Goal: Task Accomplishment & Management: Manage account settings

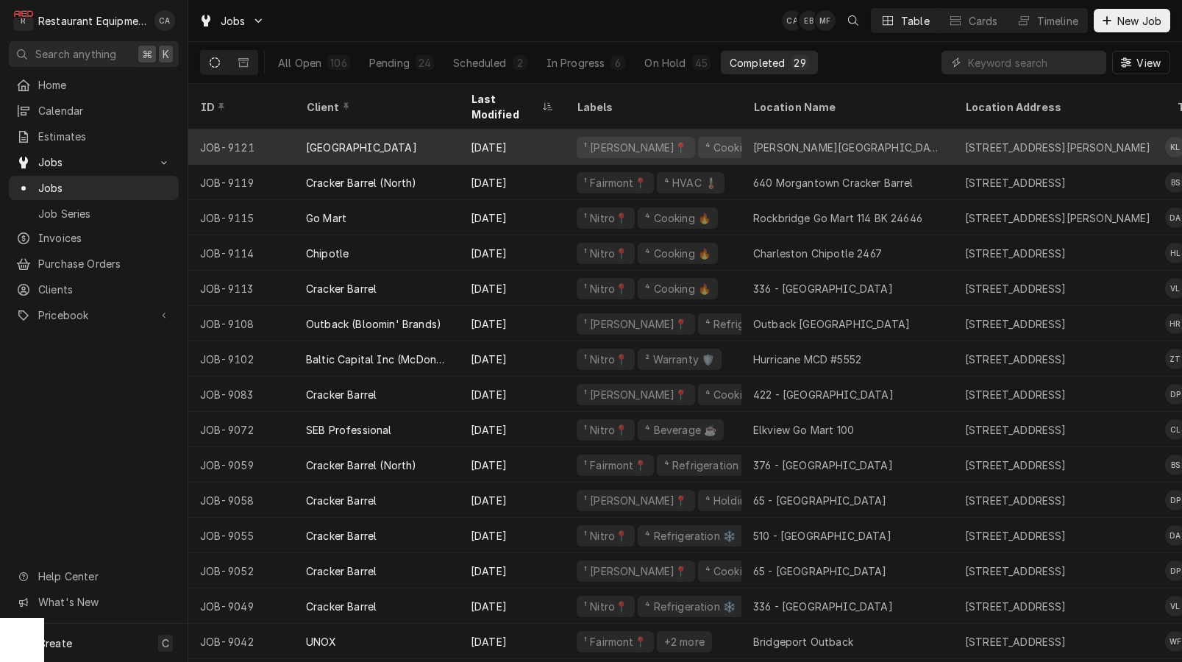
click at [824, 140] on div "Daniels Elementary" at bounding box center [847, 147] width 188 height 15
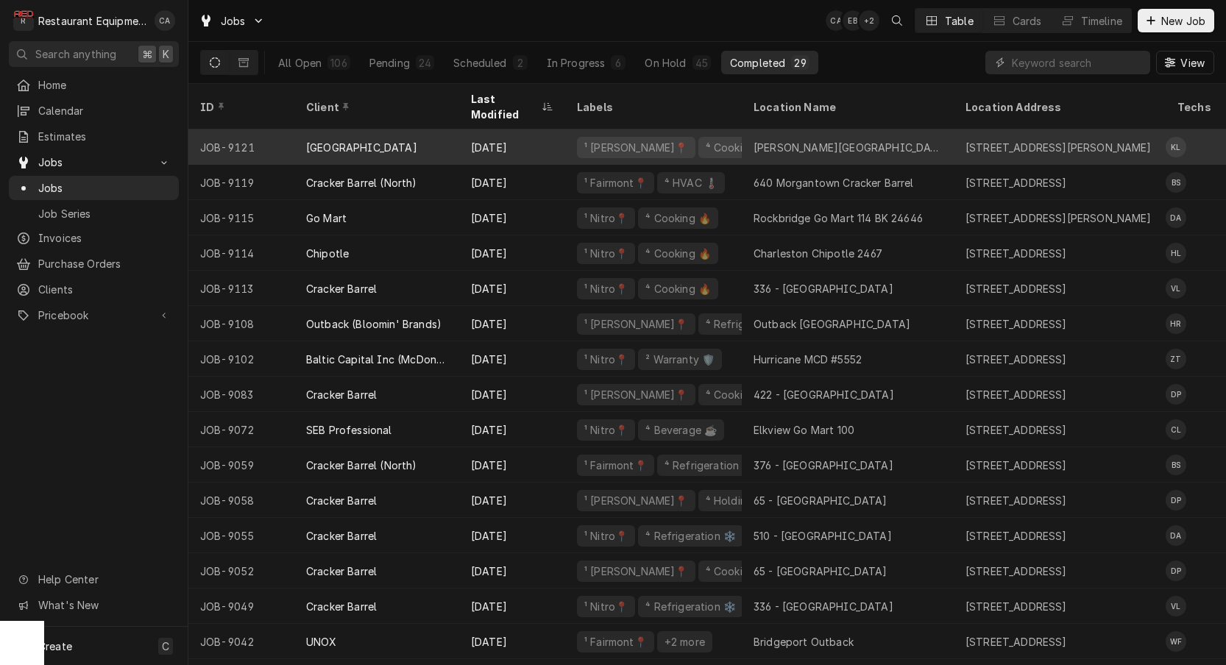
click at [813, 140] on div "[PERSON_NAME][GEOGRAPHIC_DATA]" at bounding box center [847, 147] width 188 height 15
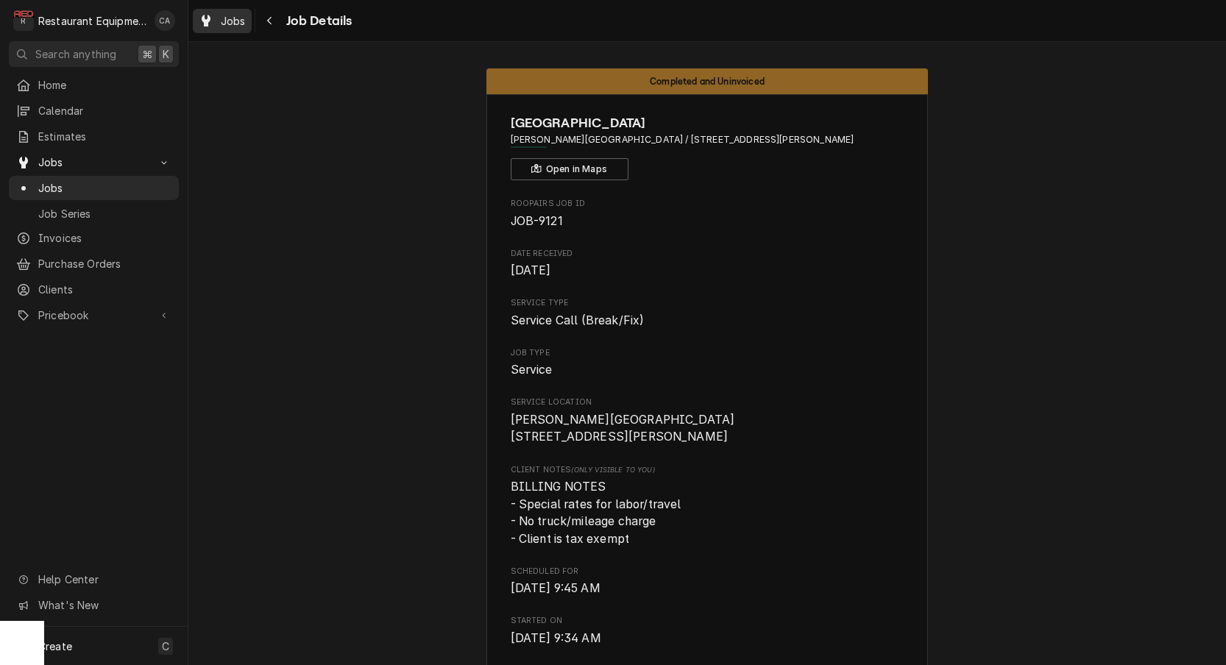
click at [227, 21] on span "Jobs" at bounding box center [233, 20] width 25 height 15
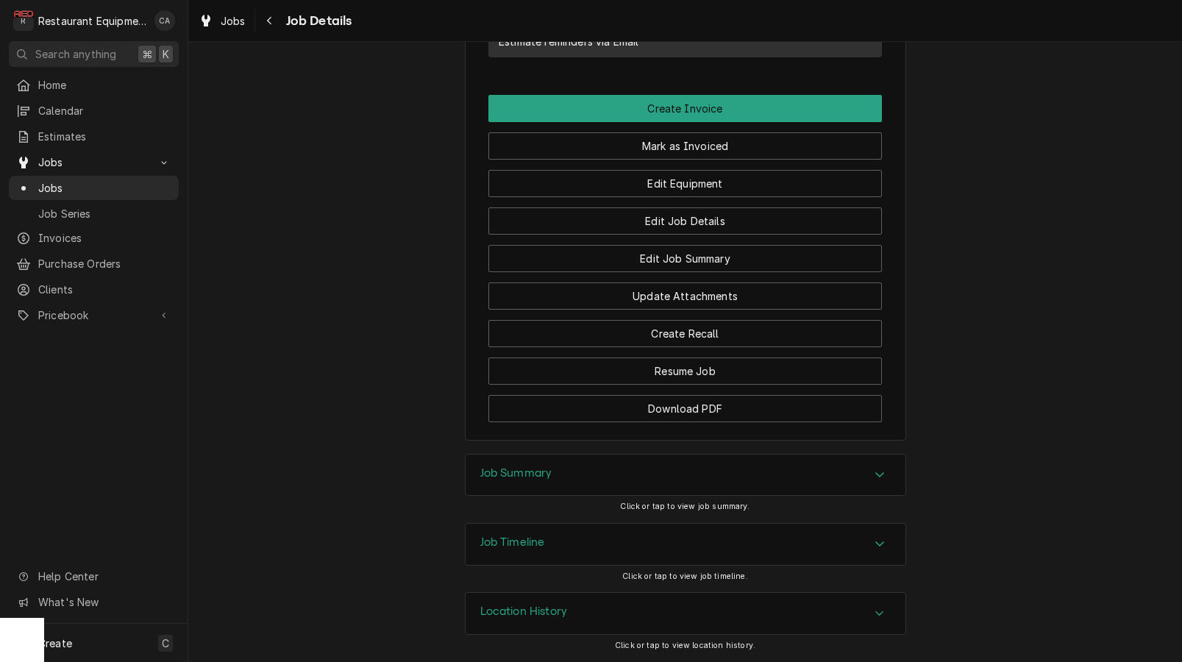
drag, startPoint x: 528, startPoint y: 478, endPoint x: 466, endPoint y: 428, distance: 79.5
click at [525, 478] on h3 "Job Summary" at bounding box center [517, 474] width 72 height 14
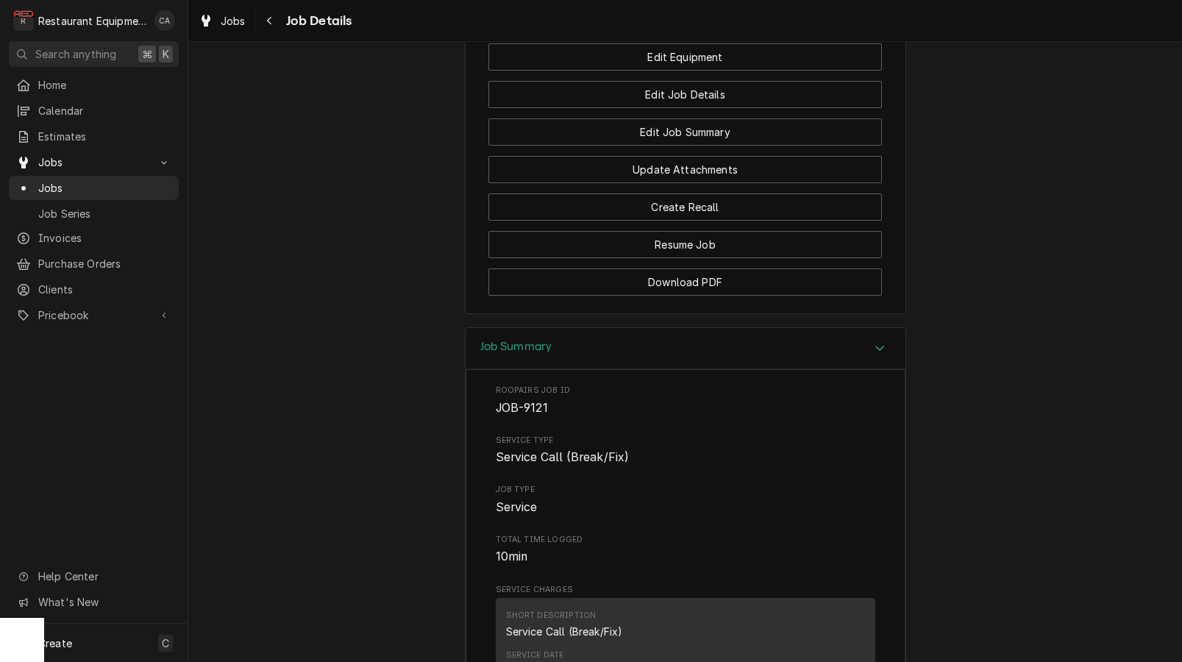
scroll to position [1424, 0]
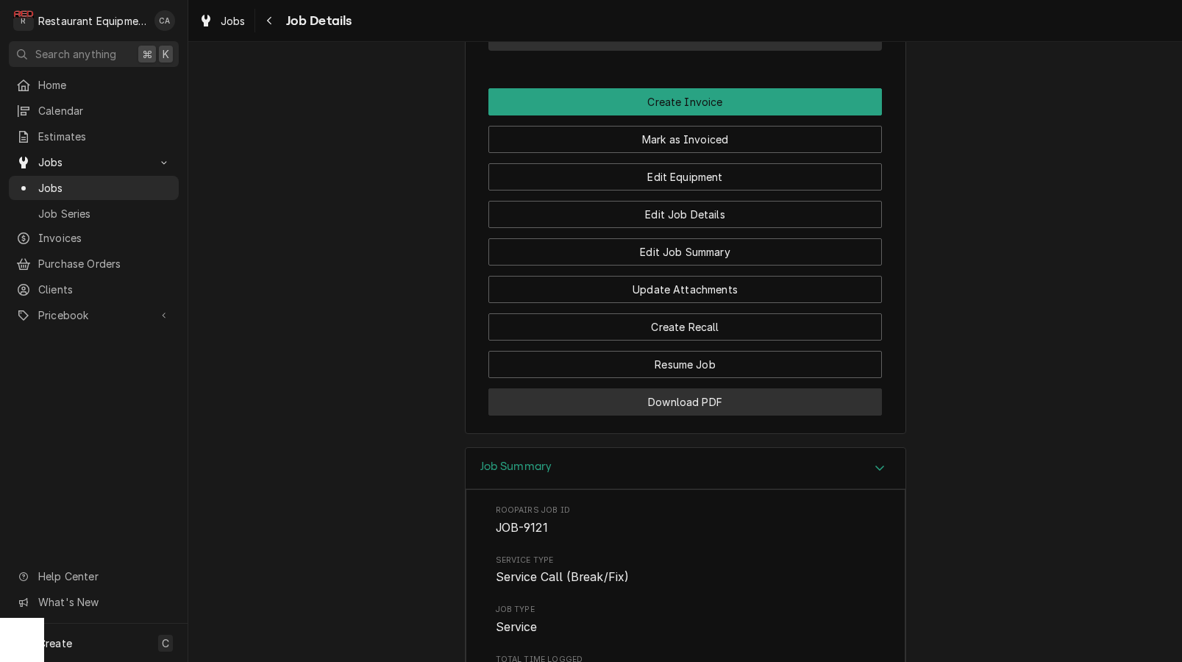
click at [717, 414] on button "Download PDF" at bounding box center [686, 402] width 394 height 27
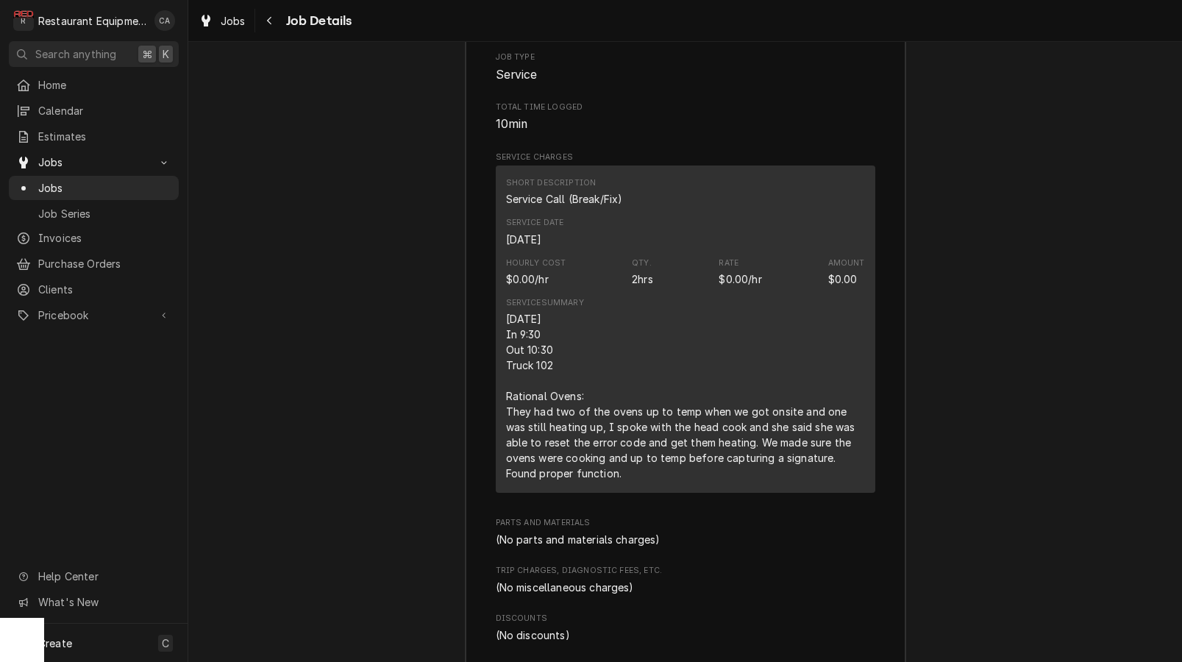
scroll to position [1988, 0]
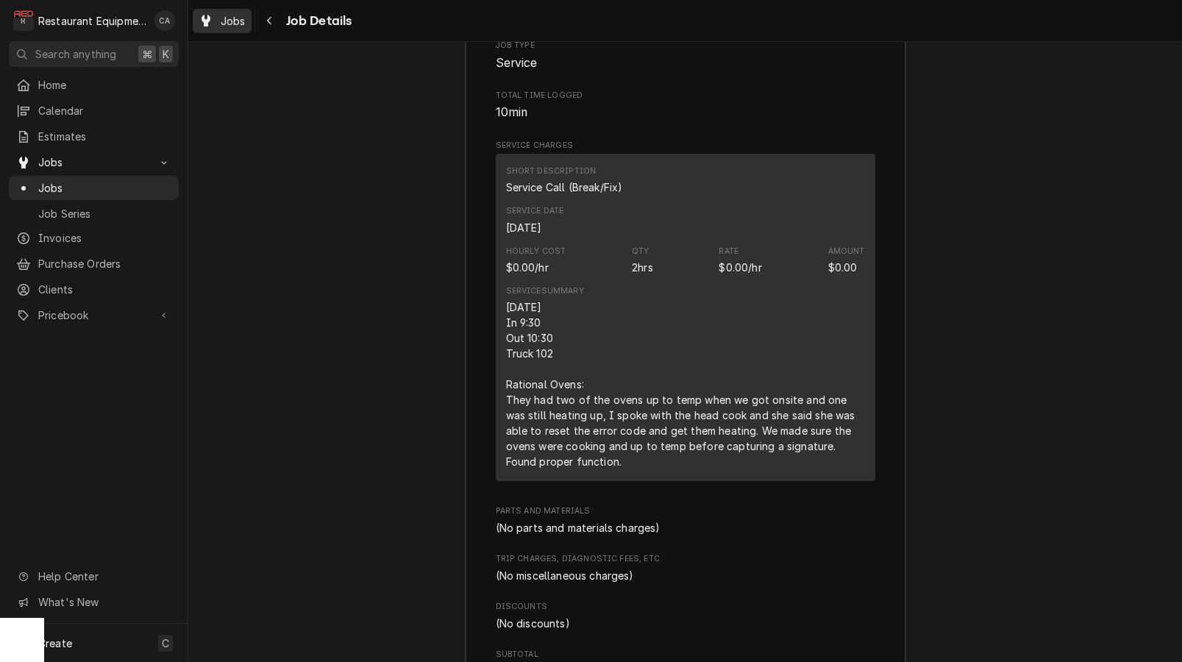
click at [245, 27] on span "Jobs" at bounding box center [233, 20] width 25 height 15
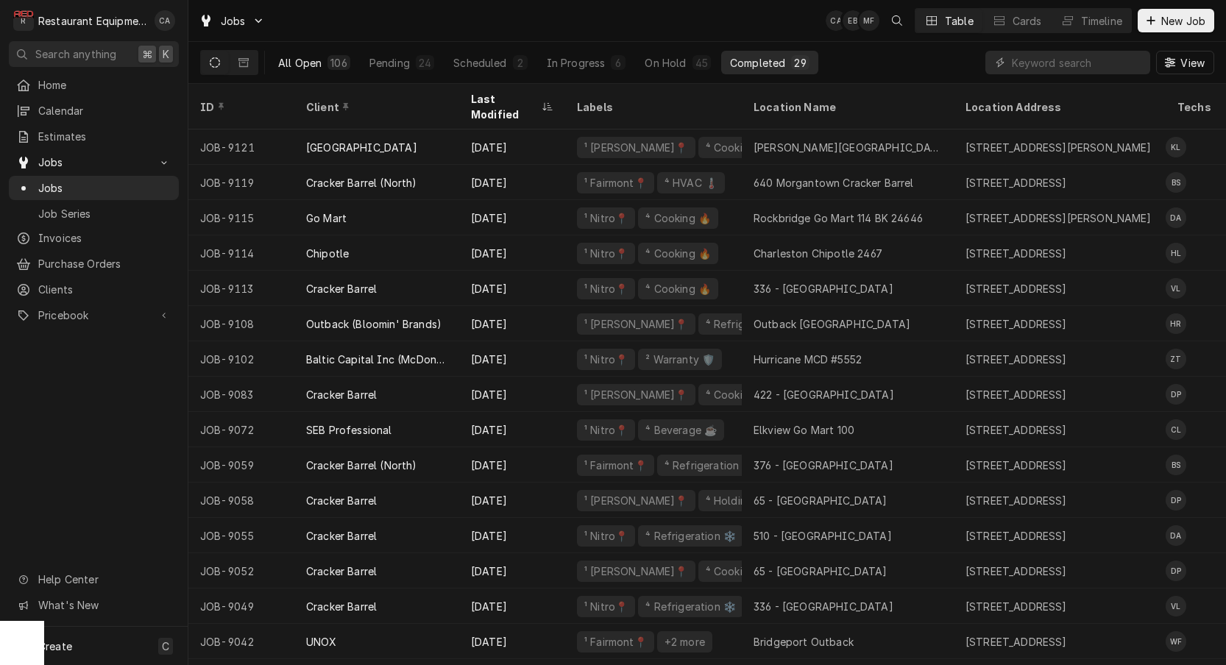
drag, startPoint x: 328, startPoint y: 52, endPoint x: 309, endPoint y: 55, distance: 19.4
click at [327, 52] on button "All Open 106" at bounding box center [314, 63] width 90 height 24
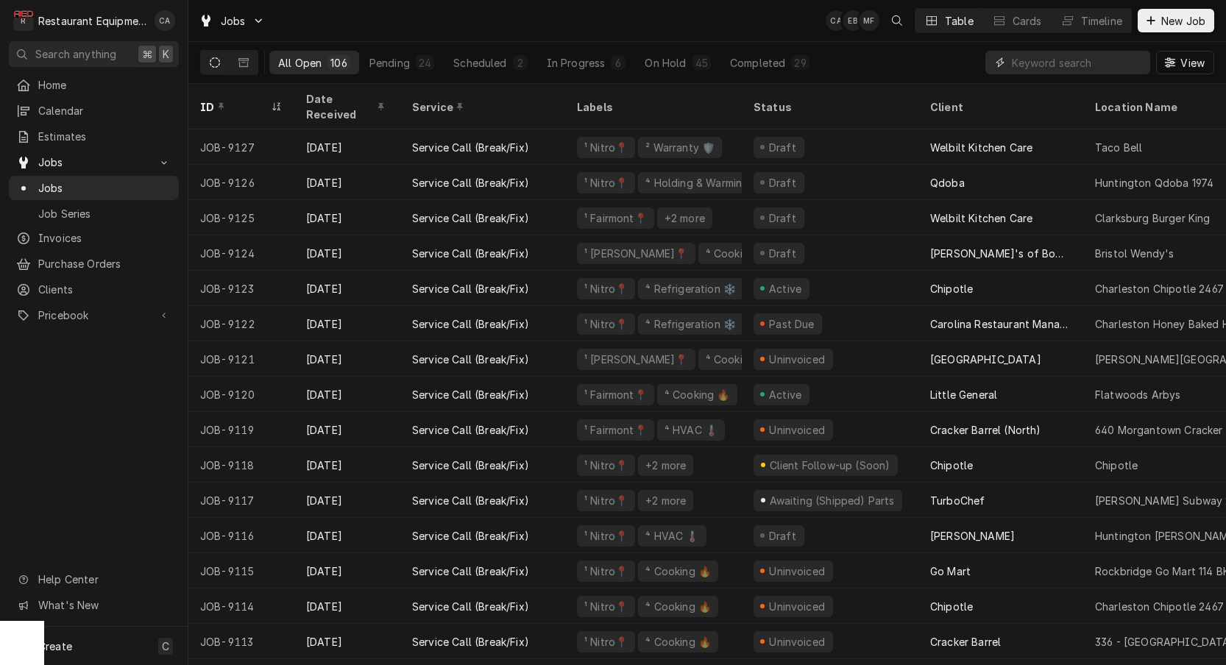
click at [1038, 71] on input "Dynamic Content Wrapper" at bounding box center [1077, 63] width 131 height 24
type input "chili"
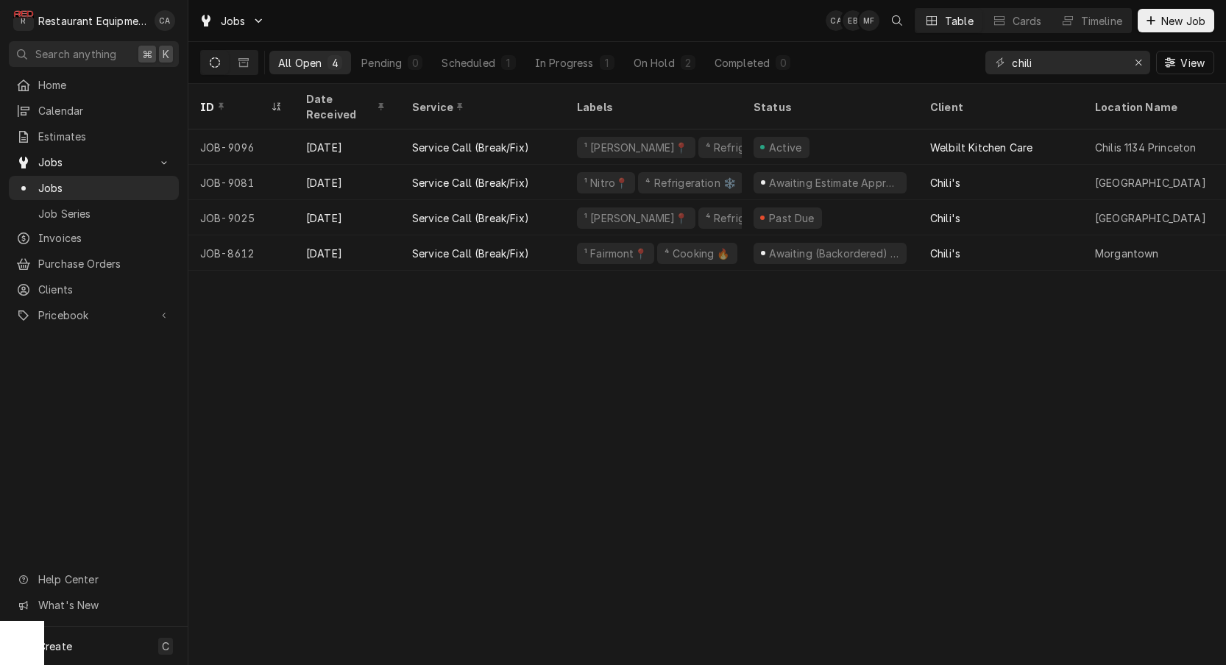
click at [539, 376] on div "ID Date Received Service Labels Status Client Location Name Location Address St…" at bounding box center [707, 374] width 1038 height 581
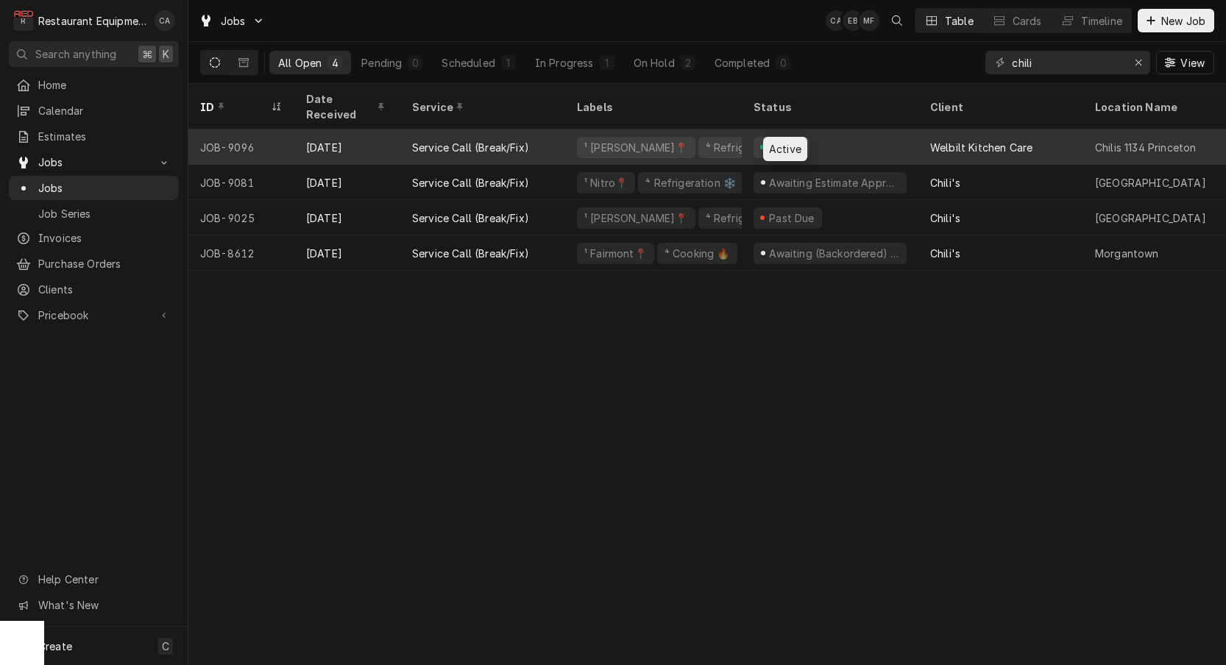
click at [787, 140] on div "Active" at bounding box center [785, 147] width 37 height 15
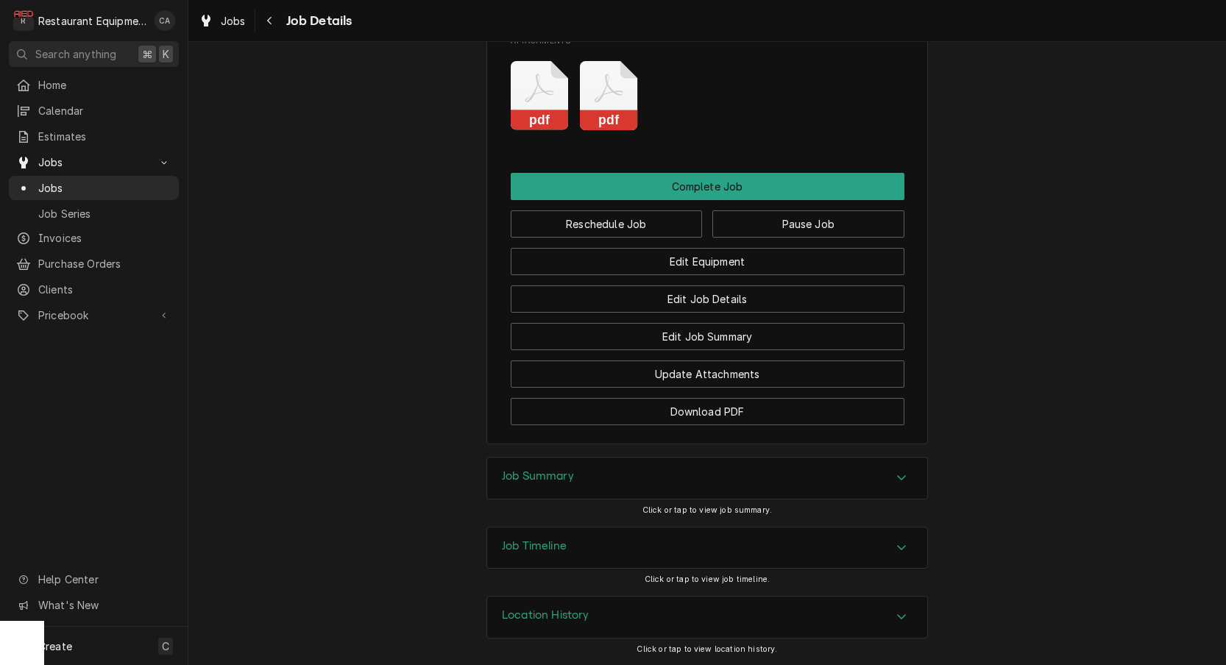
drag, startPoint x: 526, startPoint y: 479, endPoint x: 514, endPoint y: 478, distance: 12.6
click at [514, 478] on h3 "Job Summary" at bounding box center [538, 476] width 72 height 14
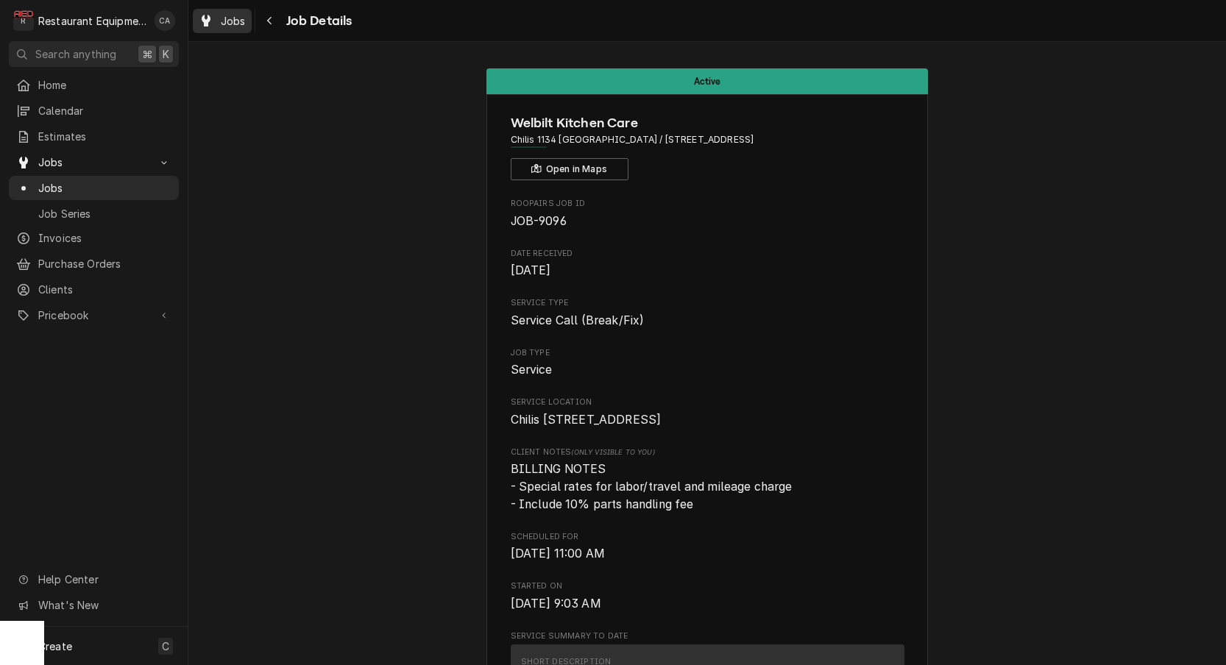
click at [219, 18] on div "Jobs" at bounding box center [222, 21] width 53 height 18
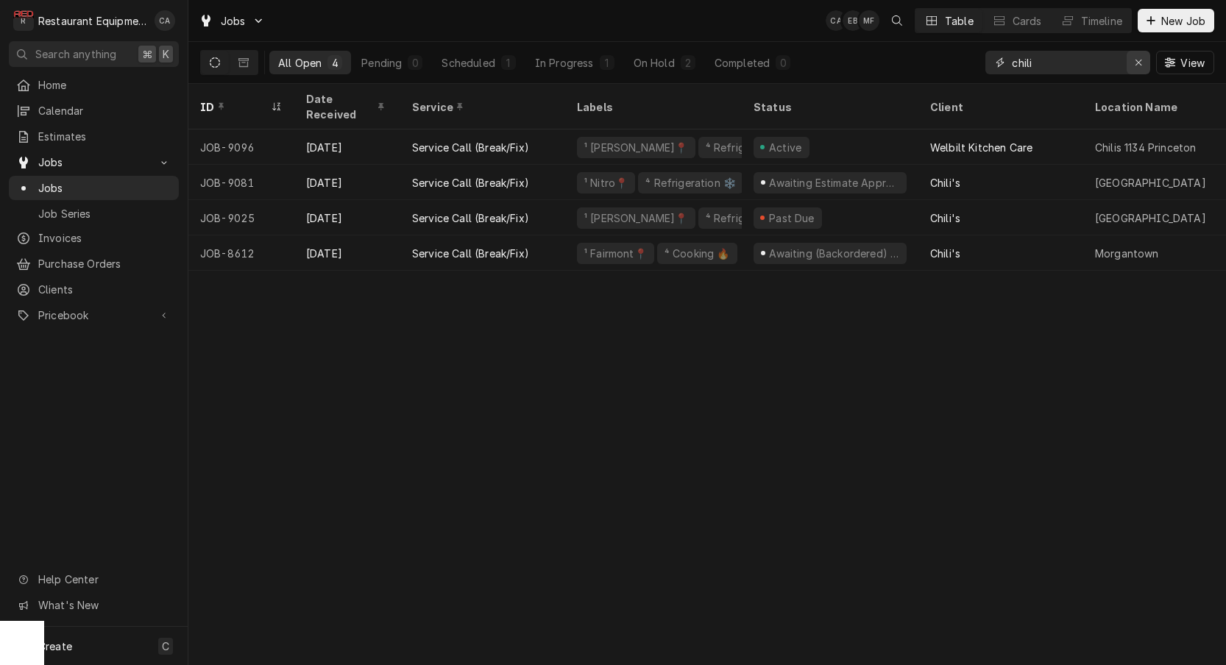
click at [1135, 63] on icon "Erase input" at bounding box center [1139, 62] width 8 height 10
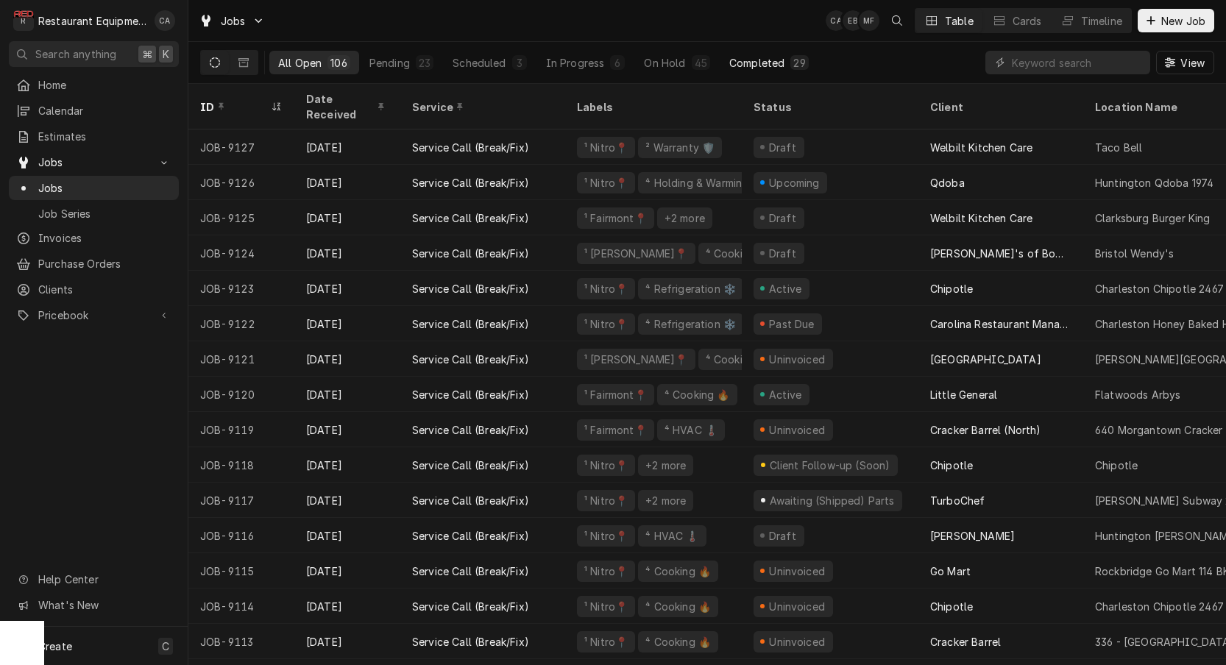
click at [757, 70] on button "Completed 29" at bounding box center [768, 63] width 97 height 24
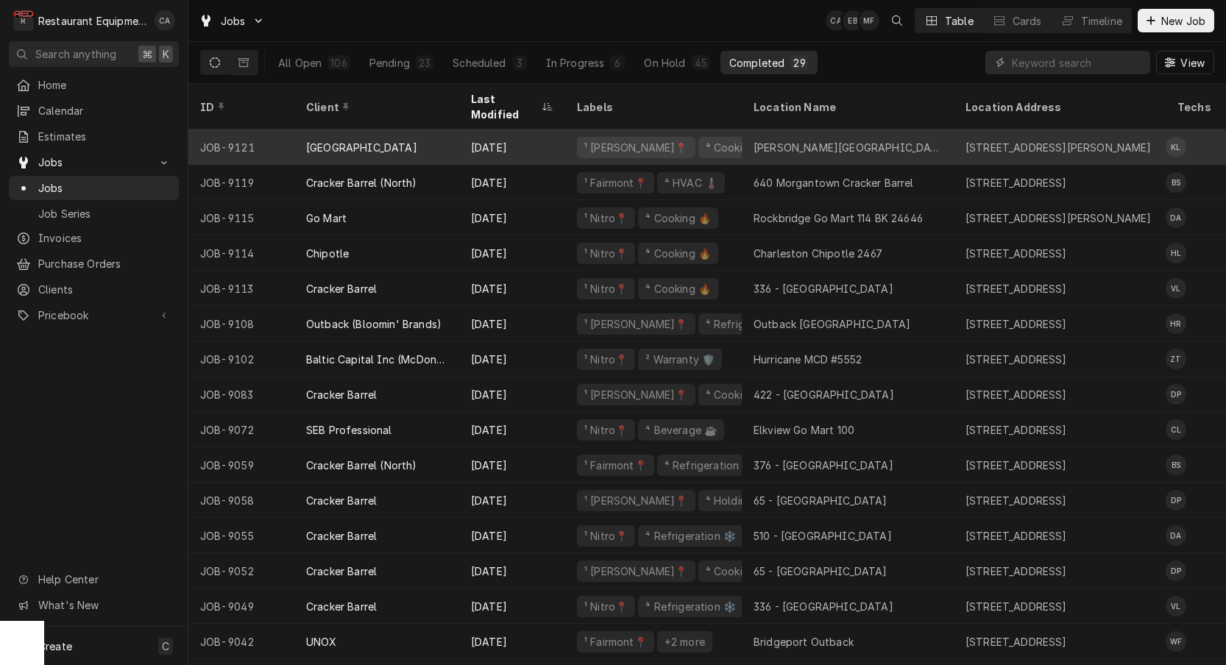
click at [789, 138] on div "Daniels Elementary" at bounding box center [848, 147] width 212 height 35
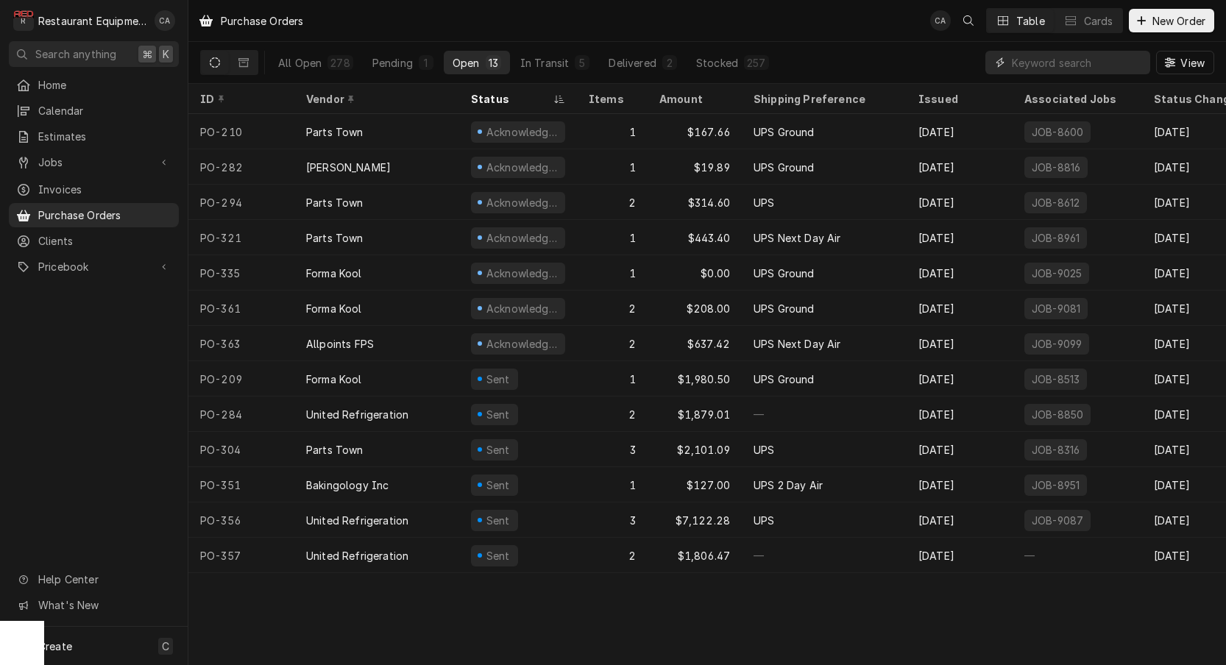
click at [1060, 63] on input "Dynamic Content Wrapper" at bounding box center [1077, 63] width 131 height 24
type input "359"
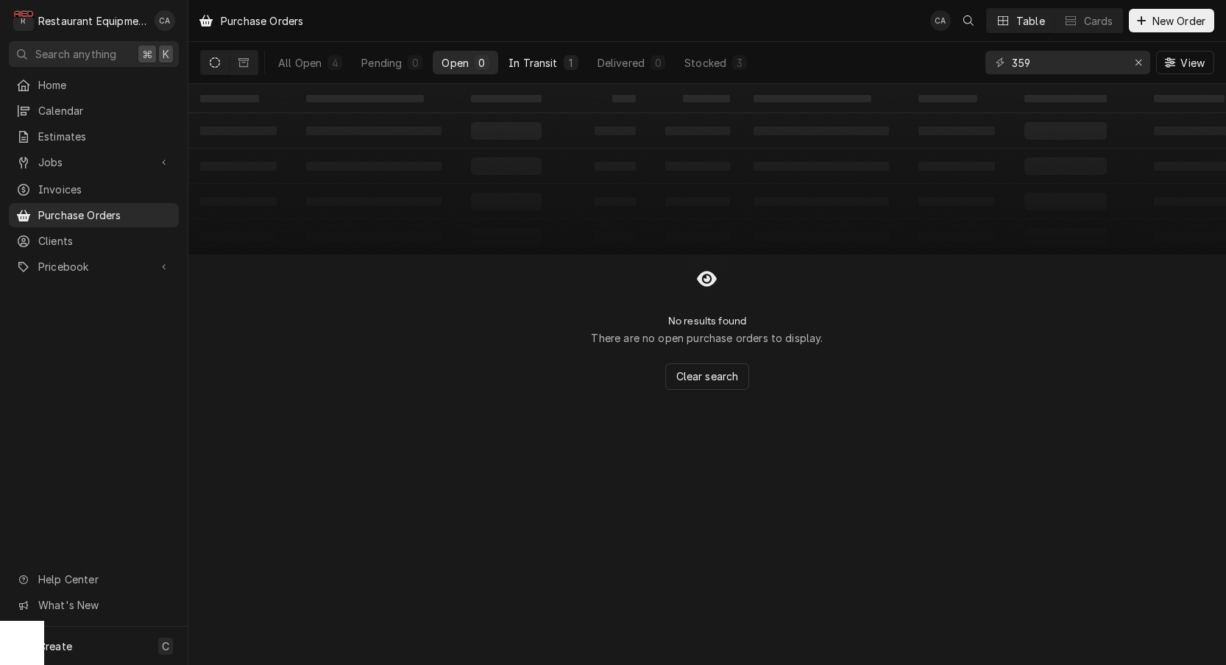
click at [541, 57] on div "In Transit" at bounding box center [532, 62] width 49 height 15
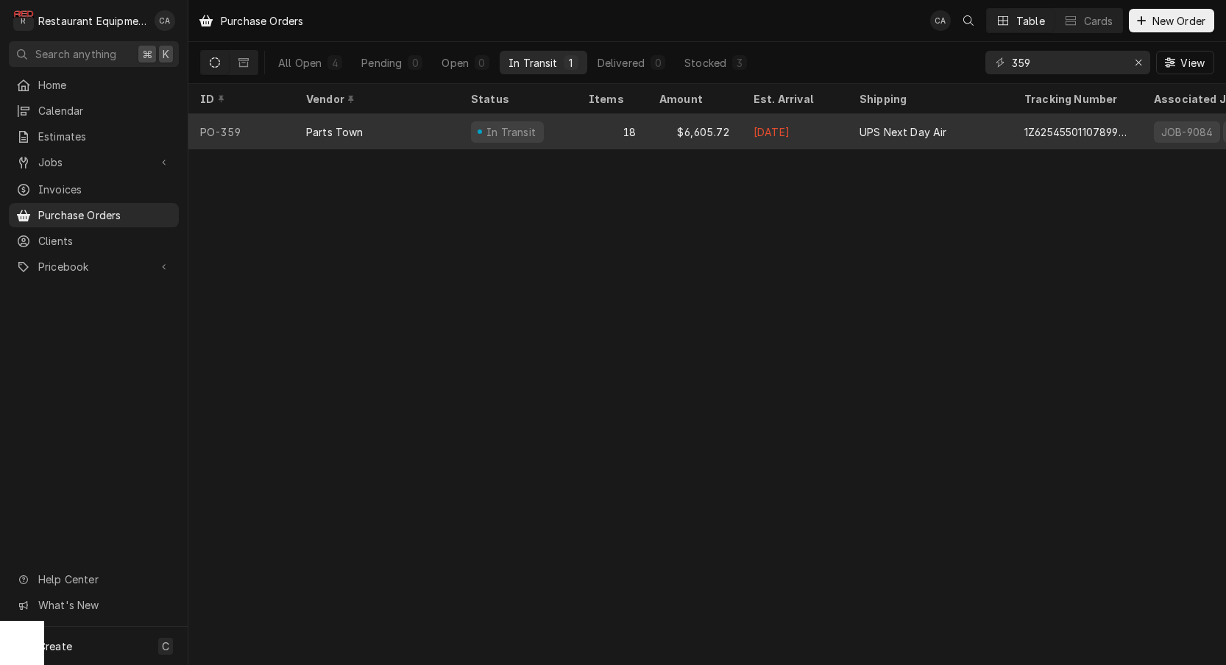
click at [701, 133] on div "$6,605.72" at bounding box center [695, 131] width 94 height 35
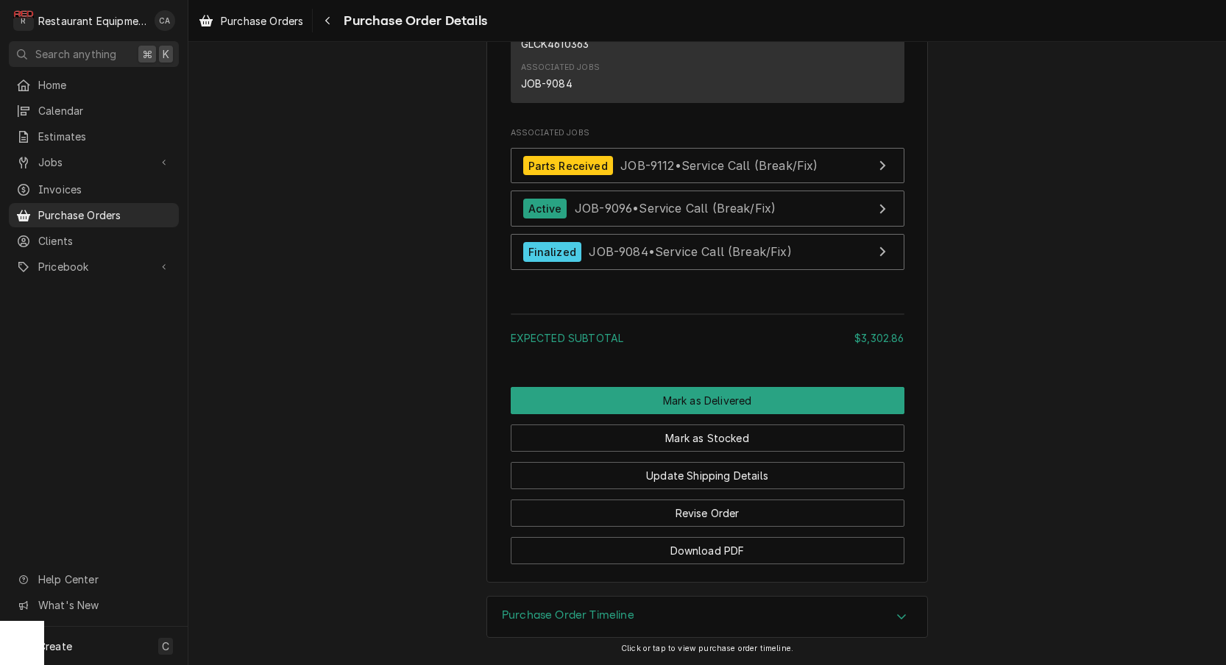
scroll to position [3230, 0]
drag, startPoint x: 689, startPoint y: 399, endPoint x: 676, endPoint y: 388, distance: 17.2
click at [689, 399] on button "Mark as Delivered" at bounding box center [708, 400] width 394 height 27
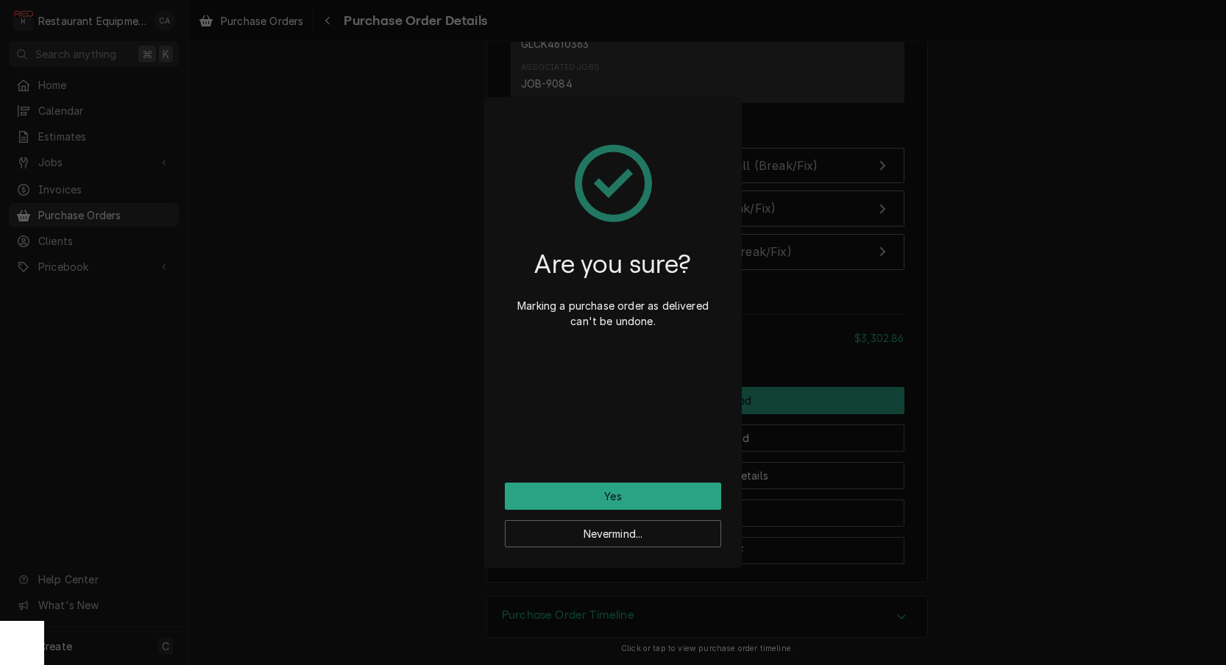
drag, startPoint x: 614, startPoint y: 500, endPoint x: 415, endPoint y: 392, distance: 226.9
click at [614, 500] on button "Yes" at bounding box center [613, 496] width 216 height 27
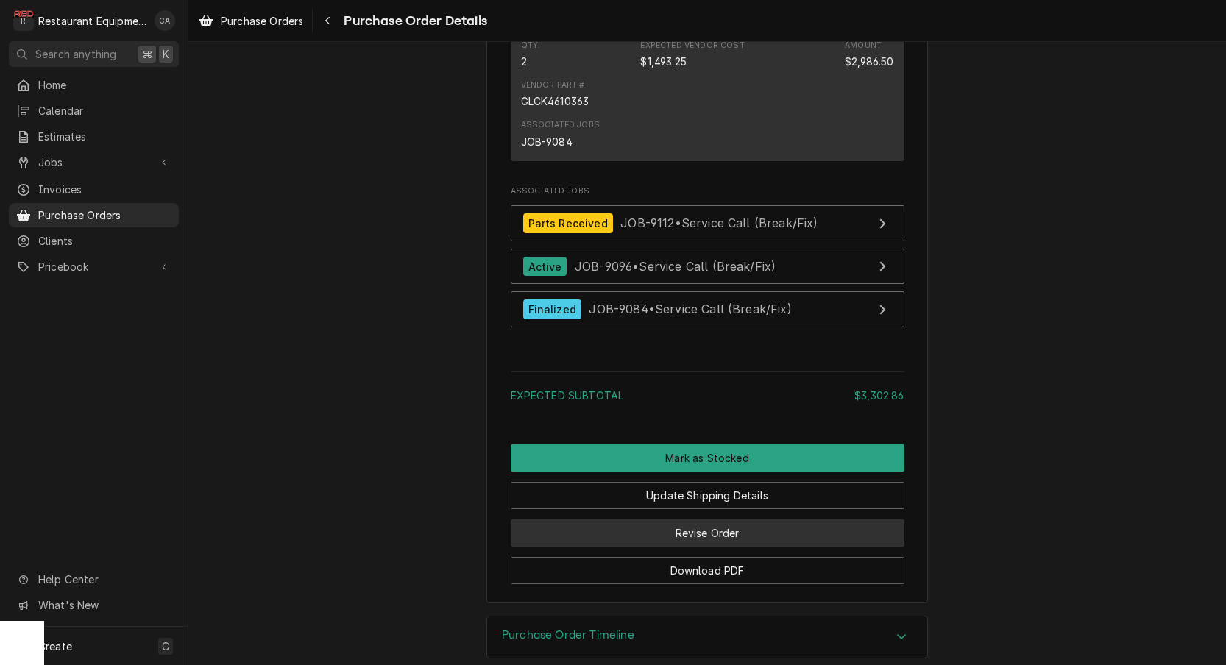
scroll to position [3121, 0]
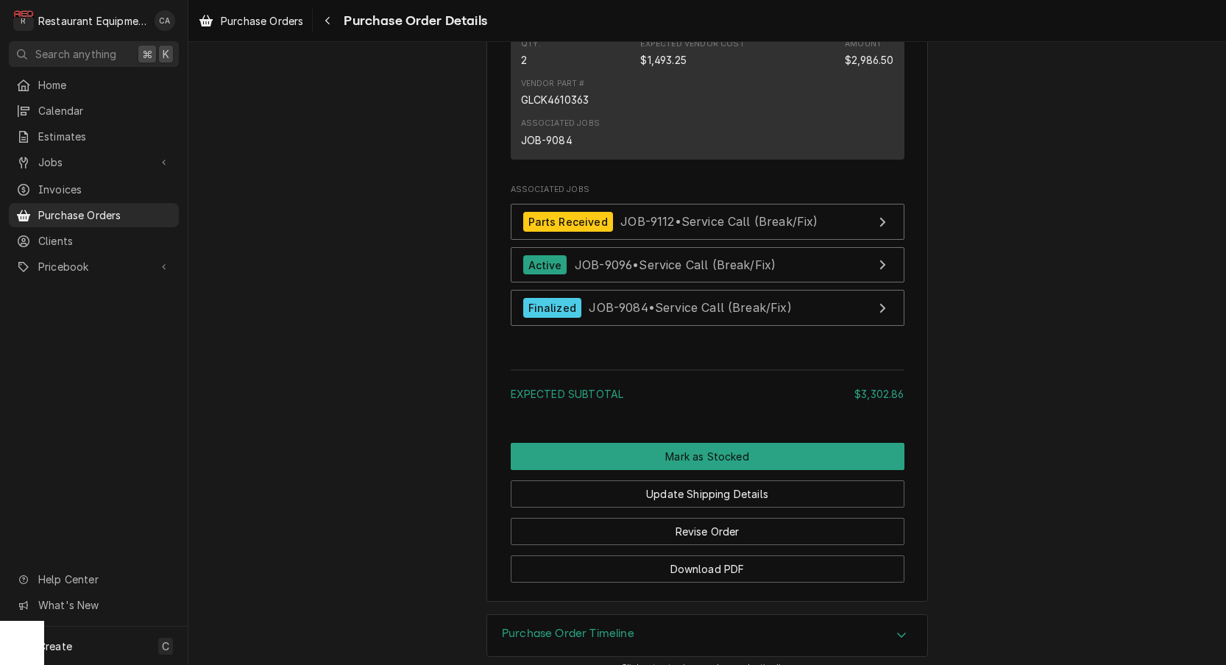
click at [723, 466] on button "Mark as Stocked" at bounding box center [708, 456] width 394 height 27
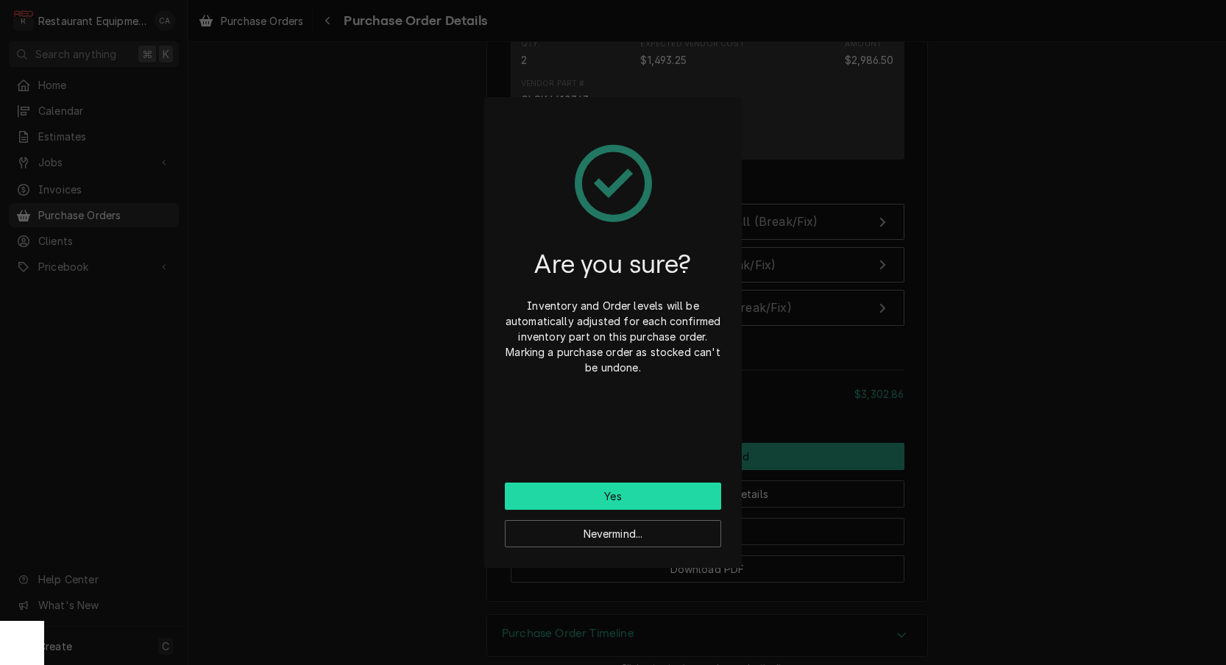
drag, startPoint x: 659, startPoint y: 501, endPoint x: 577, endPoint y: 491, distance: 82.3
click at [659, 501] on button "Yes" at bounding box center [613, 496] width 216 height 27
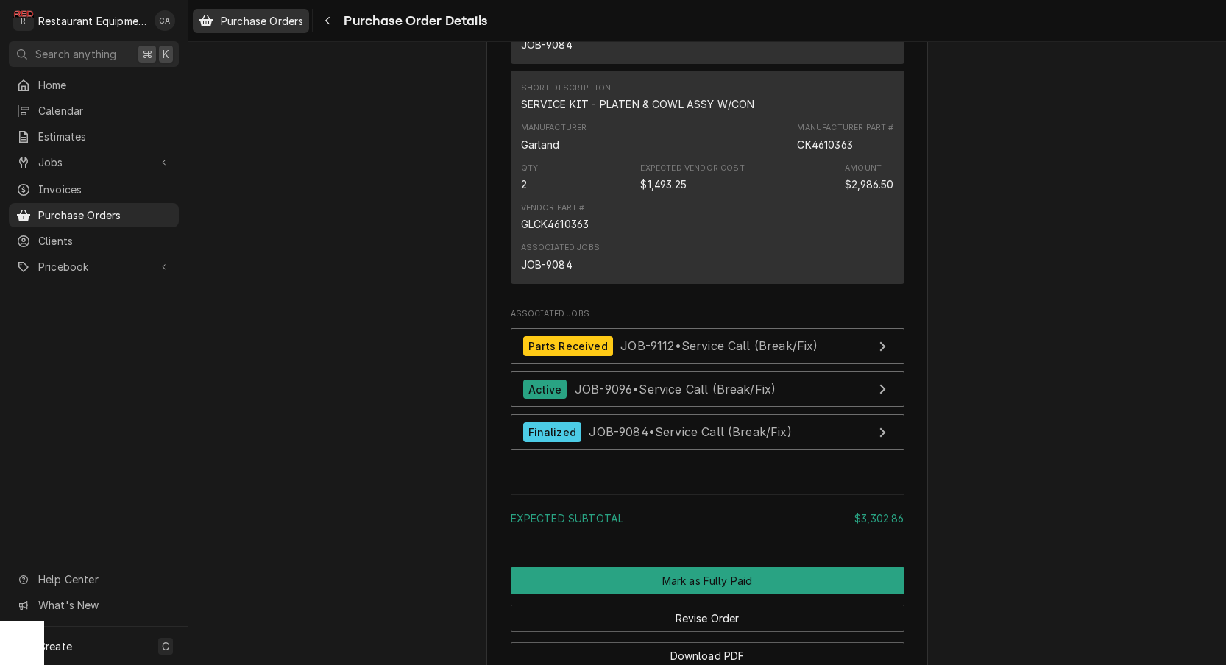
click at [262, 26] on span "Purchase Orders" at bounding box center [262, 20] width 82 height 15
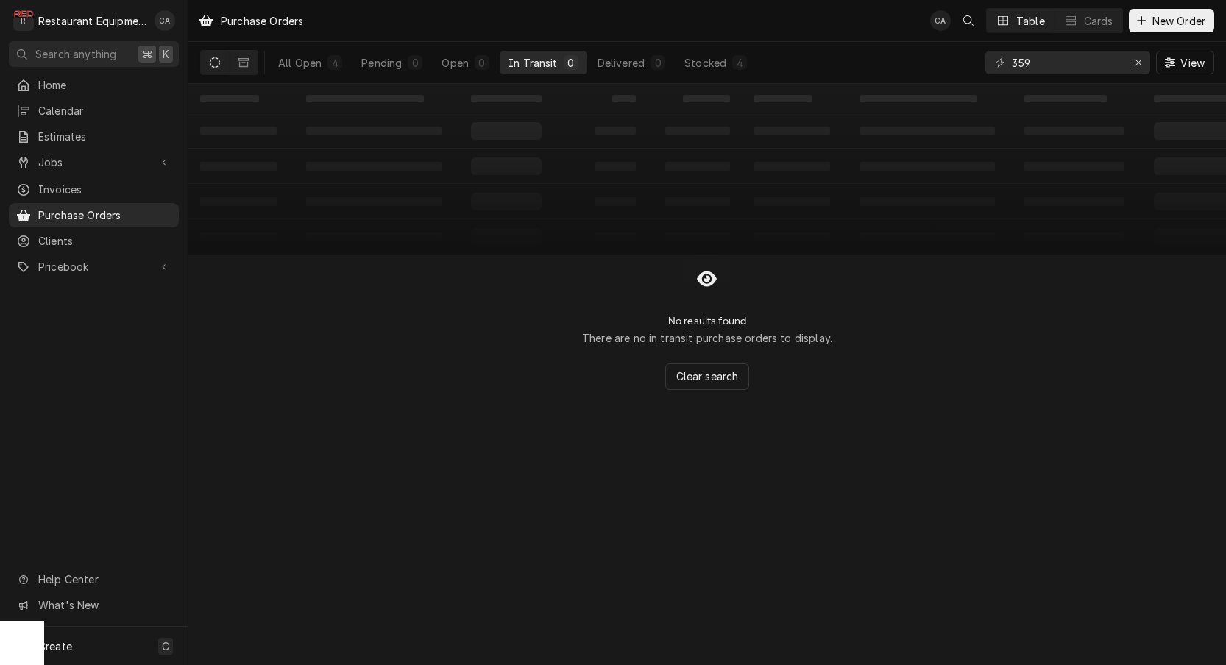
click at [364, 238] on table "‌ ‌ ‌ ‌ ‌ ‌ ‌ ‌ ‌ ‌ ‌ ‌ ‌ ‌ ‌ ‌ ‌ ‌ ‌ ‌ ‌ ‌ ‌ ‌ ‌ ‌ ‌ ‌ ‌ ‌ ‌ ‌ ‌ ‌ ‌ ‌ ‌ ‌ ‌ ‌…" at bounding box center [707, 169] width 1038 height 171
click at [1060, 60] on input "359" at bounding box center [1067, 63] width 110 height 24
drag, startPoint x: 1034, startPoint y: 65, endPoint x: 988, endPoint y: 65, distance: 45.6
click at [988, 65] on div "359" at bounding box center [1067, 63] width 165 height 24
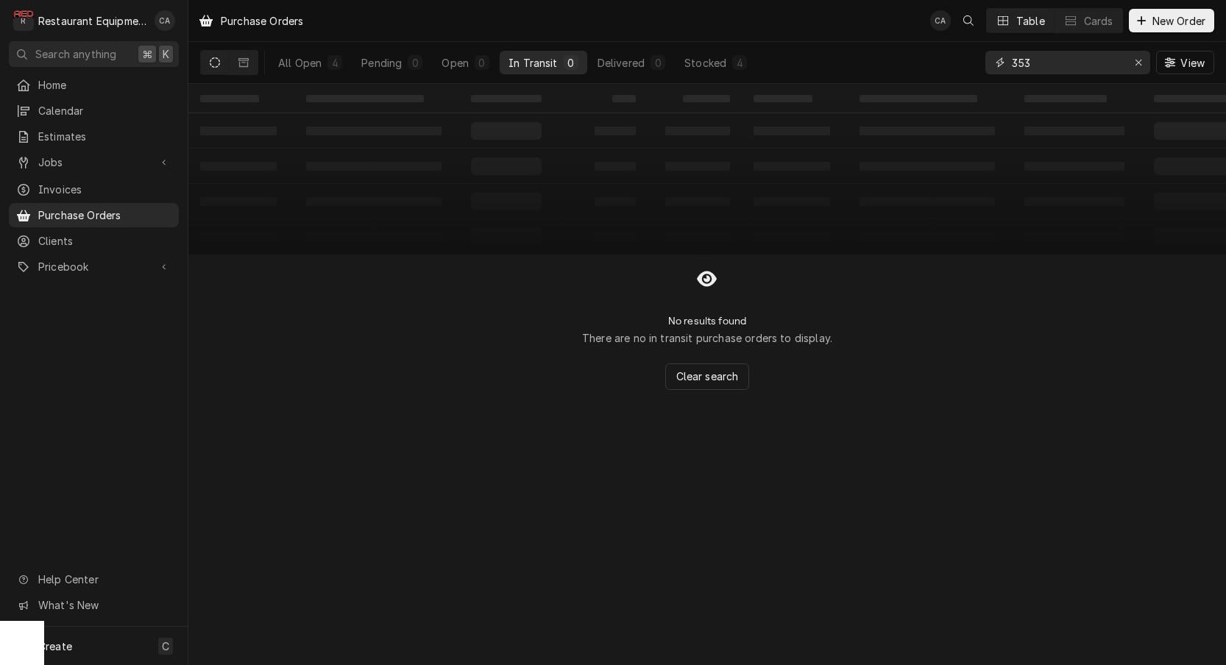
click at [1063, 63] on input "353" at bounding box center [1067, 63] width 110 height 24
drag, startPoint x: 1063, startPoint y: 63, endPoint x: 935, endPoint y: 63, distance: 127.3
click at [935, 63] on div "All Open 4 Pending 0 Open 0 In Transit 0 Delivered 0 Stocked 4 353 View" at bounding box center [707, 62] width 1014 height 41
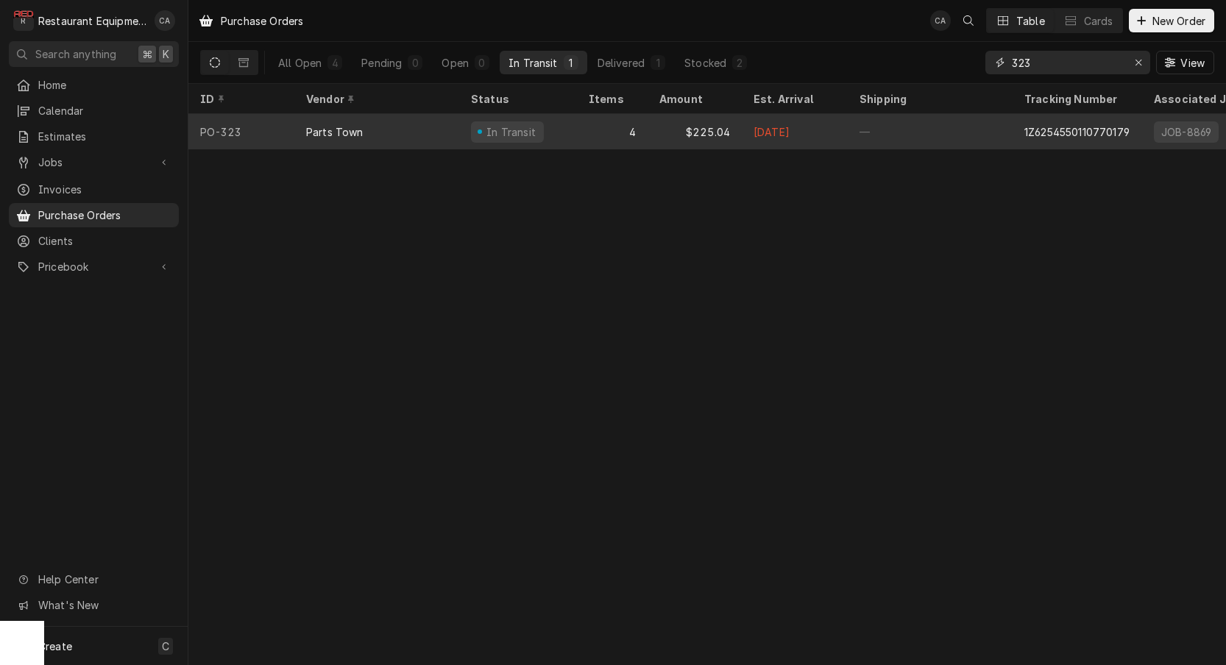
type input "323"
click at [587, 136] on div "4" at bounding box center [612, 131] width 71 height 35
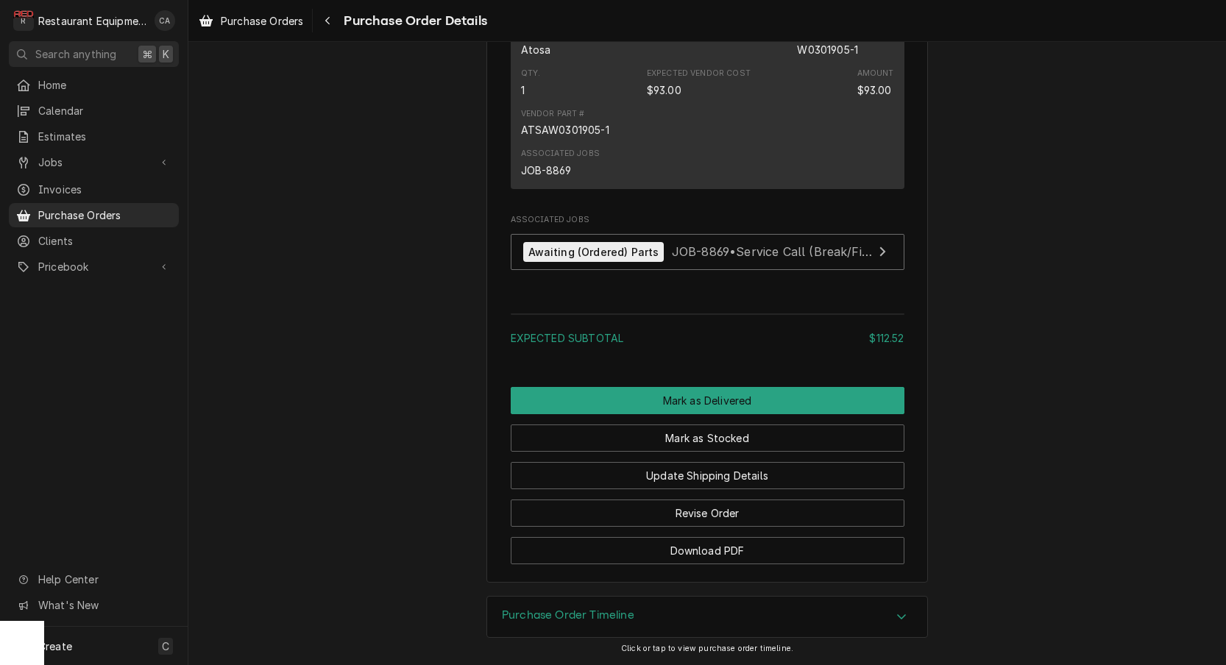
scroll to position [1407, 0]
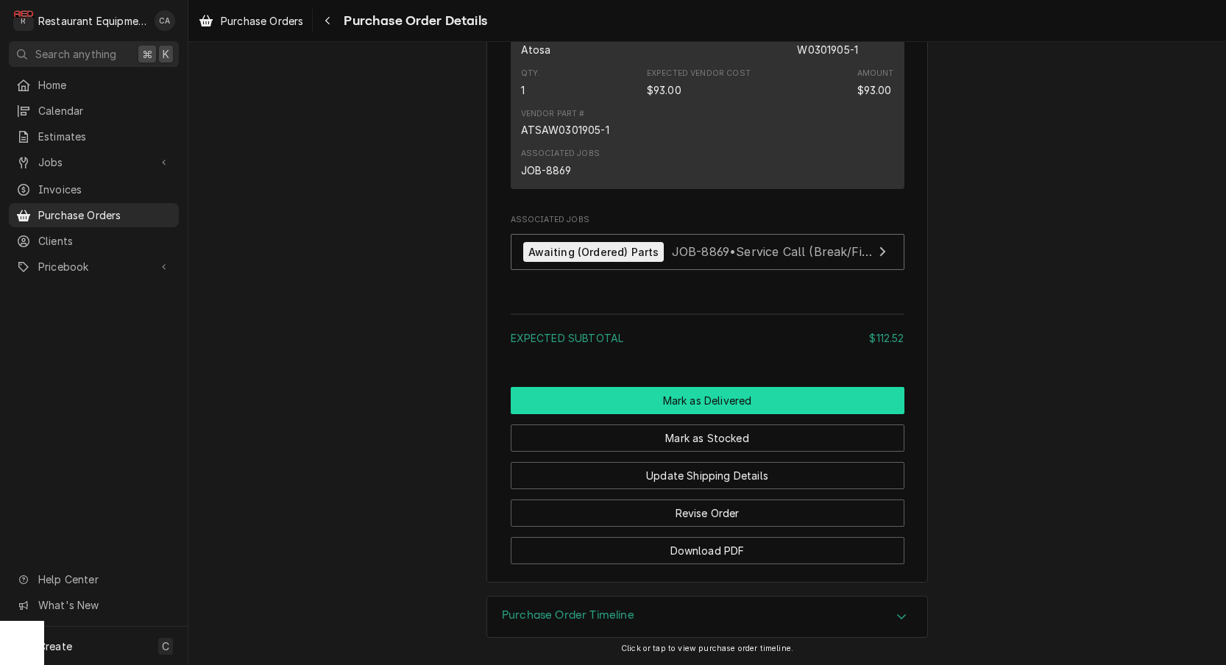
click at [678, 404] on button "Mark as Delivered" at bounding box center [708, 400] width 394 height 27
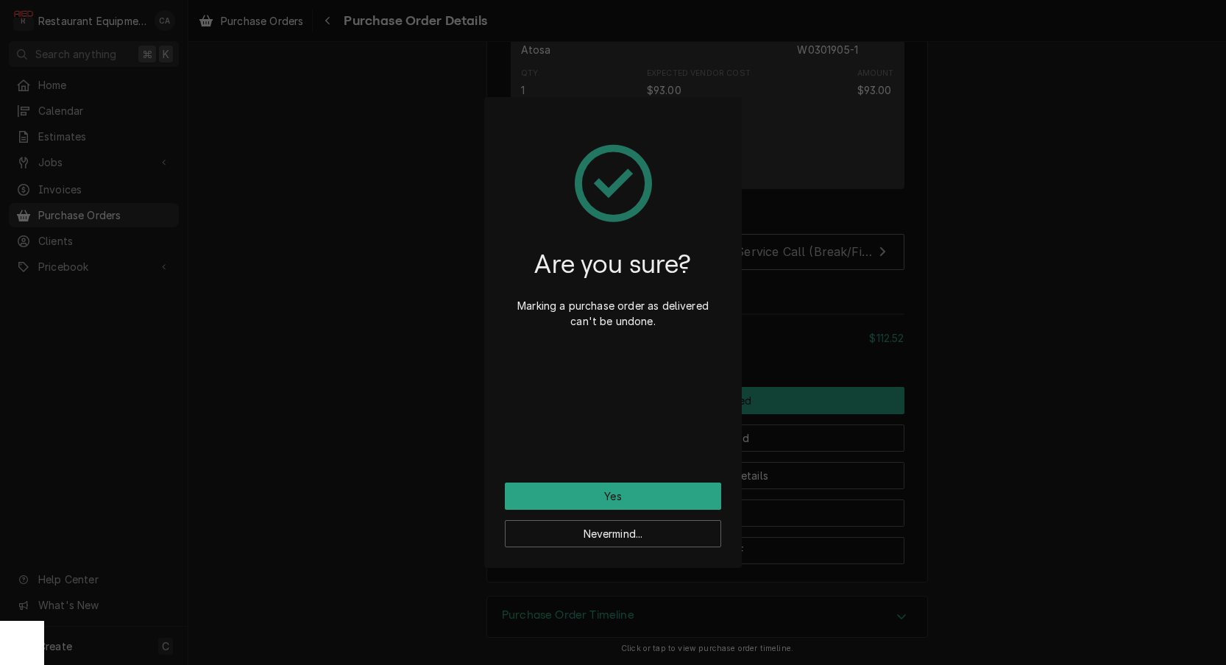
drag, startPoint x: 615, startPoint y: 494, endPoint x: 553, endPoint y: 482, distance: 63.1
click at [615, 494] on button "Yes" at bounding box center [613, 496] width 216 height 27
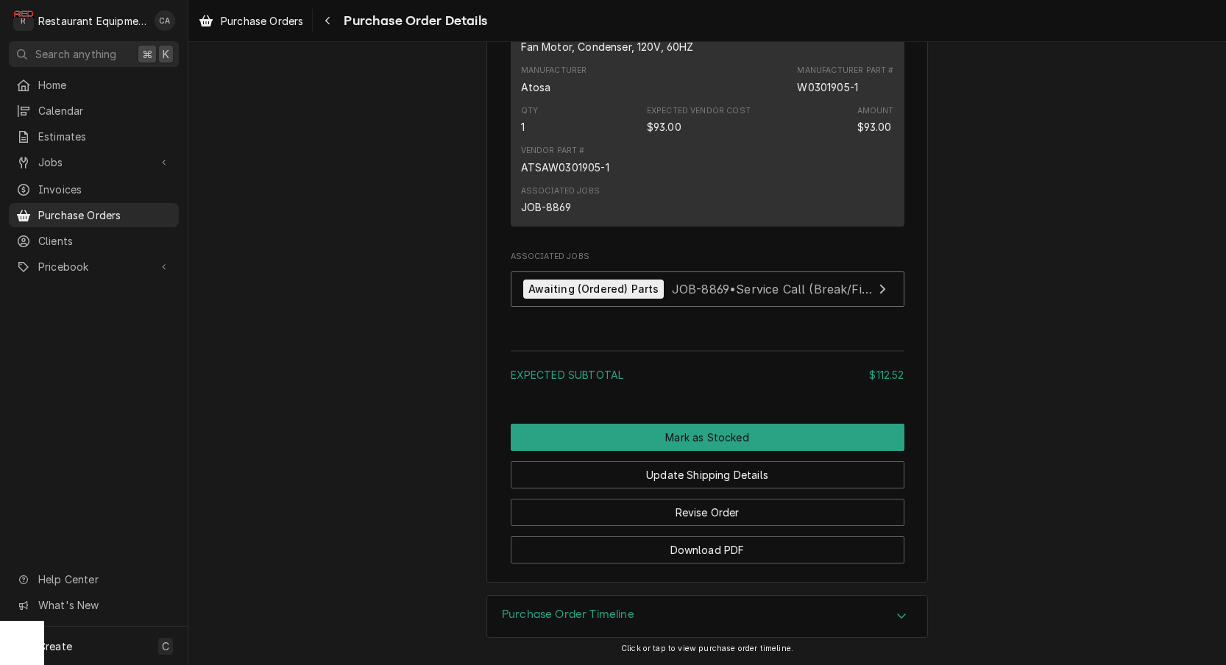
scroll to position [1321, 0]
click at [711, 294] on span "JOB-8869 • Service Call (Break/Fix)" at bounding box center [772, 288] width 201 height 15
drag, startPoint x: 710, startPoint y: 444, endPoint x: 749, endPoint y: 486, distance: 57.3
click at [711, 444] on button "Mark as Stocked" at bounding box center [708, 437] width 394 height 27
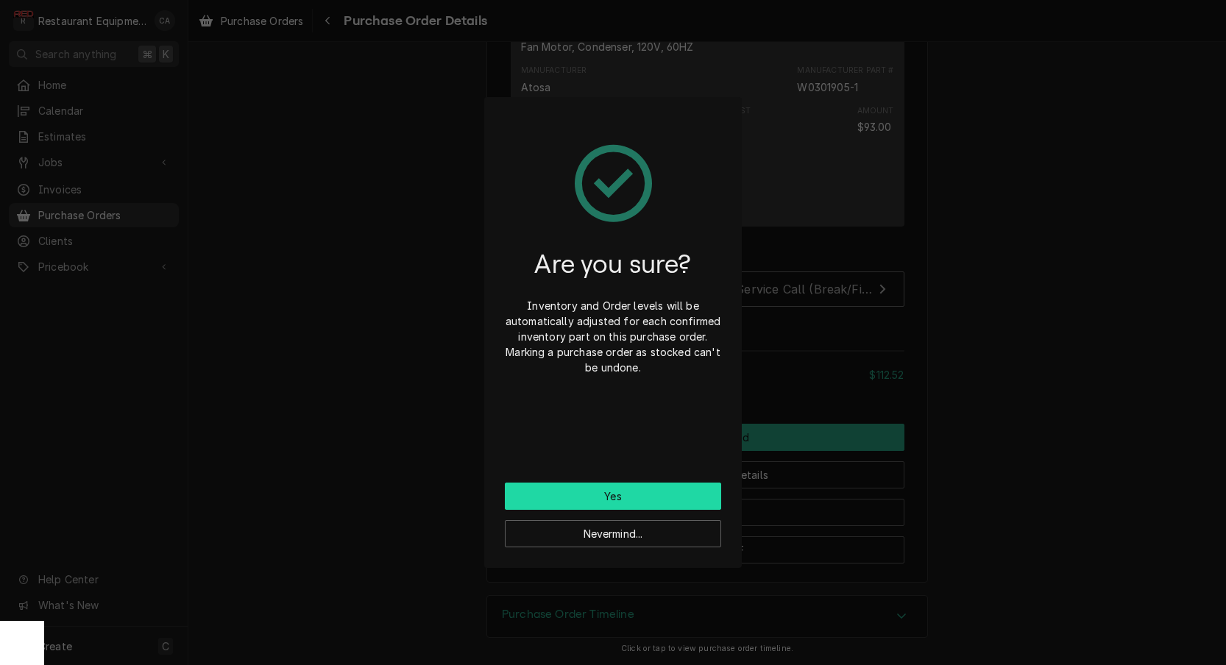
click at [665, 497] on button "Yes" at bounding box center [613, 496] width 216 height 27
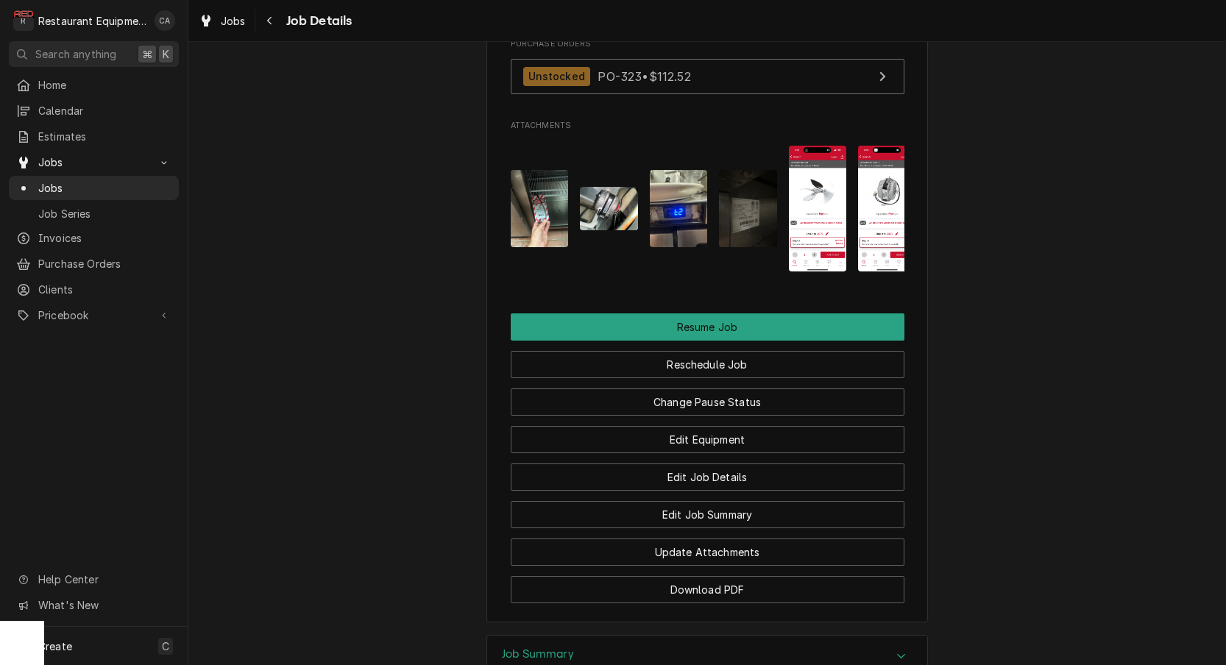
scroll to position [1728, 0]
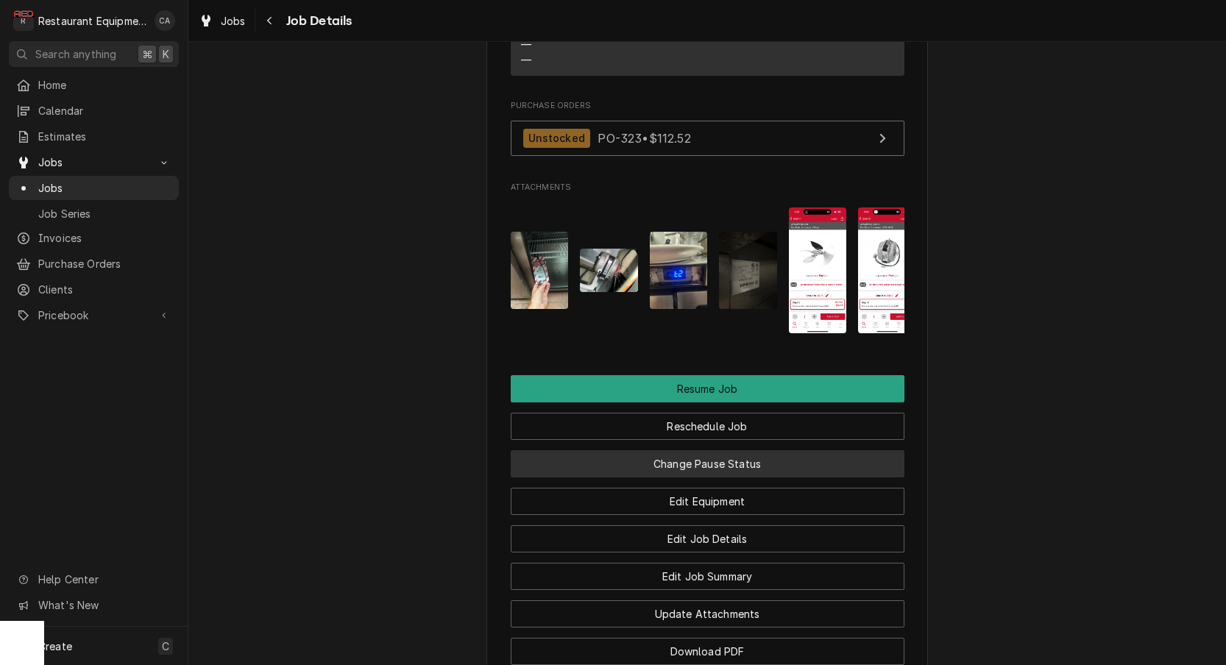
click at [706, 453] on button "Change Pause Status" at bounding box center [708, 463] width 394 height 27
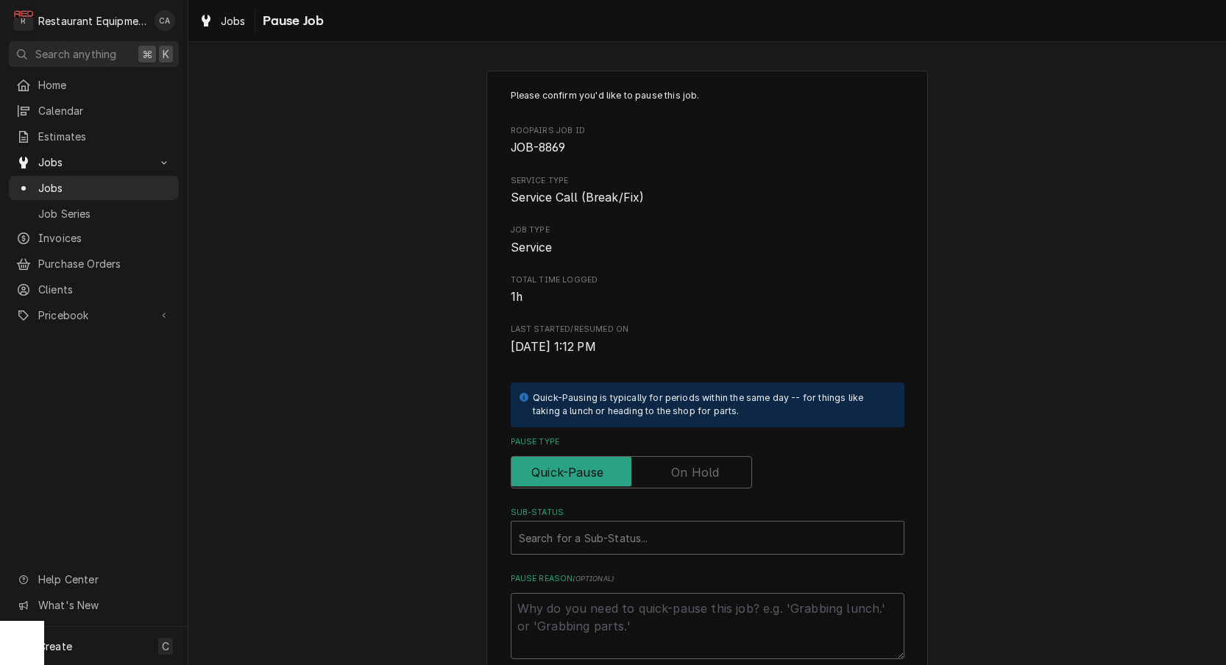
drag, startPoint x: 714, startPoint y: 464, endPoint x: 661, endPoint y: 511, distance: 71.4
click at [714, 464] on label "Pause Type" at bounding box center [631, 472] width 241 height 32
click at [714, 464] on input "Pause Type" at bounding box center [631, 472] width 228 height 32
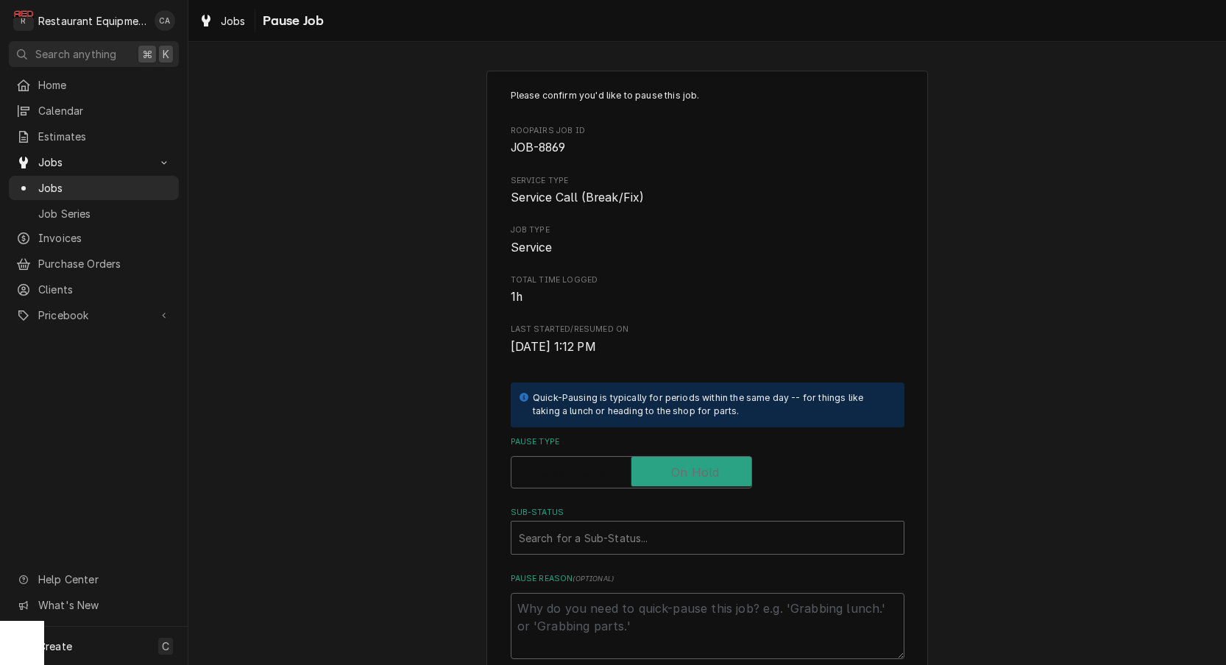
checkbox input "true"
type textarea "x"
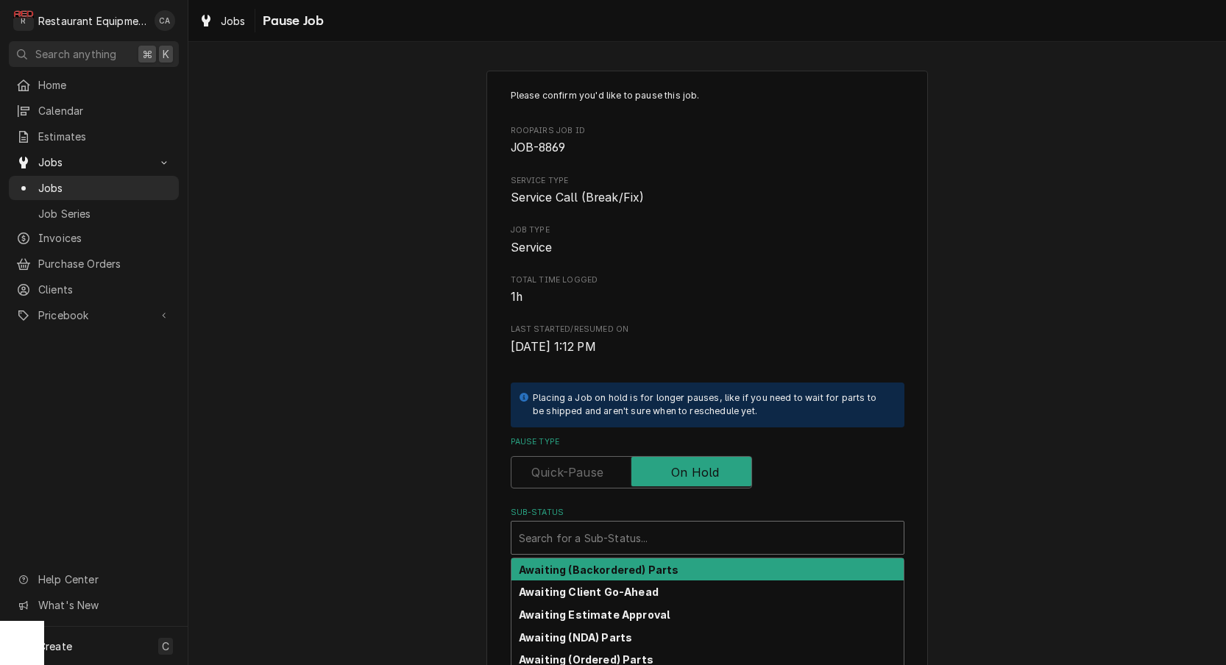
click at [623, 531] on div "Search for a Sub-Status..." at bounding box center [707, 538] width 377 height 15
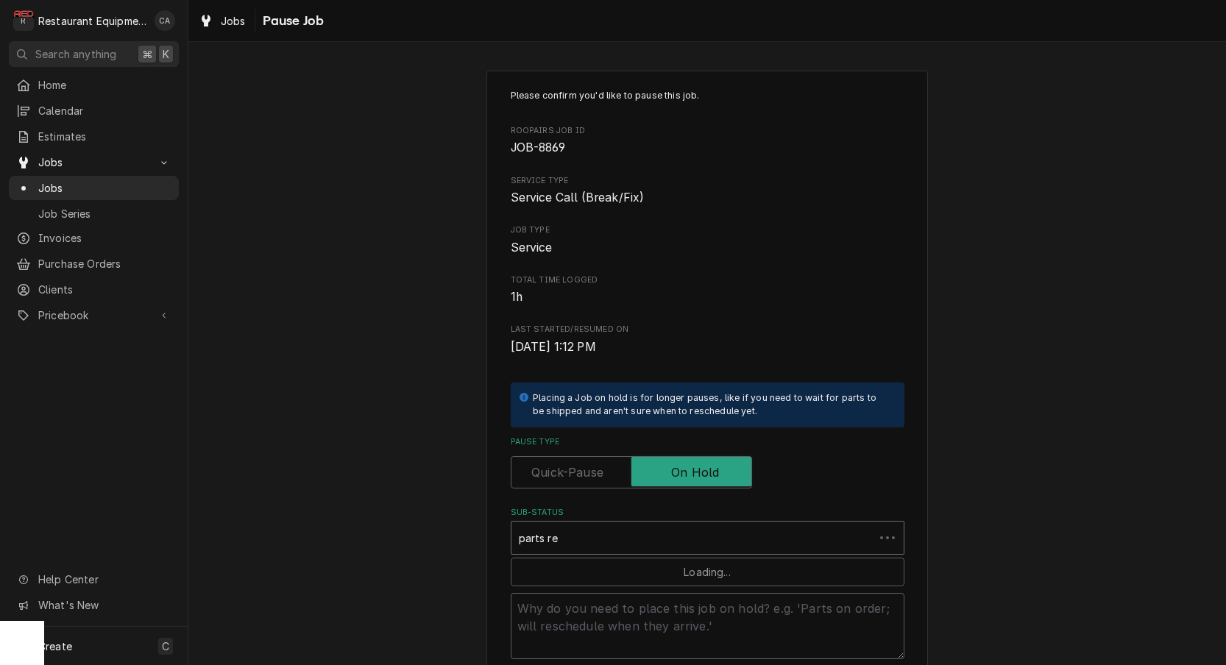
type input "parts rec"
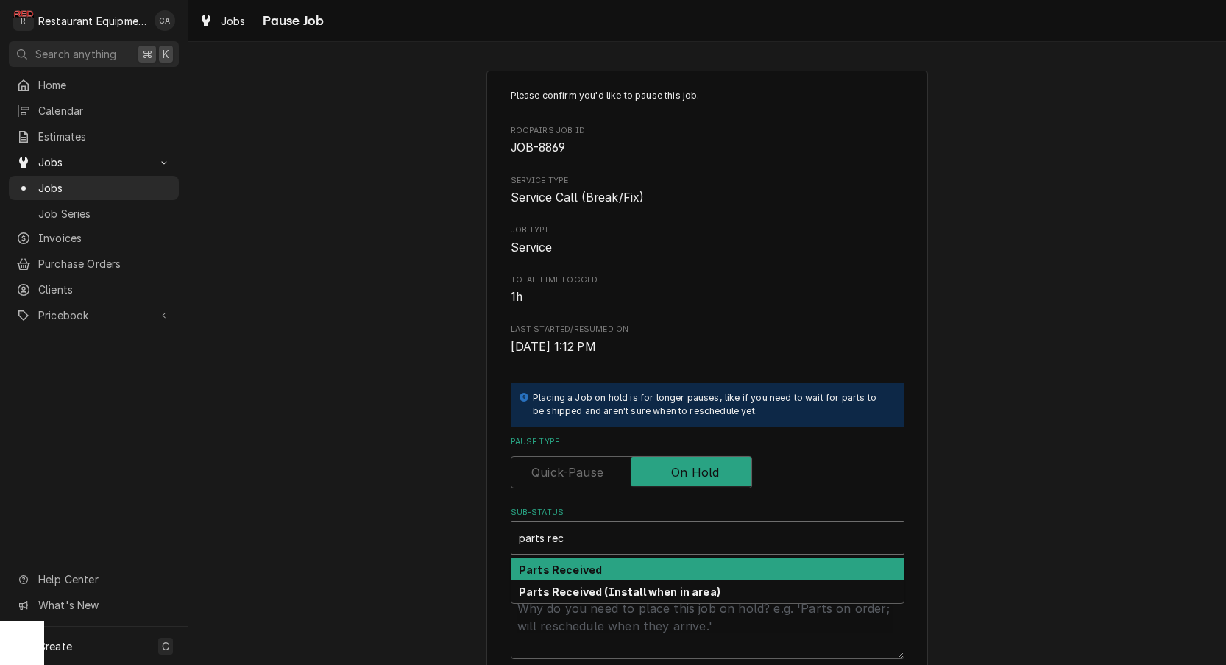
click at [609, 564] on div "Parts Received" at bounding box center [707, 569] width 392 height 23
type textarea "x"
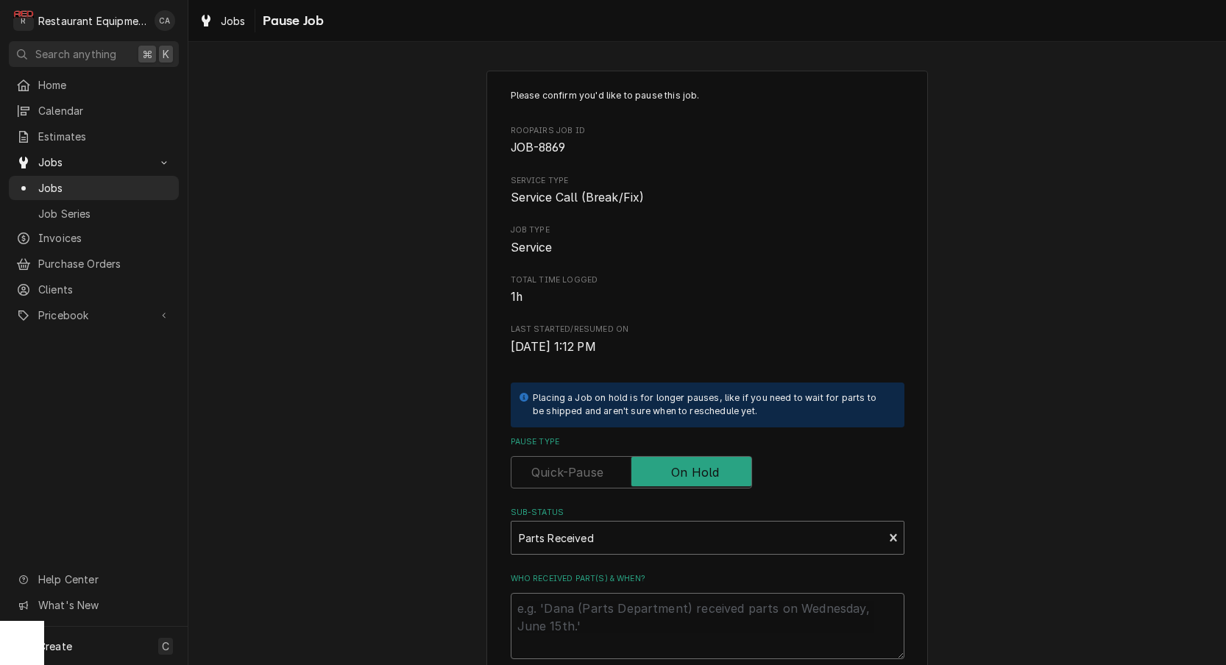
click at [577, 606] on textarea "Who received part(s) & when?" at bounding box center [708, 626] width 394 height 66
type textarea "x"
type textarea "1"
type textarea "x"
type textarea "10"
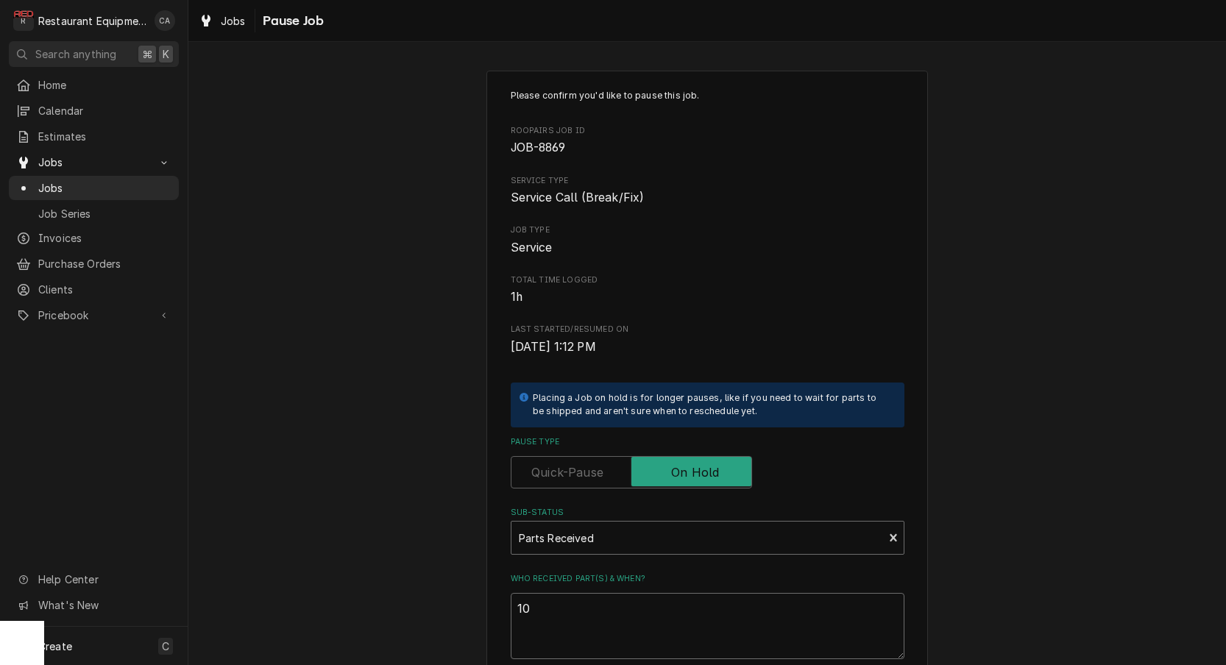
type textarea "x"
type textarea "10/"
type textarea "x"
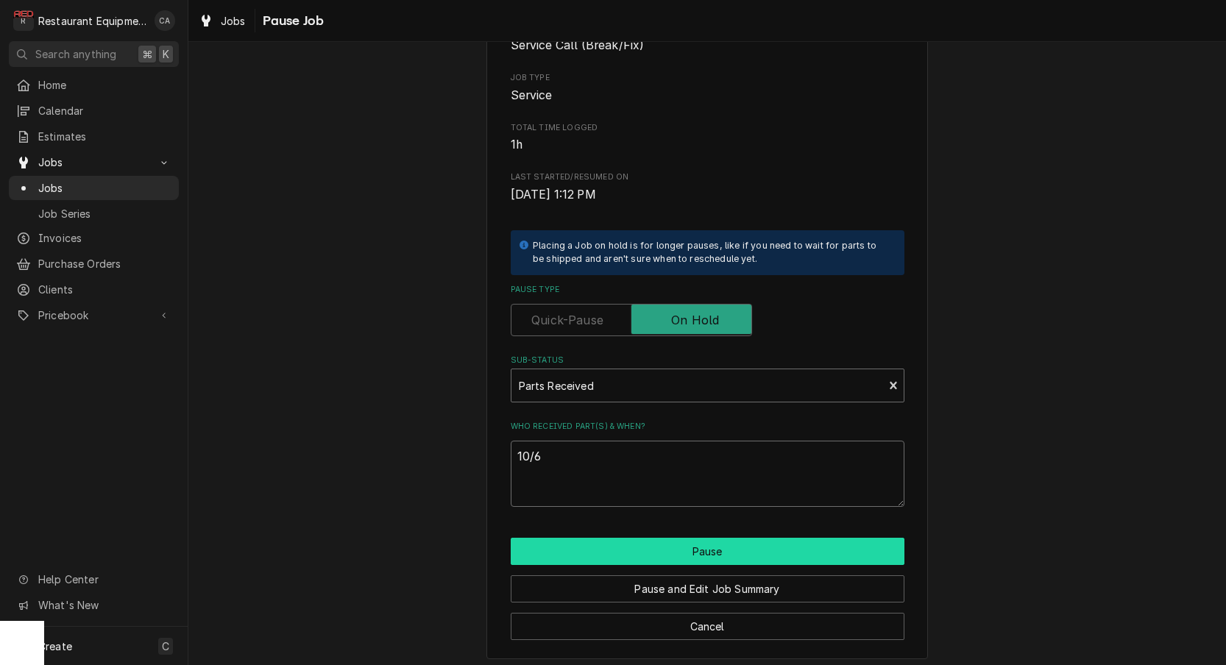
scroll to position [152, 0]
type textarea "10/6"
click at [664, 550] on button "Pause" at bounding box center [708, 552] width 394 height 27
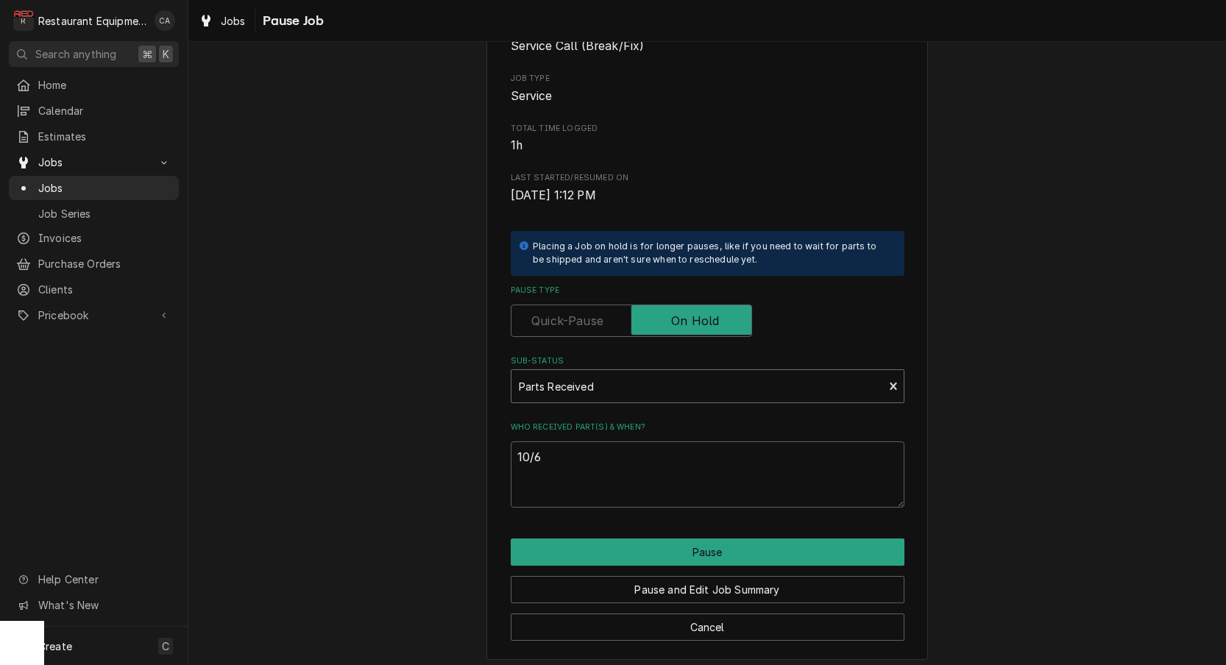
type textarea "x"
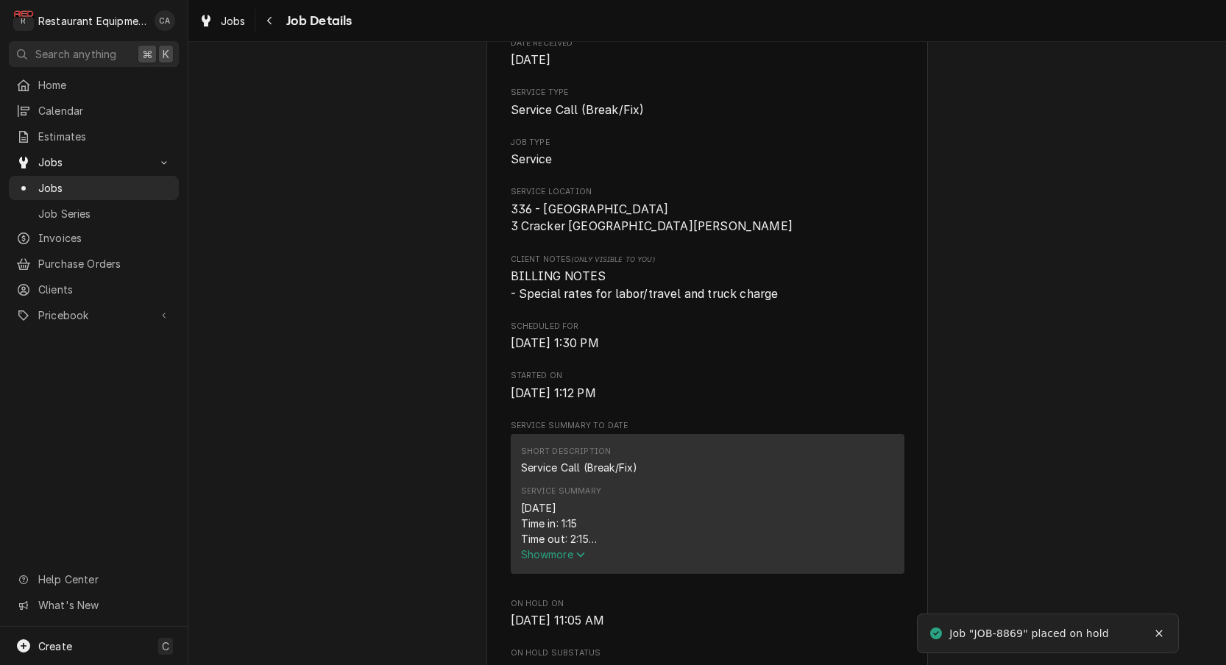
scroll to position [255, 0]
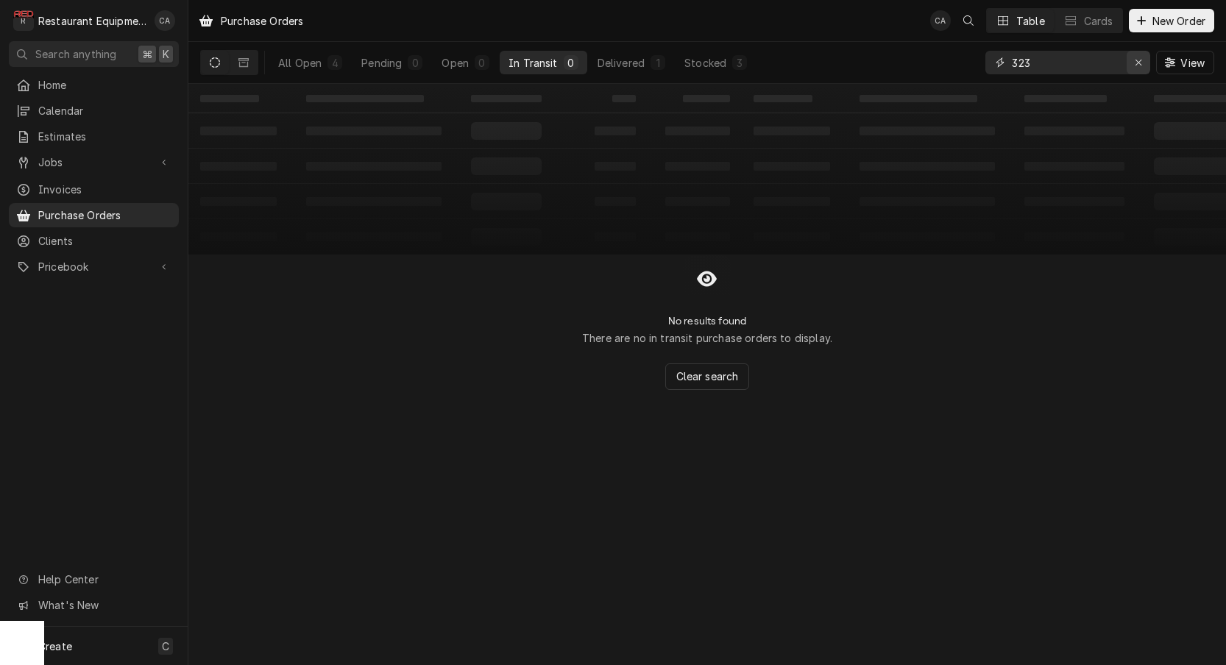
click at [1138, 65] on icon "Erase input" at bounding box center [1139, 62] width 8 height 10
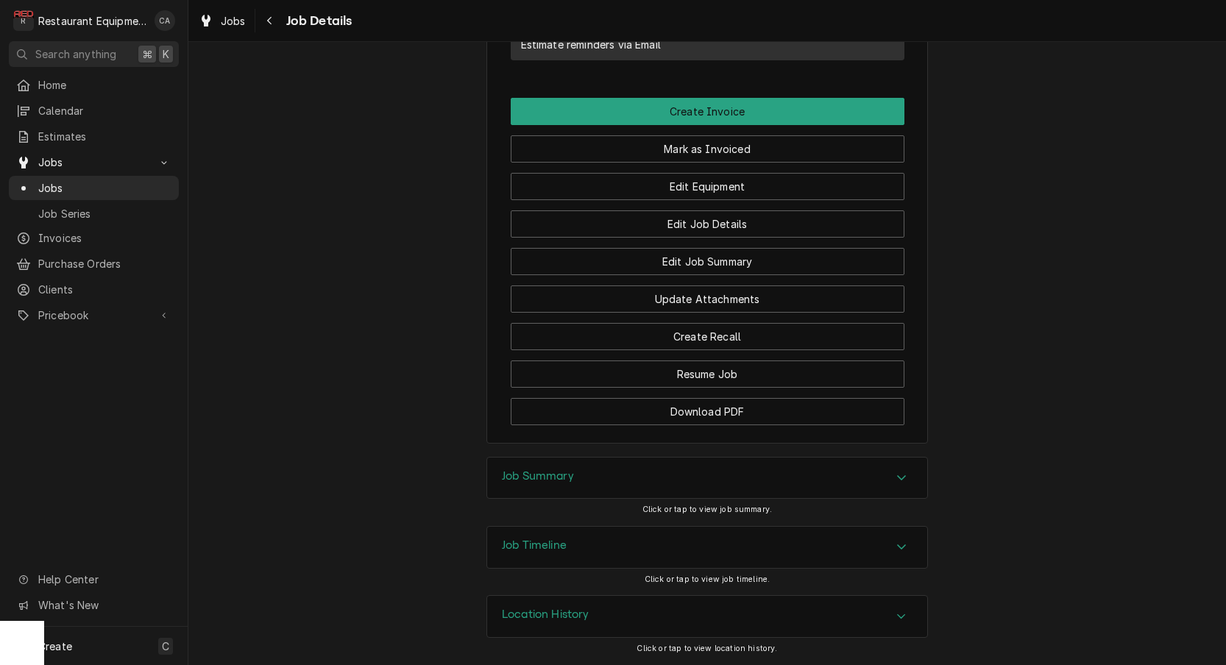
scroll to position [1421, 0]
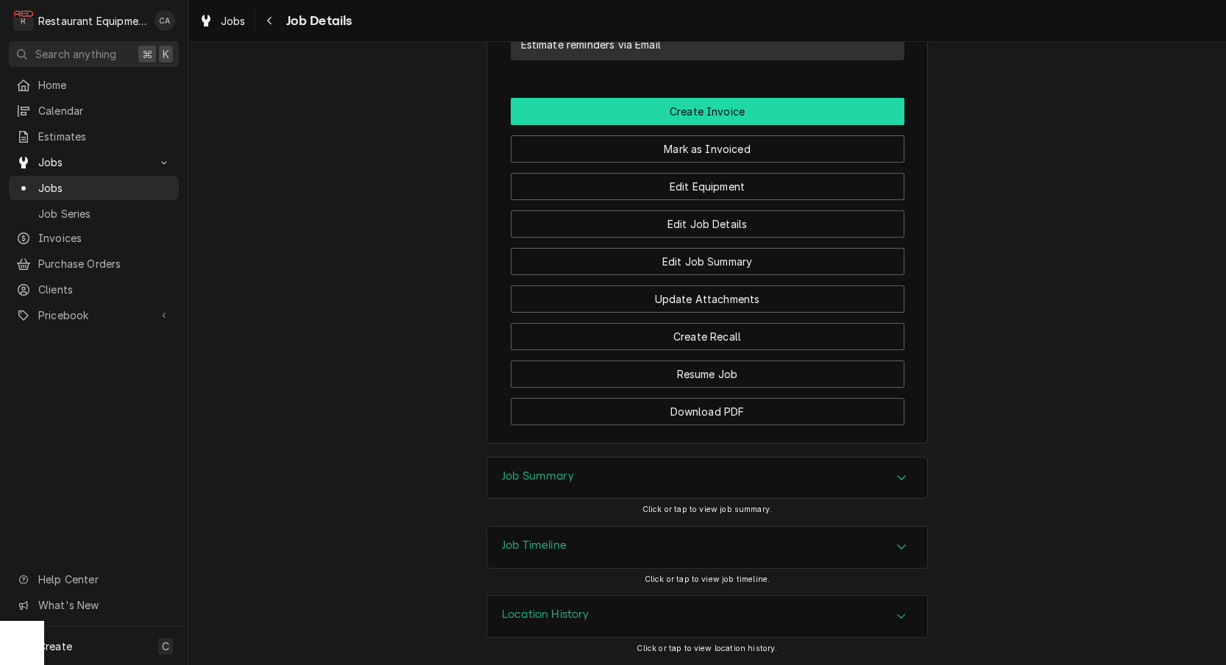
click at [720, 113] on button "Create Invoice" at bounding box center [708, 111] width 394 height 27
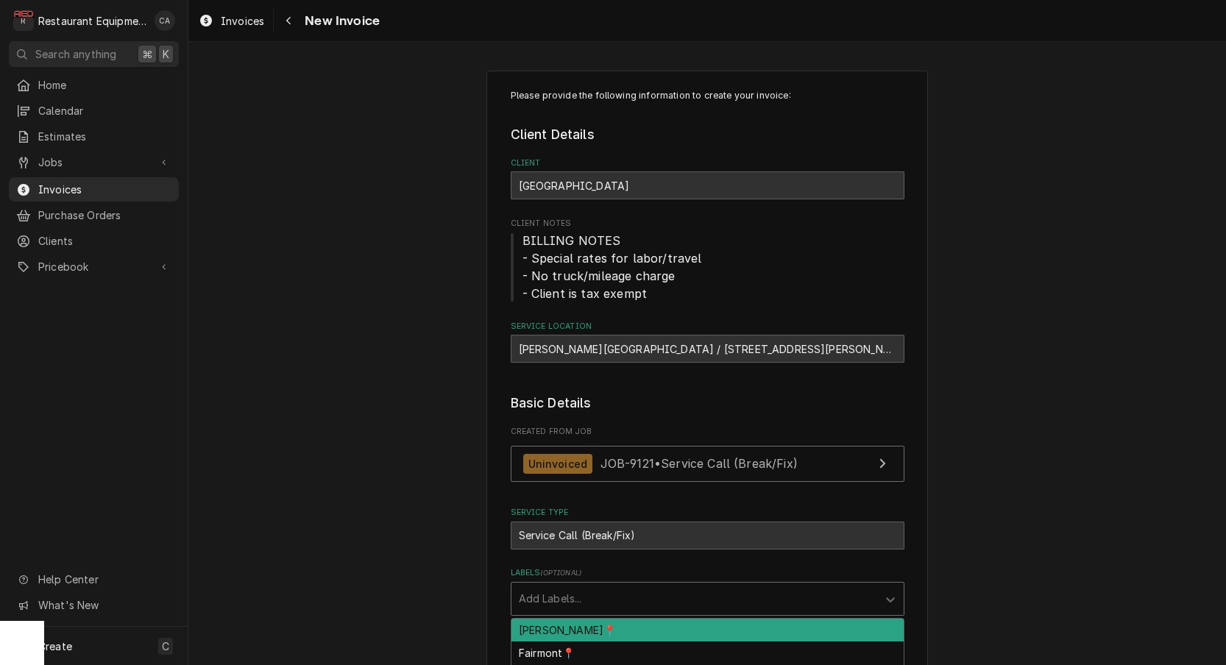
drag, startPoint x: 574, startPoint y: 600, endPoint x: 562, endPoint y: 614, distance: 17.7
click at [574, 600] on div "Add Labels..." at bounding box center [694, 598] width 351 height 15
click at [556, 620] on div "[PERSON_NAME]📍" at bounding box center [707, 630] width 392 height 23
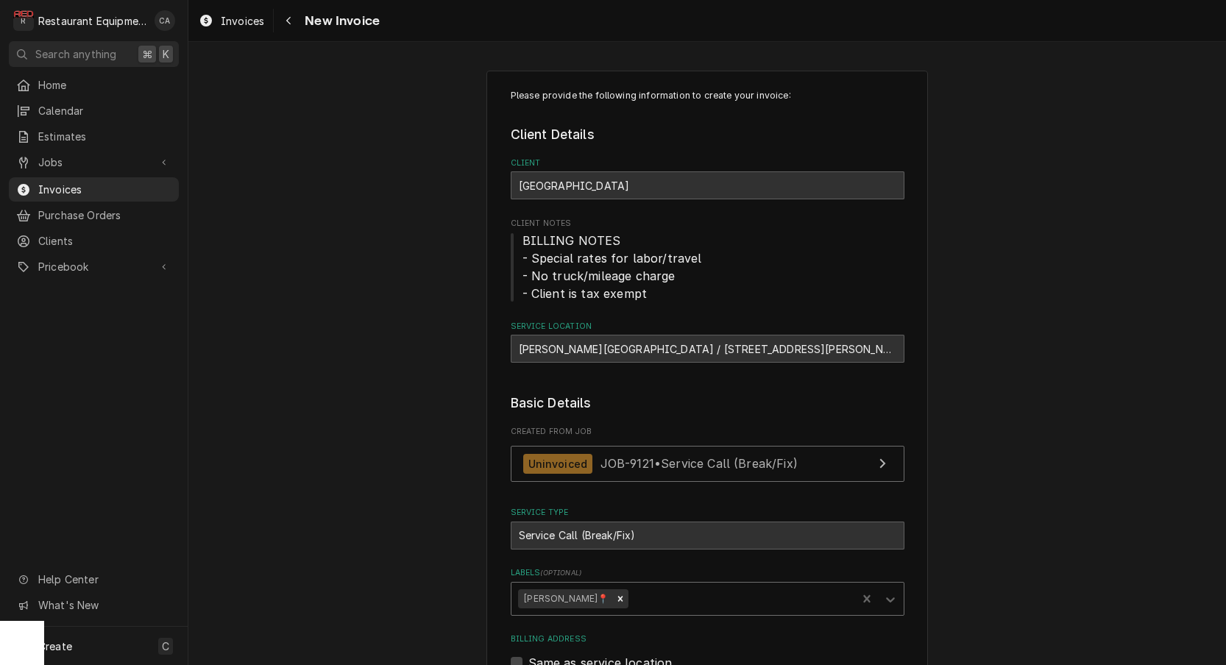
type textarea "x"
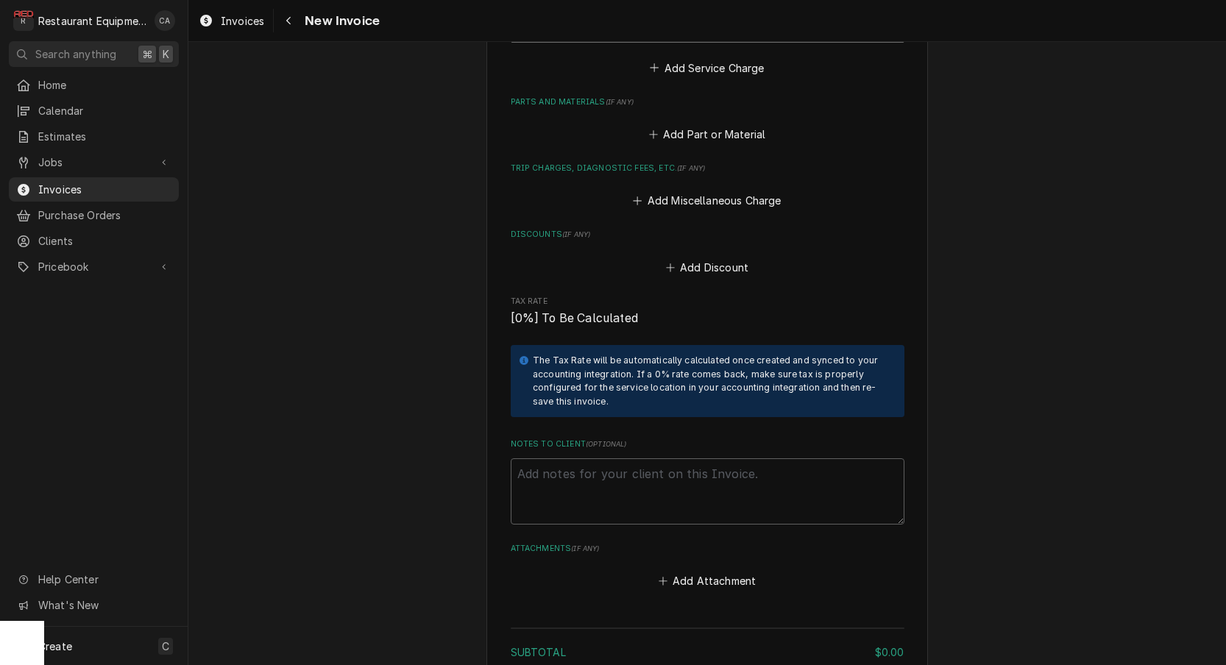
scroll to position [1775, 0]
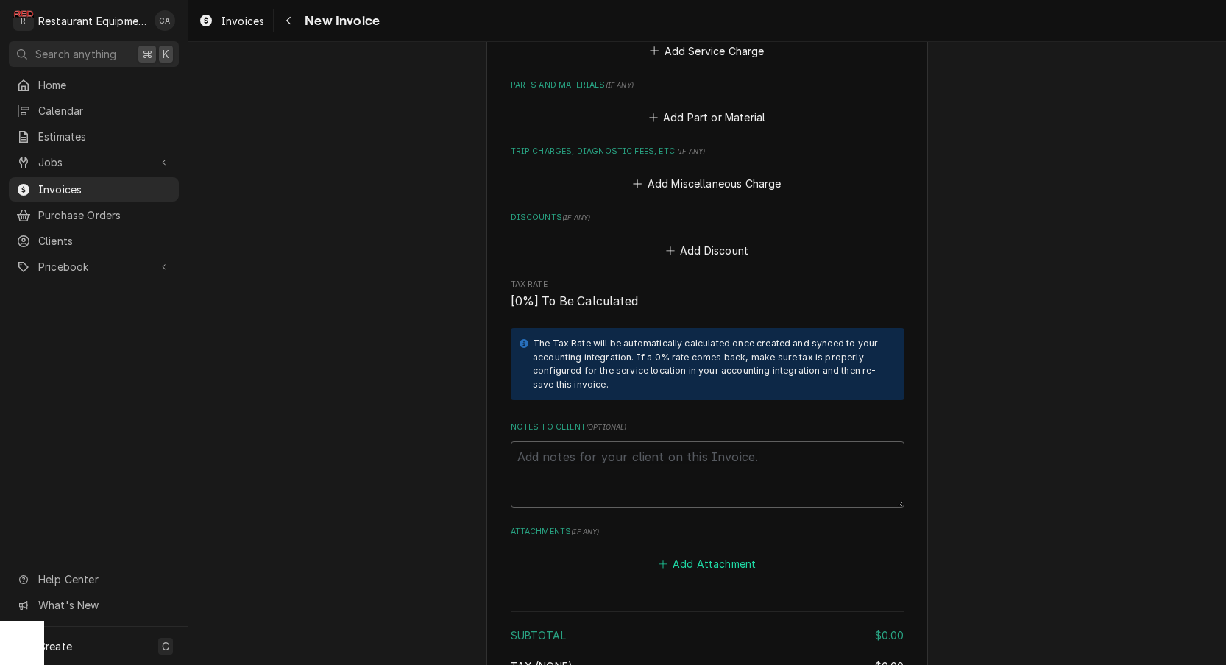
click at [715, 554] on button "Add Attachment" at bounding box center [707, 564] width 103 height 21
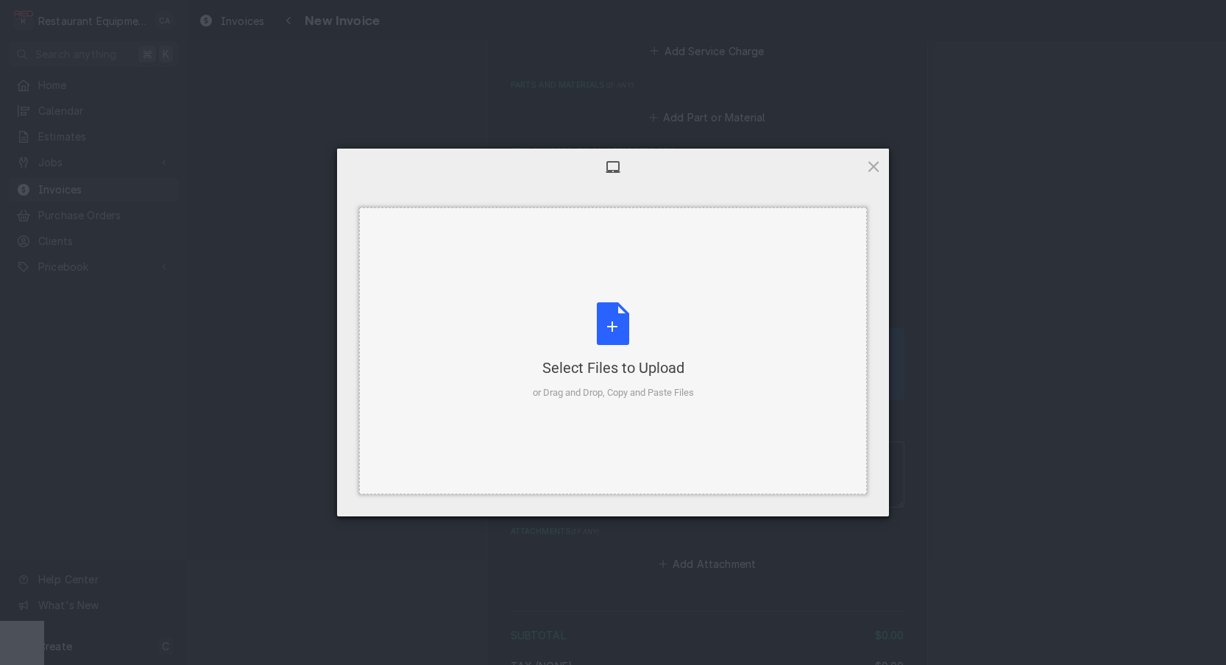
click at [645, 352] on div "Select Files to Upload or Drag and Drop, Copy and Paste Files" at bounding box center [613, 351] width 161 height 98
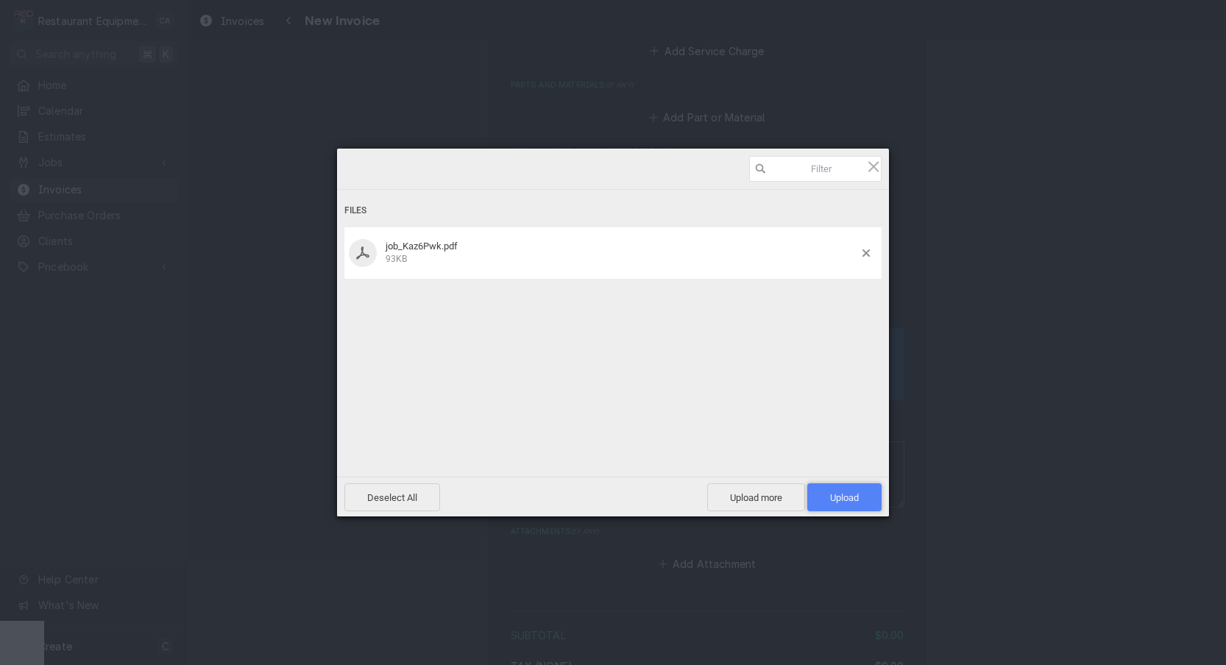
click at [854, 502] on span "Upload 1" at bounding box center [844, 497] width 29 height 11
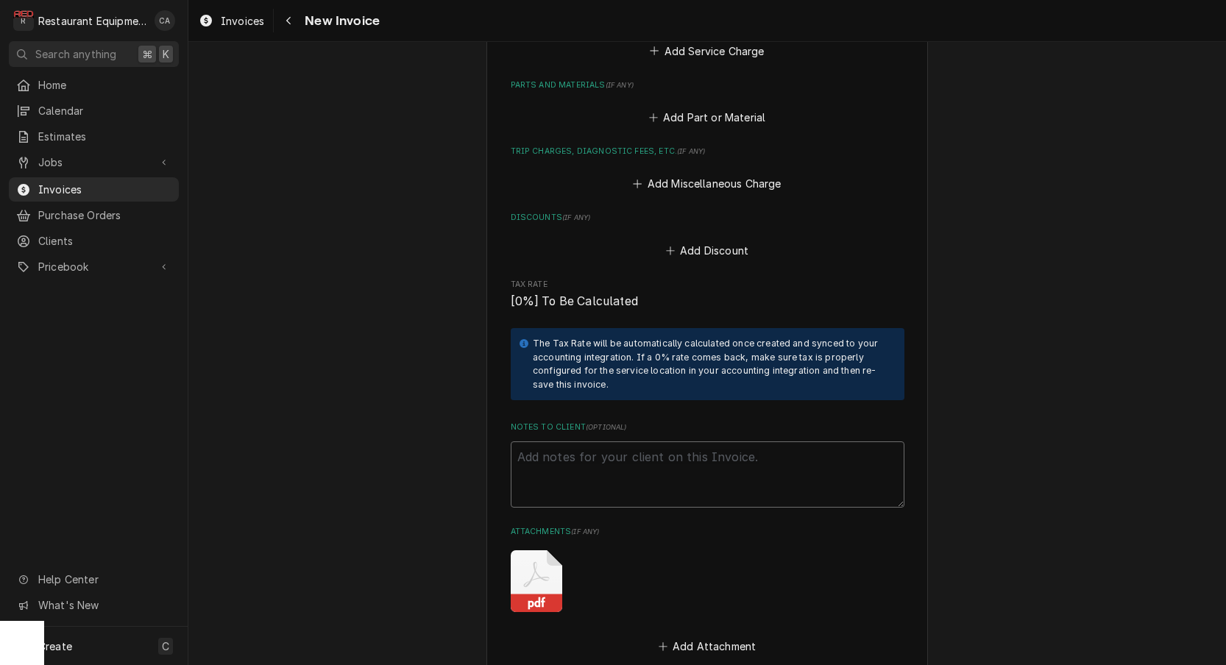
click at [609, 442] on textarea "Notes to Client ( optional )" at bounding box center [708, 475] width 394 height 66
type textarea "x"
type textarea "4"
type textarea "x"
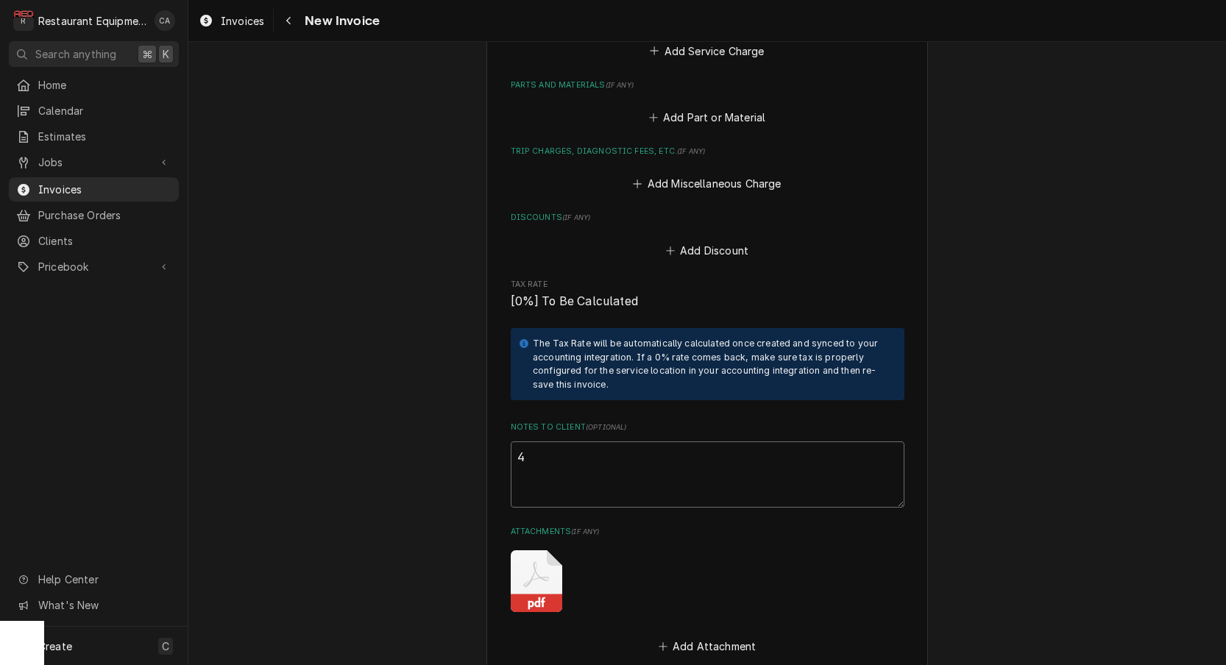
type textarea "45"
type textarea "x"
type textarea "450"
type textarea "x"
type textarea "4500"
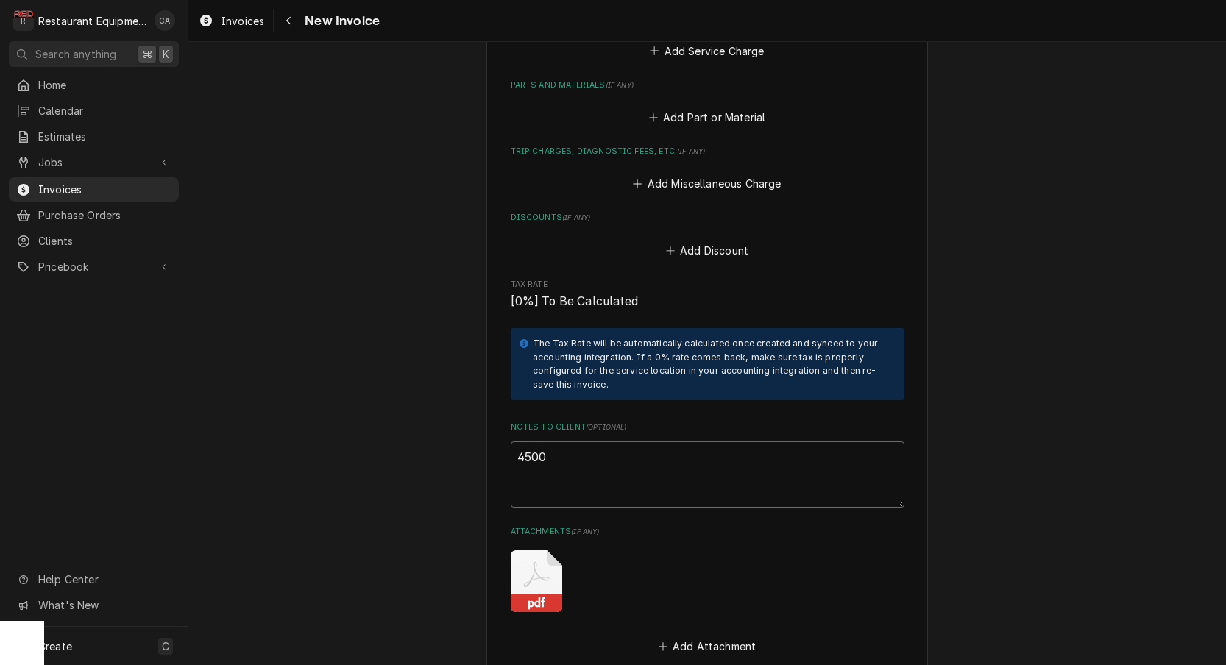
type textarea "x"
type textarea "45000"
type textarea "x"
type textarea "450000"
type textarea "x"
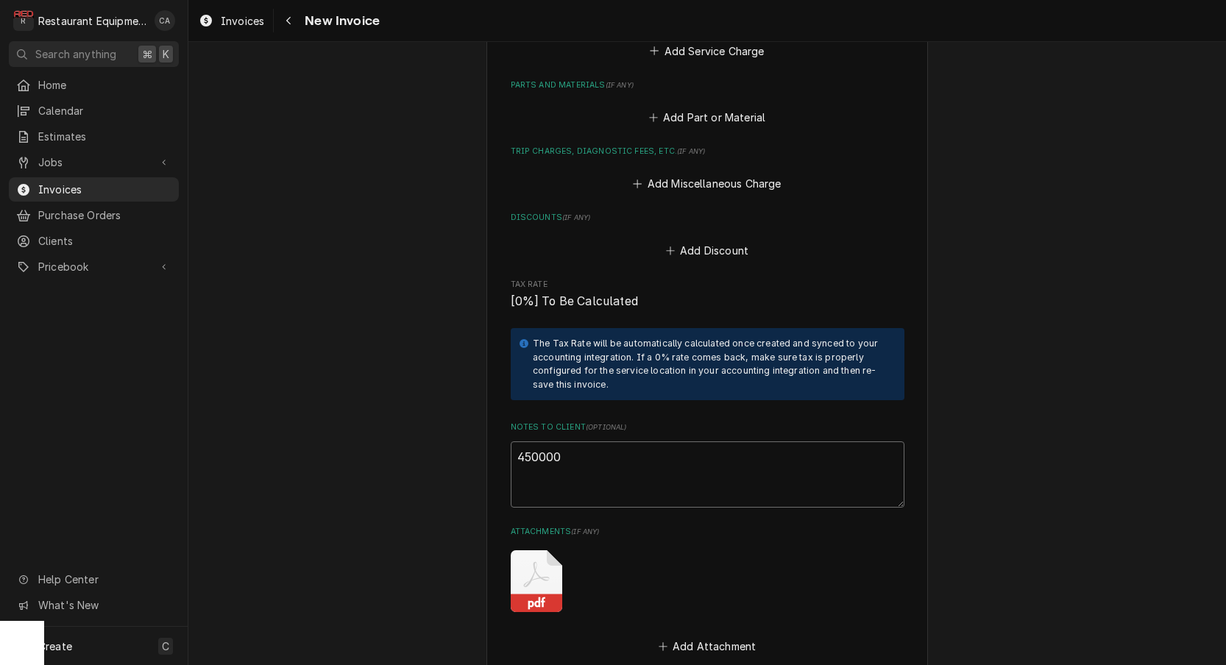
type textarea "4500000"
type textarea "x"
type textarea "45000001"
type textarea "x"
type textarea "450000019"
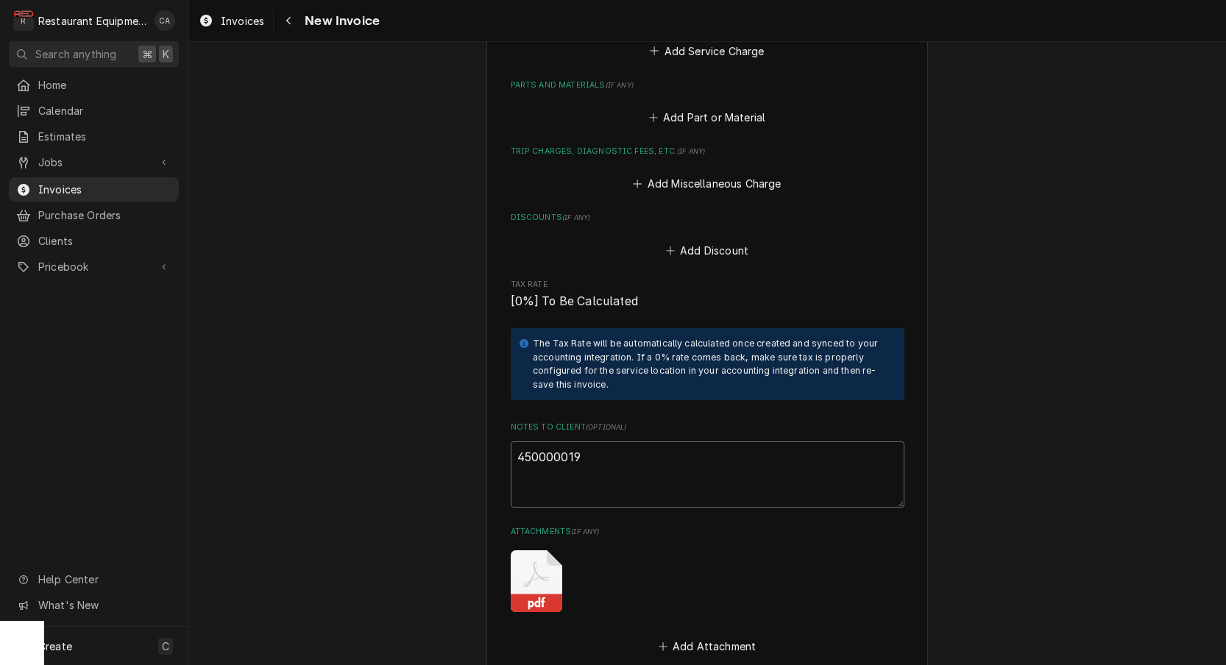
type textarea "x"
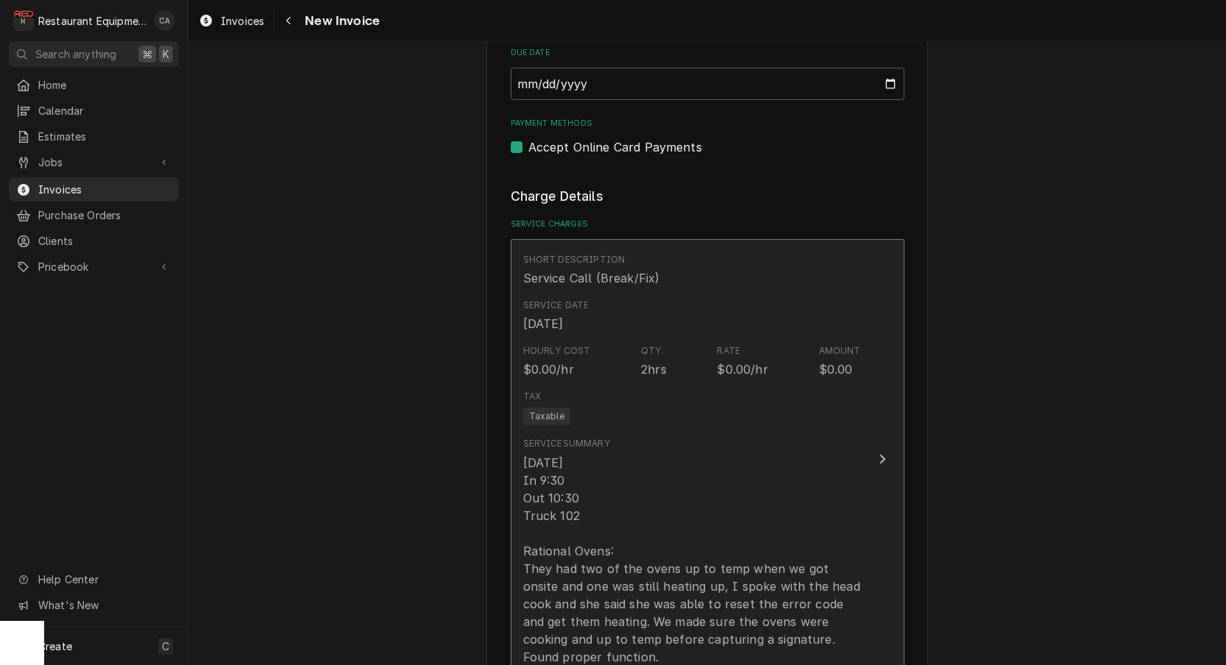
type textarea "4500000191"
click at [581, 469] on div "10/6/25 In 9:30 Out 10:30 Truck 102 Rational Ovens: They had two of the ovens u…" at bounding box center [692, 560] width 338 height 212
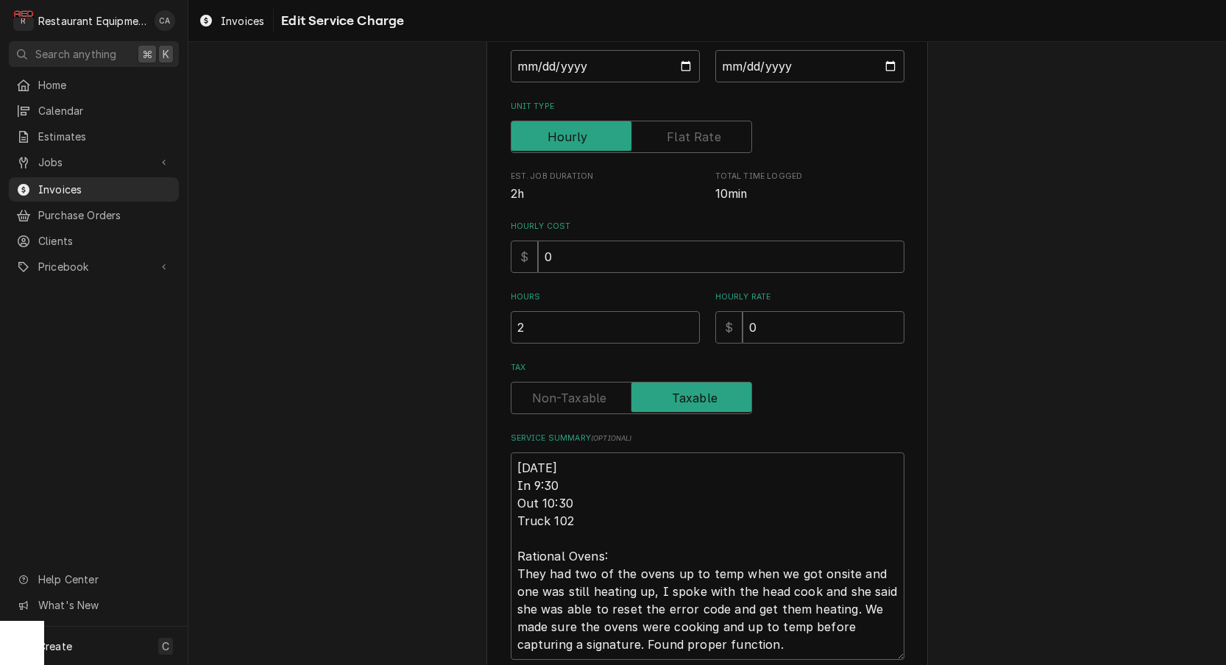
scroll to position [191, 0]
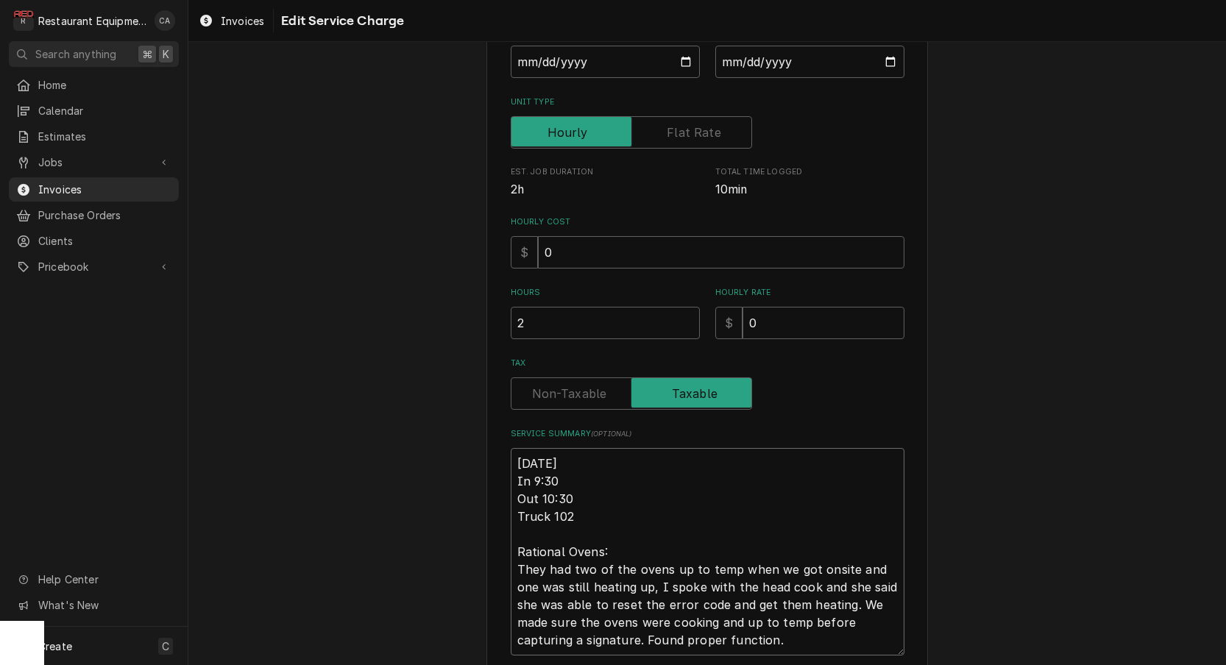
click at [515, 455] on textarea "10/6/25 In 9:30 Out 10:30 Truck 102 Rational Ovens: They had two of the ovens u…" at bounding box center [708, 552] width 394 height 208
type textarea "x"
type textarea "R10/6/25 In 9:30 Out 10:30 Truck 102 Rational Ovens: They had two of the ovens …"
type textarea "x"
type textarea "Ro10/6/25 In 9:30 Out 10:30 Truck 102 Rational Ovens: They had two of the ovens…"
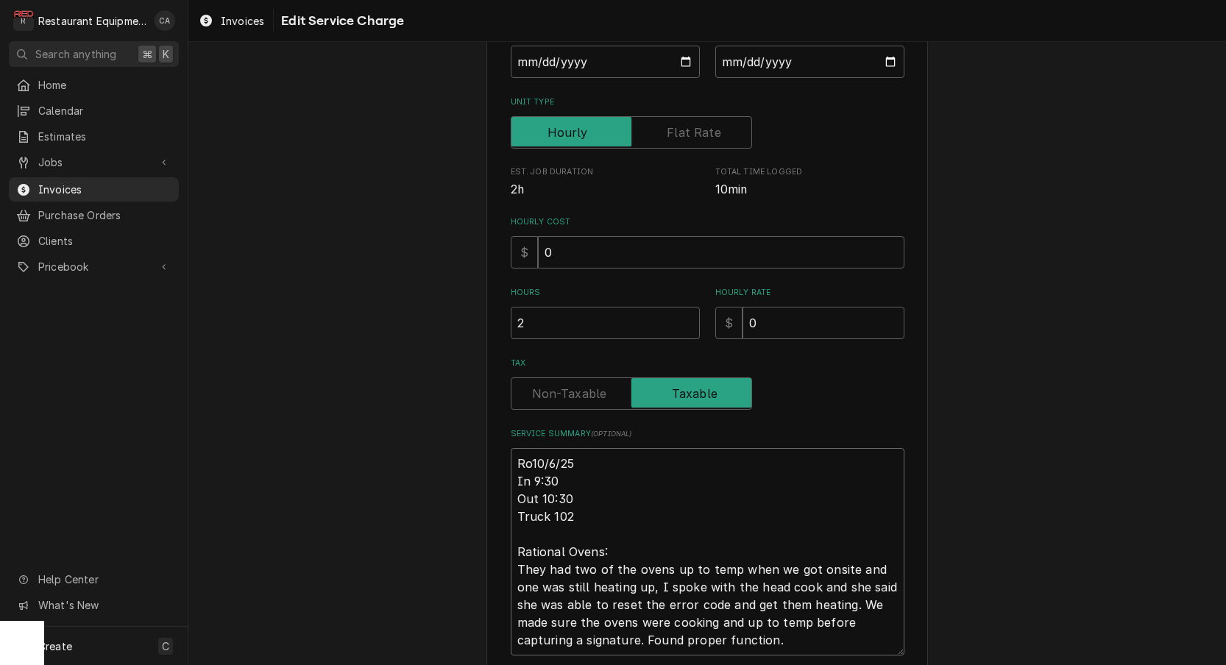
type textarea "x"
type textarea "Roo10/6/25 In 9:30 Out 10:30 Truck 102 Rational Ovens: They had two of the oven…"
type textarea "x"
type textarea "Roo 10/6/25 In 9:30 Out 10:30 Truck 102 Rational Ovens: They had two of the ove…"
type textarea "x"
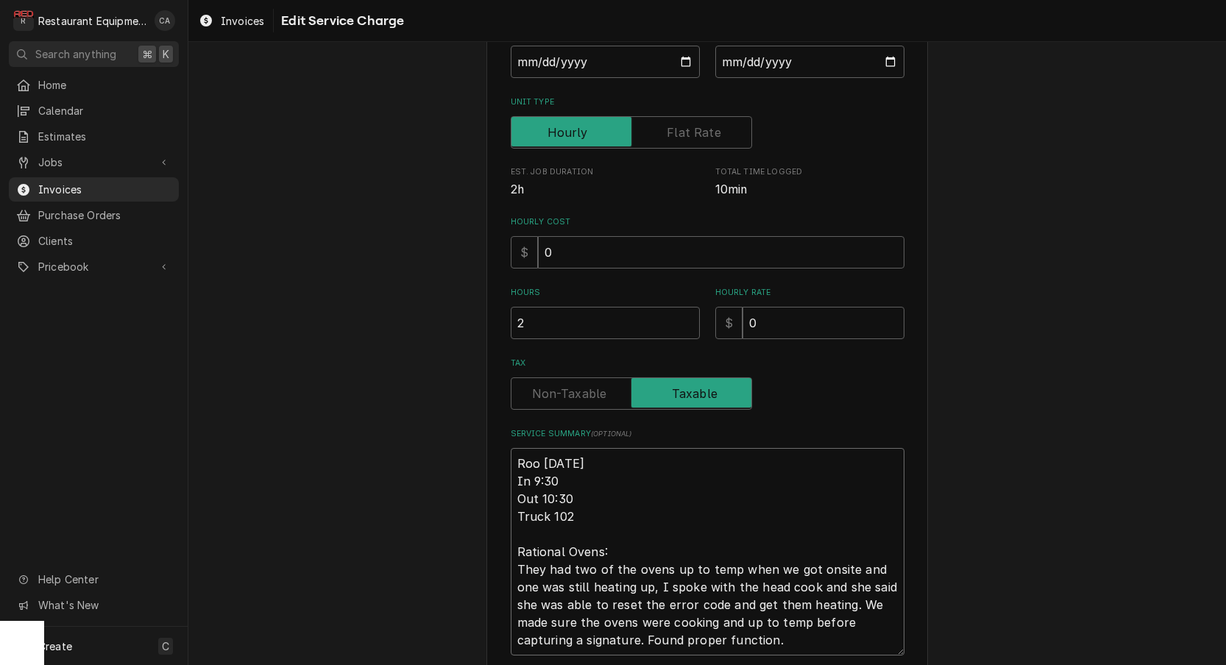
type textarea "Roo 910/6/25 In 9:30 Out 10:30 Truck 102 Rational Ovens: They had two of the ov…"
type textarea "x"
type textarea "Roo 9110/6/25 In 9:30 Out 10:30 Truck 102 Rational Ovens: They had two of the o…"
type textarea "x"
type textarea "Roo 91210/6/25 In 9:30 Out 10:30 Truck 102 Rational Ovens: They had two of the …"
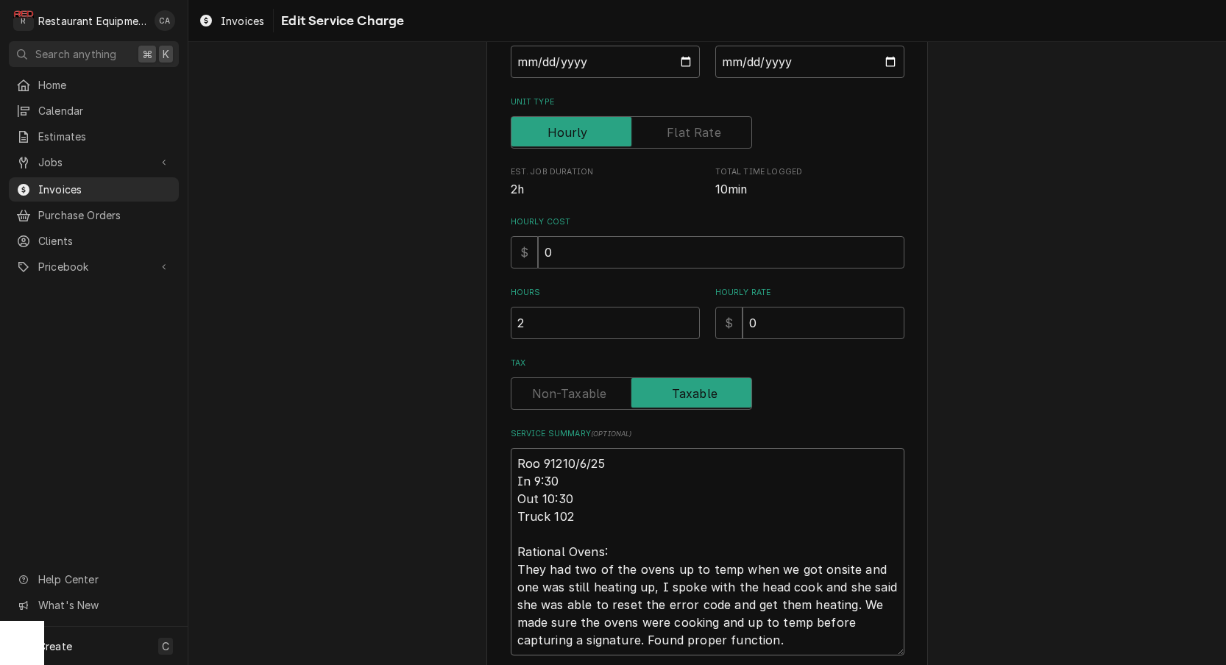
type textarea "x"
type textarea "Roo 912110/6/25 In 9:30 Out 10:30 Truck 102 Rational Ovens: They had two of the…"
type textarea "x"
type textarea "Roo 9121 10/6/25 In 9:30 Out 10:30 Truck 102 Rational Ovens: They had two of th…"
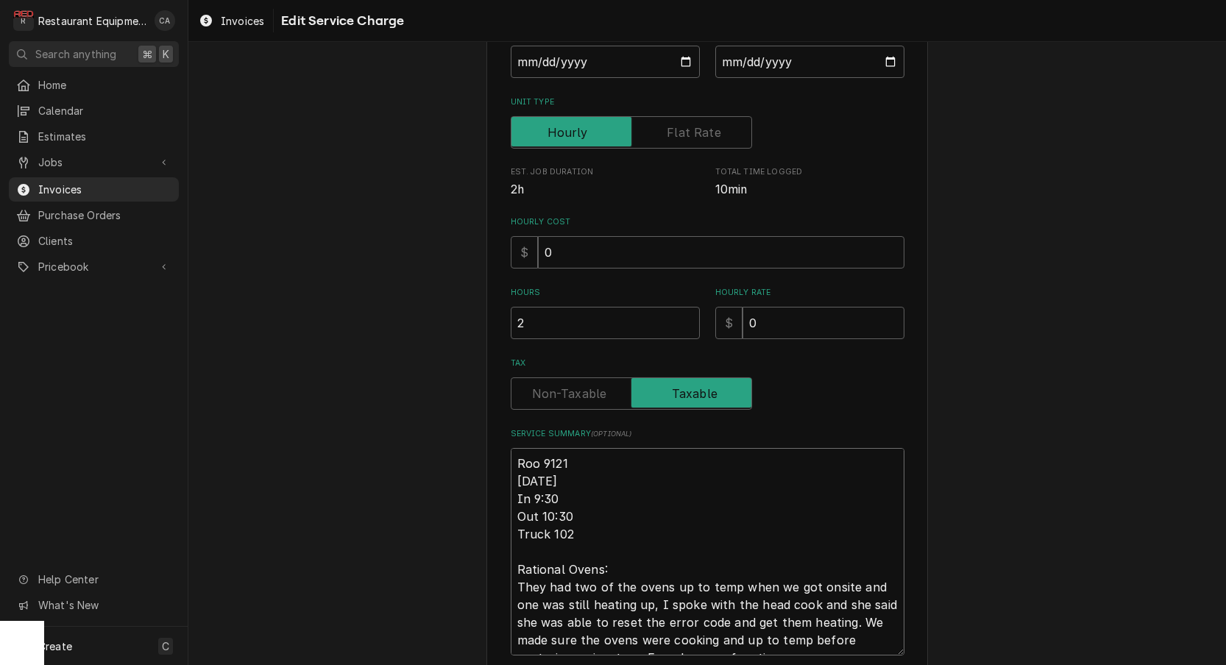
type textarea "x"
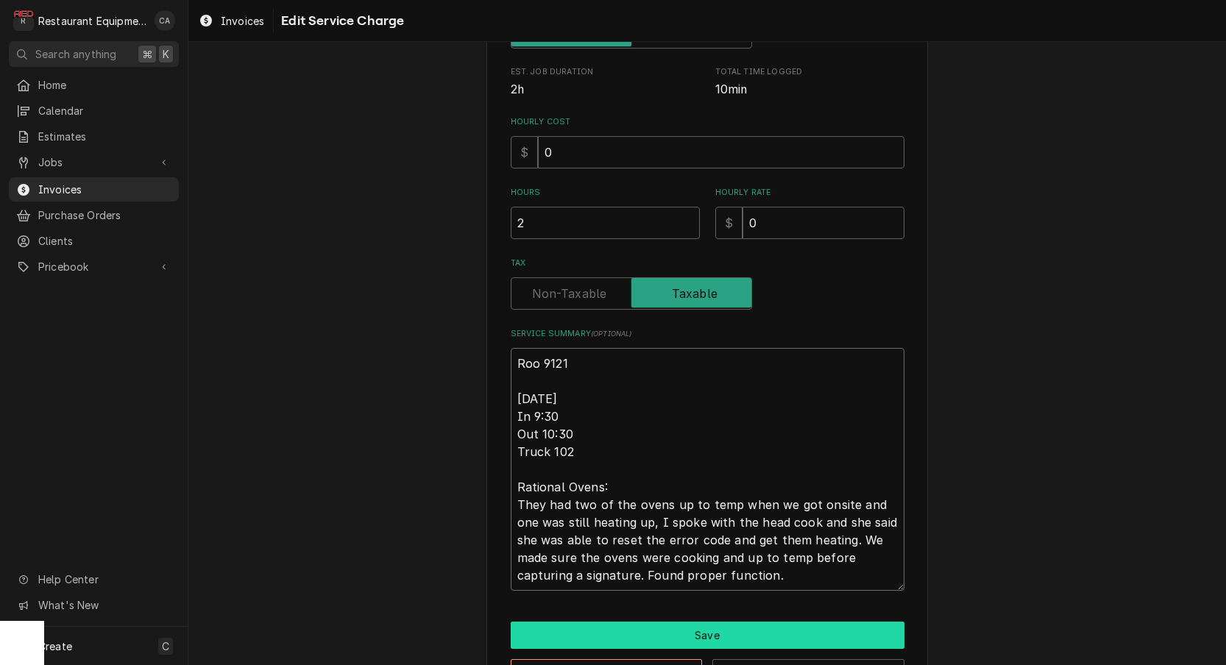
type textarea "Roo 9121 10/6/25 In 9:30 Out 10:30 Truck 102 Rational Ovens: They had two of th…"
click at [685, 629] on button "Save" at bounding box center [708, 635] width 394 height 27
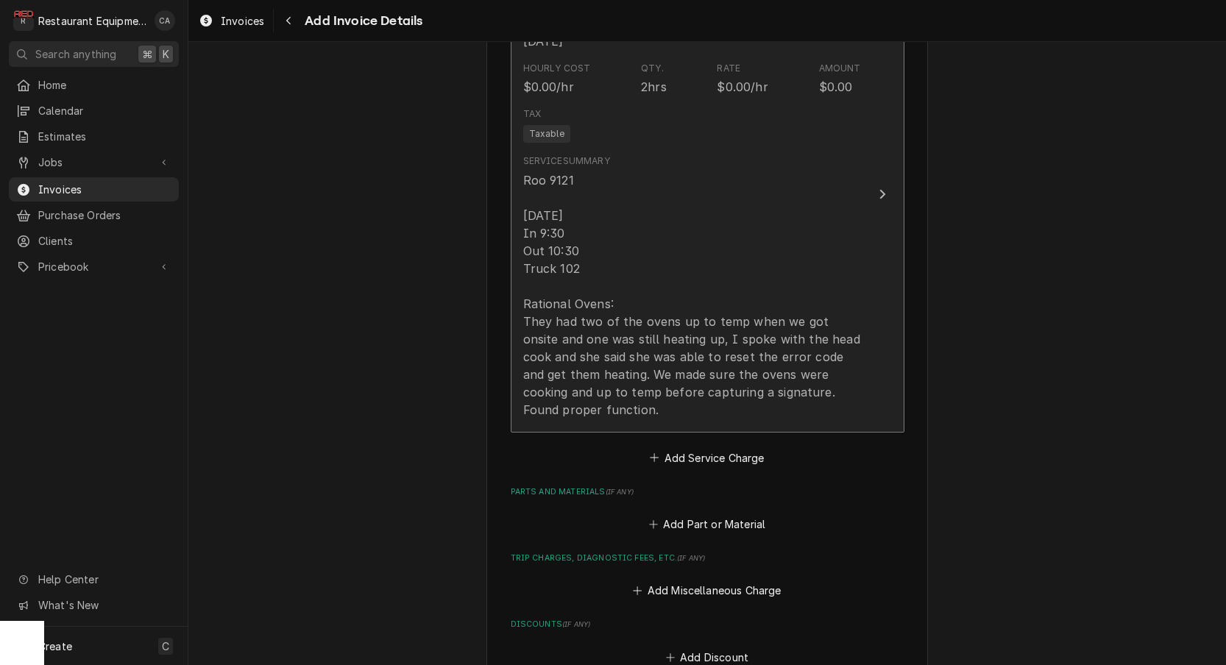
click at [645, 346] on div "Roo 9121 10/6/25 In 9:30 Out 10:30 Truck 102 Rational Ovens: They had two of th…" at bounding box center [692, 294] width 338 height 247
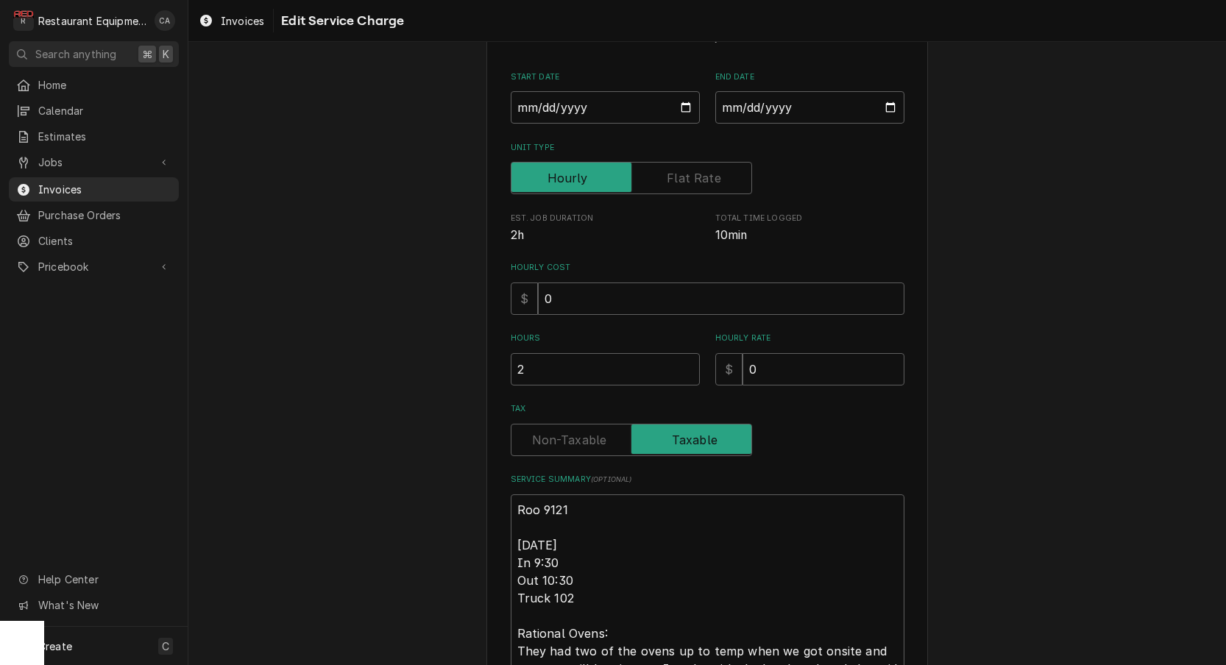
type textarea "x"
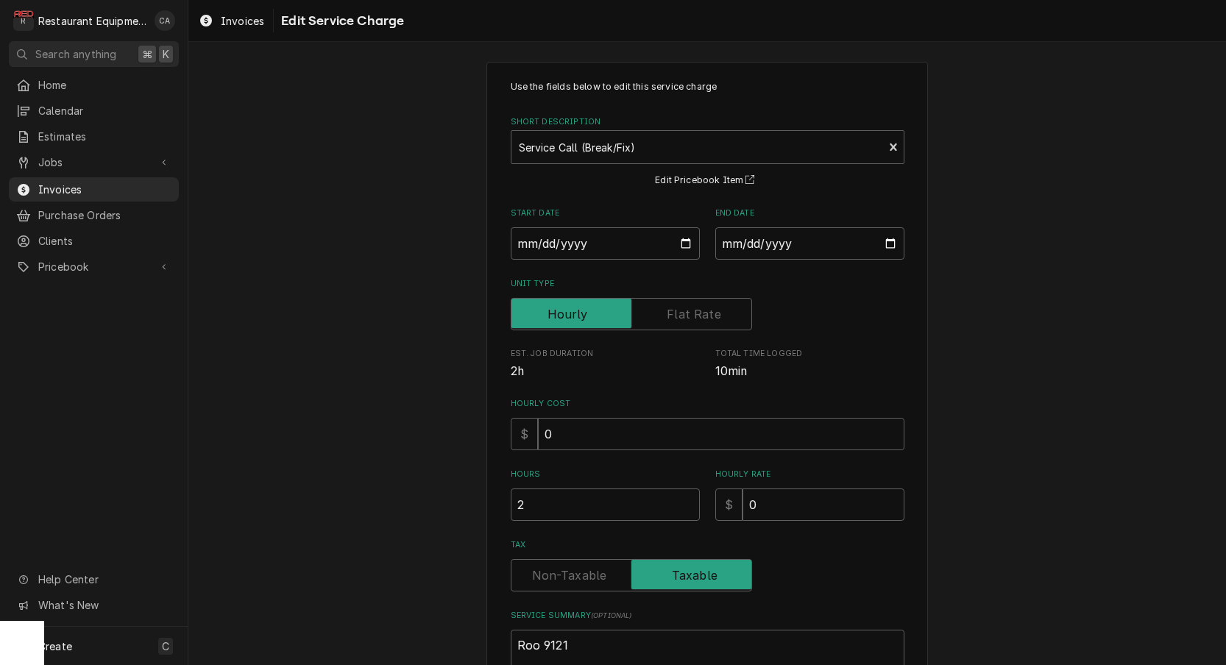
click at [563, 574] on label "Tax" at bounding box center [631, 575] width 241 height 32
click at [563, 574] on input "Tax" at bounding box center [631, 575] width 228 height 32
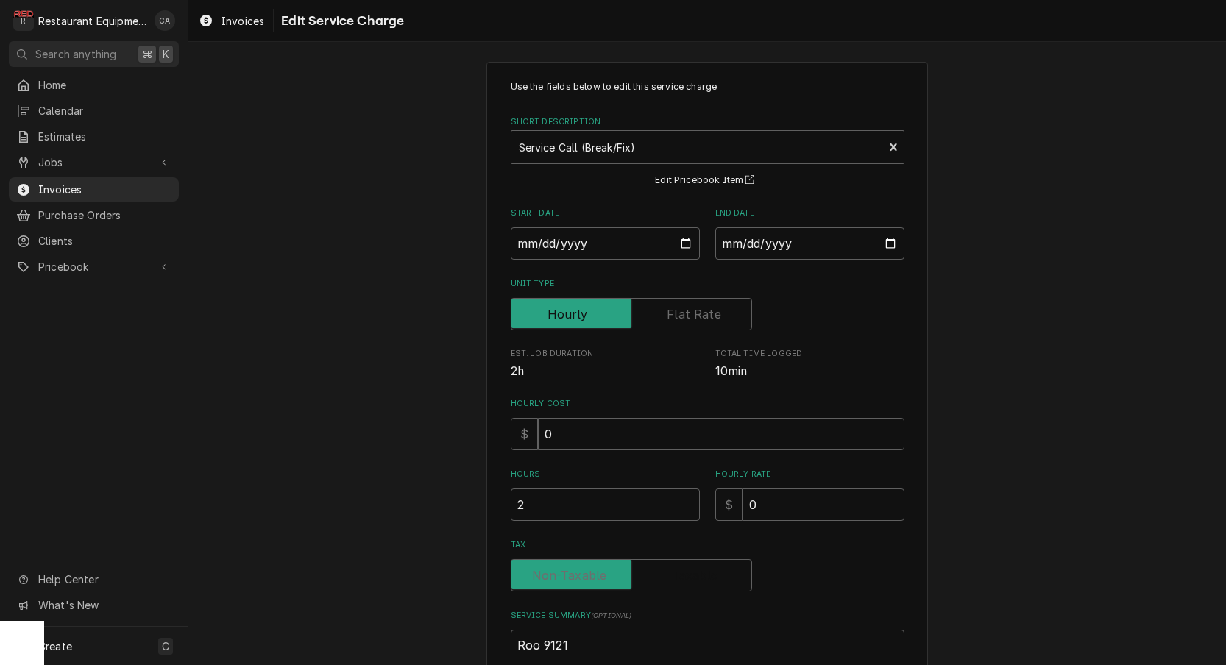
checkbox input "false"
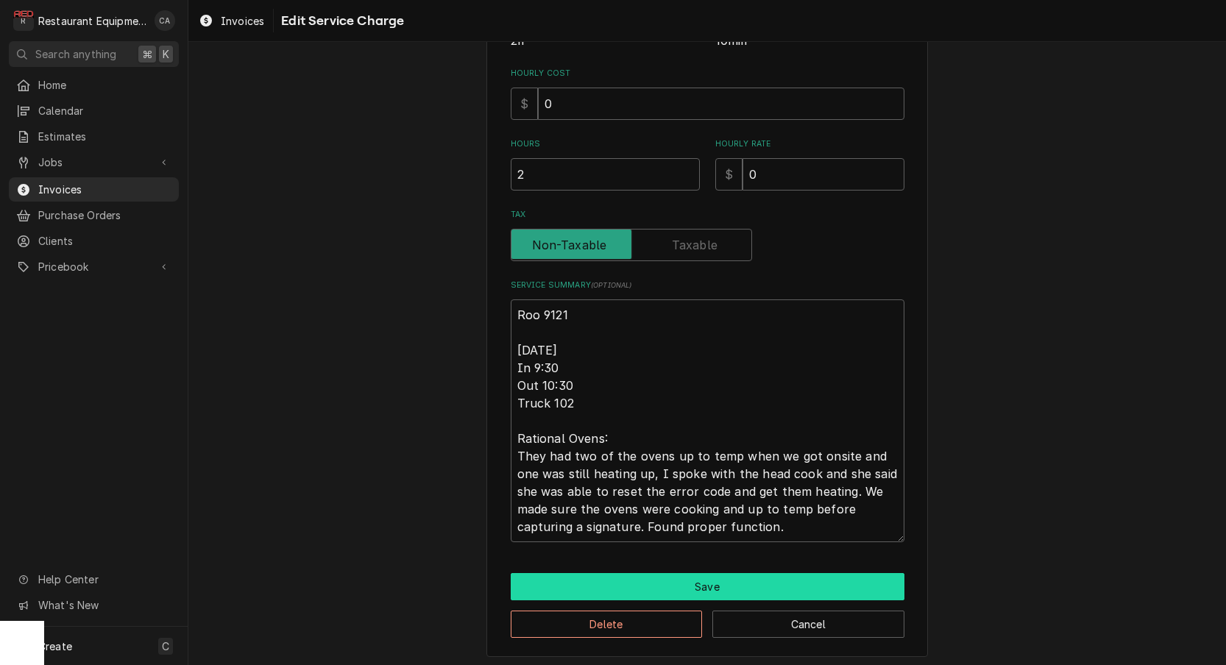
click at [666, 565] on div "Use the fields below to edit this service charge Short Description Service Call…" at bounding box center [707, 194] width 442 height 926
click at [662, 574] on button "Save" at bounding box center [708, 587] width 394 height 27
type textarea "x"
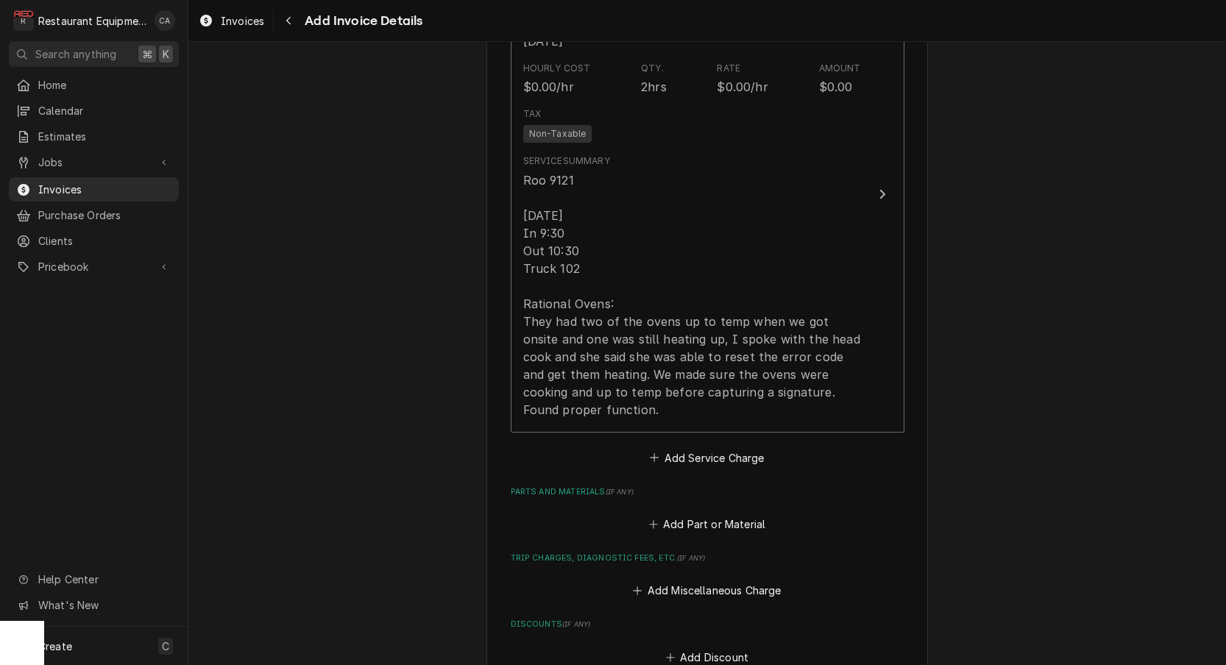
drag, startPoint x: 681, startPoint y: 436, endPoint x: 622, endPoint y: 293, distance: 154.4
click at [681, 447] on button "Add Service Charge" at bounding box center [707, 457] width 119 height 21
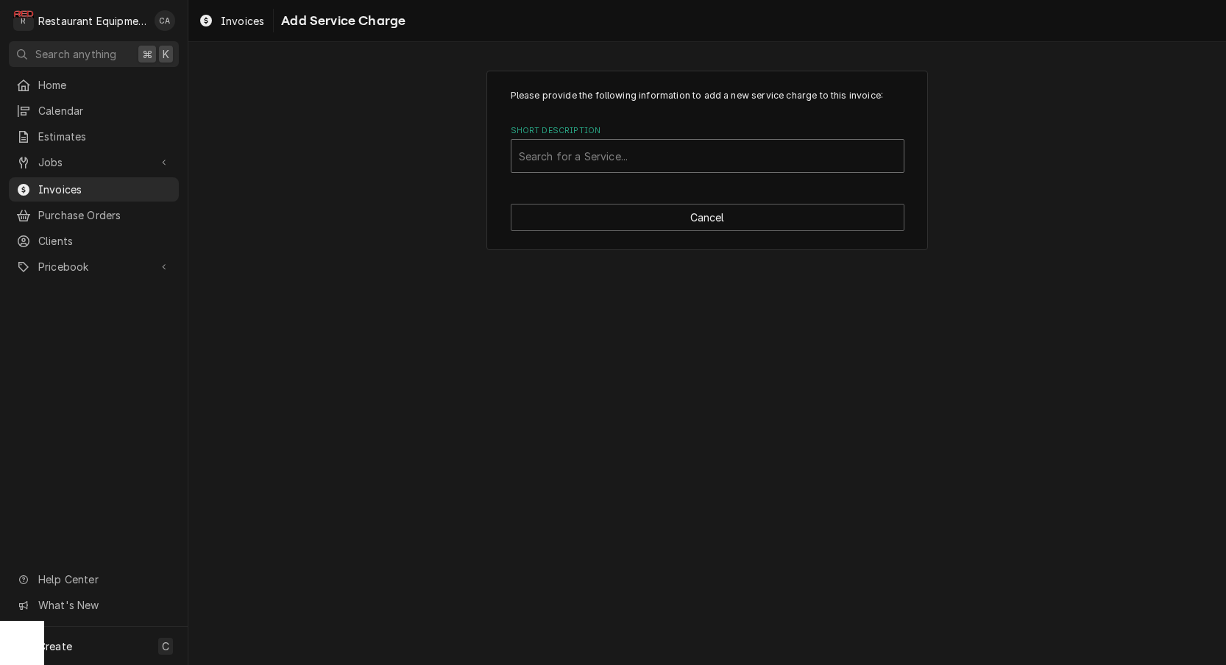
click at [594, 155] on div "Search for a Service..." at bounding box center [707, 156] width 377 height 15
type input "trav"
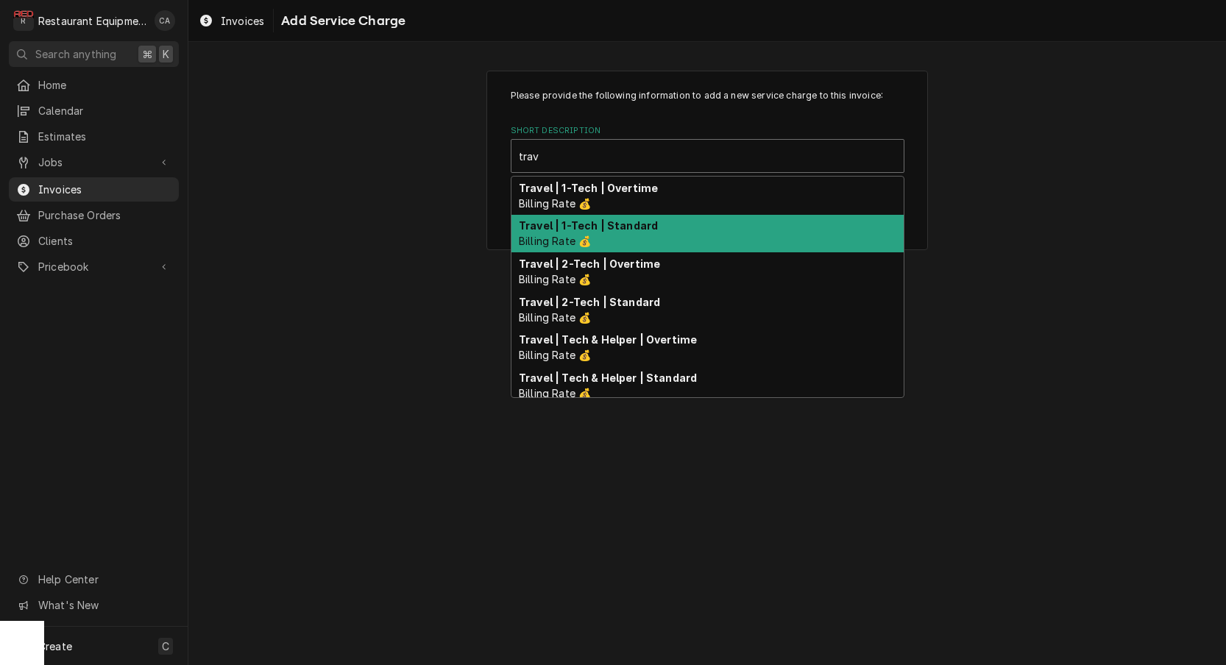
click at [606, 225] on strong "Travel | 1-Tech | Standard" at bounding box center [588, 225] width 139 height 13
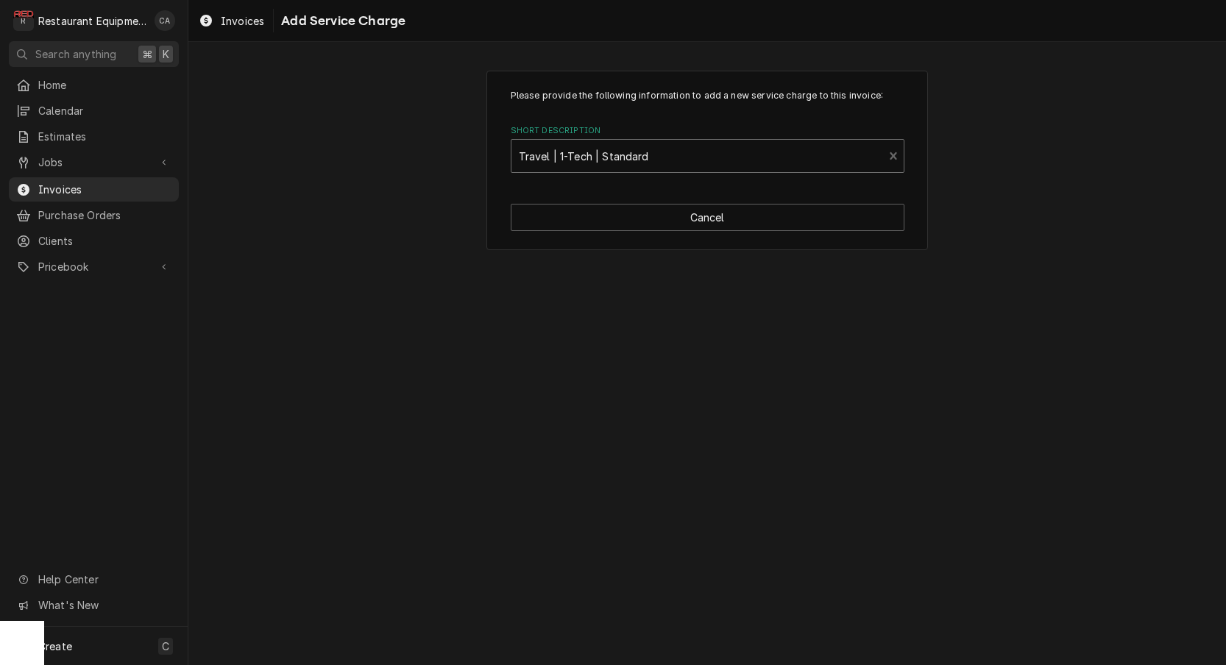
type textarea "x"
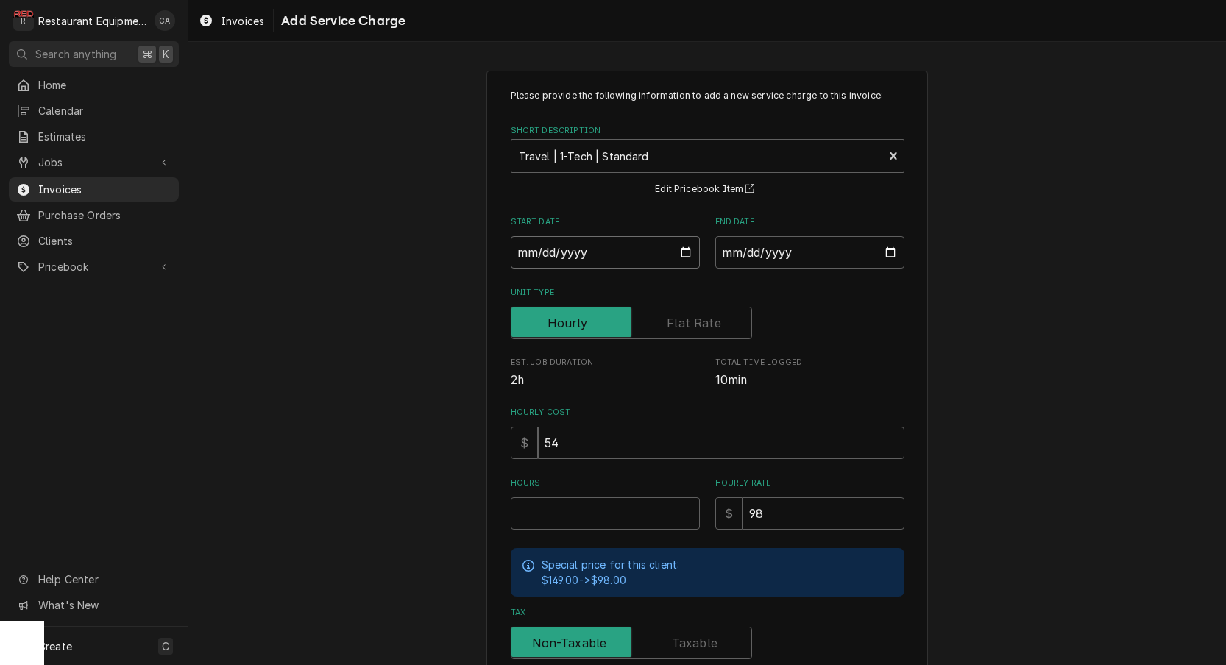
drag, startPoint x: 568, startPoint y: 252, endPoint x: 574, endPoint y: 272, distance: 20.7
click at [568, 252] on input "Start Date" at bounding box center [605, 252] width 189 height 32
type input "2025-10-06"
type textarea "x"
drag, startPoint x: 786, startPoint y: 255, endPoint x: 788, endPoint y: 272, distance: 17.8
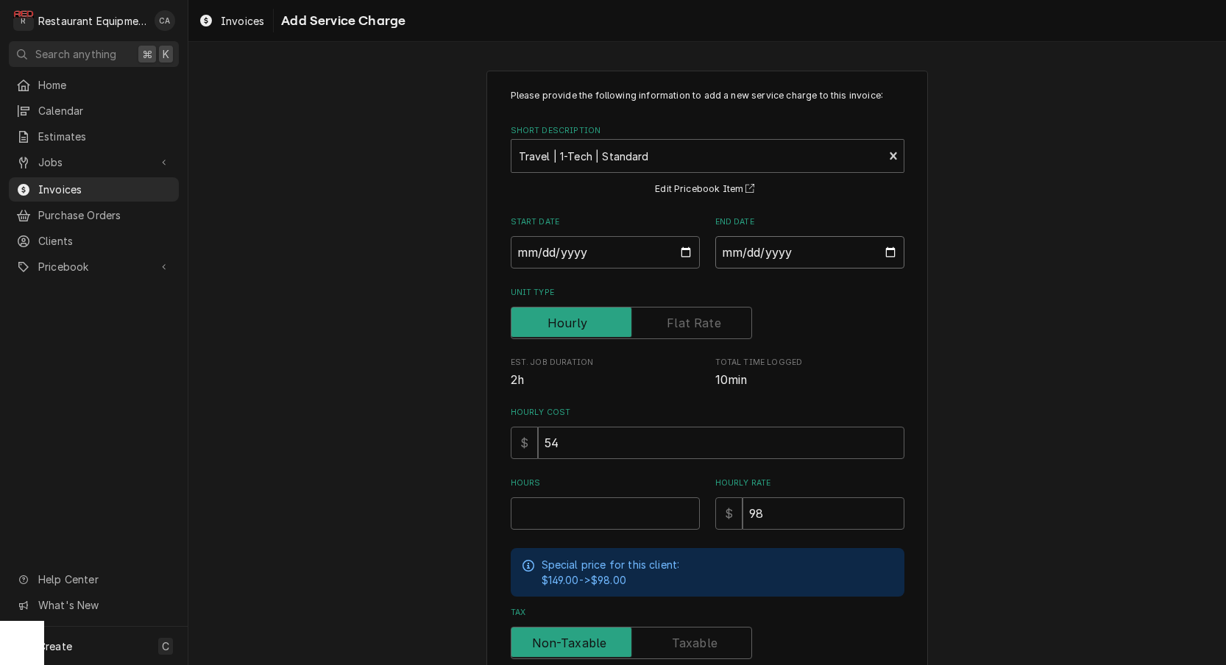
click at [786, 255] on input "End Date" at bounding box center [809, 252] width 189 height 32
type input "2025-10-06"
click at [575, 497] on input "Hours" at bounding box center [605, 513] width 189 height 32
type textarea "x"
type input "1"
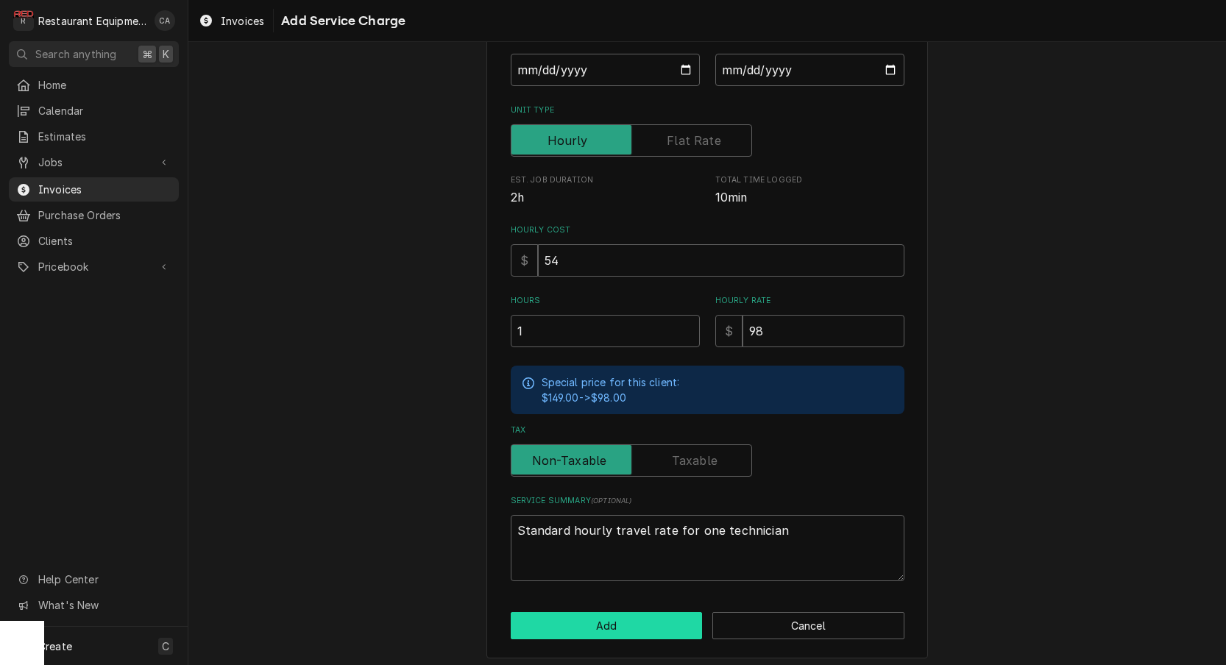
click at [594, 617] on button "Add" at bounding box center [607, 625] width 192 height 27
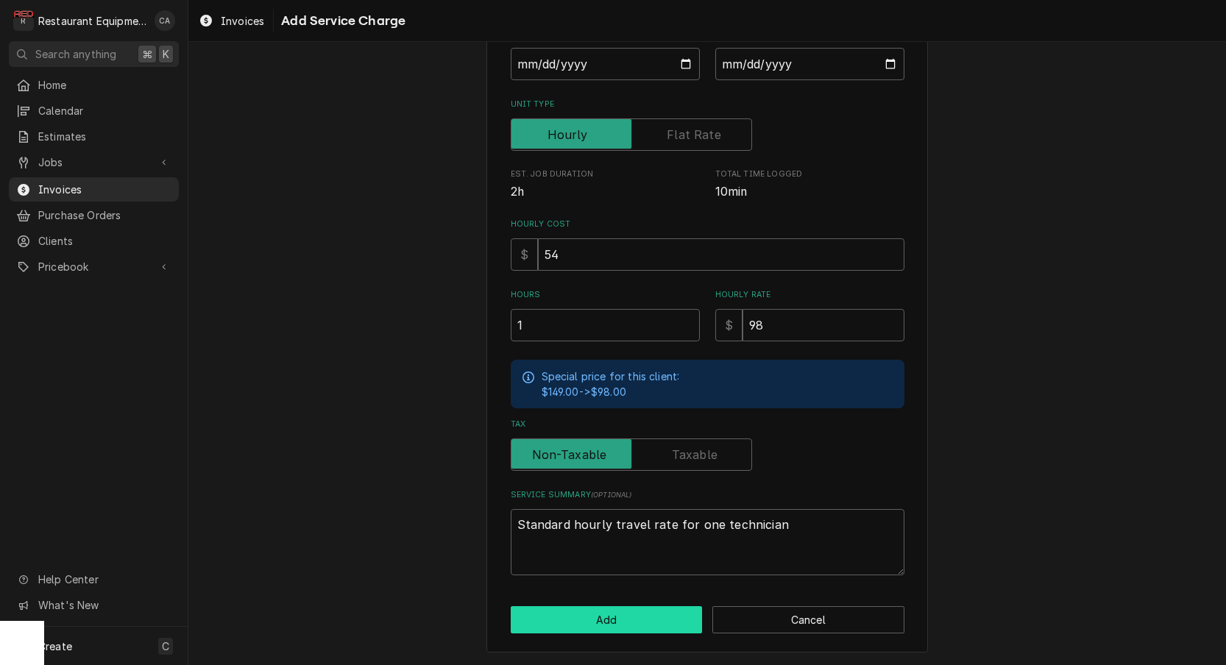
type textarea "x"
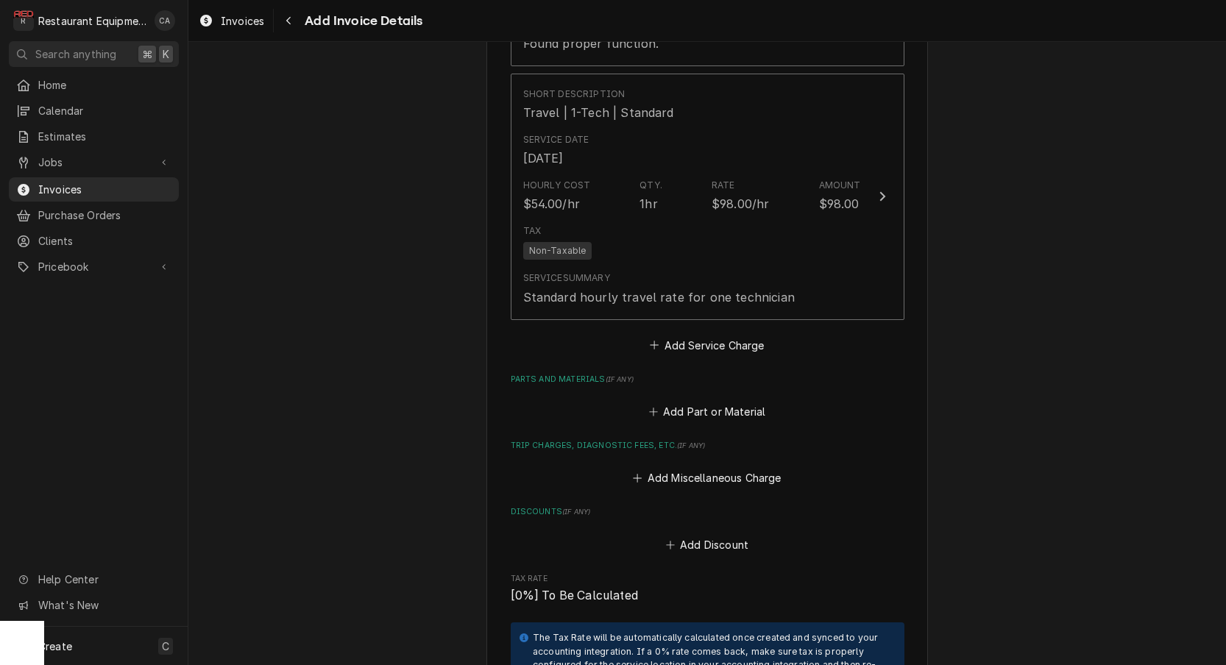
scroll to position [1772, 0]
click at [715, 333] on button "Add Service Charge" at bounding box center [707, 343] width 119 height 21
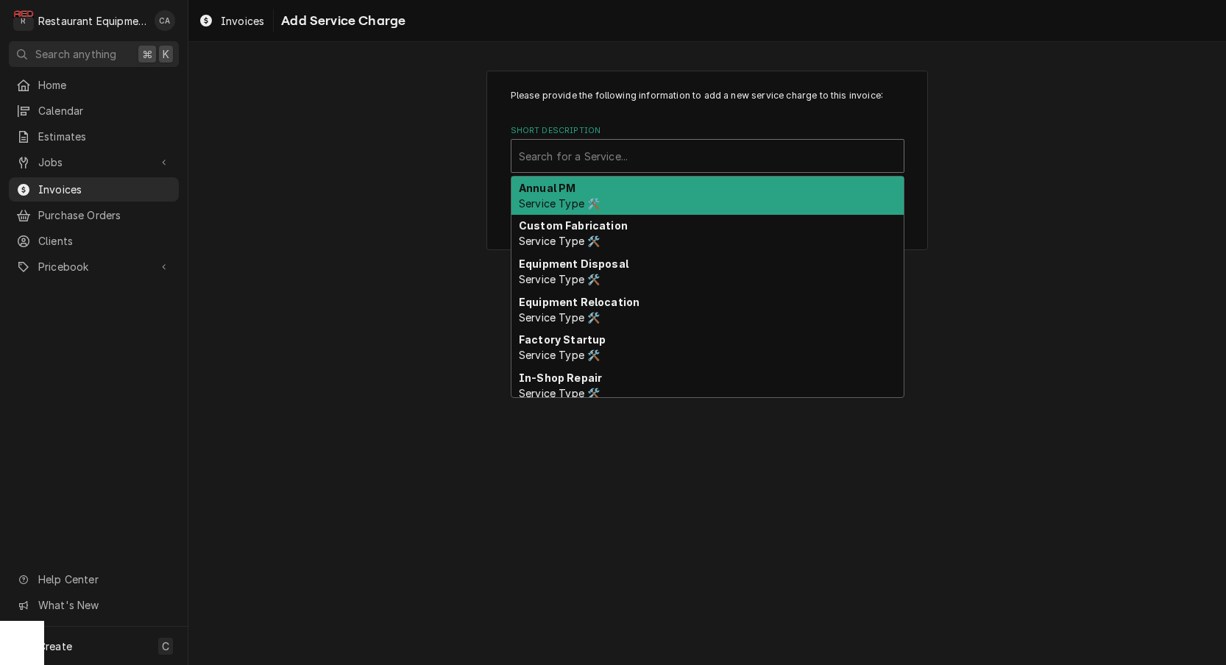
drag, startPoint x: 578, startPoint y: 154, endPoint x: 570, endPoint y: 153, distance: 7.4
click at [578, 154] on div "Search for a Service..." at bounding box center [707, 156] width 377 height 15
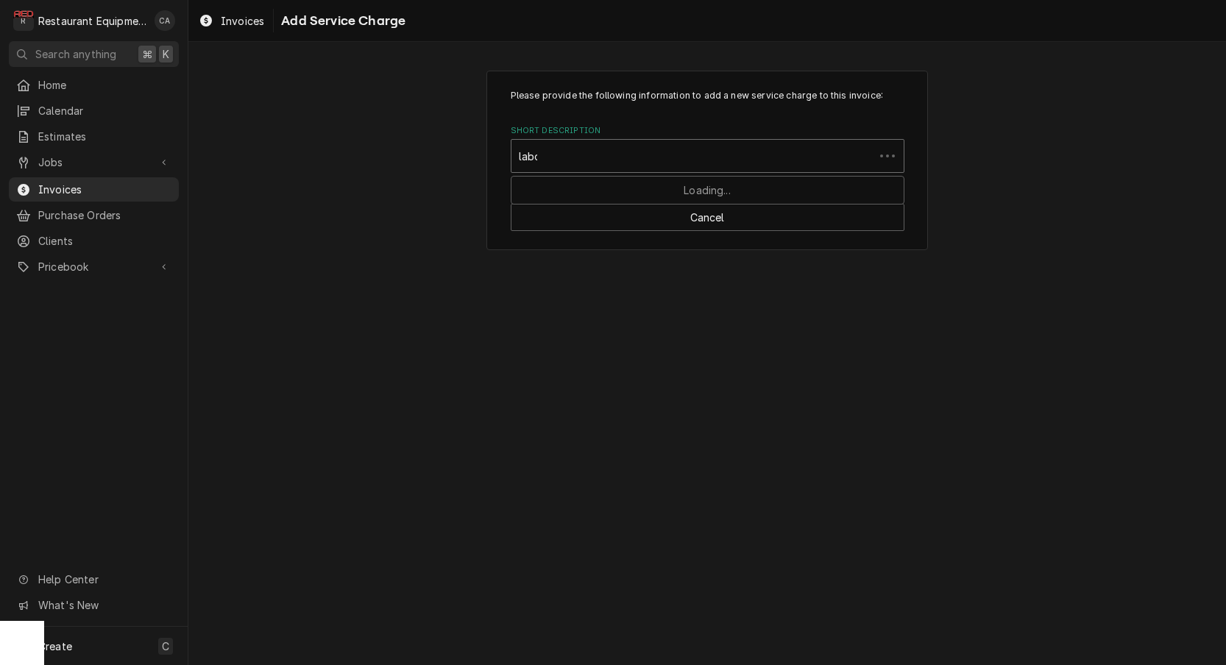
type input "labor"
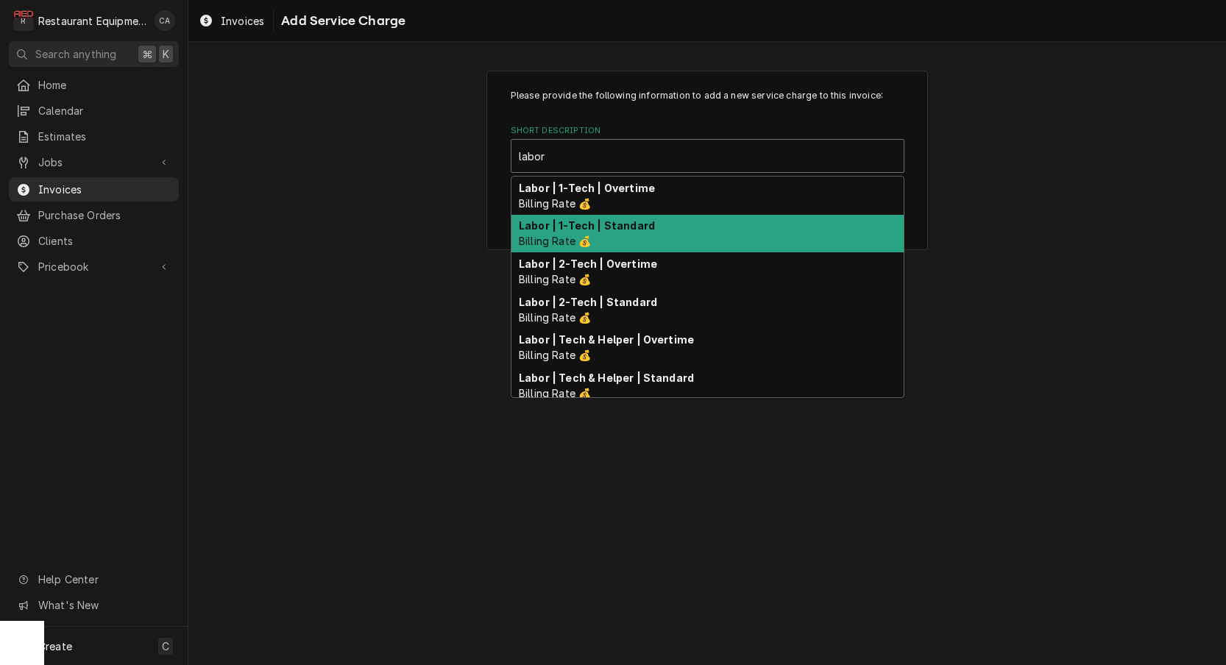
drag, startPoint x: 596, startPoint y: 233, endPoint x: 597, endPoint y: 226, distance: 7.4
click at [597, 233] on div "Labor | 1-Tech | Standard Billing Rate 💰" at bounding box center [707, 234] width 392 height 38
type textarea "x"
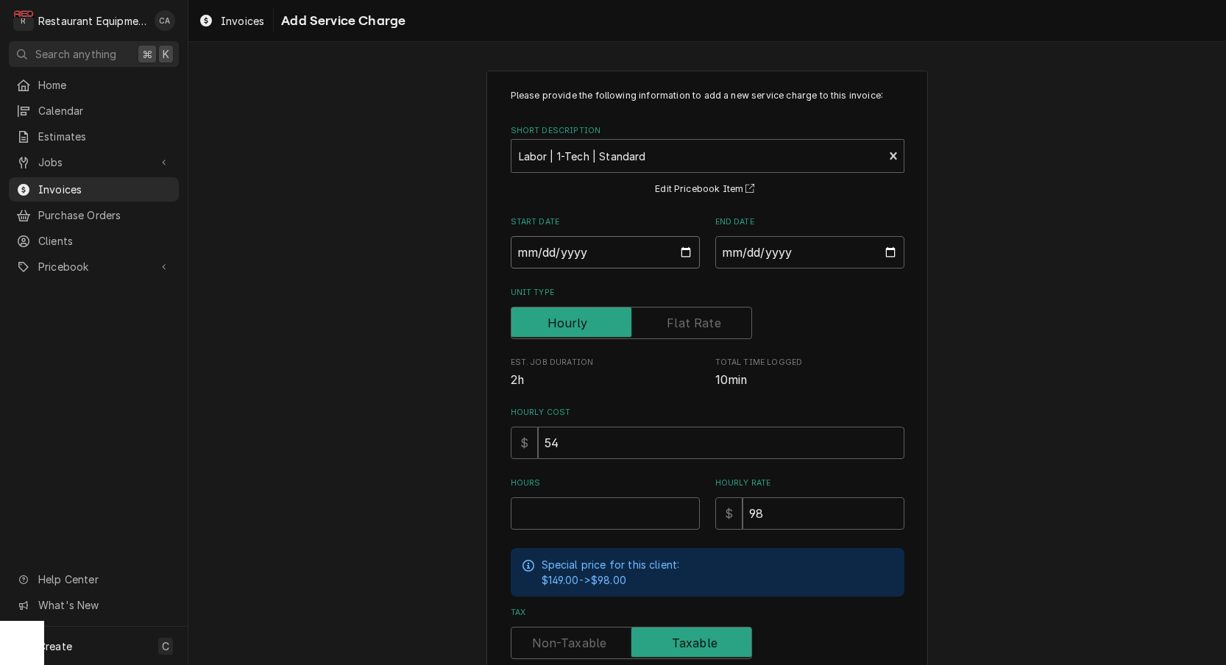
click at [598, 251] on input "Start Date" at bounding box center [605, 252] width 189 height 32
type input "2025-10-06"
type textarea "x"
drag, startPoint x: 804, startPoint y: 260, endPoint x: 805, endPoint y: 272, distance: 11.1
click at [804, 260] on input "End Date" at bounding box center [809, 252] width 189 height 32
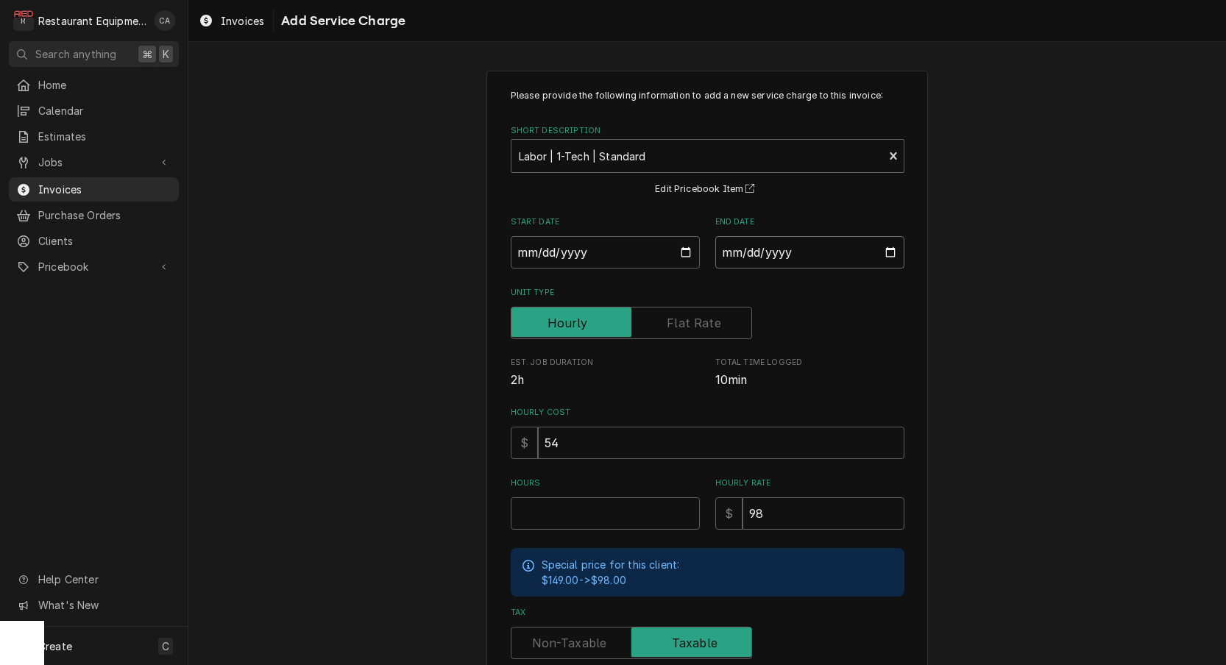
type input "2025-10-06"
drag, startPoint x: 1013, startPoint y: 313, endPoint x: 630, endPoint y: 502, distance: 427.5
click at [1013, 313] on div "Please provide the following information to add a new service charge to this in…" at bounding box center [707, 455] width 1038 height 796
click at [575, 507] on input "Hours" at bounding box center [605, 513] width 189 height 32
type textarea "x"
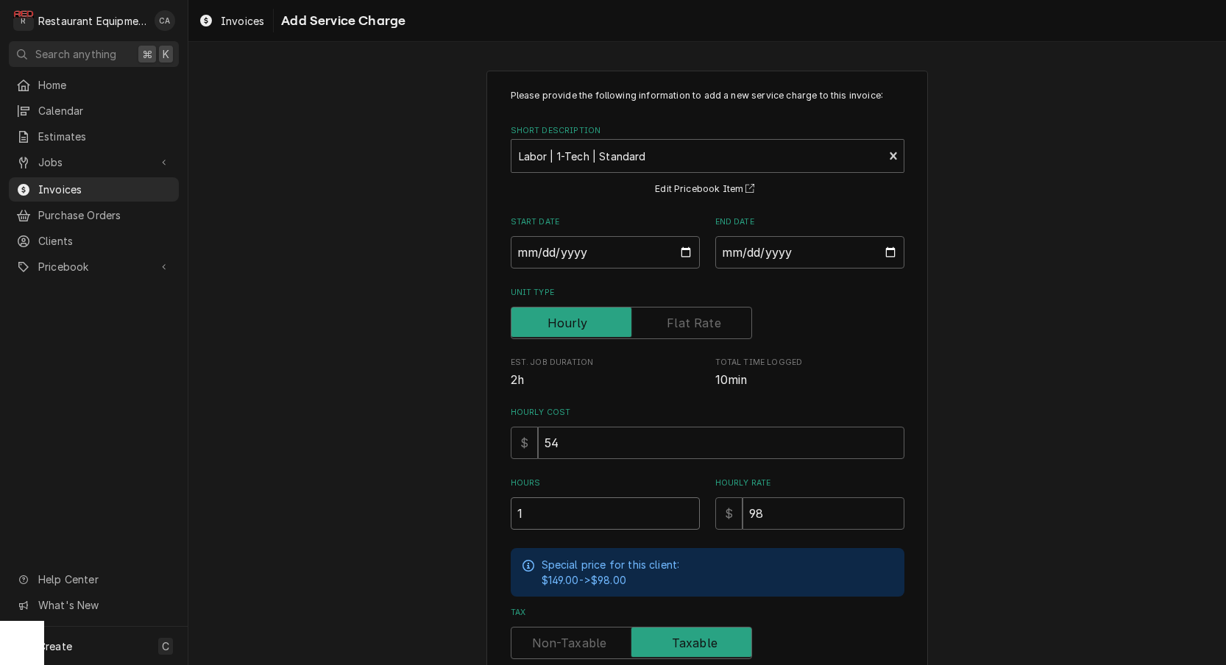
type input "1"
drag, startPoint x: 542, startPoint y: 634, endPoint x: 465, endPoint y: 556, distance: 109.3
click at [542, 634] on label "Tax" at bounding box center [631, 643] width 241 height 32
click at [542, 634] on input "Tax" at bounding box center [631, 643] width 228 height 32
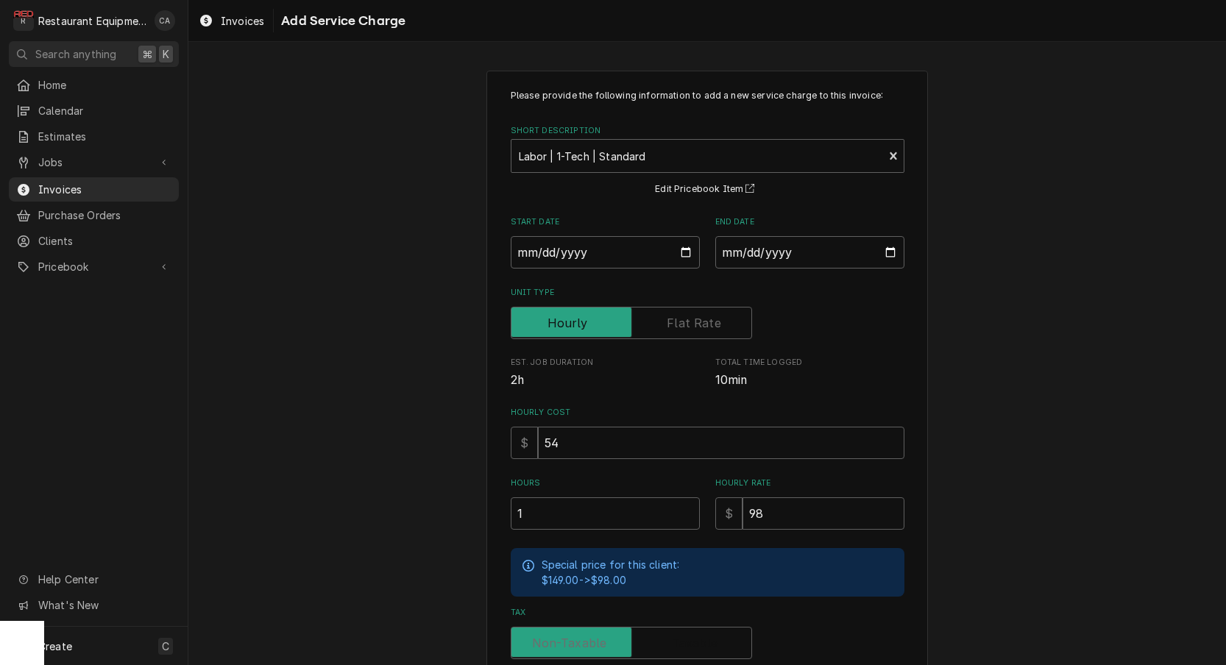
checkbox input "false"
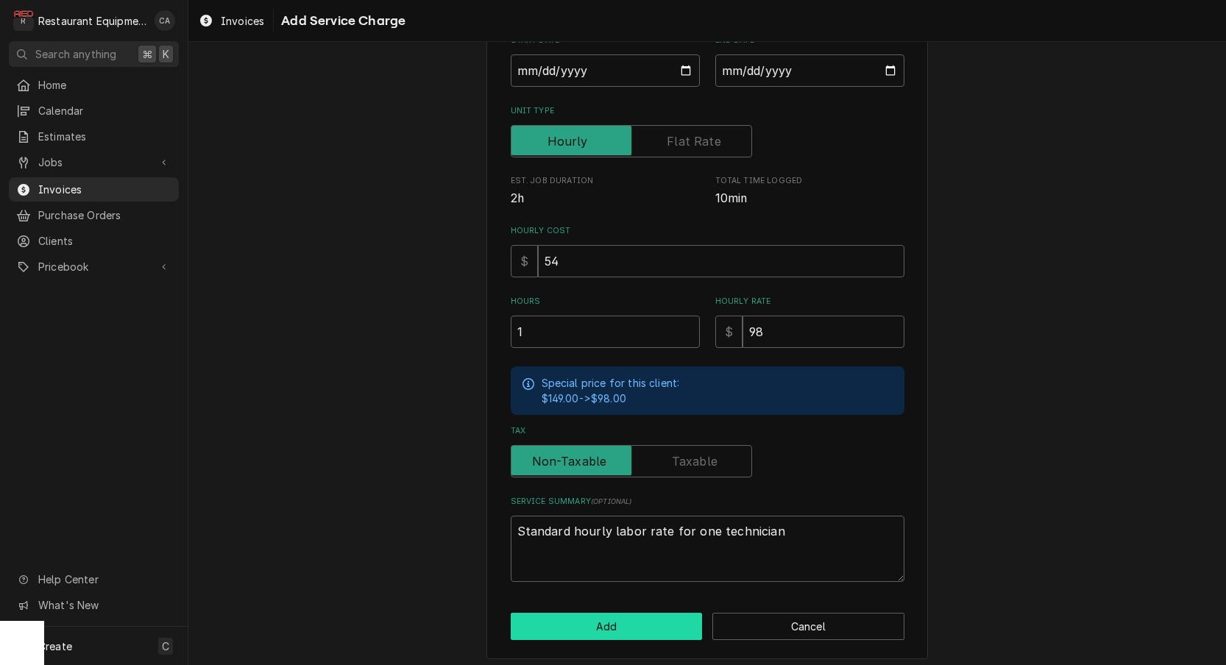
click at [620, 617] on button "Add" at bounding box center [607, 626] width 192 height 27
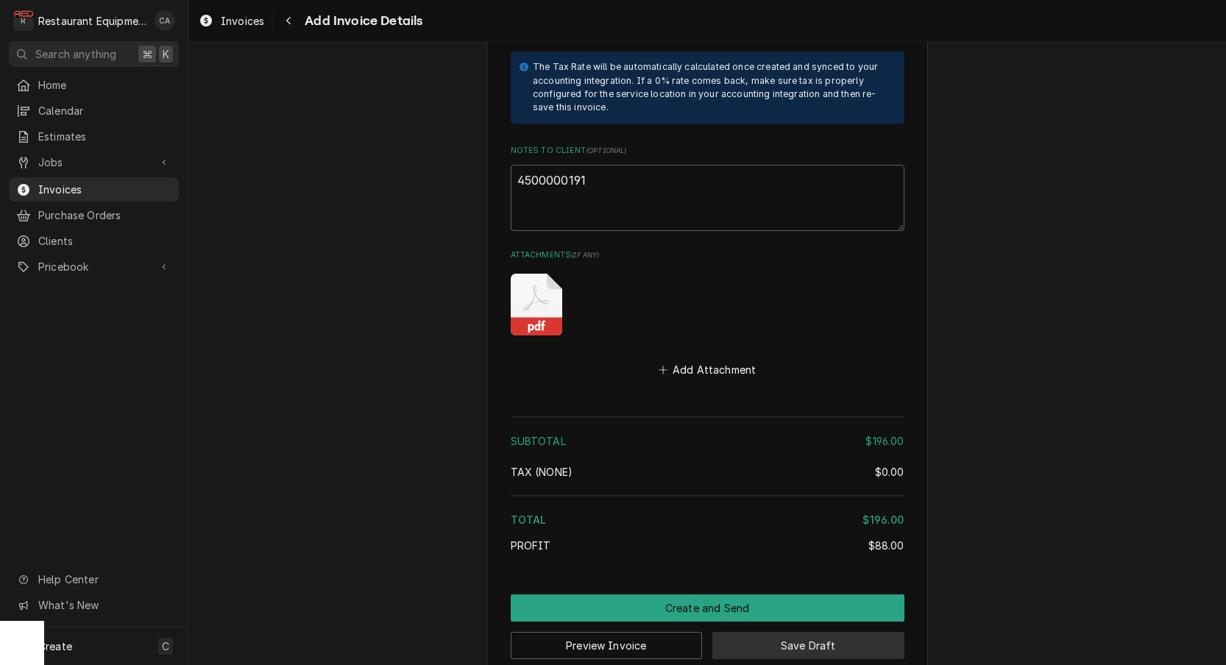
click at [846, 632] on button "Save Draft" at bounding box center [808, 645] width 192 height 27
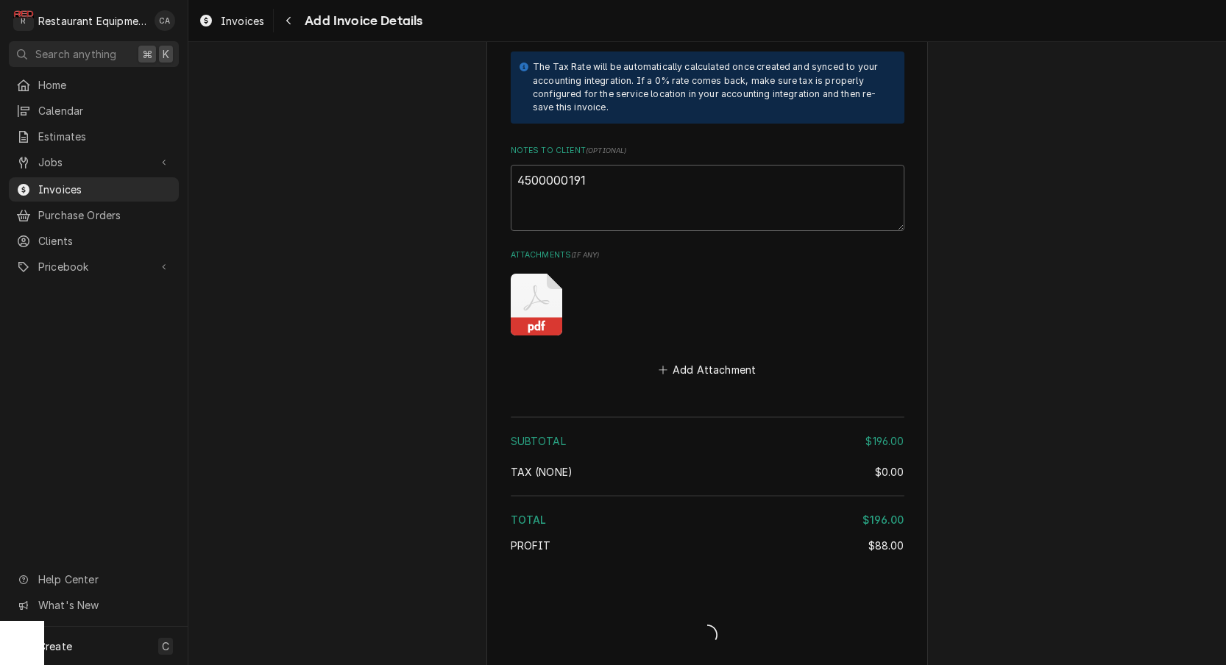
type textarea "x"
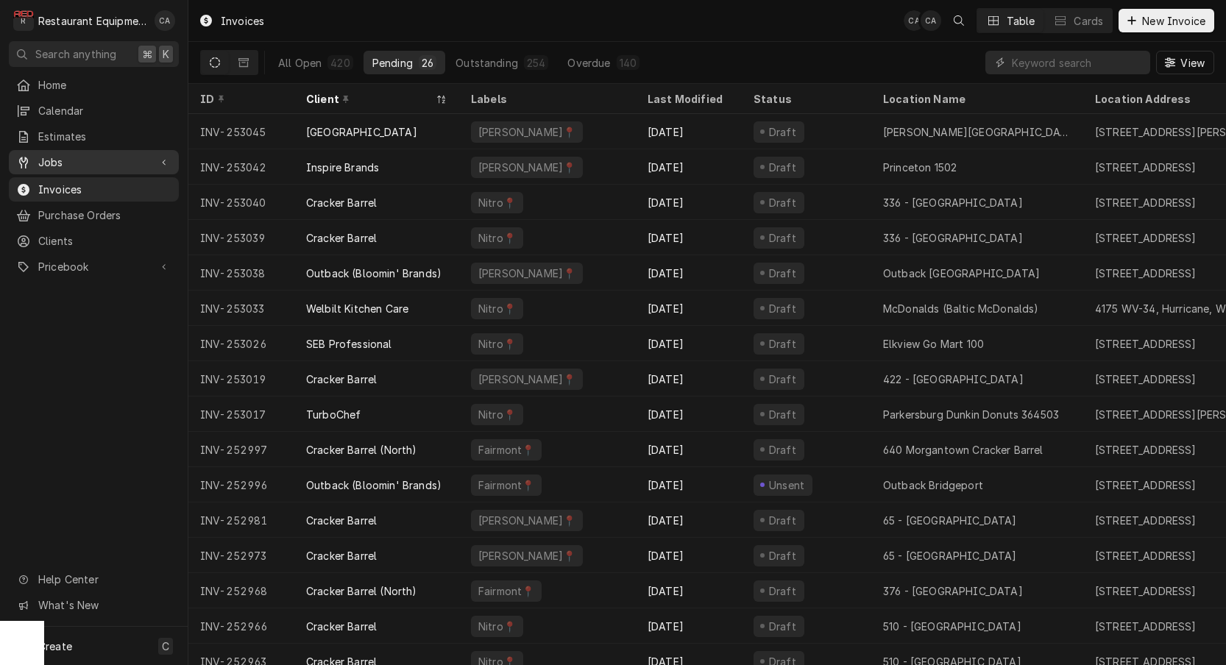
drag, startPoint x: 69, startPoint y: 150, endPoint x: 77, endPoint y: 160, distance: 13.1
click at [69, 155] on span "Jobs" at bounding box center [93, 162] width 111 height 15
click at [65, 186] on span "Jobs" at bounding box center [104, 187] width 133 height 15
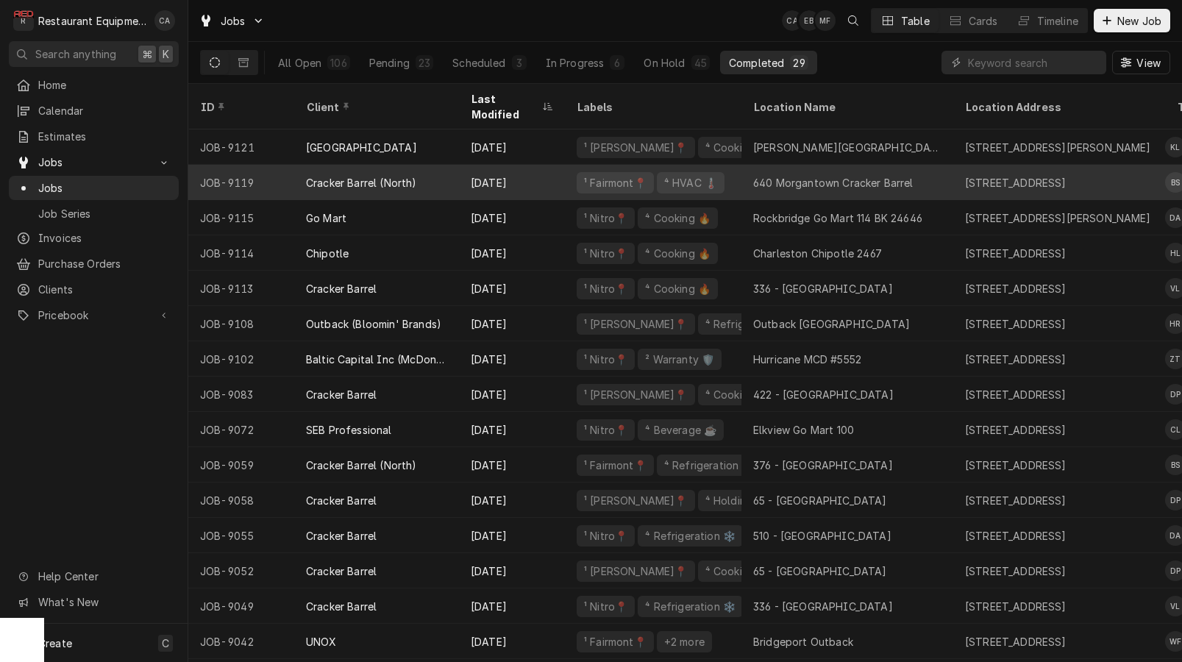
click at [805, 175] on div "640 Morgantown Cracker Barrel" at bounding box center [833, 182] width 160 height 15
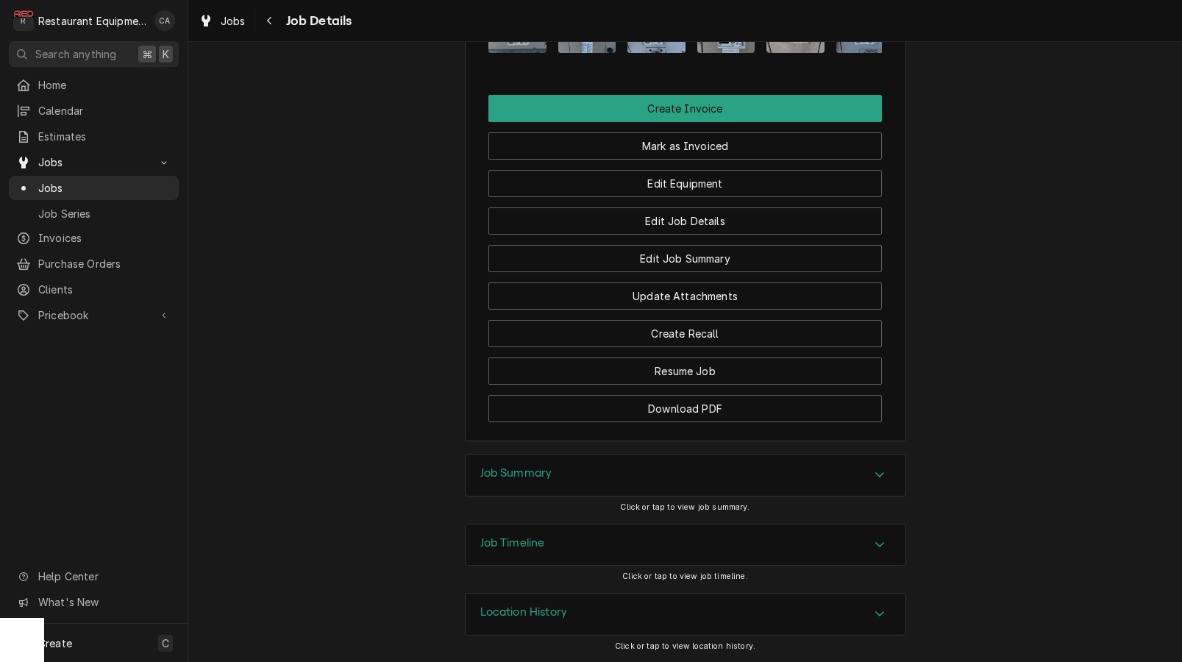
drag, startPoint x: 511, startPoint y: 474, endPoint x: 499, endPoint y: 468, distance: 13.2
click at [511, 474] on h3 "Job Summary" at bounding box center [517, 474] width 72 height 14
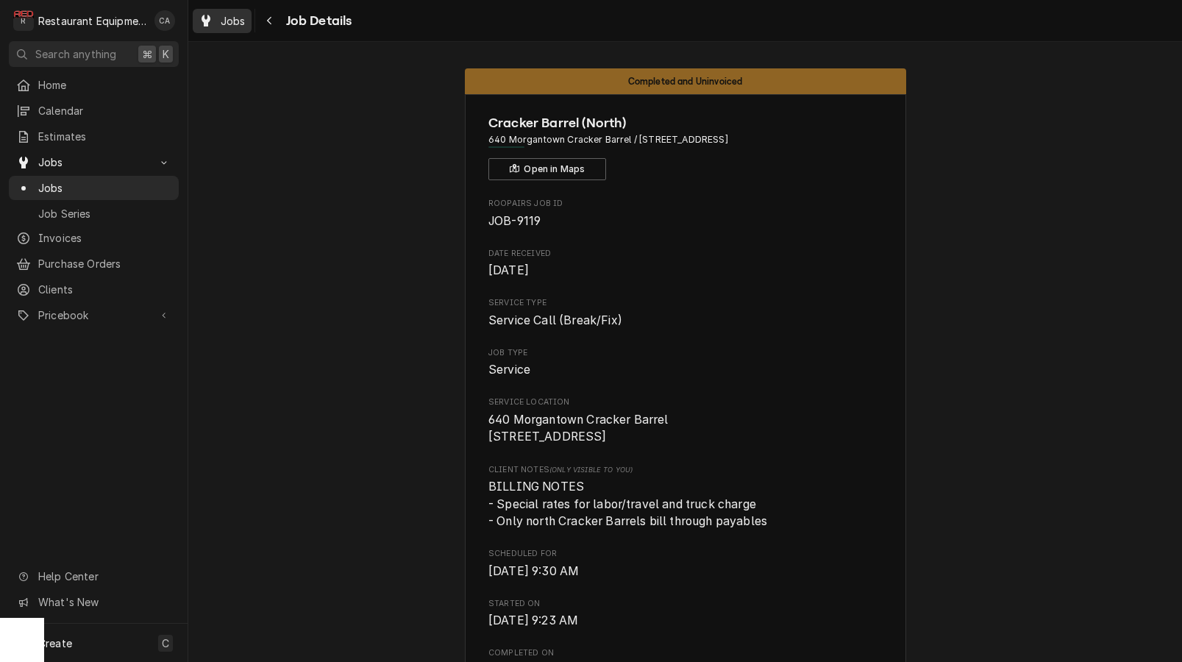
click at [225, 28] on div "Jobs" at bounding box center [222, 21] width 53 height 18
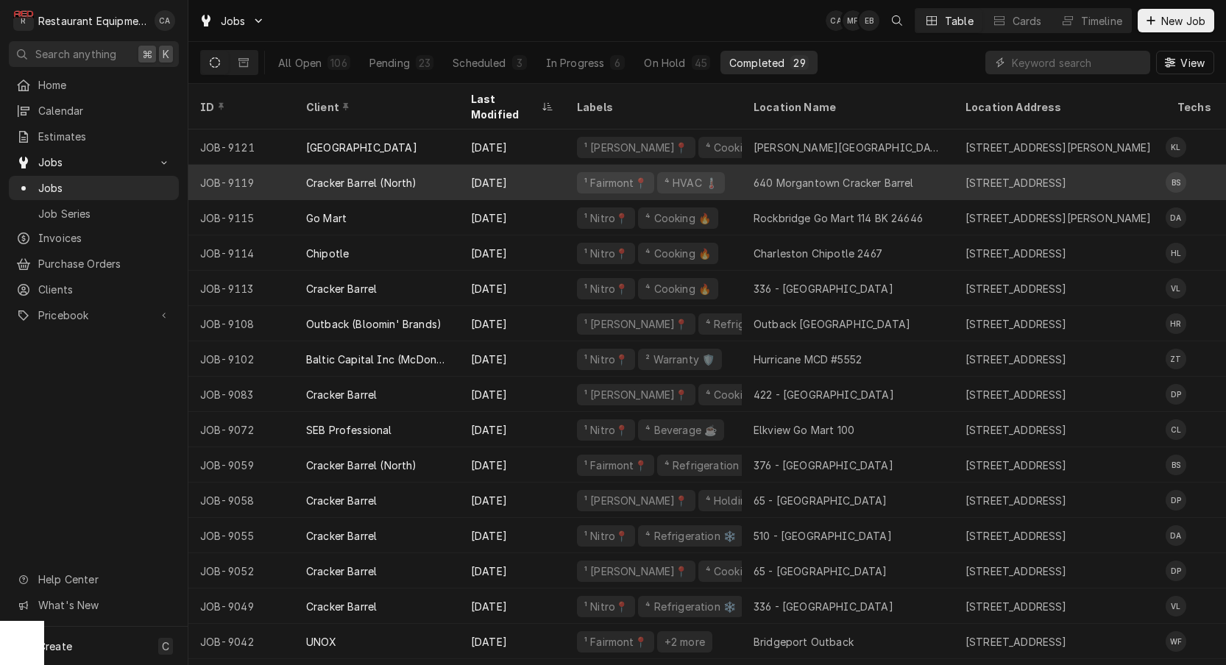
click at [784, 175] on div "640 Morgantown Cracker Barrel" at bounding box center [833, 182] width 160 height 15
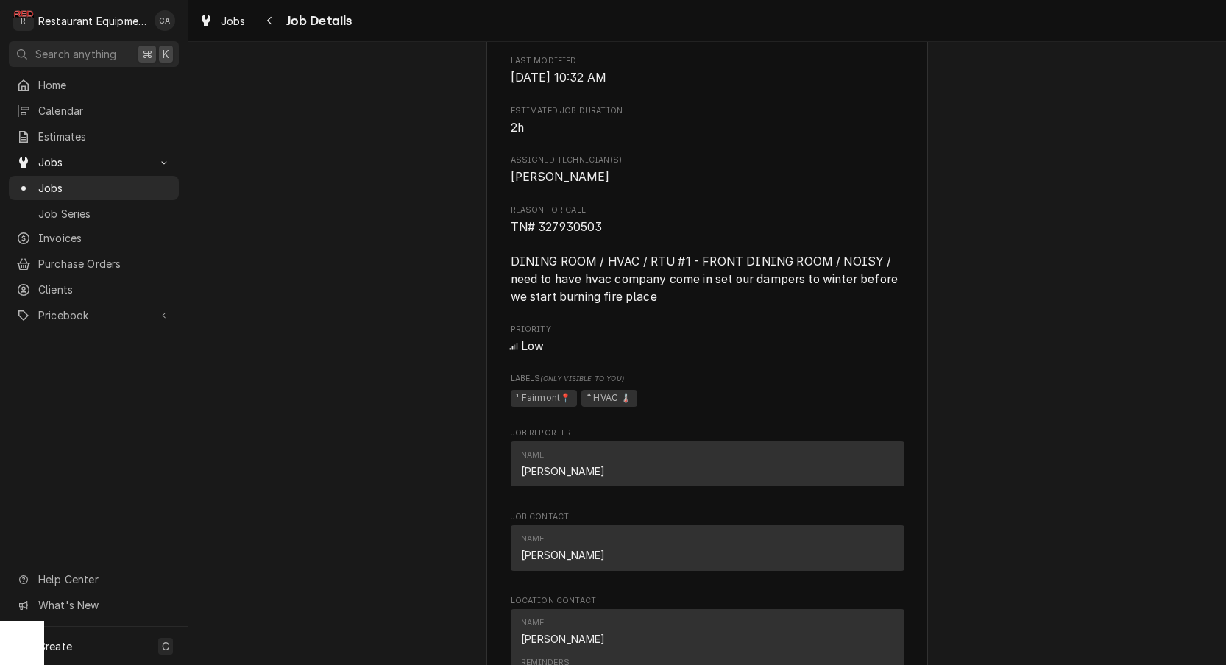
scroll to position [643, 0]
click at [611, 246] on span "TN# 327930503 DINING ROOM / HVAC / RTU #1 - FRONT DINING ROOM / NOISY / need to…" at bounding box center [708, 261] width 394 height 87
drag, startPoint x: 611, startPoint y: 241, endPoint x: 538, endPoint y: 241, distance: 72.9
click at [497, 233] on div "Cracker Barrel (North) 640 Morgantown Cracker Barrel / 2000 University Town Cen…" at bounding box center [707, 338] width 442 height 1775
copy span "TN# 327930503"
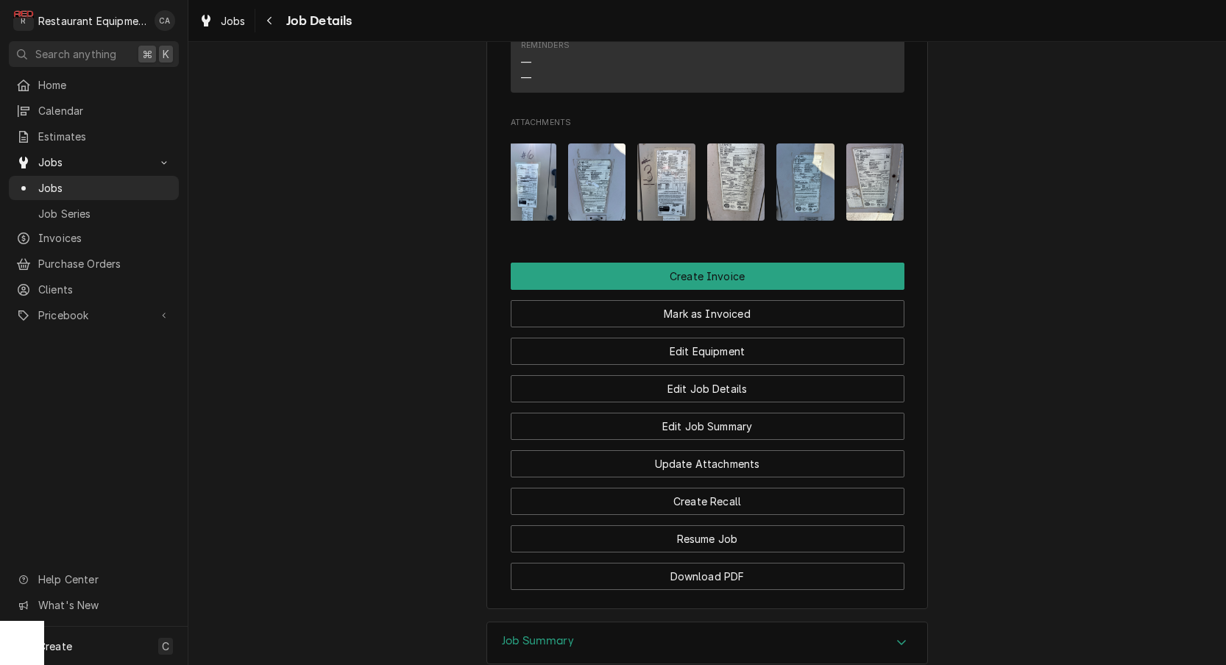
scroll to position [1258, 0]
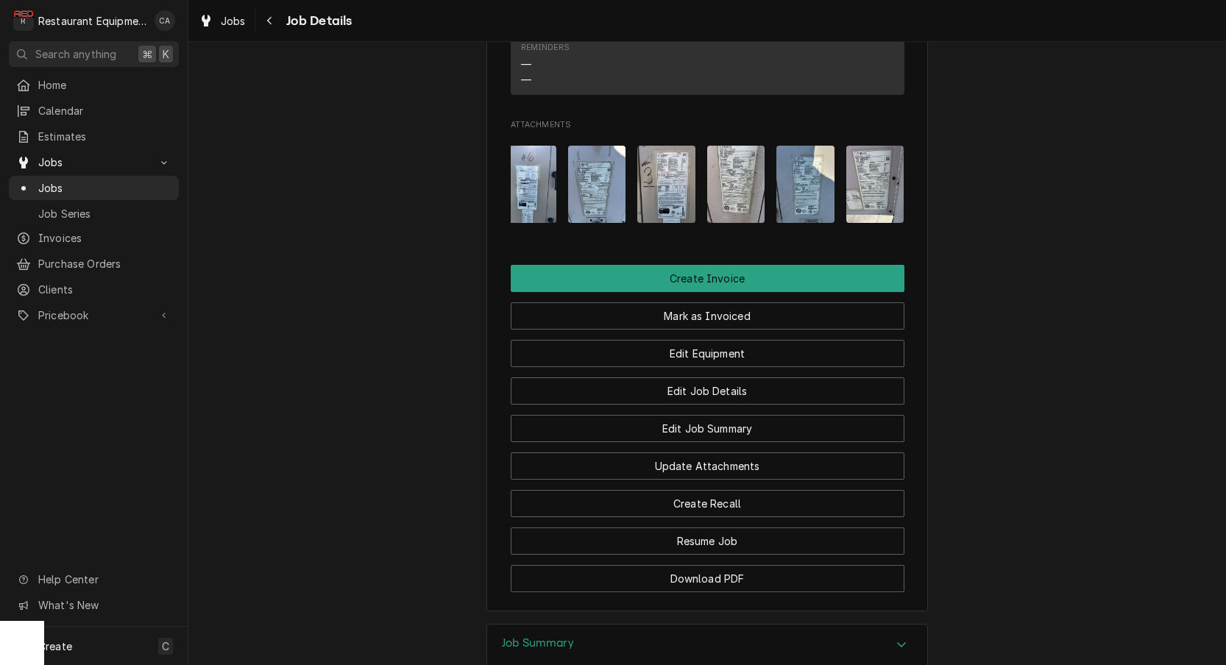
click at [866, 207] on img "Attachments" at bounding box center [875, 184] width 58 height 77
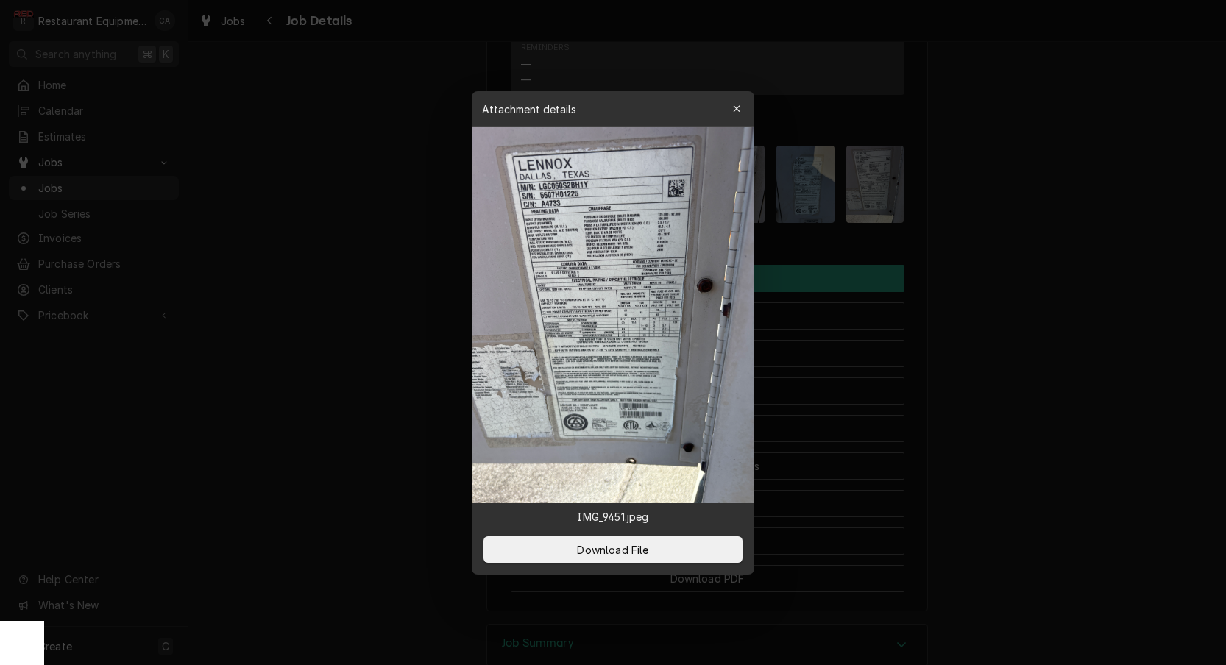
click at [745, 121] on div "Attachment details Close" at bounding box center [613, 108] width 283 height 35
click at [733, 107] on icon "button" at bounding box center [737, 109] width 8 height 10
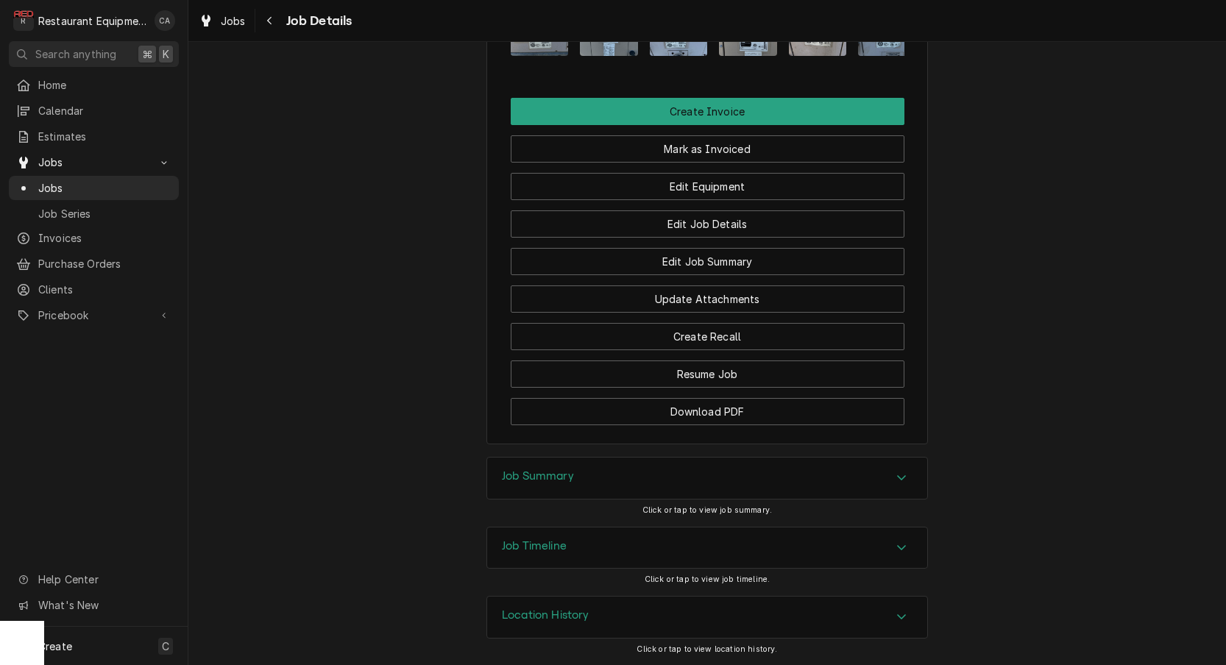
scroll to position [1428, 0]
click at [527, 473] on h3 "Job Summary" at bounding box center [538, 476] width 72 height 14
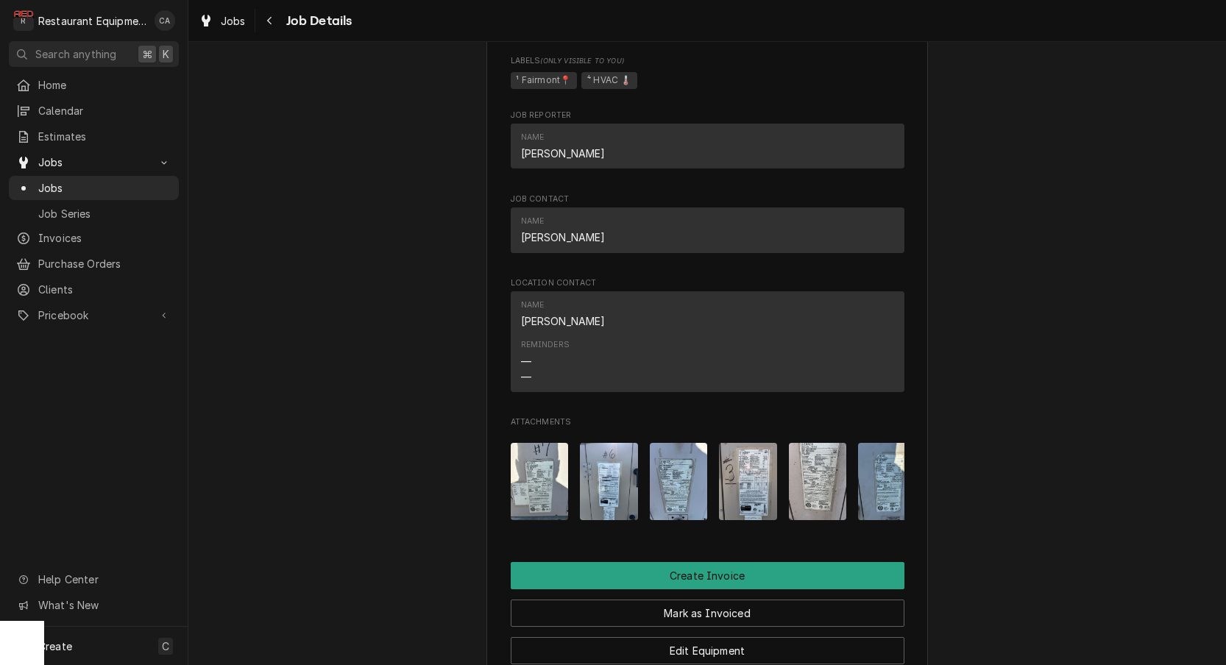
scroll to position [1099, 0]
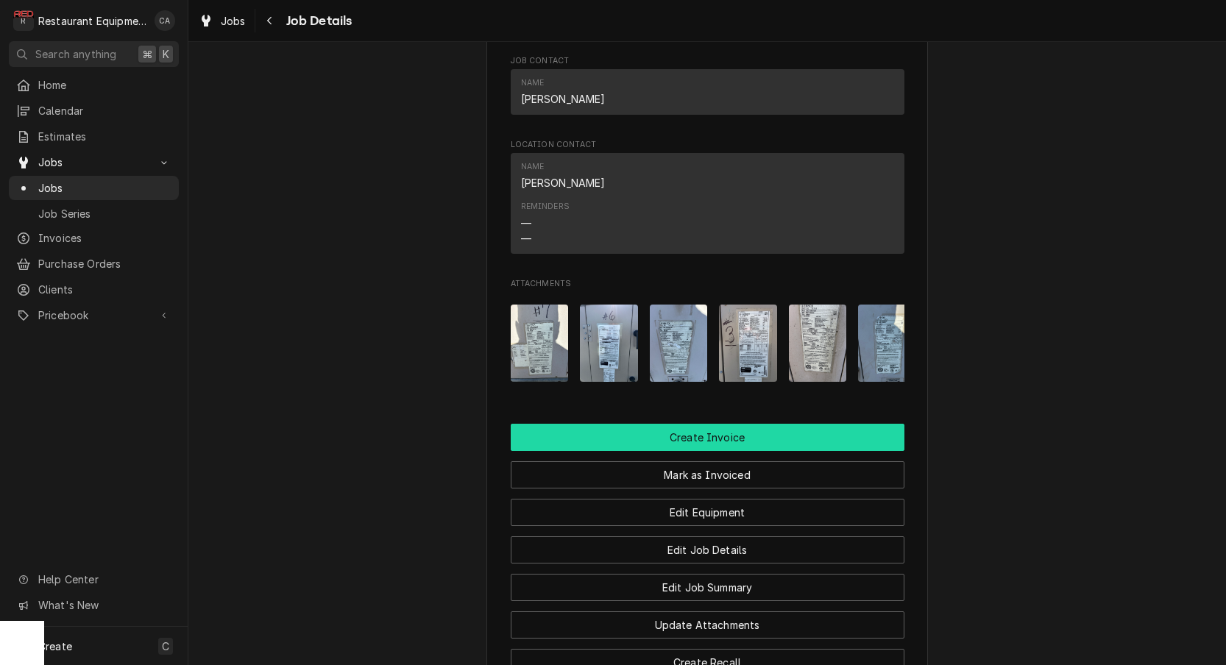
click at [698, 449] on button "Create Invoice" at bounding box center [708, 437] width 394 height 27
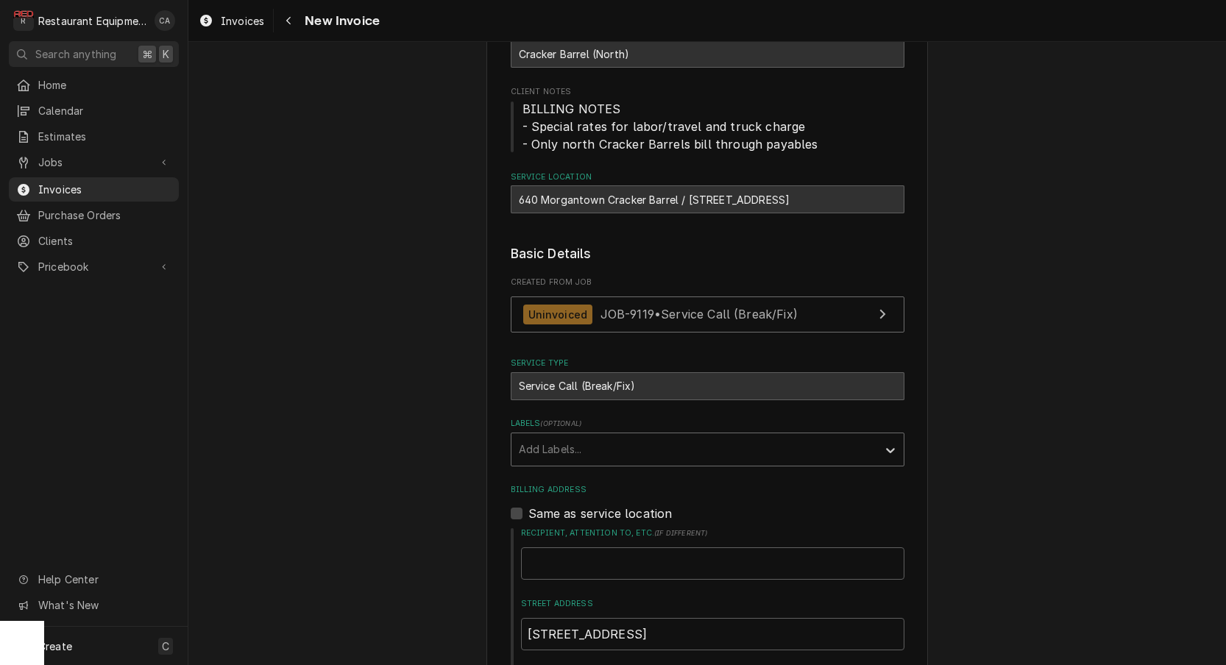
scroll to position [127, 0]
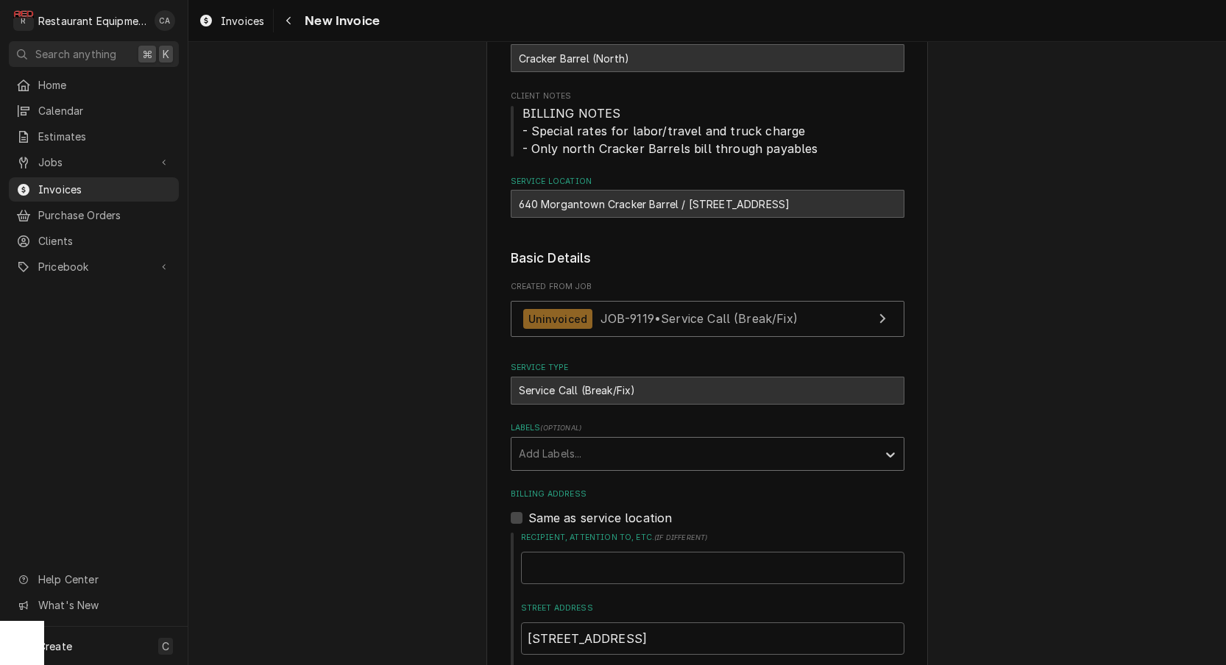
click at [569, 446] on div "Add Labels..." at bounding box center [694, 453] width 351 height 15
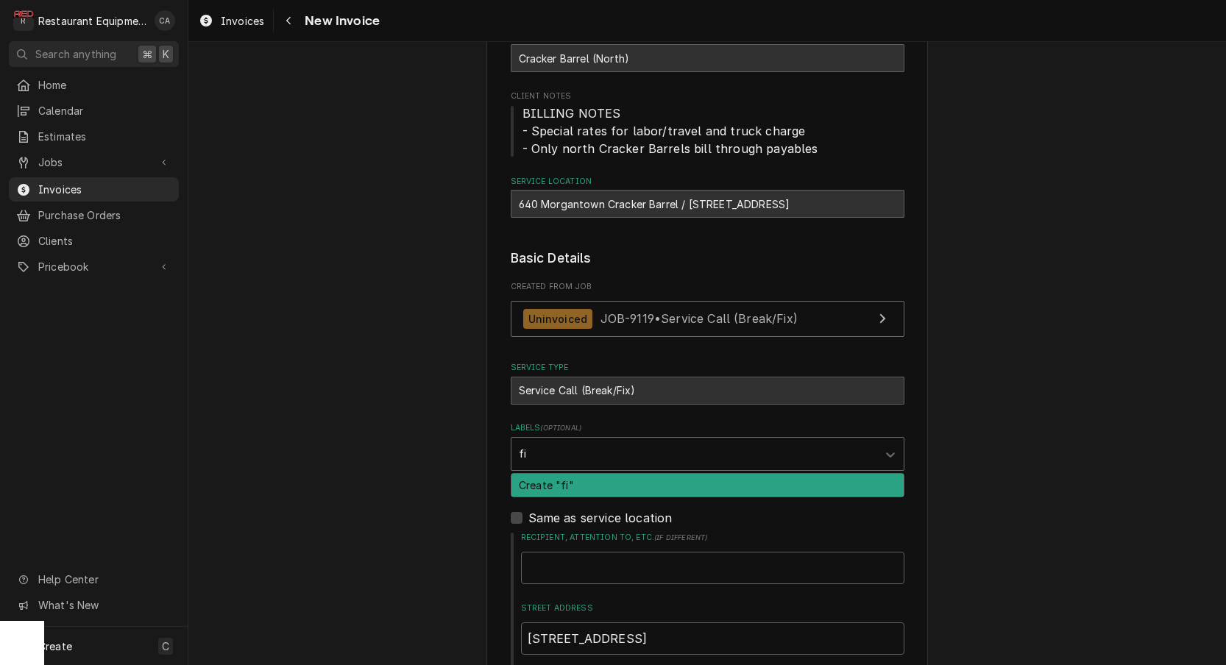
type input "fix"
drag, startPoint x: 567, startPoint y: 481, endPoint x: 461, endPoint y: 456, distance: 108.7
click at [567, 481] on div "Create "fix"" at bounding box center [707, 485] width 392 height 23
type textarea "x"
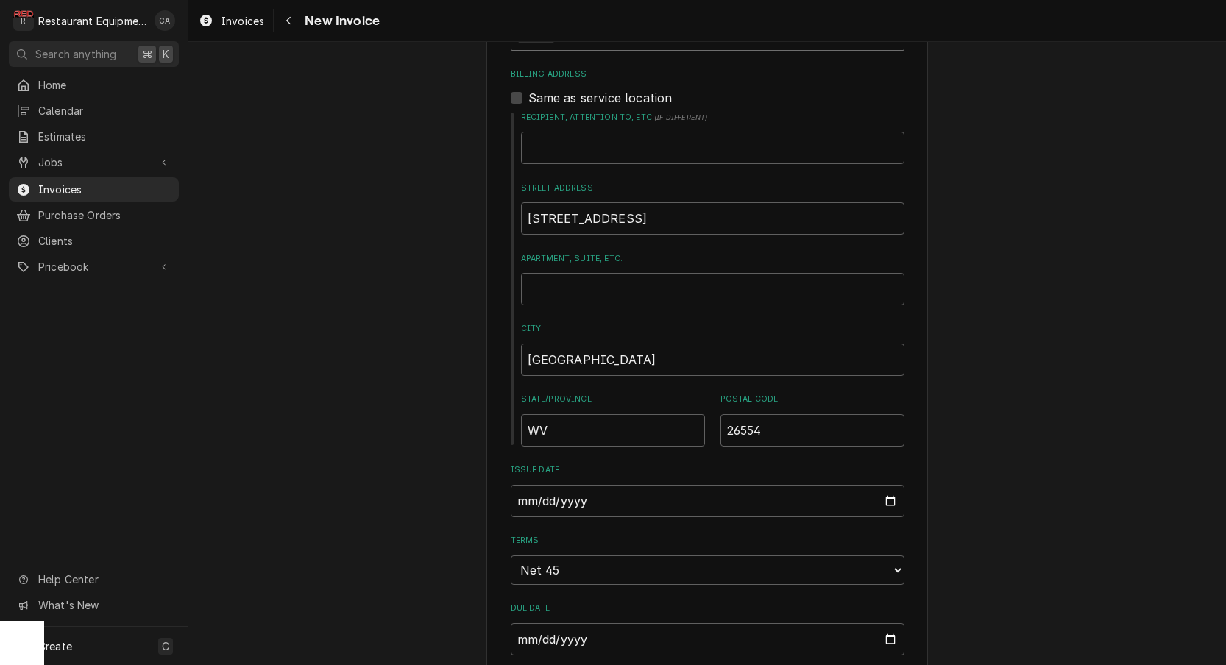
scroll to position [416, 0]
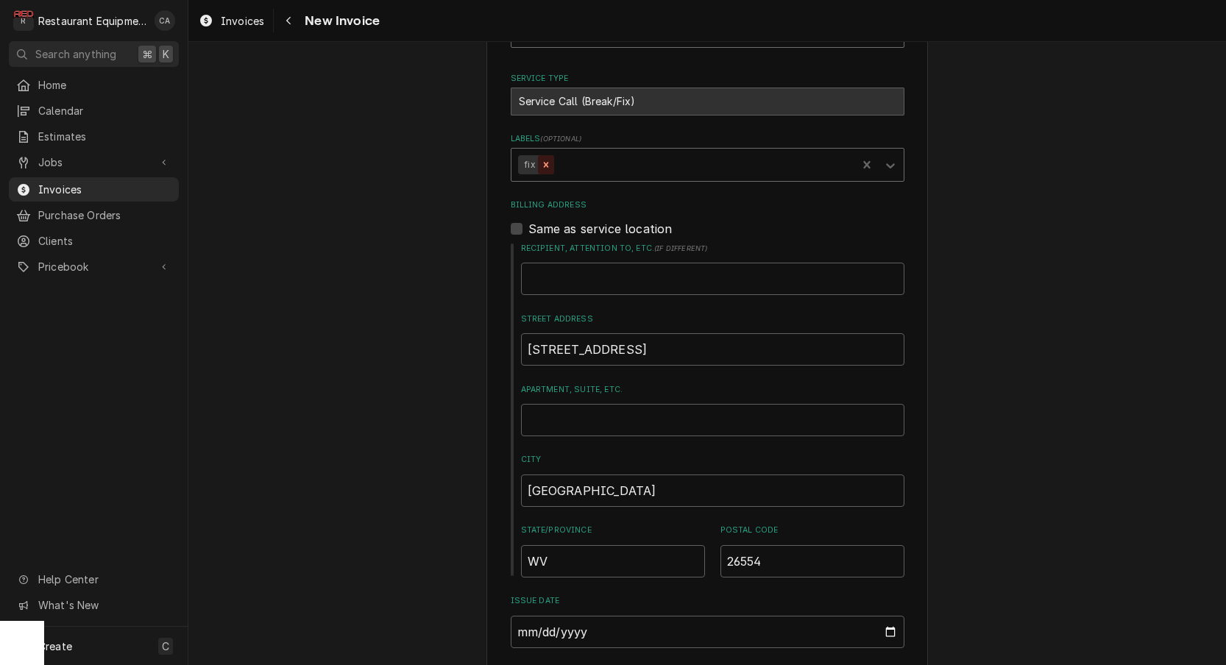
click at [547, 160] on icon "Remove fix" at bounding box center [546, 165] width 10 height 10
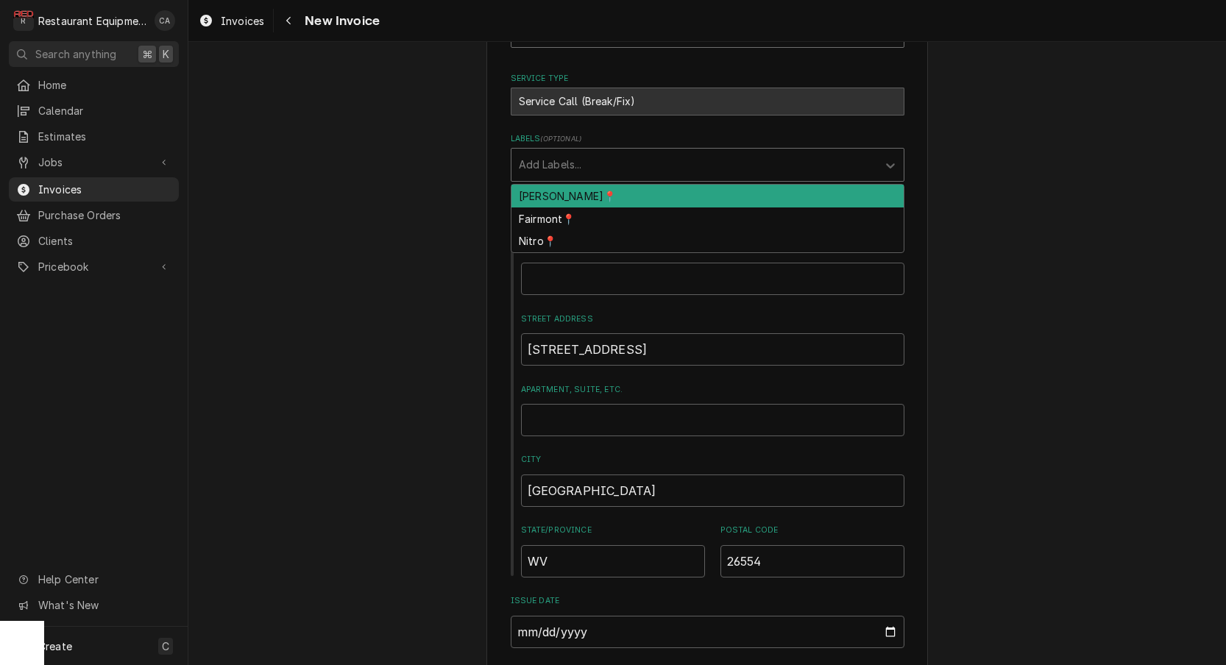
click at [558, 166] on div "Add Labels..." at bounding box center [694, 164] width 351 height 15
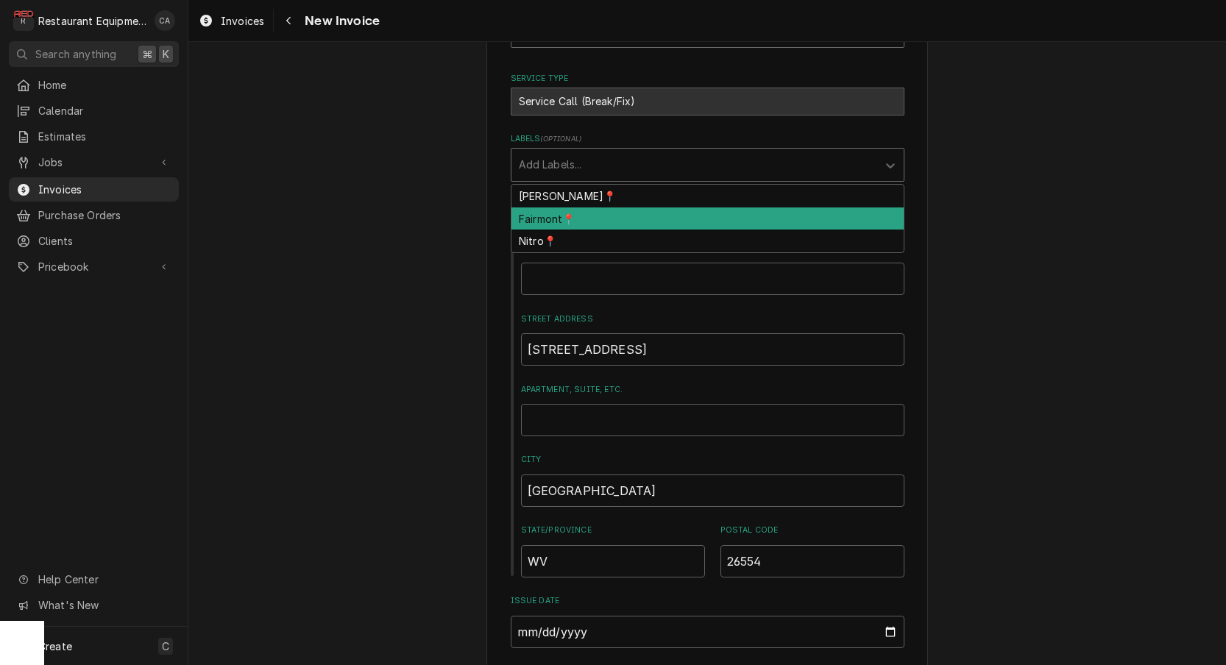
drag, startPoint x: 553, startPoint y: 219, endPoint x: 458, endPoint y: 263, distance: 104.7
click at [553, 220] on div "Fairmont📍" at bounding box center [707, 219] width 392 height 23
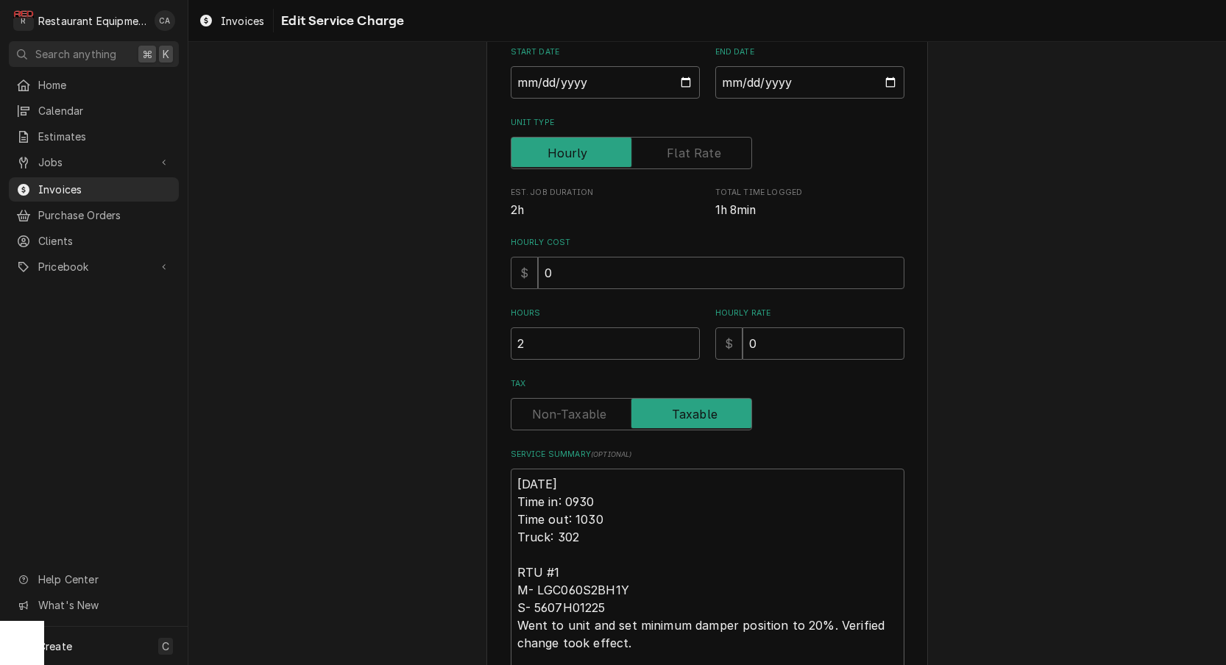
scroll to position [197, 0]
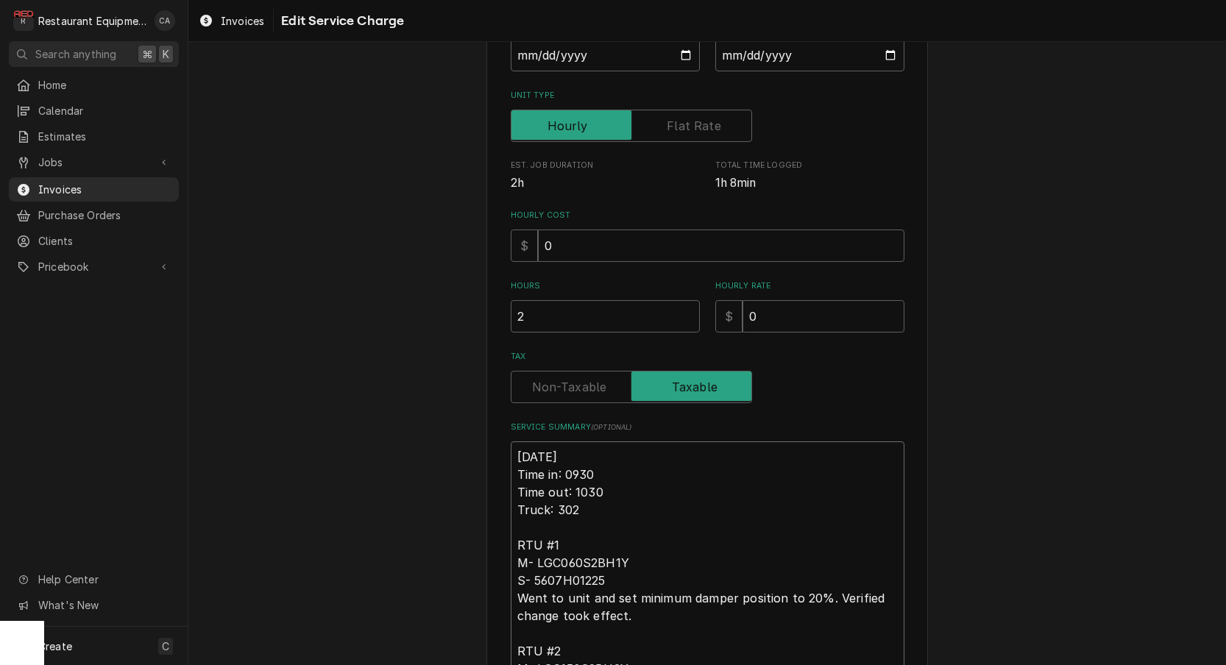
type textarea "x"
type textarea "R10/6/25 Time in: 0930 Time out: 1030 Truck: 302 RTU #1 M- LGC060S2BH1Y S- 5607…"
type textarea "x"
type textarea "Ro10/6/25 Time in: 0930 Time out: 1030 Truck: 302 RTU #1 M- LGC060S2BH1Y S- 560…"
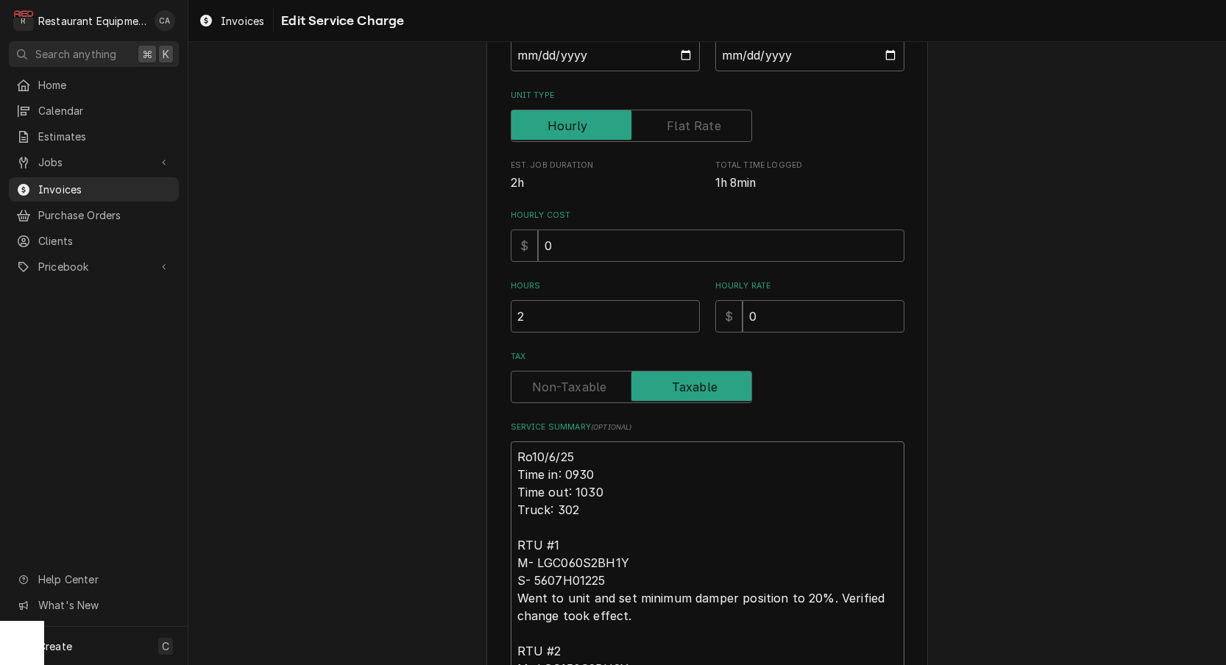
type textarea "x"
type textarea "Roo10/6/25 Time in: 0930 Time out: 1030 Truck: 302 RTU #1 M- LGC060S2BH1Y S- 56…"
type textarea "x"
type textarea "Roo 10/6/25 Time in: 0930 Time out: 1030 Truck: 302 RTU #1 M- LGC060S2BH1Y S- 5…"
type textarea "x"
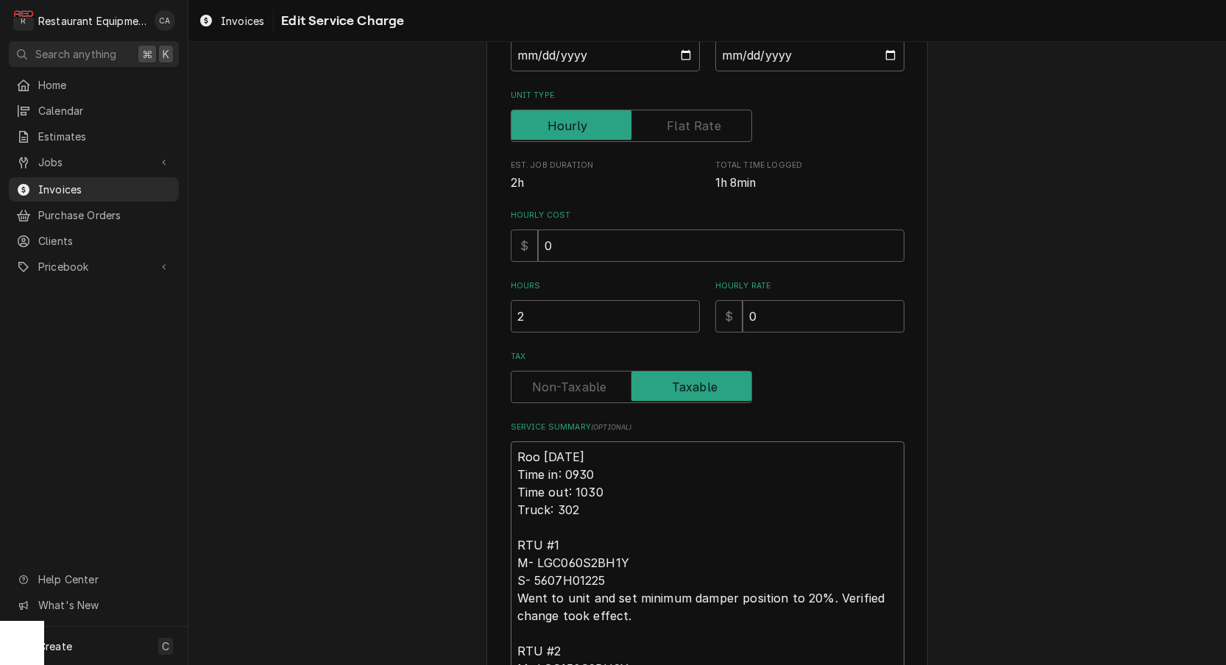
type textarea "Roo 910/6/25 Time in: 0930 Time out: 1030 Truck: 302 RTU #1 M- LGC060S2BH1Y S- …"
type textarea "x"
type textarea "Roo 9110/6/25 Time in: 0930 Time out: 1030 Truck: 302 RTU #1 M- LGC060S2BH1Y S-…"
type textarea "x"
type textarea "Roo 91110/6/25 Time in: 0930 Time out: 1030 Truck: 302 RTU #1 M- LGC060S2BH1Y S…"
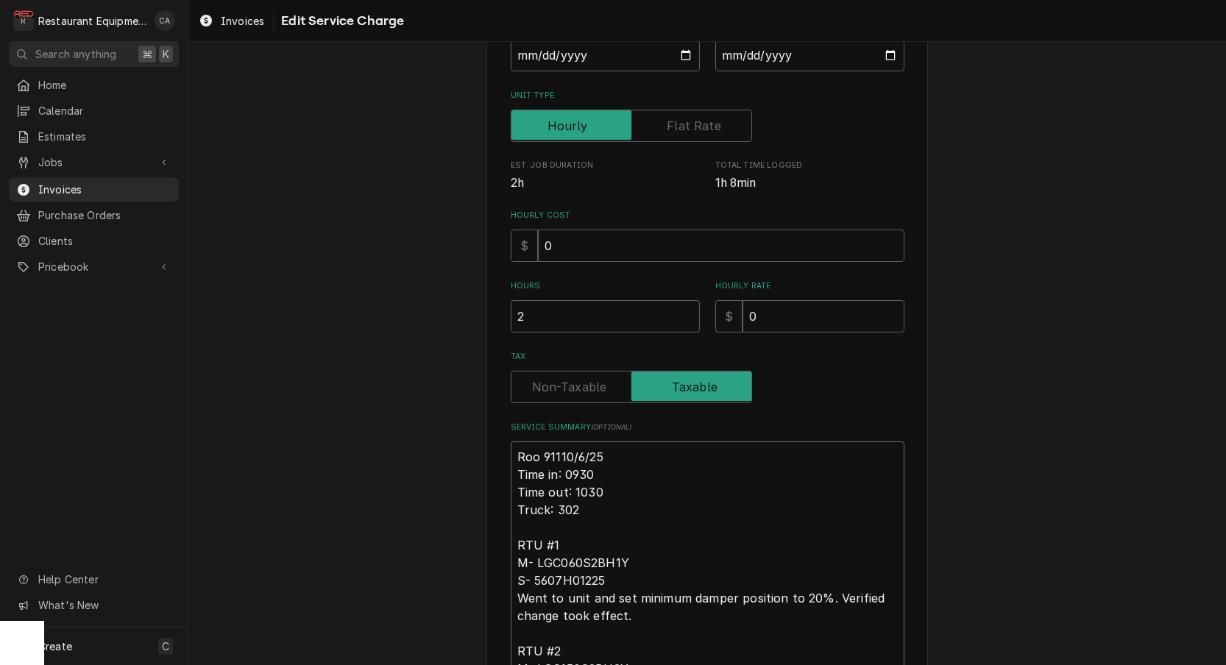
type textarea "x"
type textarea "Roo 911910/6/25 Time in: 0930 Time out: 1030 Truck: 302 RTU #1 M- LGC060S2BH1Y …"
type textarea "x"
type textarea "Roo 9119 10/6/25 Time in: 0930 Time out: 1030 Truck: 302 RTU #1 M- LGC060S2BH1Y…"
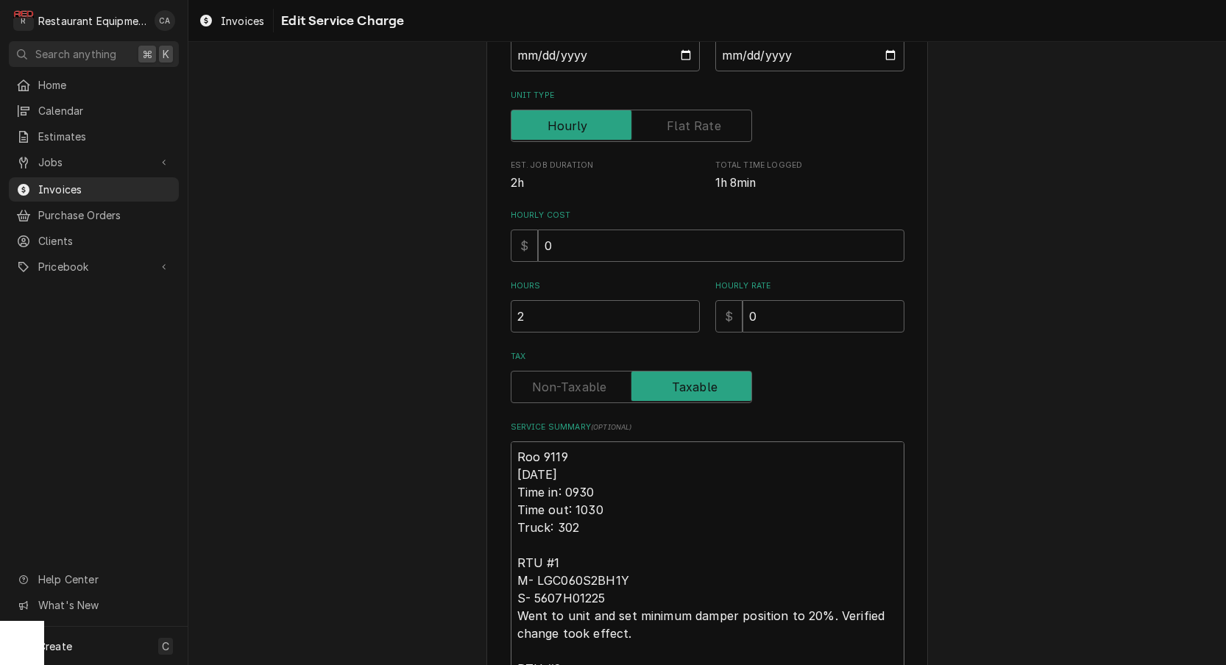
type textarea "x"
type textarea "Roo 9119 10/6/25 Time in: 0930 Time out: 1030 Truck: 302 RTU #1 M- LGC060S2BH1Y…"
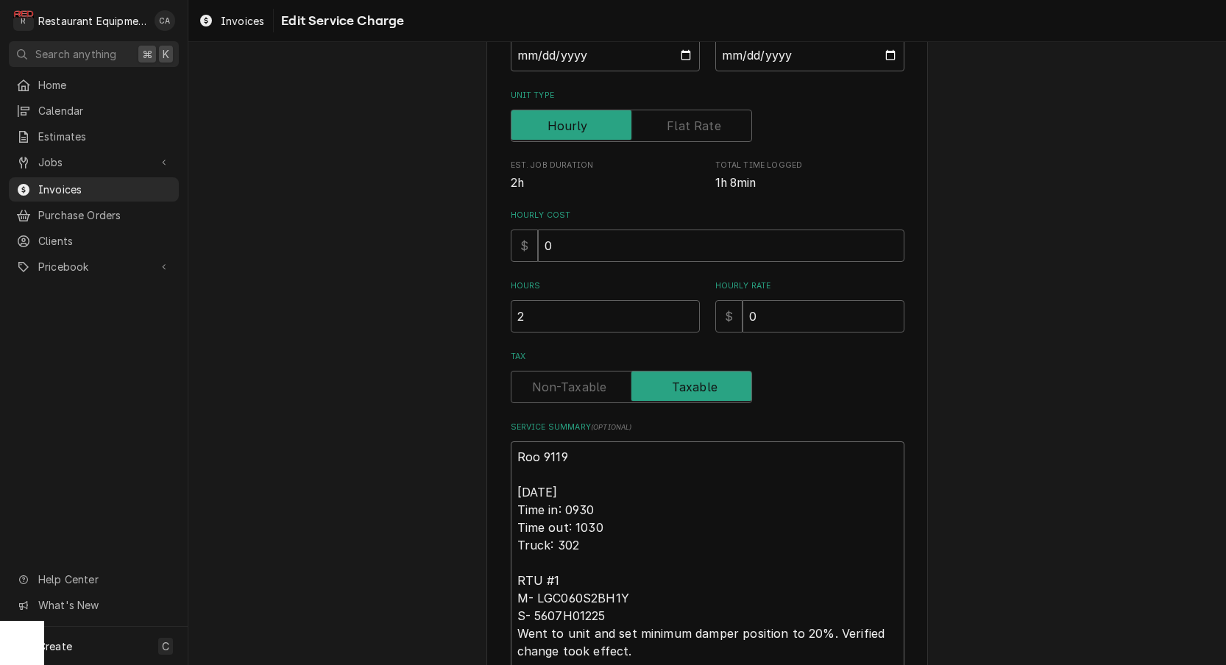
type textarea "x"
type textarea "Roo 9119 10/6/25 Time in: 930 Time out: 1030 Truck: 302 RTU #1 M- LGC060S2BH1Y …"
type textarea "x"
type textarea "Roo 9119 10/6/25 Time in: 9:30 Time out: 1030 Truck: 302 RTU #1 M- LGC060S2BH1Y…"
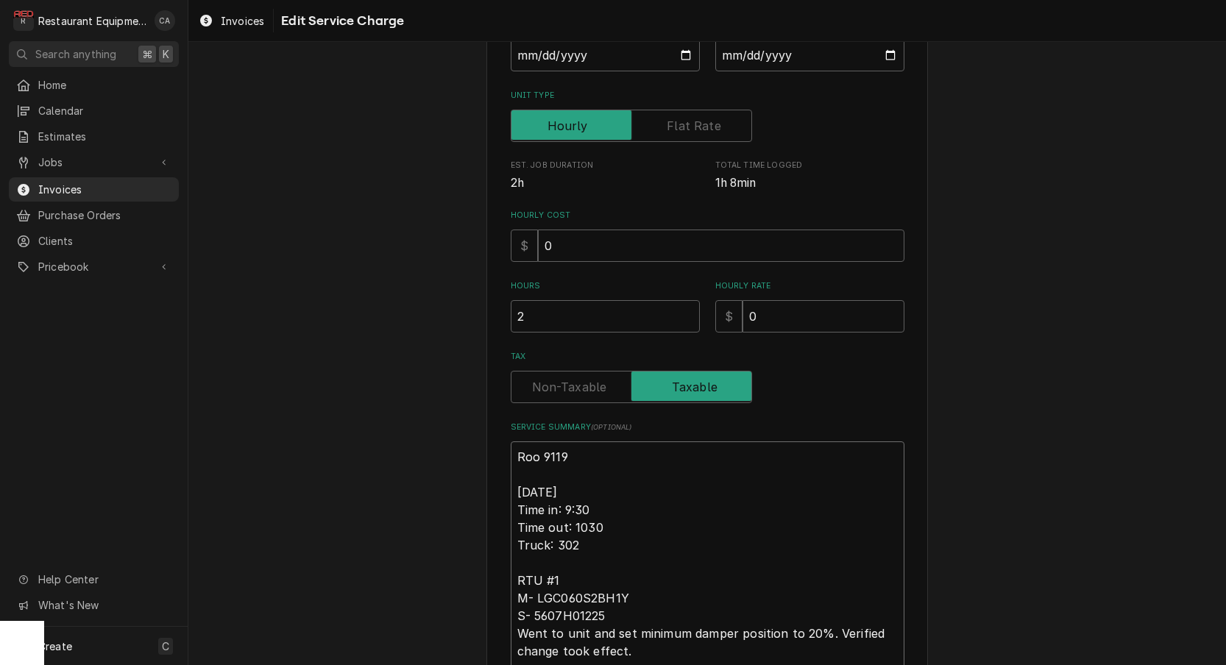
type textarea "x"
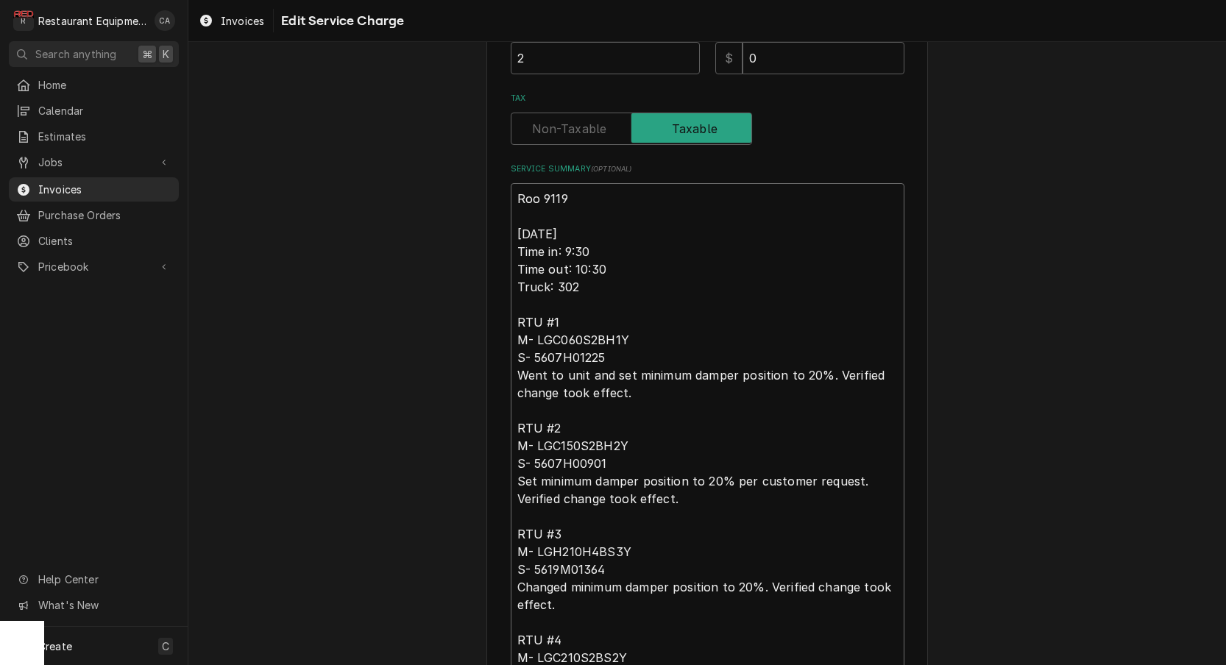
scroll to position [0, 0]
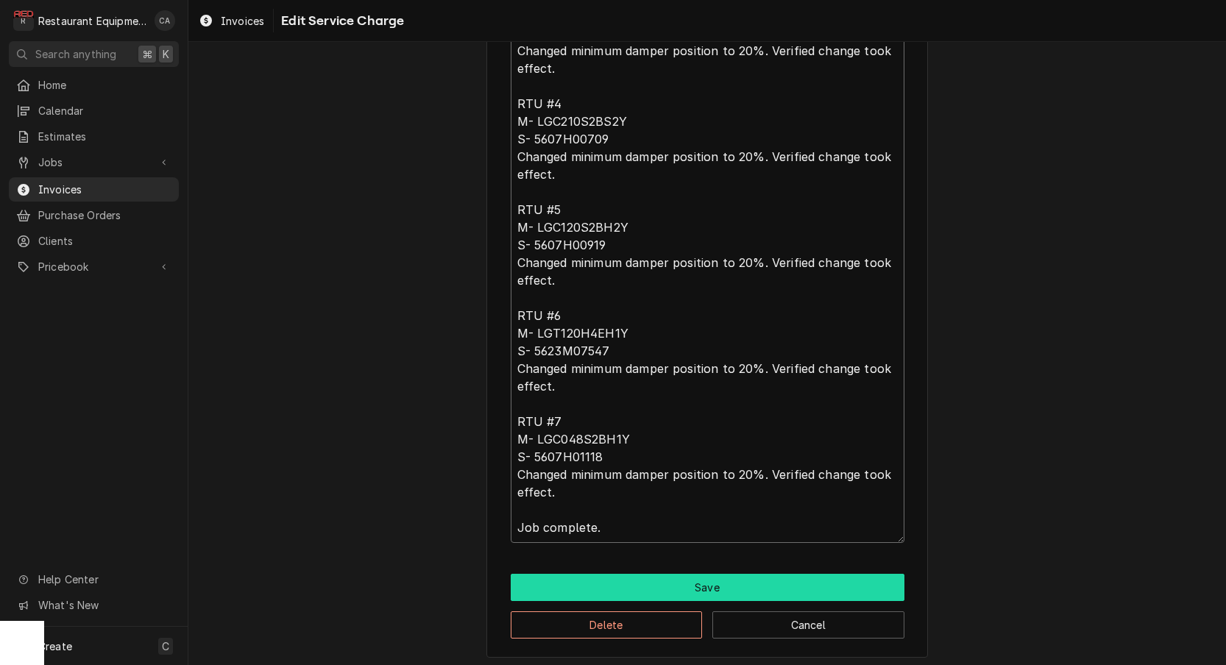
type textarea "Roo 9119 10/6/25 Time in: 9:30 Time out: 10:30 Truck: 302 RTU #1 M- LGC060S2BH1…"
click at [697, 578] on button "Save" at bounding box center [708, 587] width 394 height 27
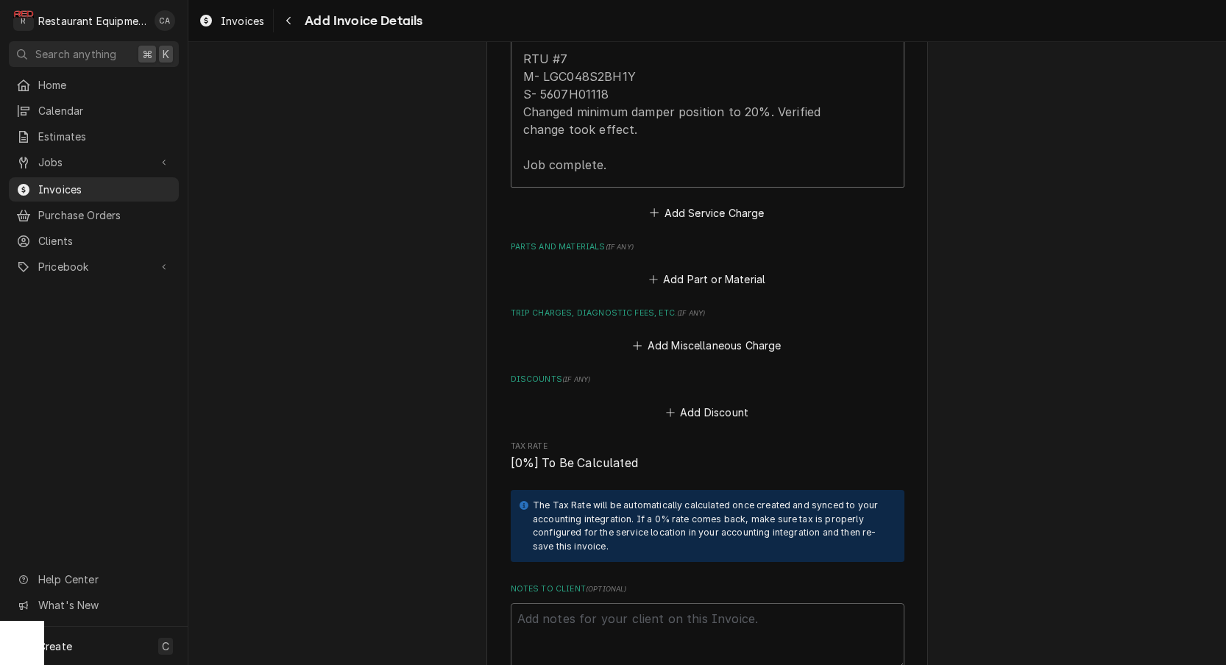
scroll to position [2385, 0]
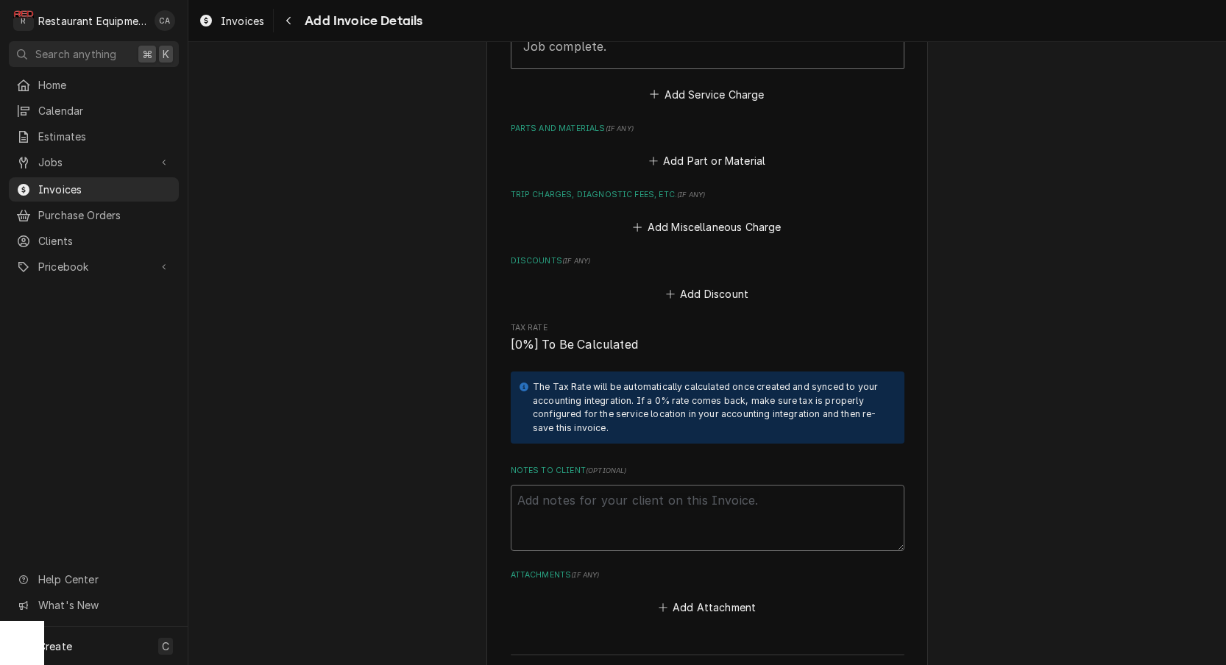
click at [610, 485] on textarea "Notes to Client ( optional )" at bounding box center [708, 518] width 394 height 66
paste textarea "TN# 327930503"
type textarea "x"
type textarea "TN# 327930503"
click at [529, 485] on textarea "TN# 327930503" at bounding box center [708, 518] width 394 height 66
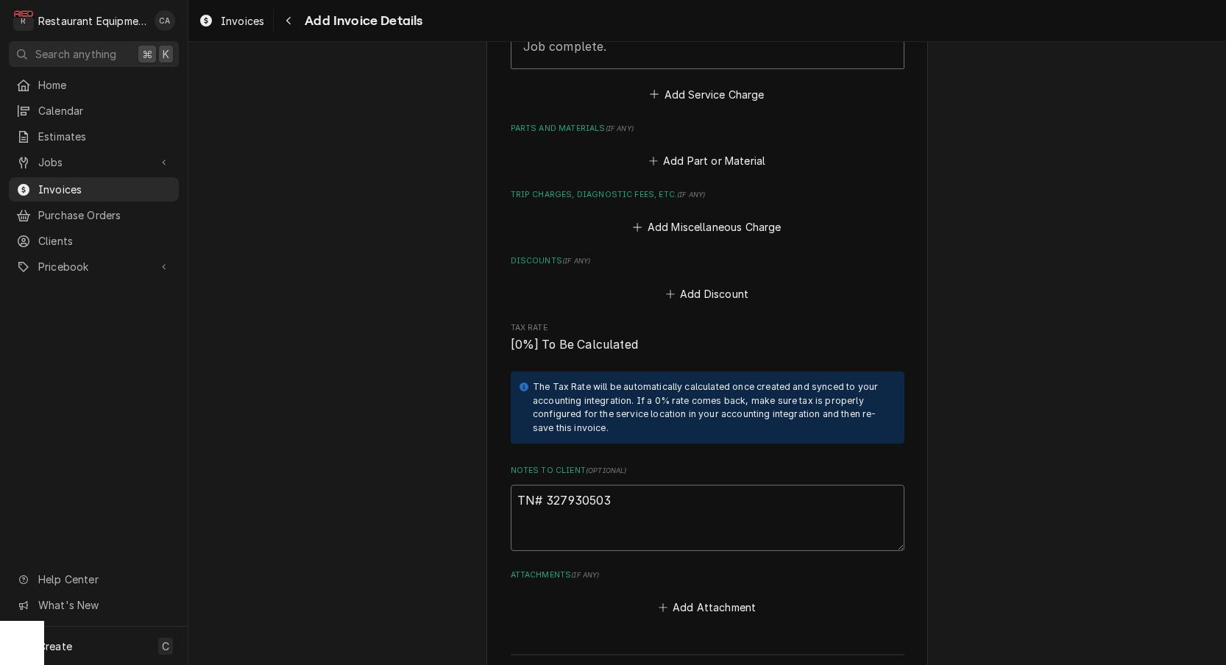
type textarea "x"
type textarea "T# 327930503"
type textarea "x"
type textarea "# 327930503"
type textarea "x"
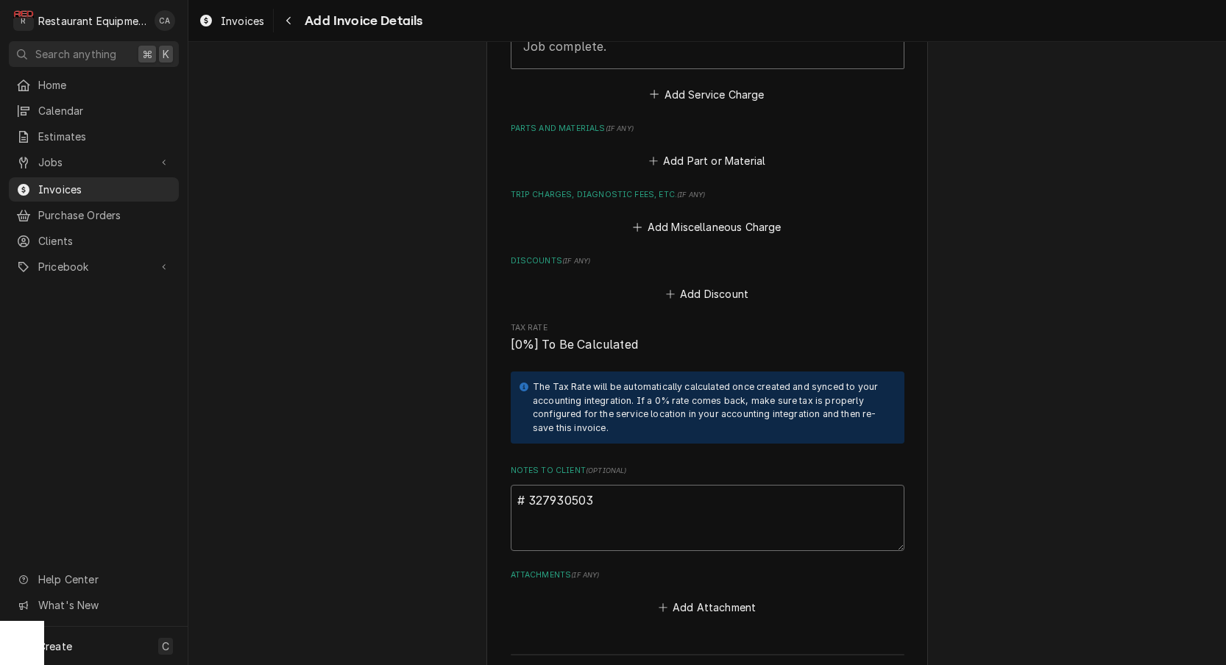
type textarea "O# 327930503"
type textarea "x"
type textarea "# 327930503"
type textarea "x"
type textarea "P# 327930503"
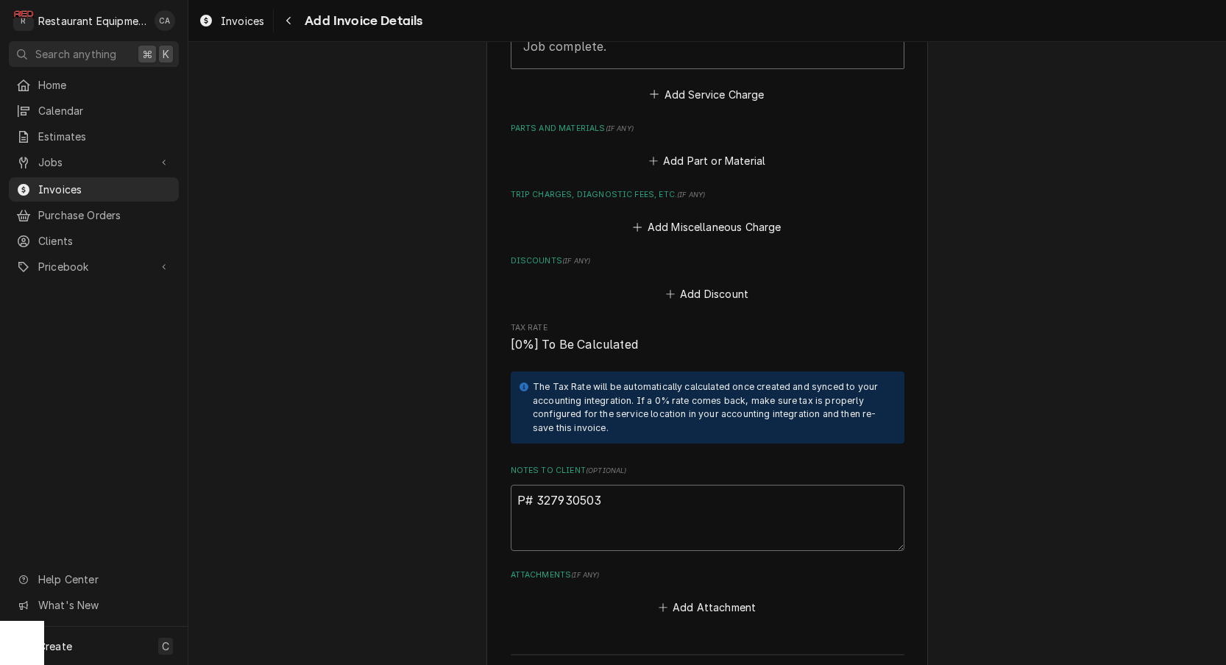
type textarea "x"
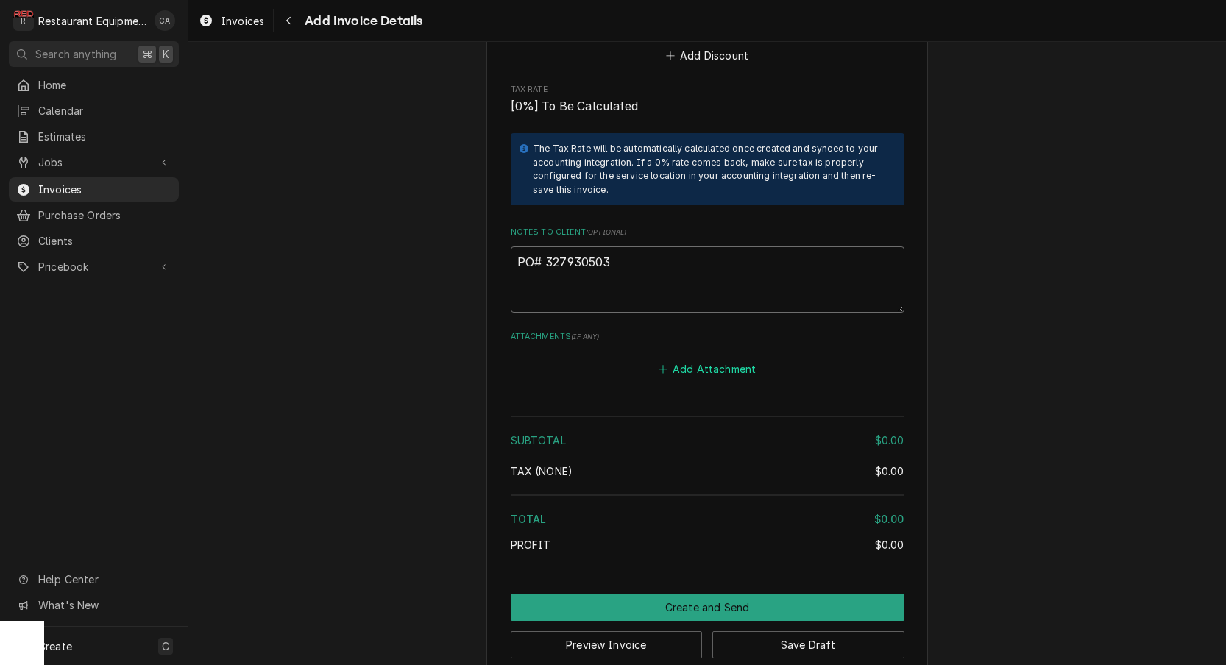
scroll to position [2623, 0]
type textarea "PO# 327930503"
click at [715, 360] on button "Add Attachment" at bounding box center [707, 370] width 103 height 21
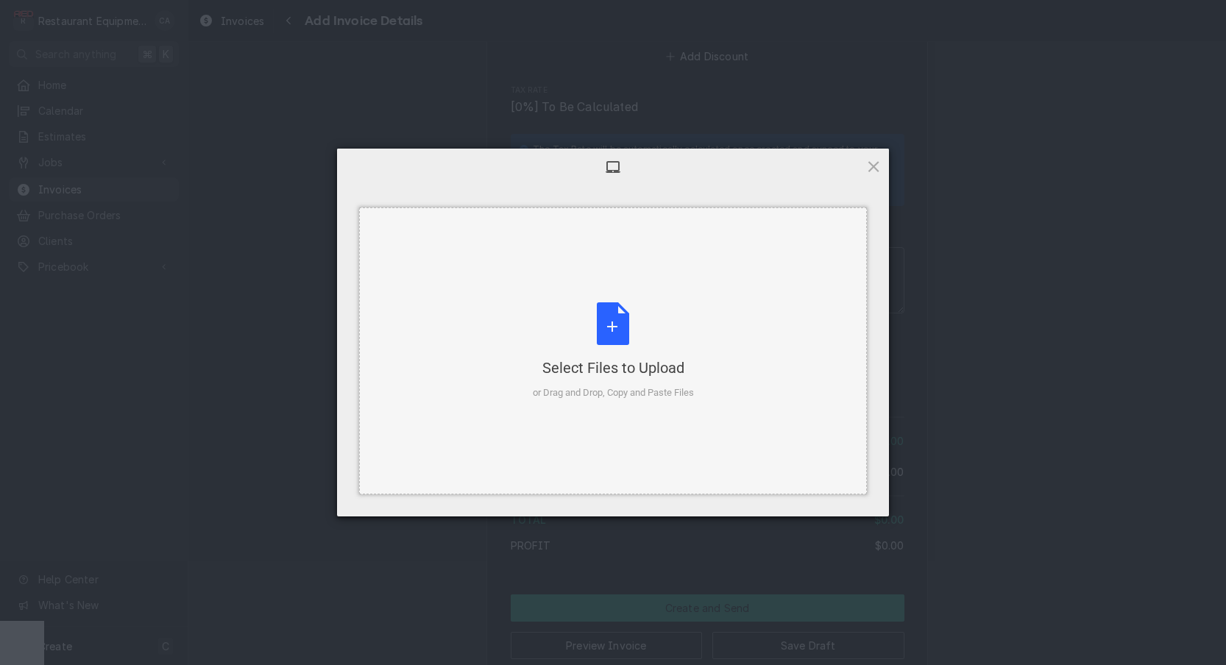
click at [673, 336] on div "Select Files to Upload or Drag and Drop, Copy and Paste Files" at bounding box center [613, 351] width 161 height 98
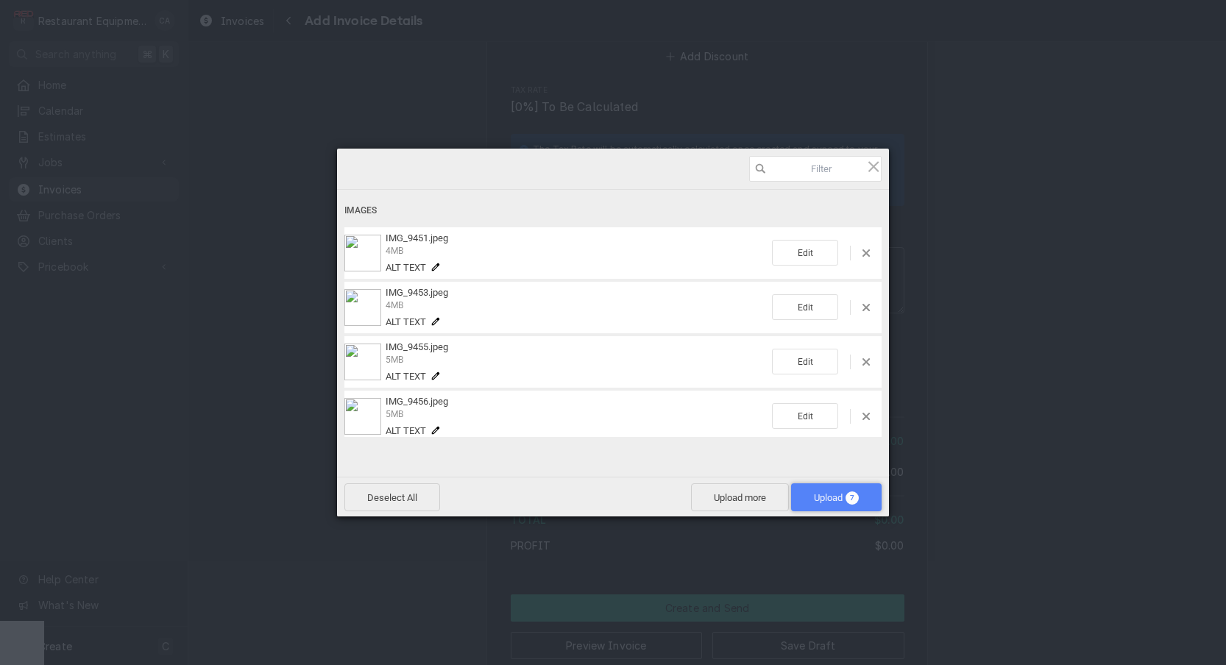
click at [851, 495] on span "7" at bounding box center [851, 498] width 13 height 13
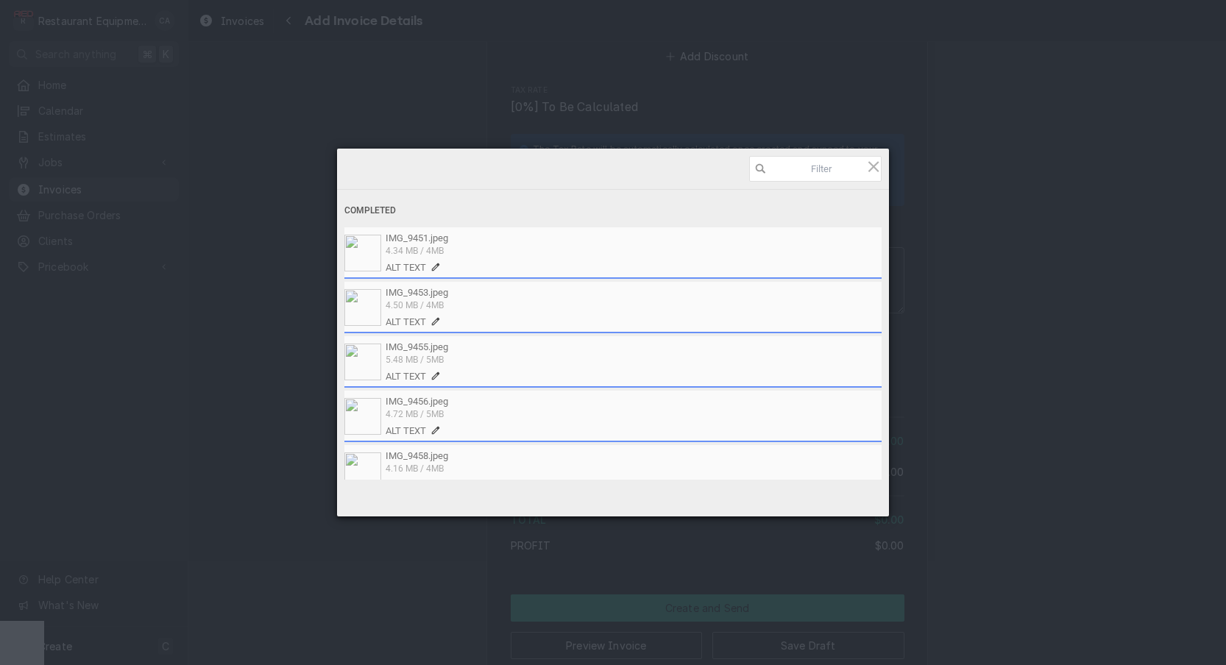
type textarea "x"
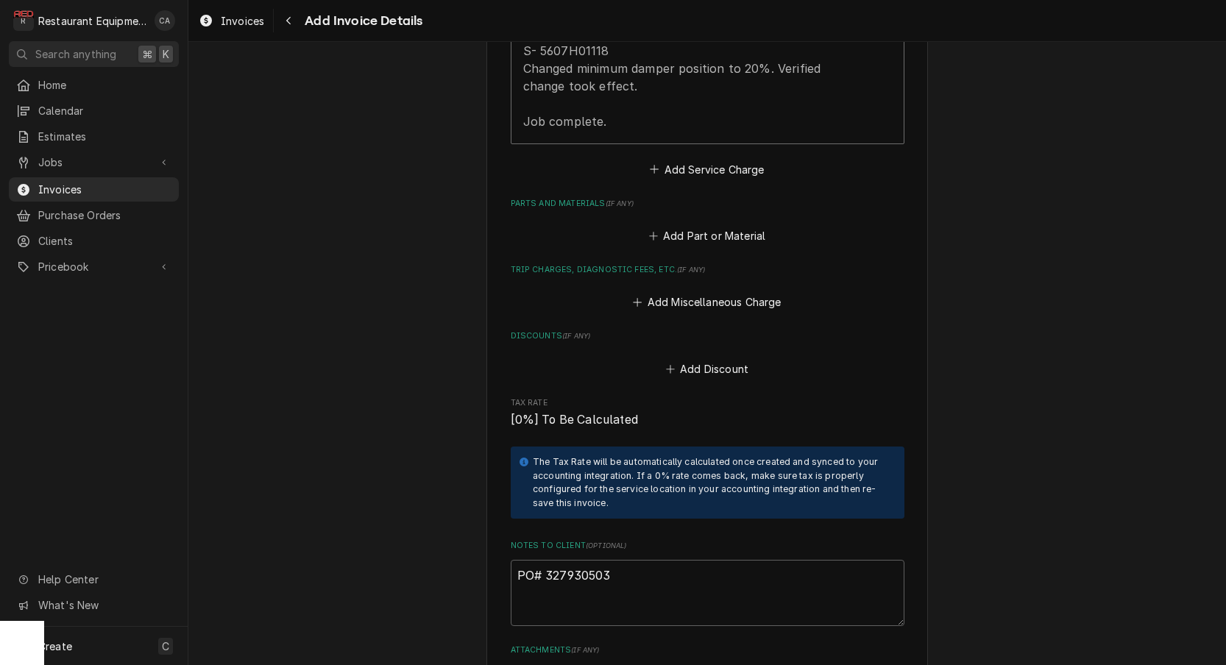
scroll to position [2314, 0]
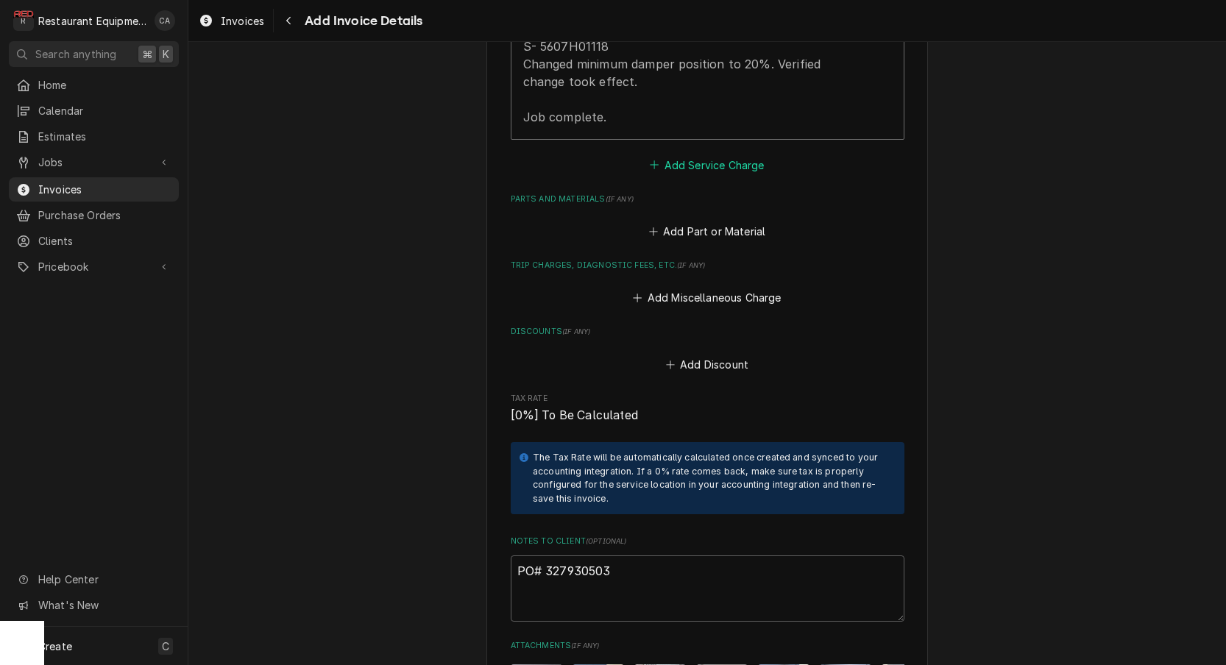
click at [705, 155] on button "Add Service Charge" at bounding box center [707, 165] width 119 height 21
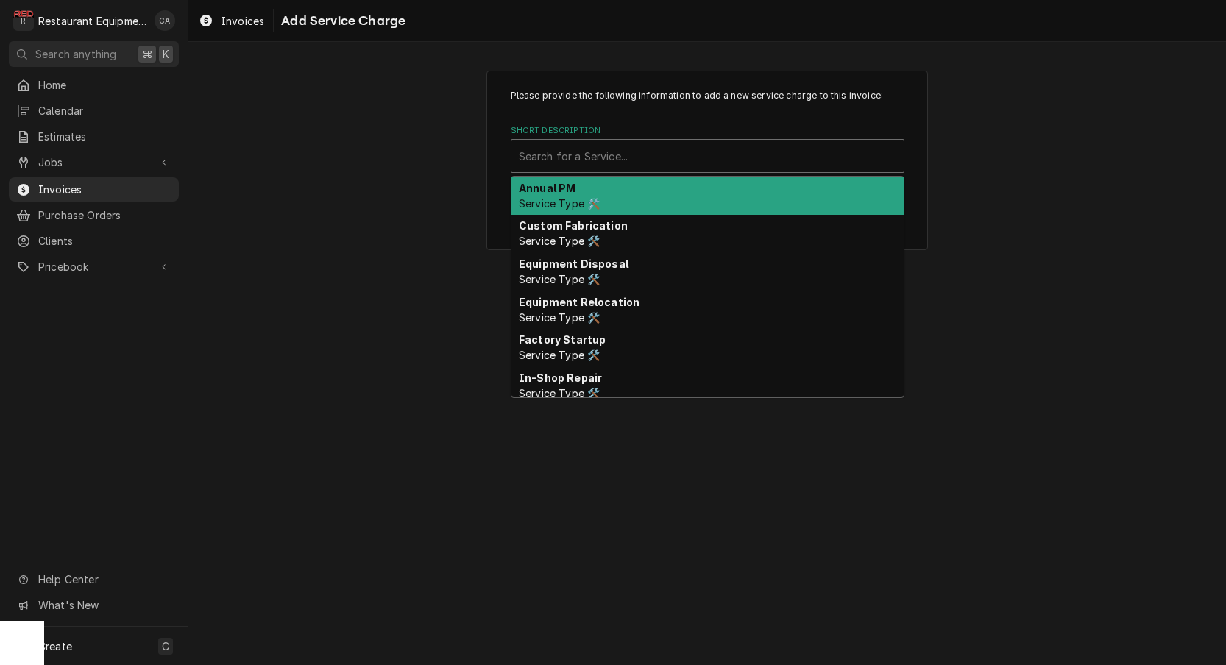
click at [606, 167] on div "Short Description" at bounding box center [707, 156] width 377 height 26
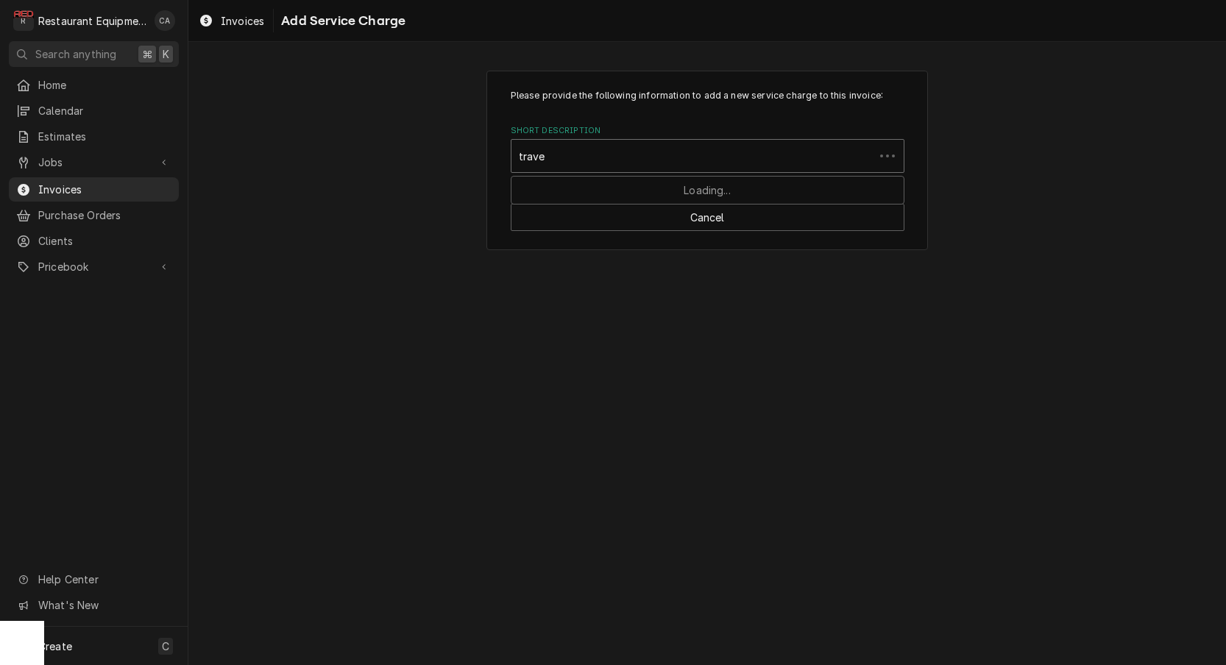
type input "travel"
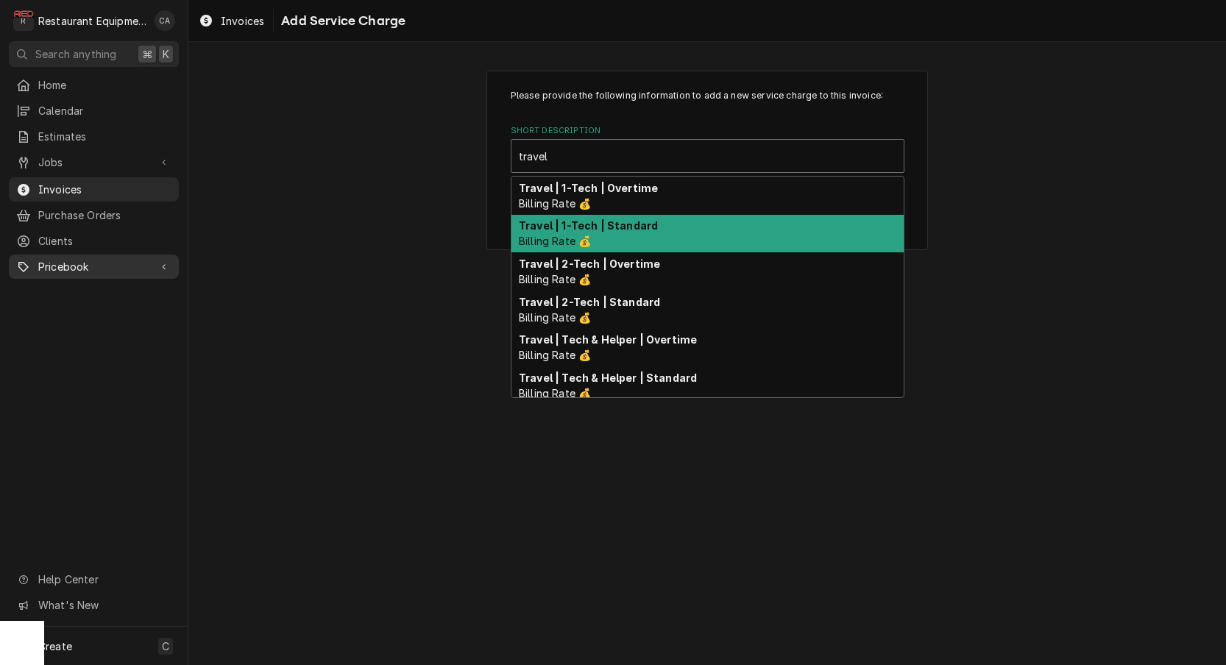
drag, startPoint x: 559, startPoint y: 230, endPoint x: 169, endPoint y: 269, distance: 392.0
click at [559, 230] on strong "Travel | 1-Tech | Standard" at bounding box center [588, 225] width 139 height 13
type textarea "x"
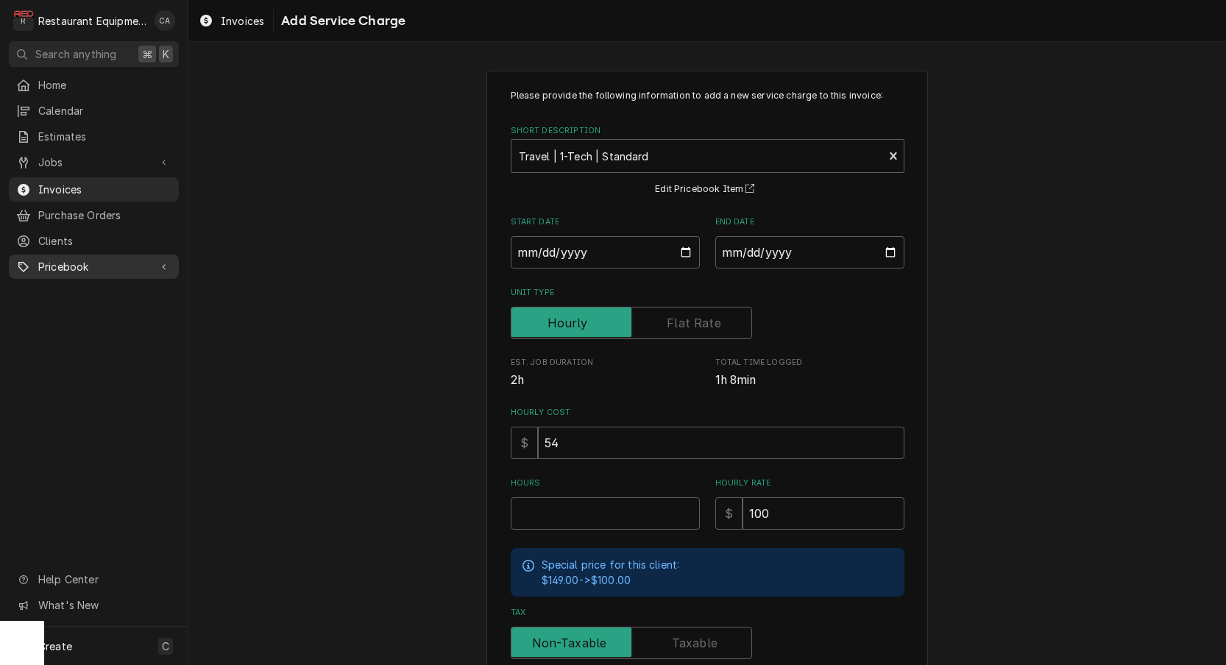
scroll to position [15, 0]
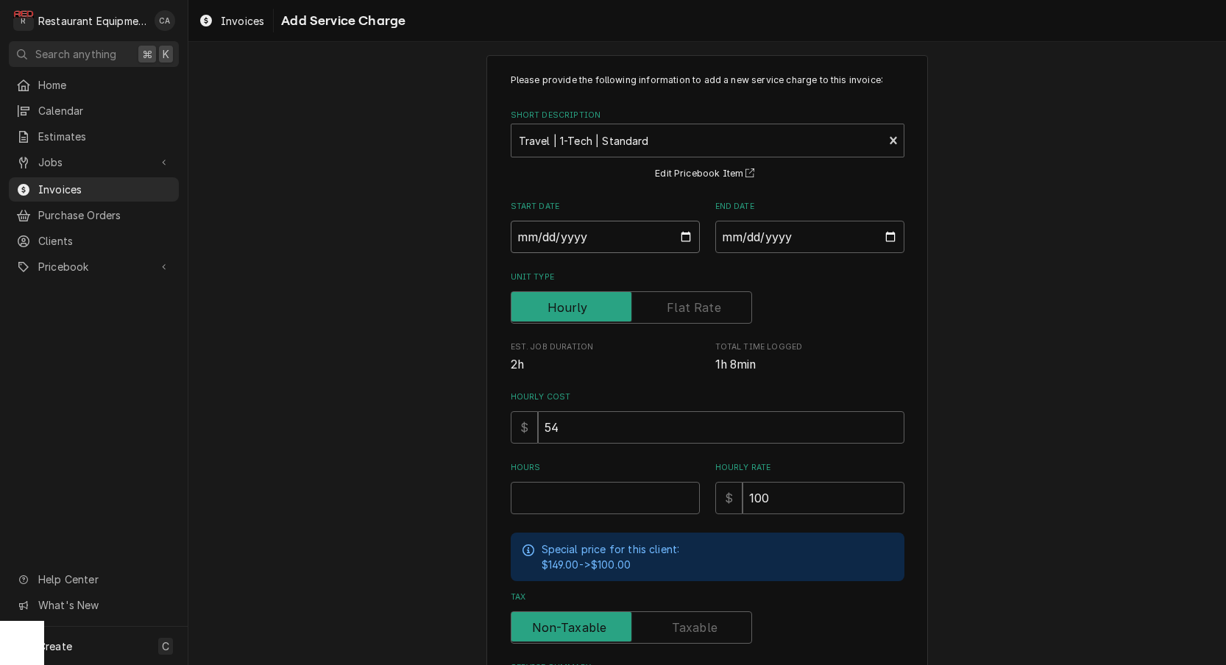
click at [560, 235] on input "Start Date" at bounding box center [605, 237] width 189 height 32
type input "2025-10-06"
type textarea "x"
drag, startPoint x: 801, startPoint y: 238, endPoint x: 792, endPoint y: 258, distance: 22.1
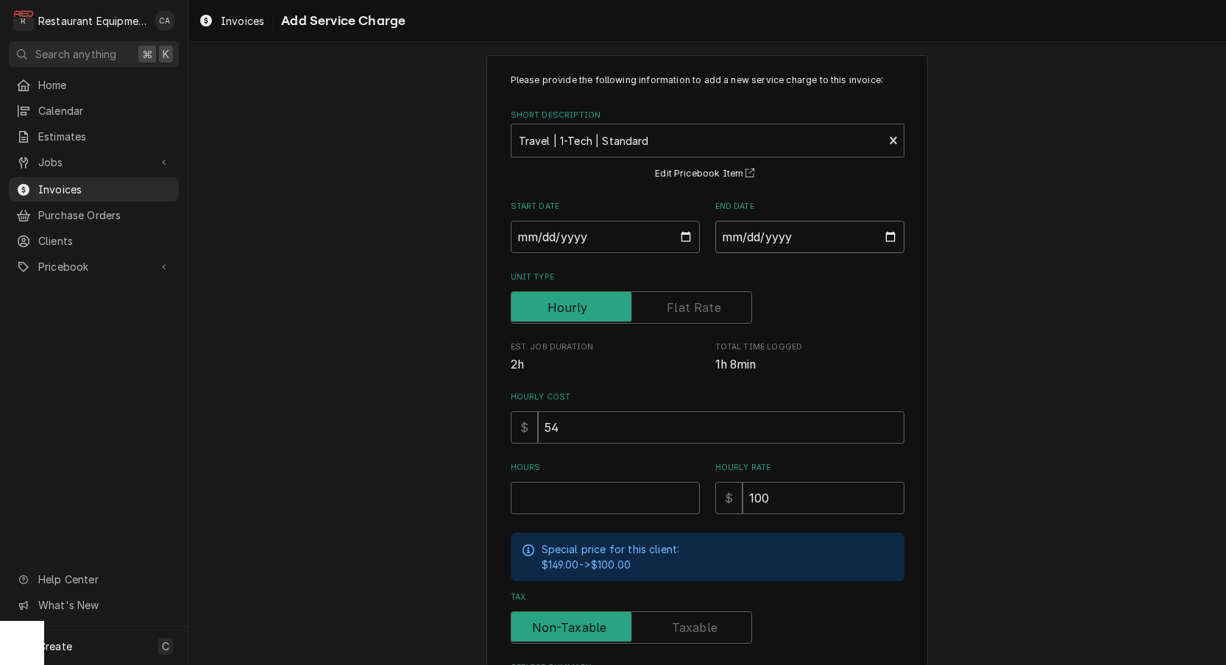
click at [800, 239] on input "End Date" at bounding box center [809, 237] width 189 height 32
type input "2025-10-06"
type textarea "x"
click at [577, 486] on input "1" at bounding box center [605, 498] width 189 height 32
type input "1"
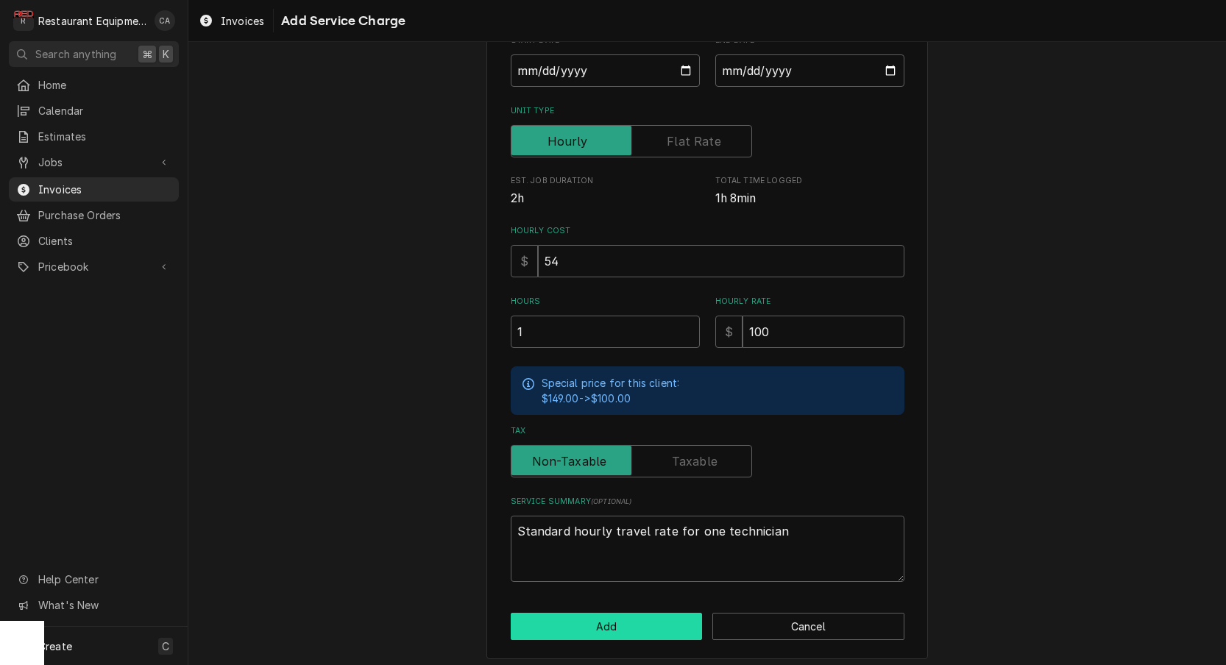
click at [598, 615] on button "Add" at bounding box center [607, 626] width 192 height 27
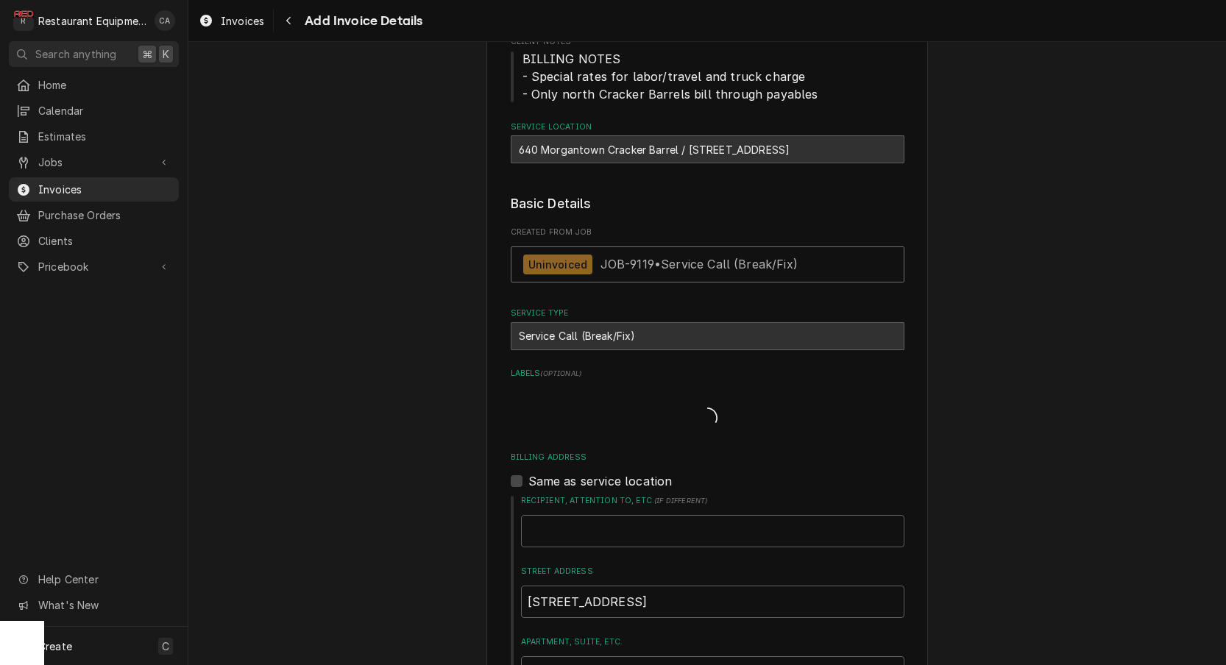
type textarea "x"
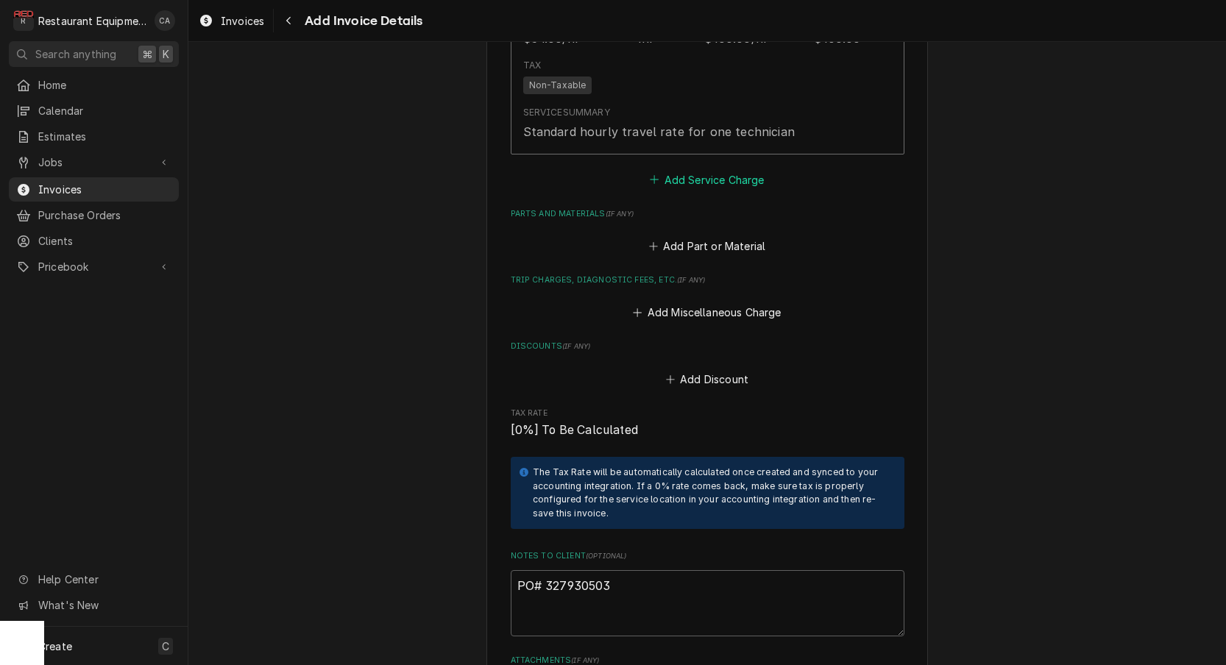
scroll to position [2554, 0]
click at [742, 169] on button "Add Service Charge" at bounding box center [707, 179] width 119 height 21
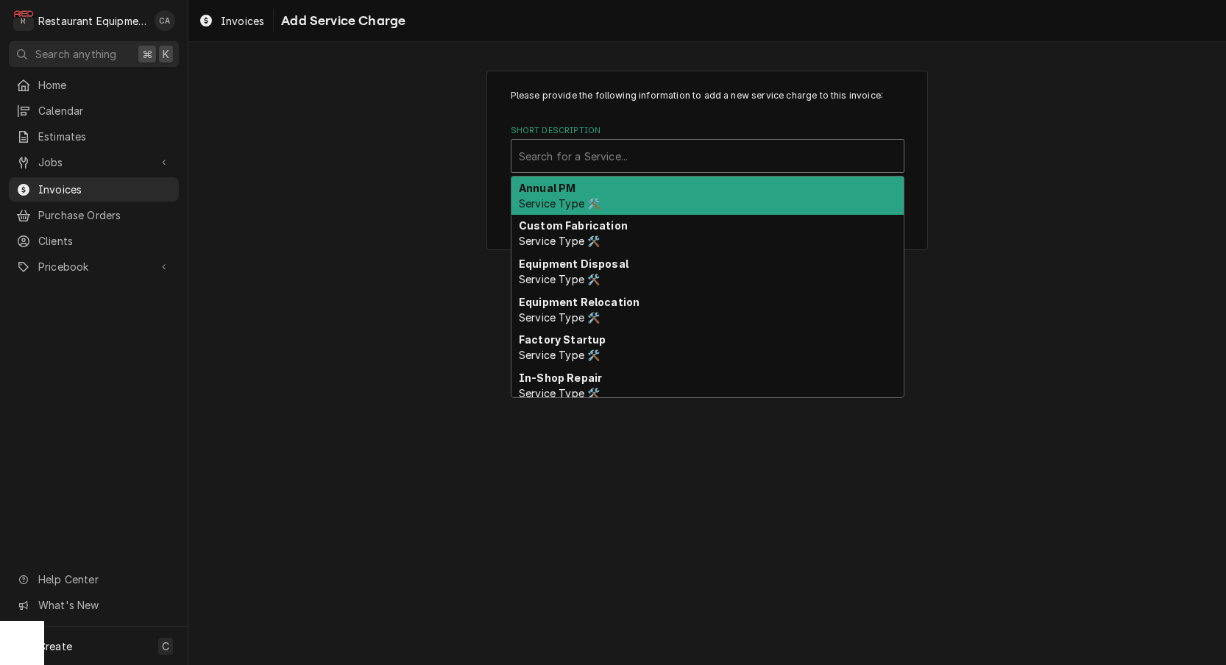
click at [631, 157] on div "Short Description" at bounding box center [707, 156] width 377 height 26
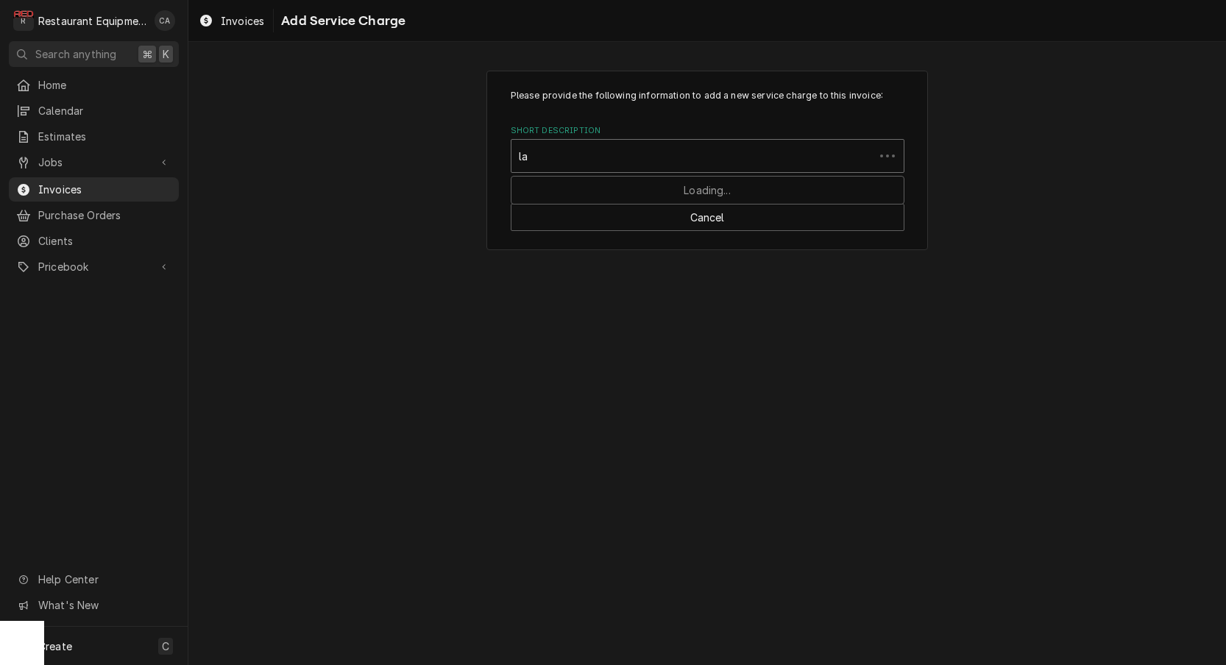
type input "lab"
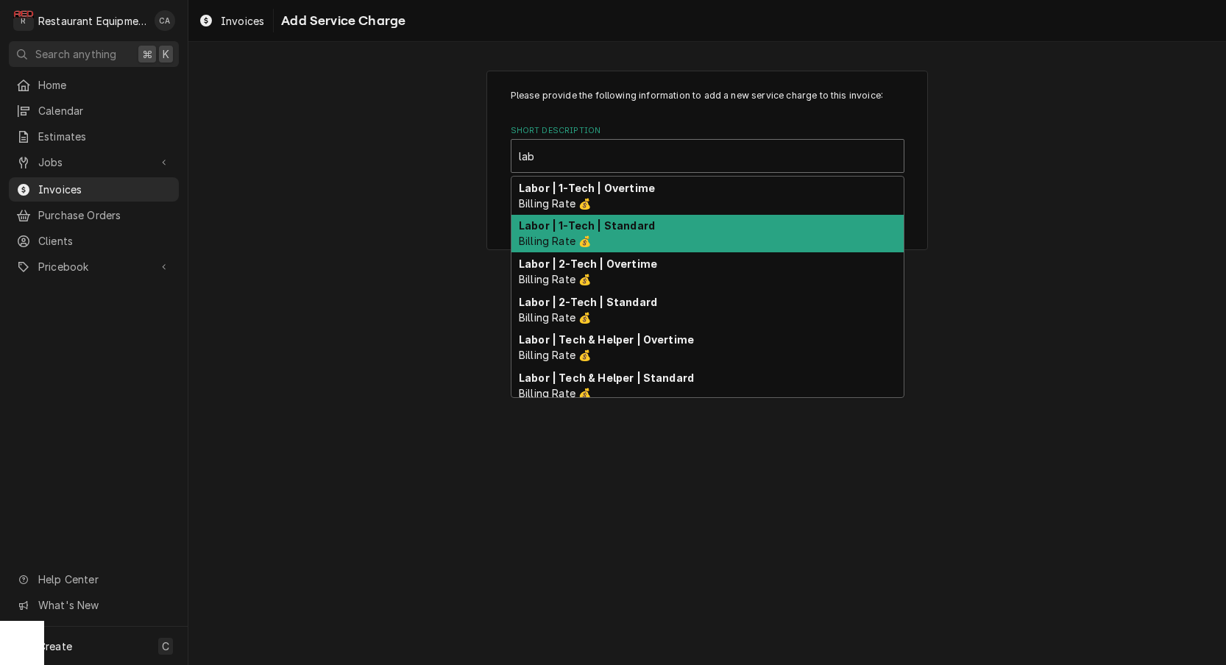
drag, startPoint x: 606, startPoint y: 222, endPoint x: 664, endPoint y: 256, distance: 66.6
click at [607, 222] on strong "Labor | 1-Tech | Standard" at bounding box center [587, 225] width 136 height 13
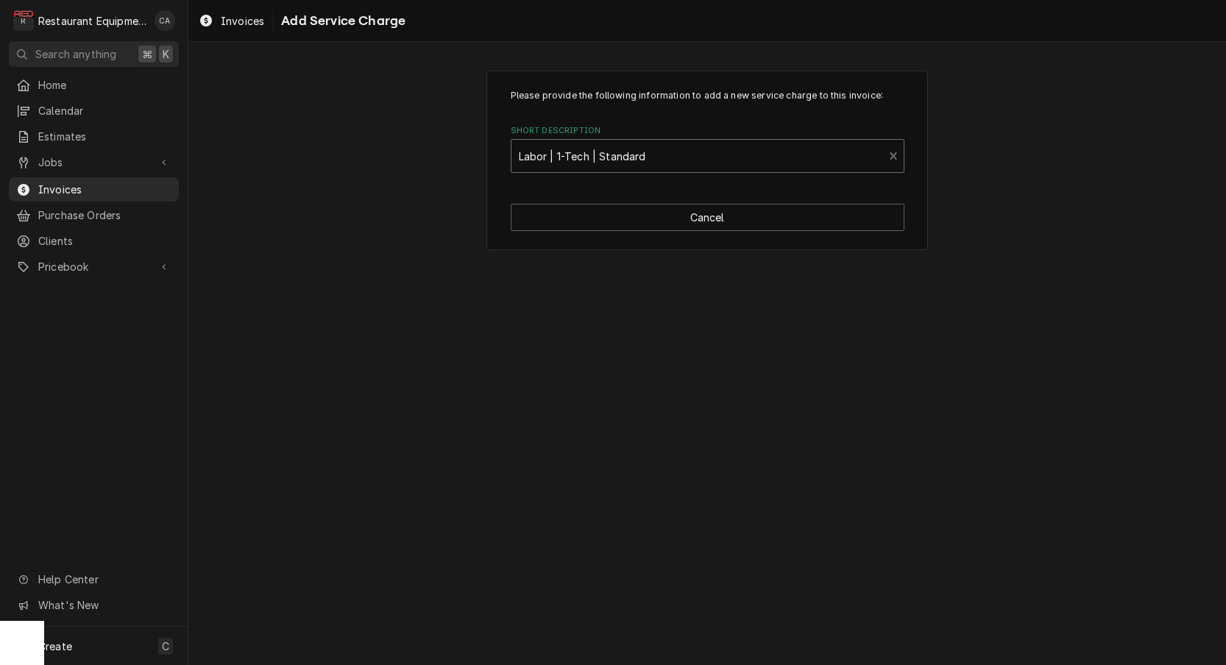
type textarea "x"
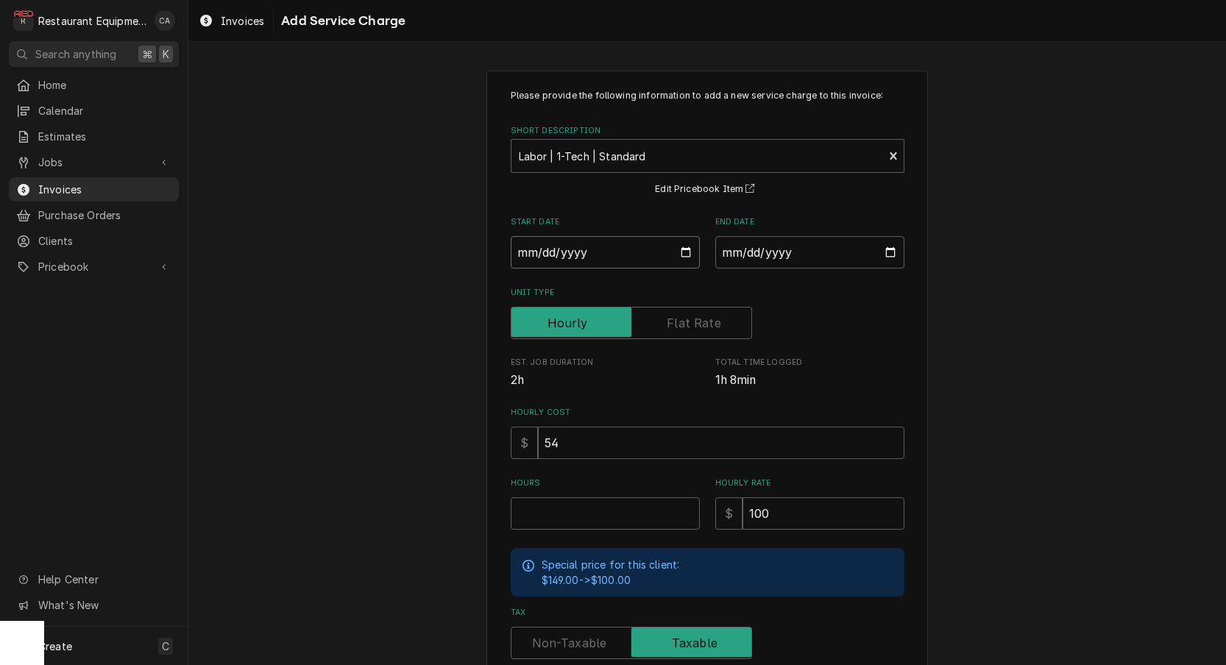
drag, startPoint x: 570, startPoint y: 258, endPoint x: 562, endPoint y: 264, distance: 10.0
click at [570, 258] on input "Start Date" at bounding box center [605, 252] width 189 height 32
type input "2025-10-06"
type textarea "x"
drag, startPoint x: 748, startPoint y: 255, endPoint x: 751, endPoint y: 269, distance: 13.6
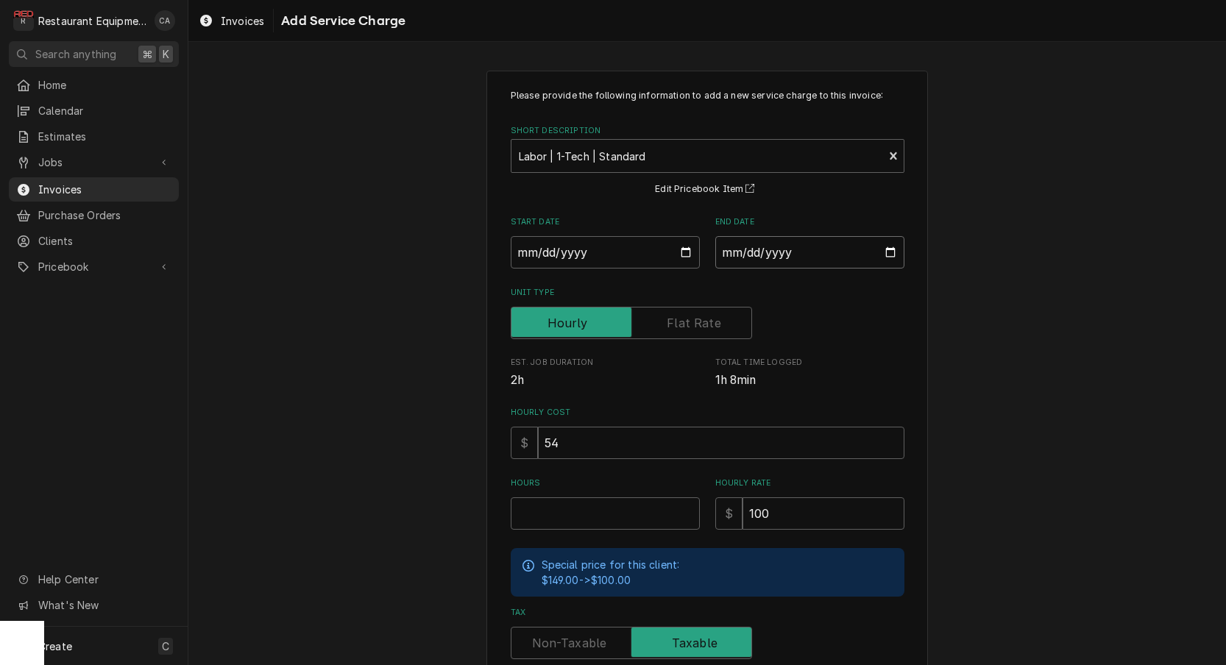
click at [748, 256] on input "End Date" at bounding box center [809, 252] width 189 height 32
type input "2025-10-06"
drag, startPoint x: 600, startPoint y: 507, endPoint x: 599, endPoint y: 500, distance: 7.5
click at [600, 507] on input "Hours" at bounding box center [605, 513] width 189 height 32
type textarea "x"
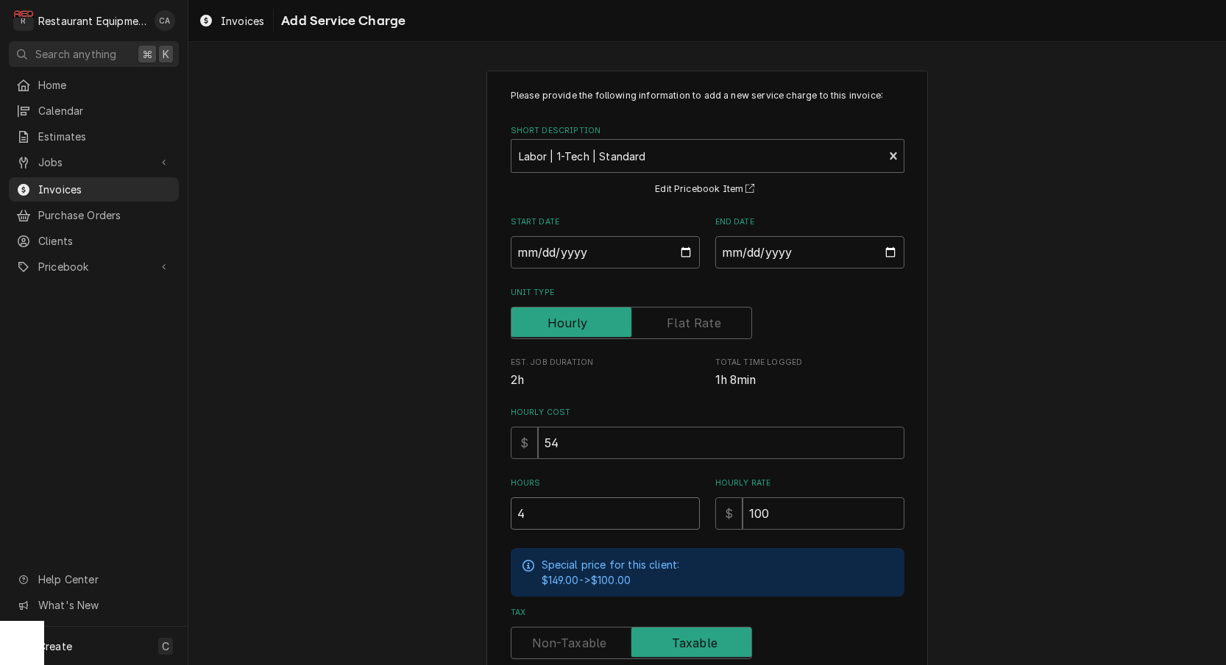
type input "4"
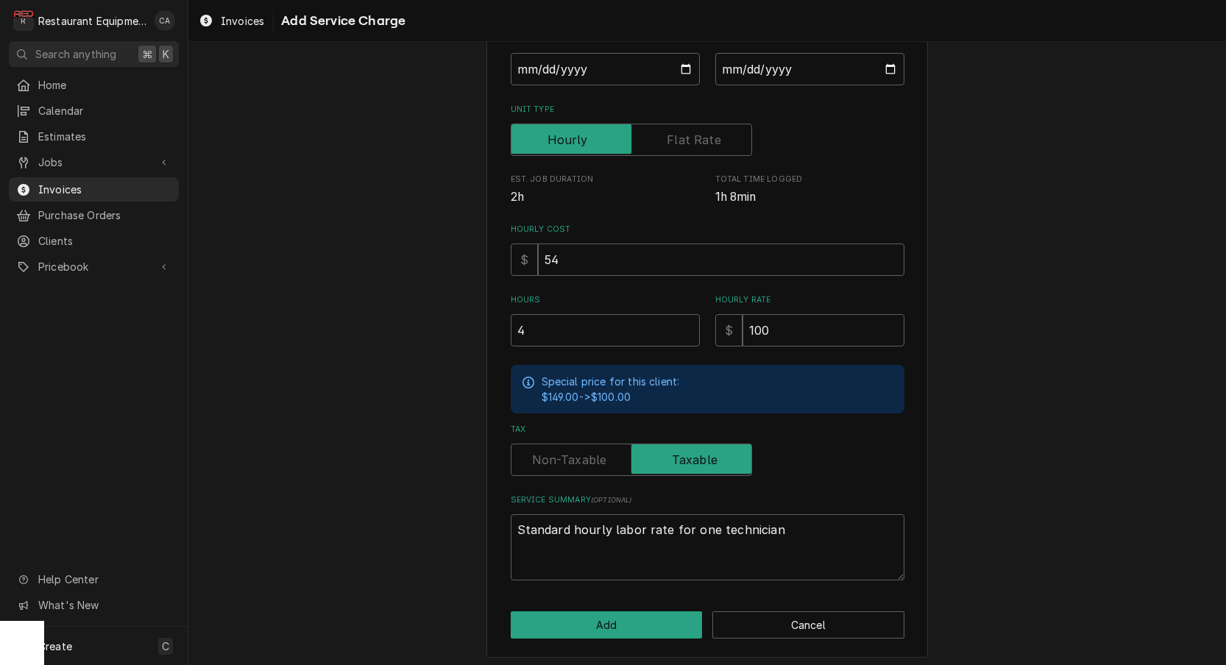
scroll to position [182, 0]
click at [539, 330] on input "4" at bounding box center [605, 332] width 189 height 32
type textarea "x"
type input "1"
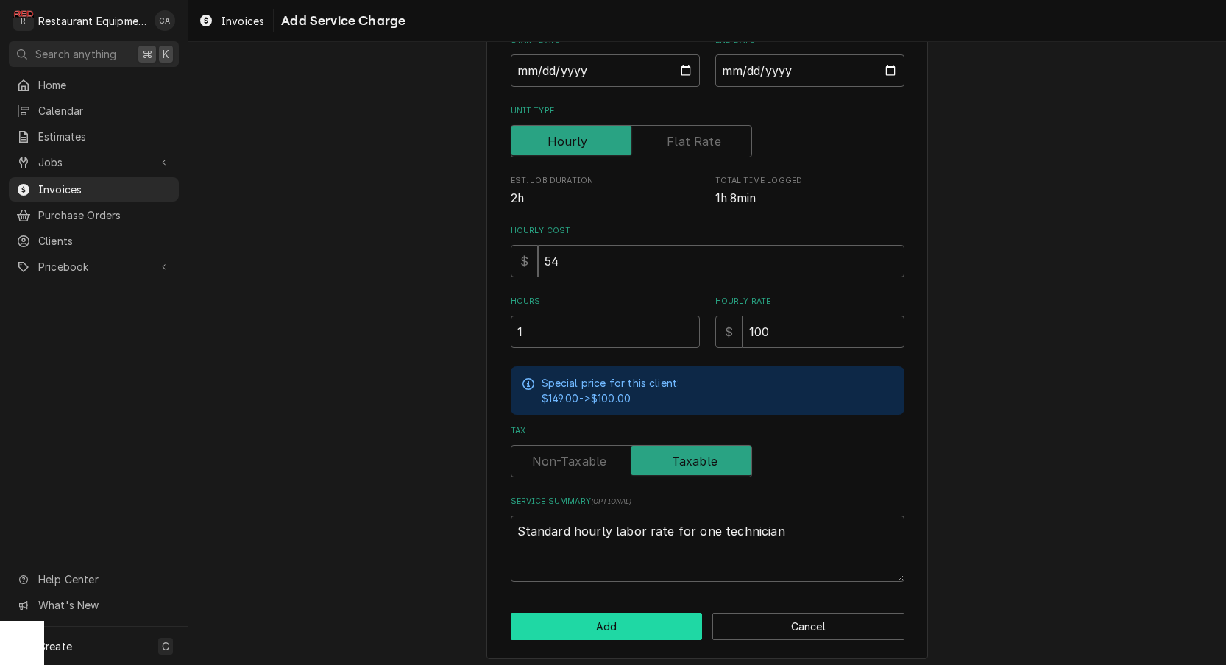
click at [593, 617] on button "Add" at bounding box center [607, 626] width 192 height 27
type textarea "x"
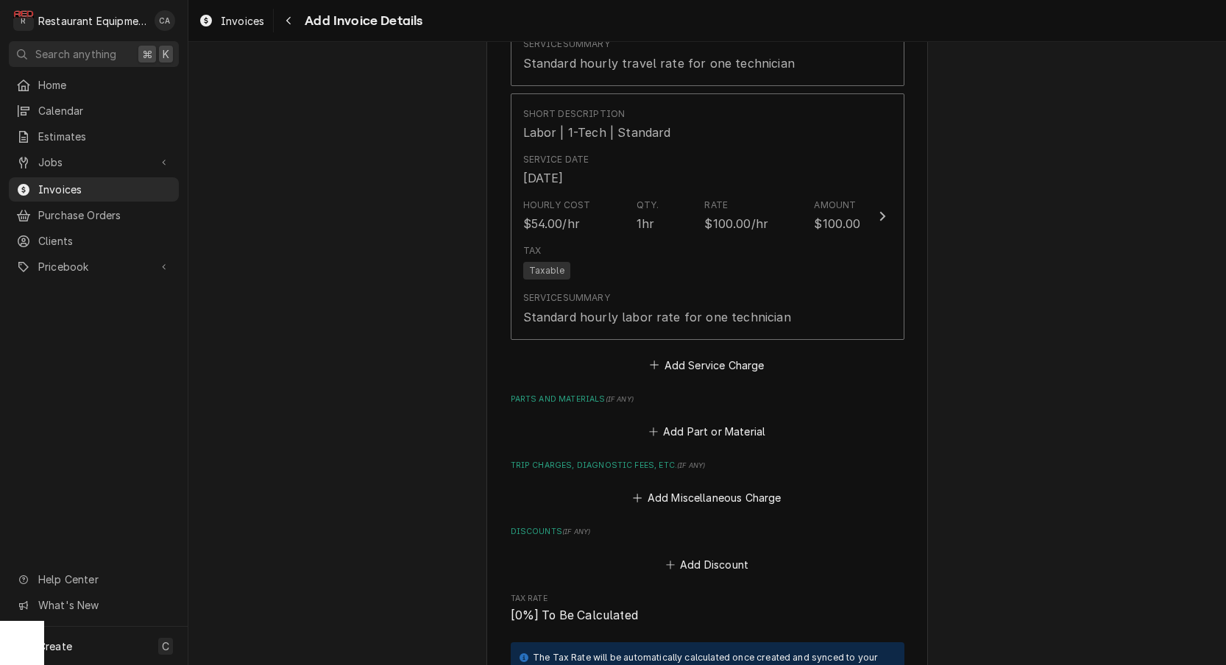
scroll to position [2650, 0]
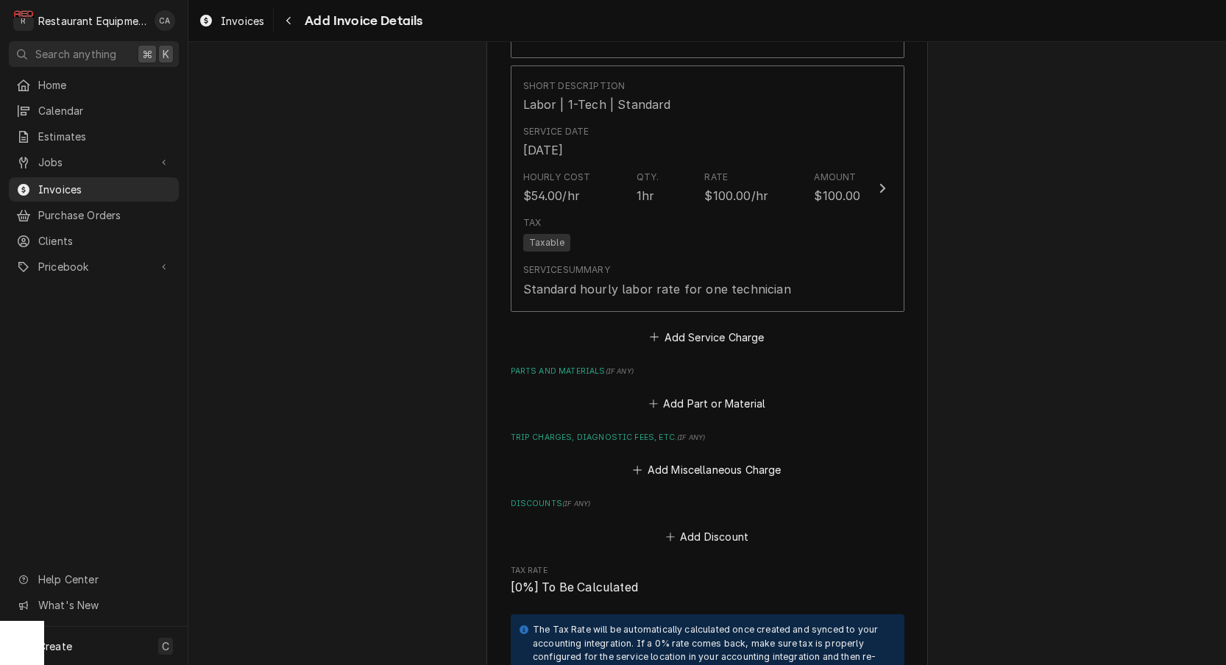
drag, startPoint x: 705, startPoint y: 444, endPoint x: 662, endPoint y: 294, distance: 156.1
click at [705, 460] on button "Add Miscellaneous Charge" at bounding box center [707, 470] width 153 height 21
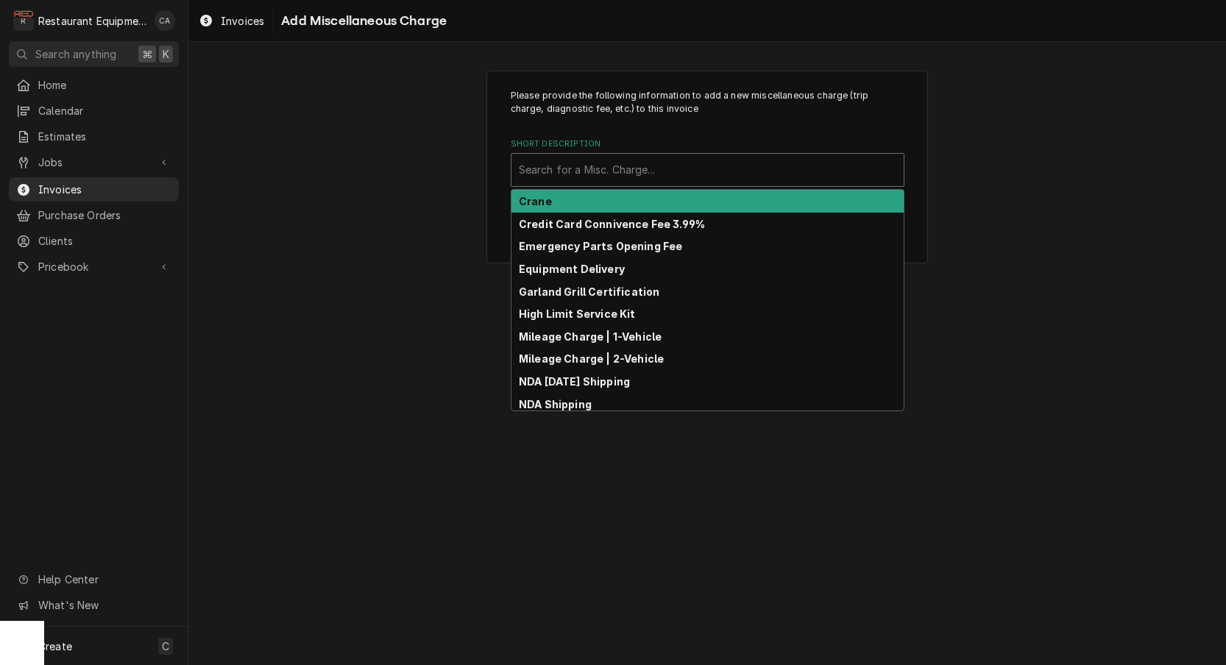
click at [614, 166] on div "Search for a Misc. Charge..." at bounding box center [707, 169] width 377 height 15
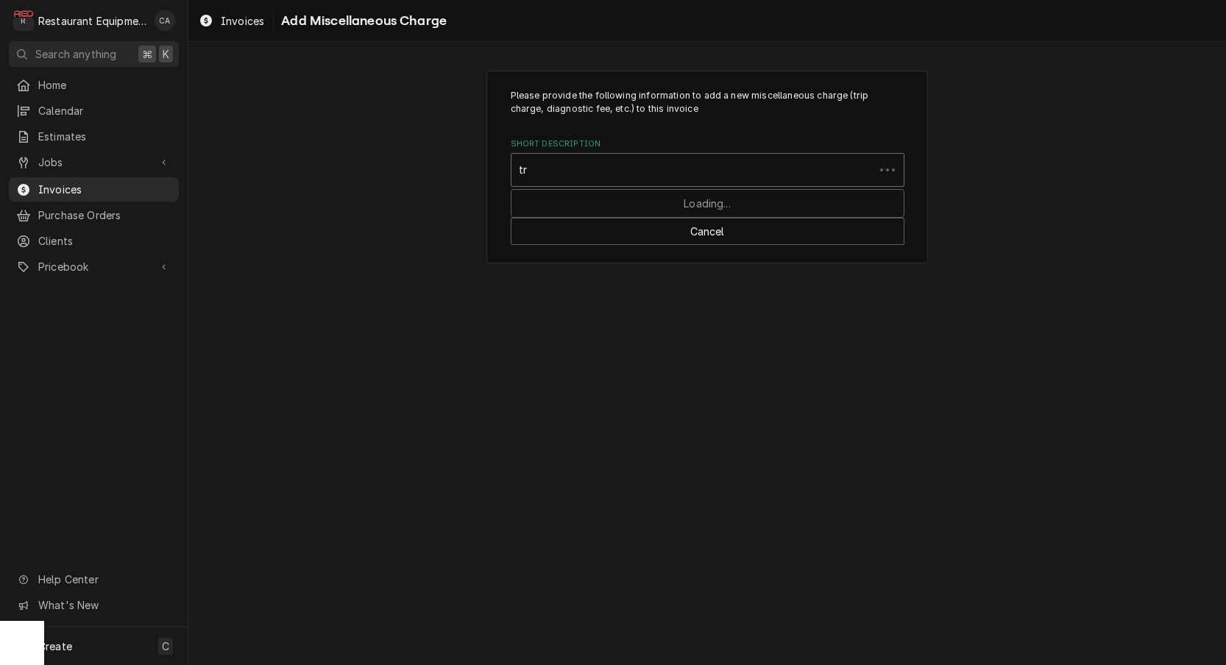
type input "tru"
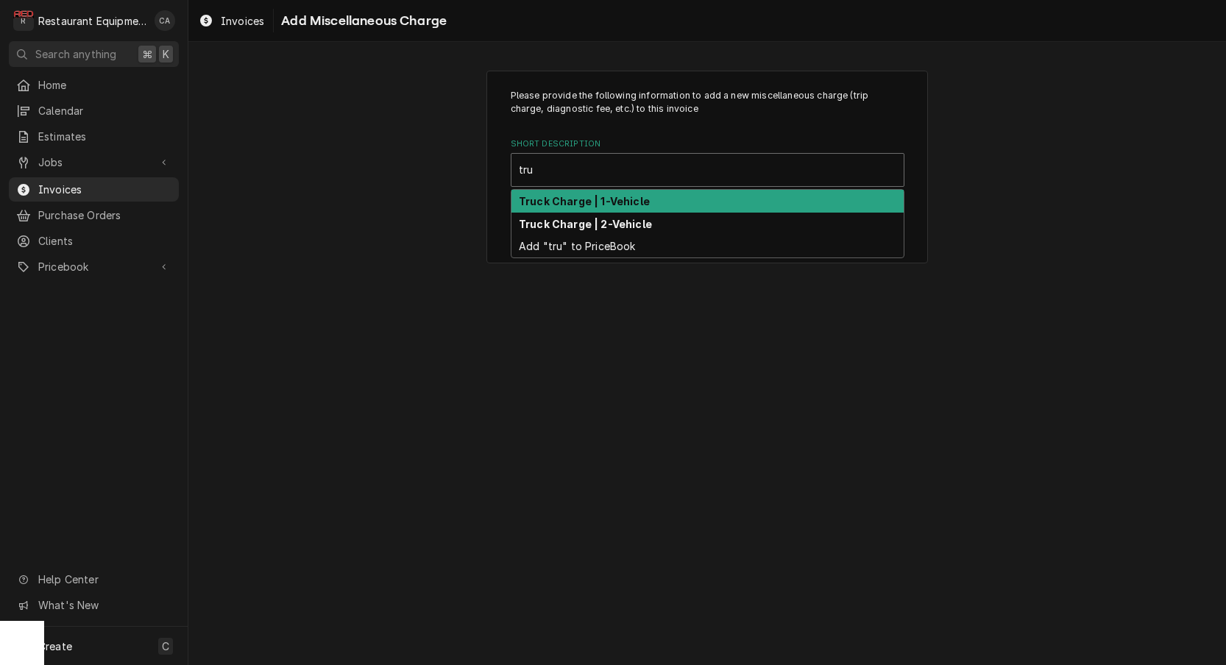
drag, startPoint x: 606, startPoint y: 205, endPoint x: 668, endPoint y: 283, distance: 100.0
click at [610, 205] on strong "Truck Charge | 1-Vehicle" at bounding box center [584, 201] width 131 height 13
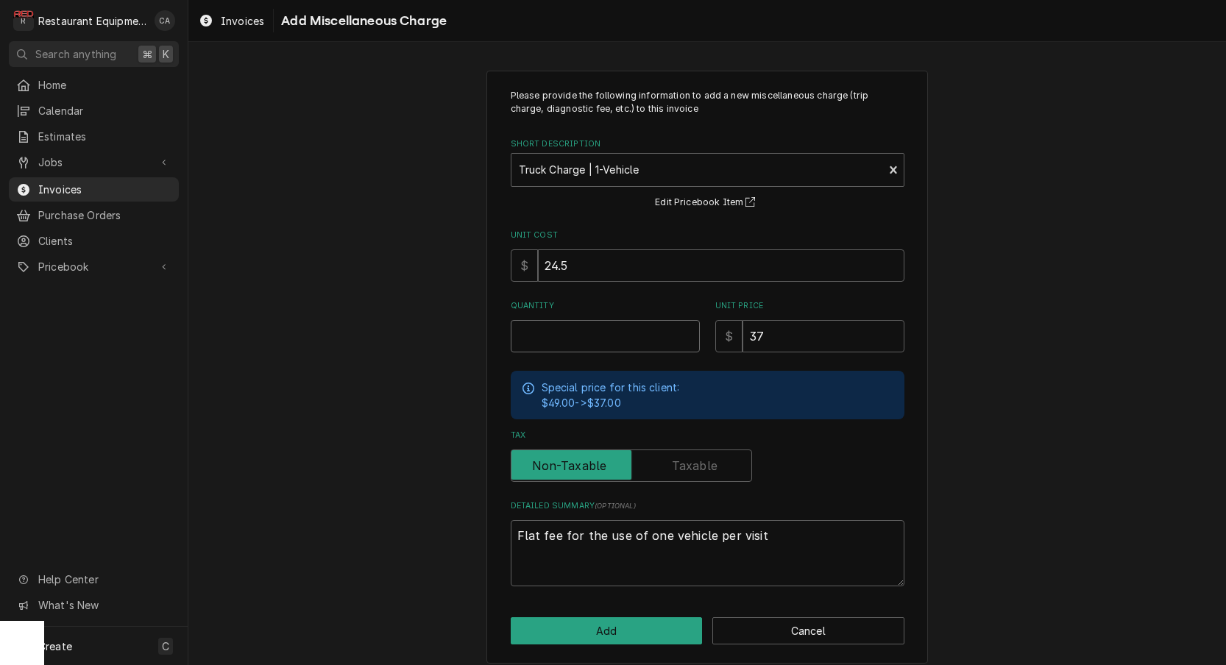
click at [567, 323] on input "Quantity" at bounding box center [605, 336] width 189 height 32
type textarea "x"
type input "1"
click at [586, 266] on input "24.5" at bounding box center [721, 265] width 366 height 32
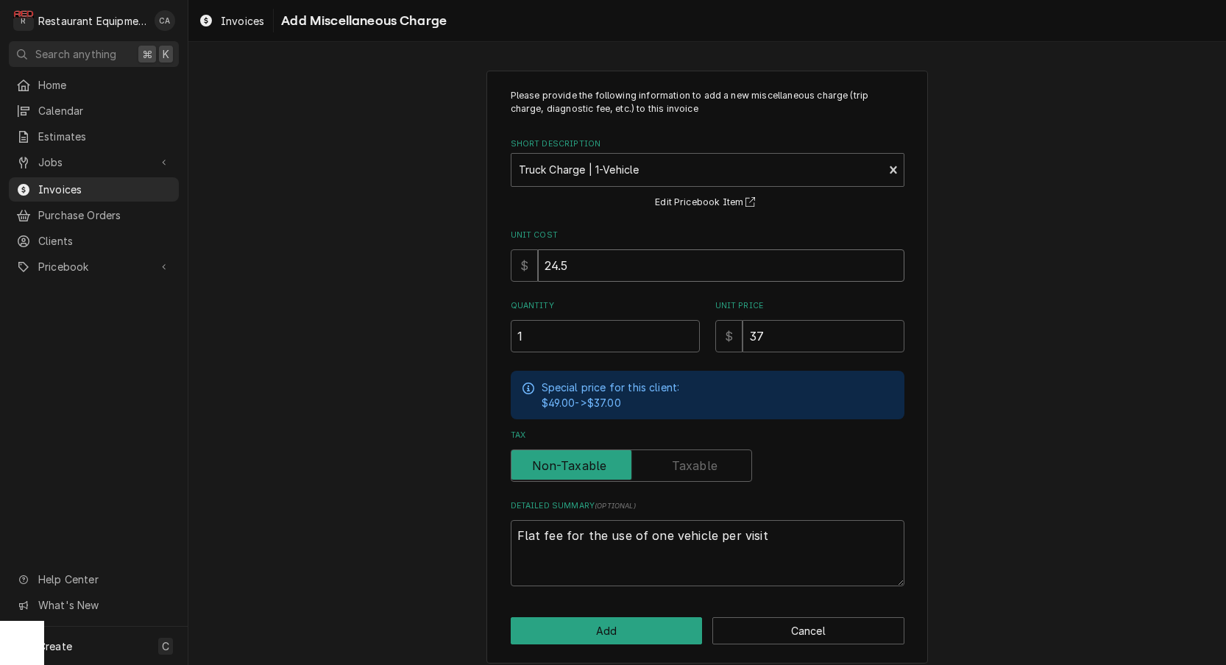
type textarea "x"
type input "1"
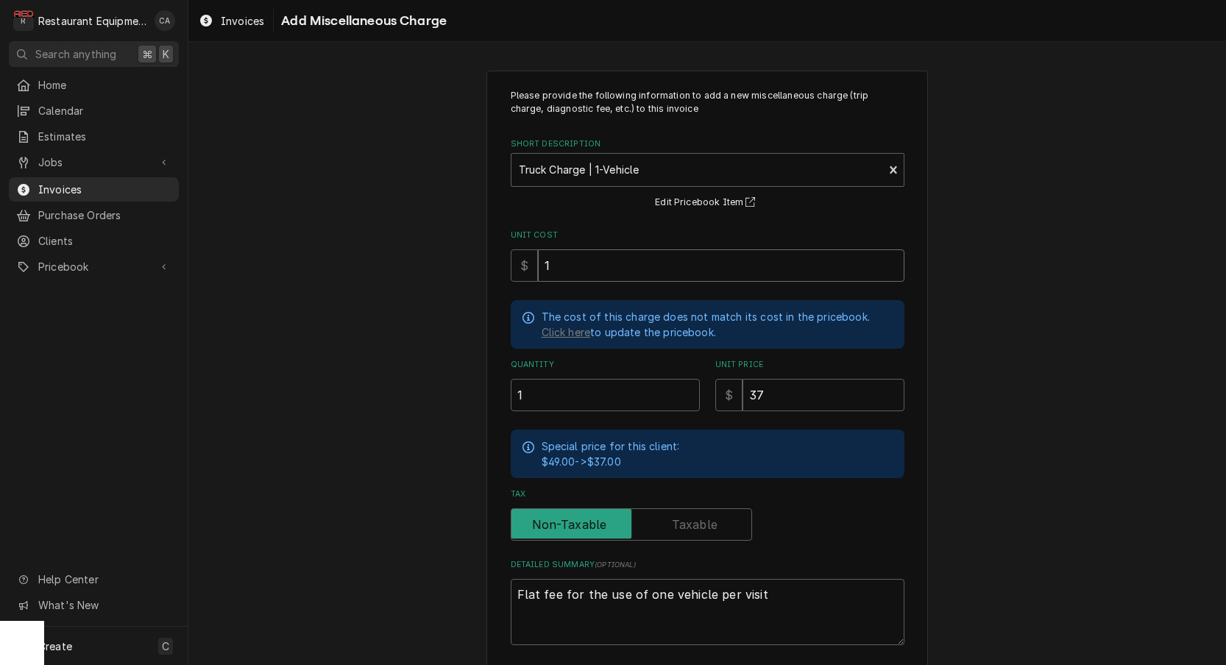
type textarea "x"
type input "18"
type textarea "x"
type input "18.5"
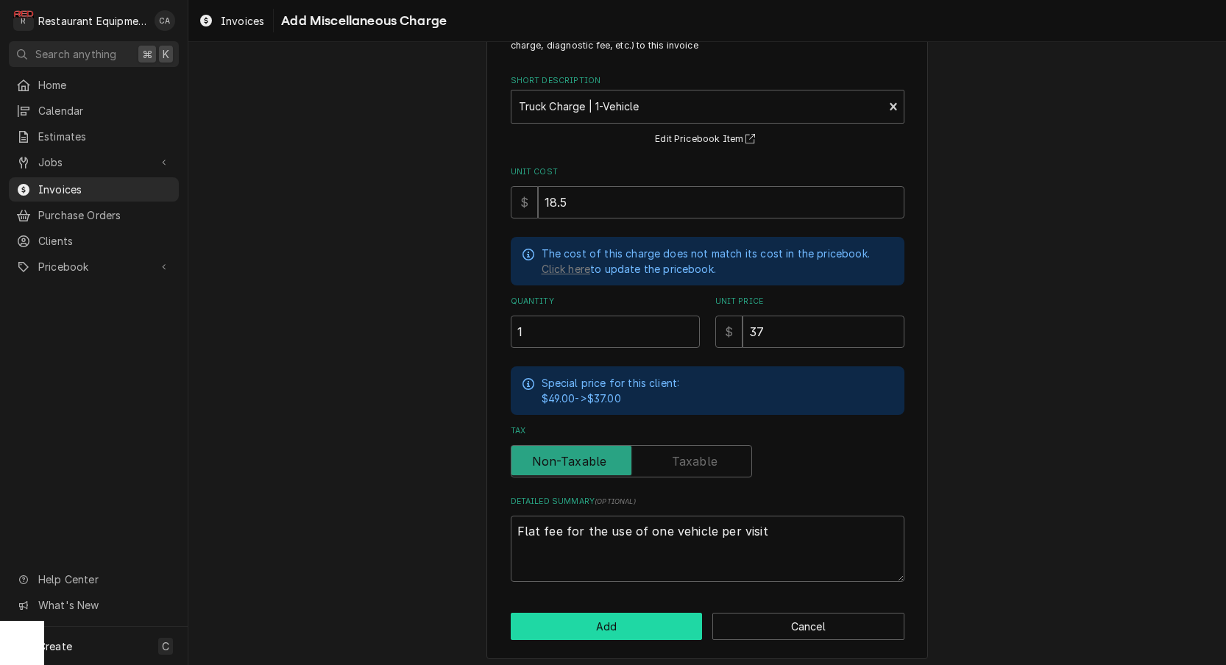
click at [634, 618] on button "Add" at bounding box center [607, 626] width 192 height 27
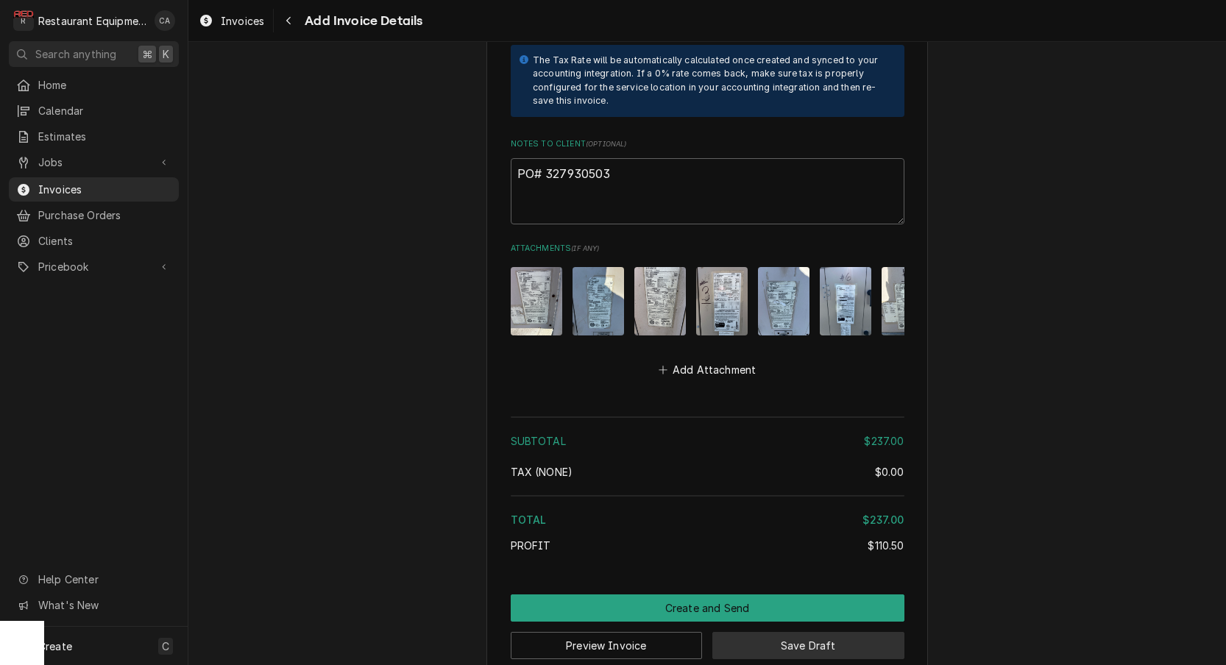
click at [821, 632] on button "Save Draft" at bounding box center [808, 645] width 192 height 27
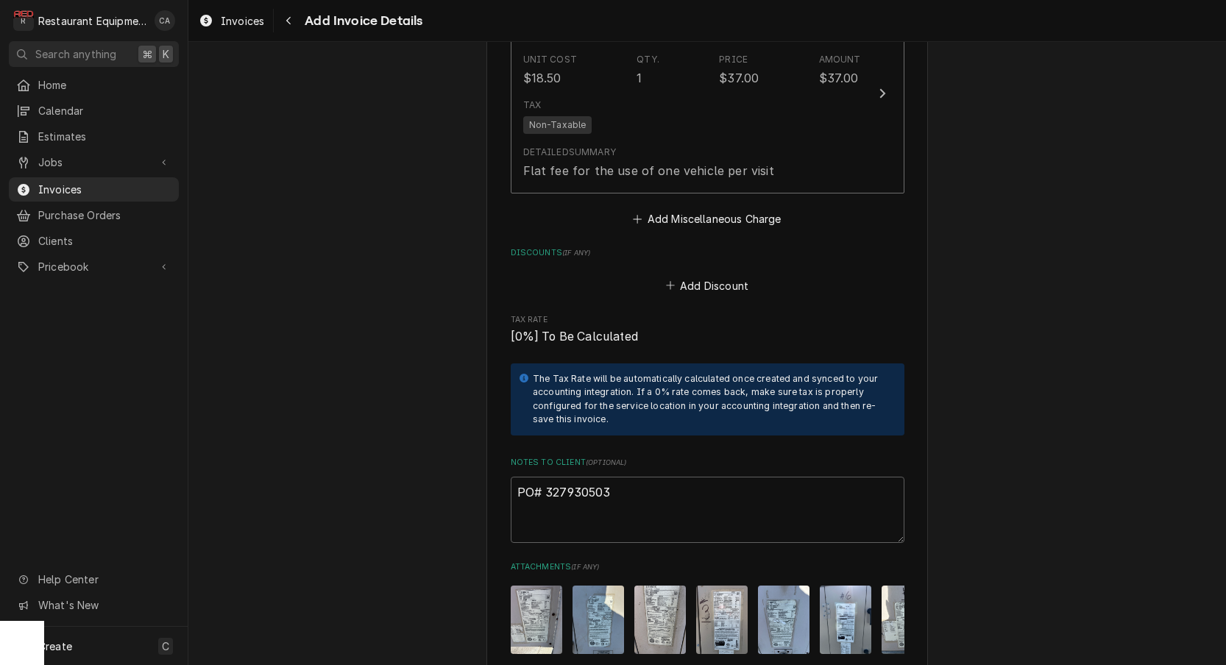
scroll to position [3062, 0]
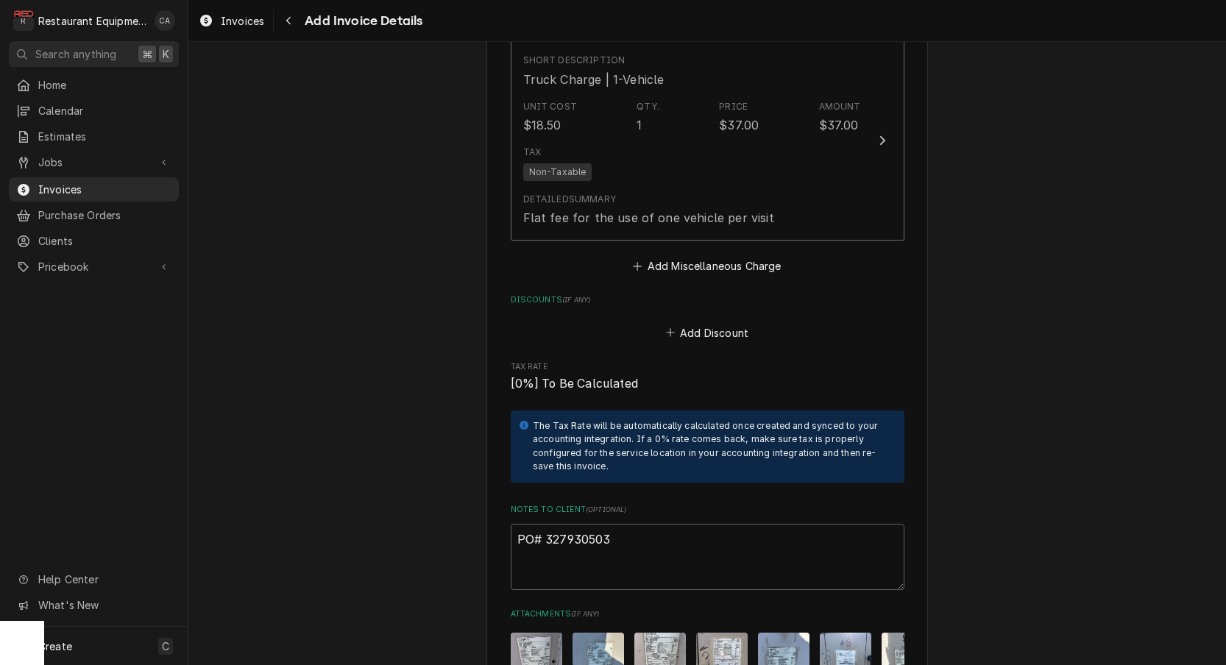
type textarea "x"
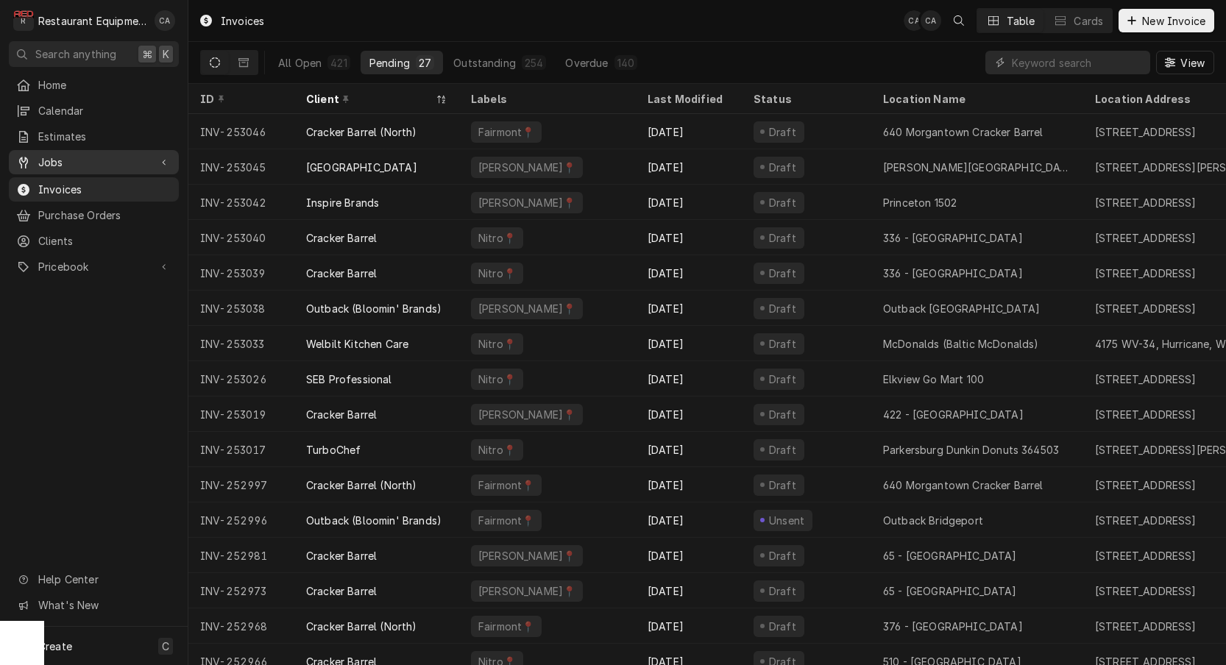
click at [48, 155] on span "Jobs" at bounding box center [93, 162] width 111 height 15
click at [68, 188] on span "Jobs" at bounding box center [104, 187] width 133 height 15
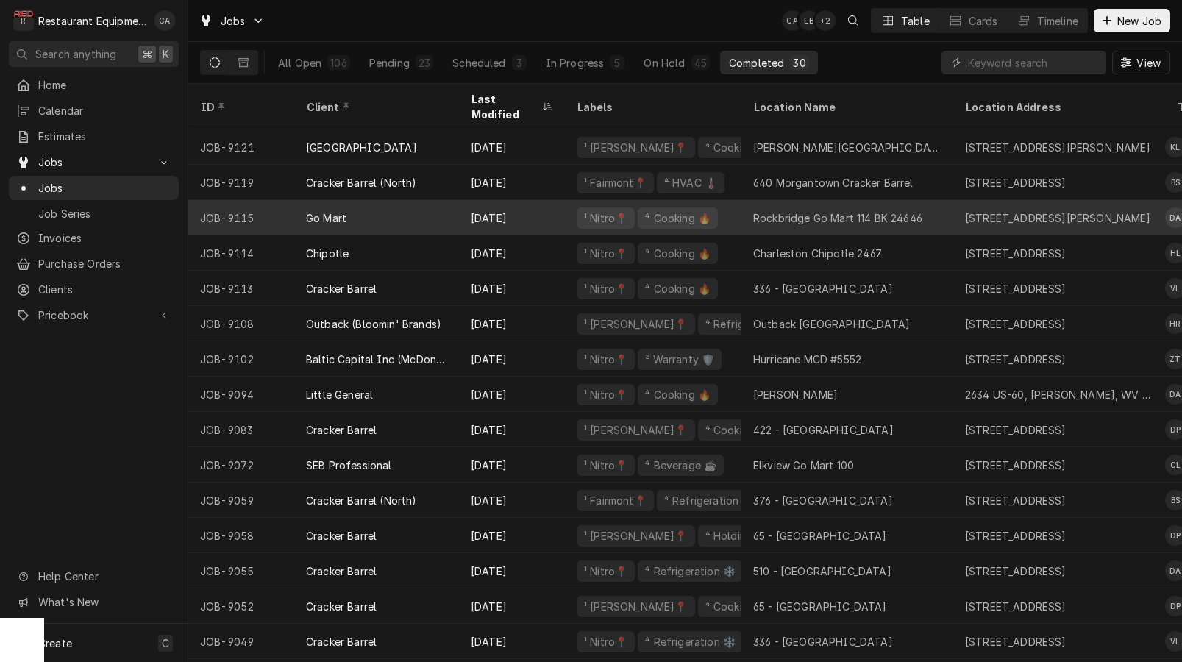
click at [785, 210] on div "Rockbridge Go Mart 114 BK 24646" at bounding box center [837, 217] width 169 height 15
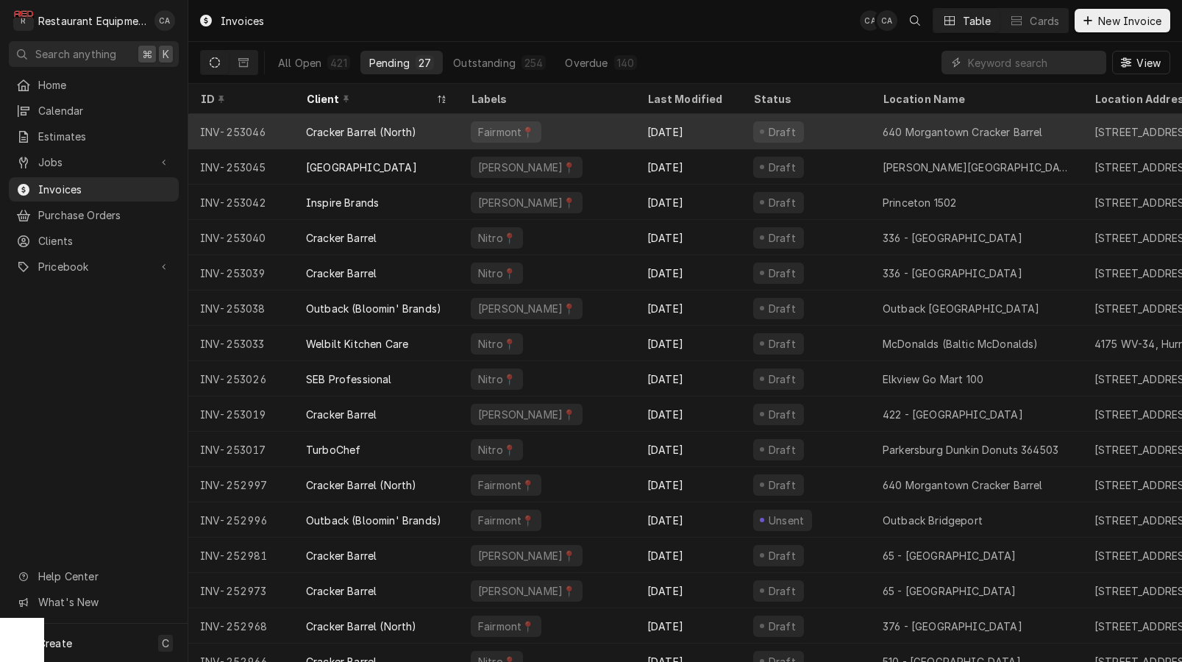
click at [599, 130] on div "Fairmont📍" at bounding box center [547, 131] width 177 height 35
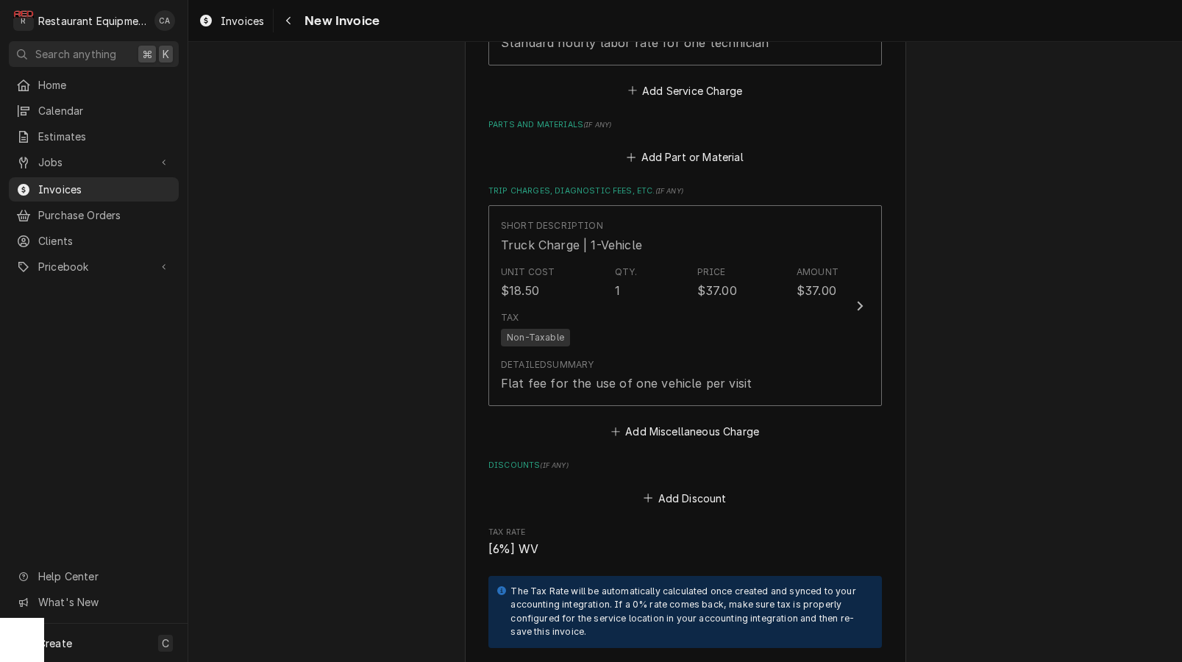
scroll to position [2938, 0]
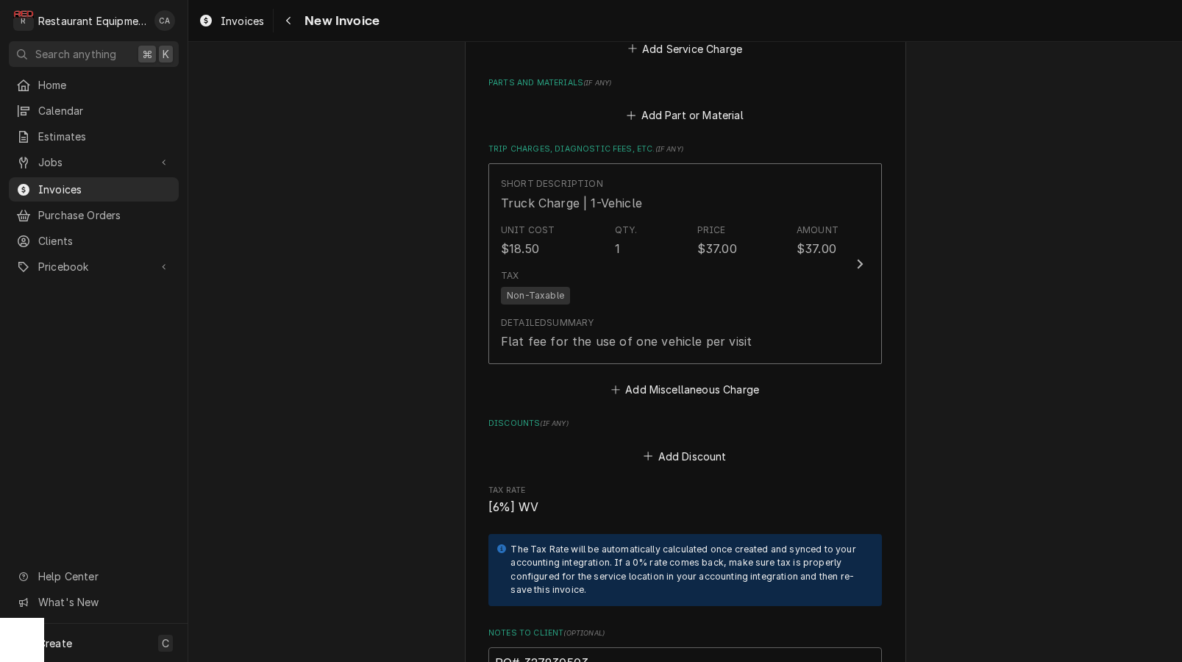
click at [230, 15] on span "Invoices" at bounding box center [242, 20] width 43 height 15
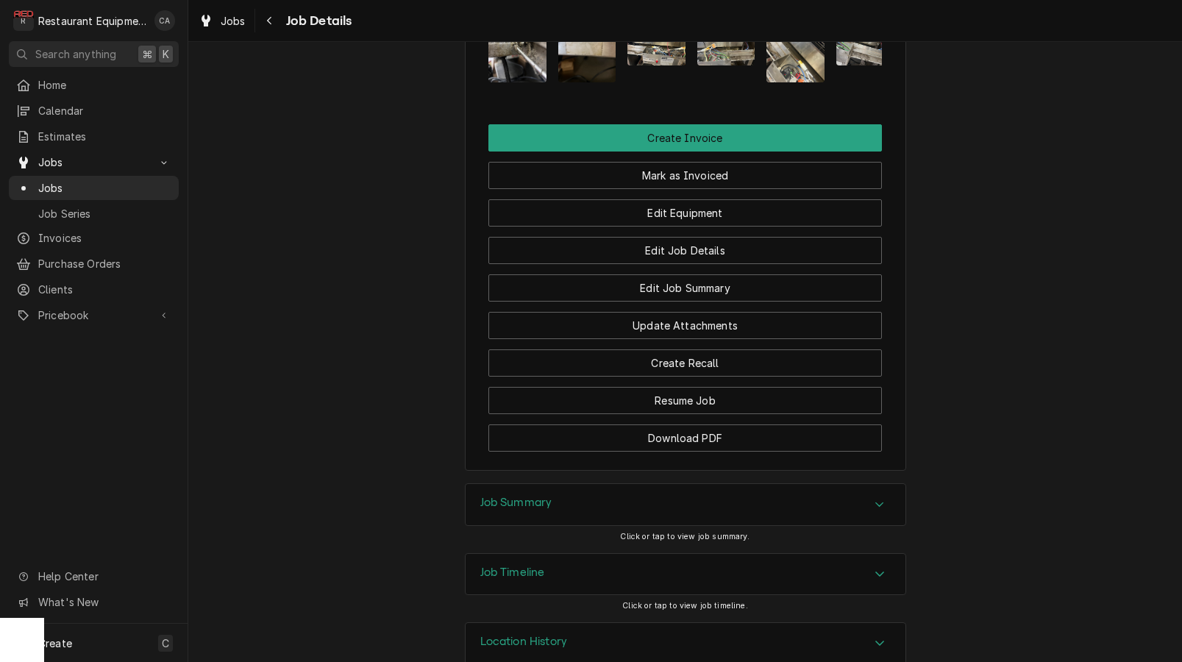
scroll to position [1400, 0]
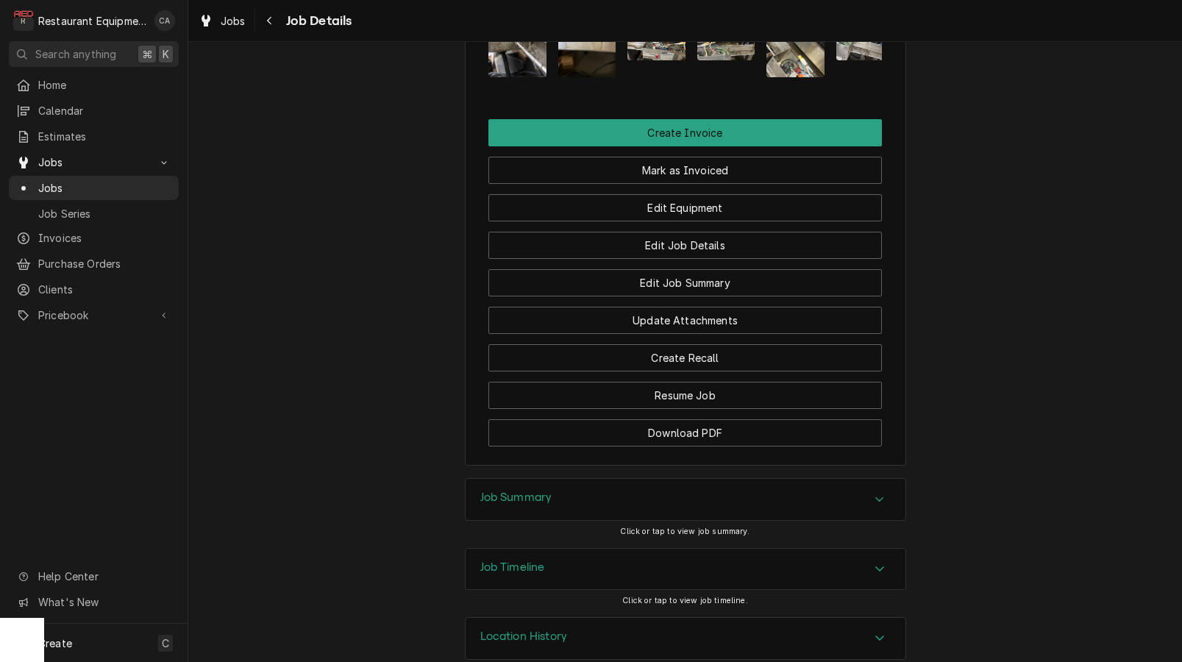
click at [497, 500] on h3 "Job Summary" at bounding box center [517, 498] width 72 height 14
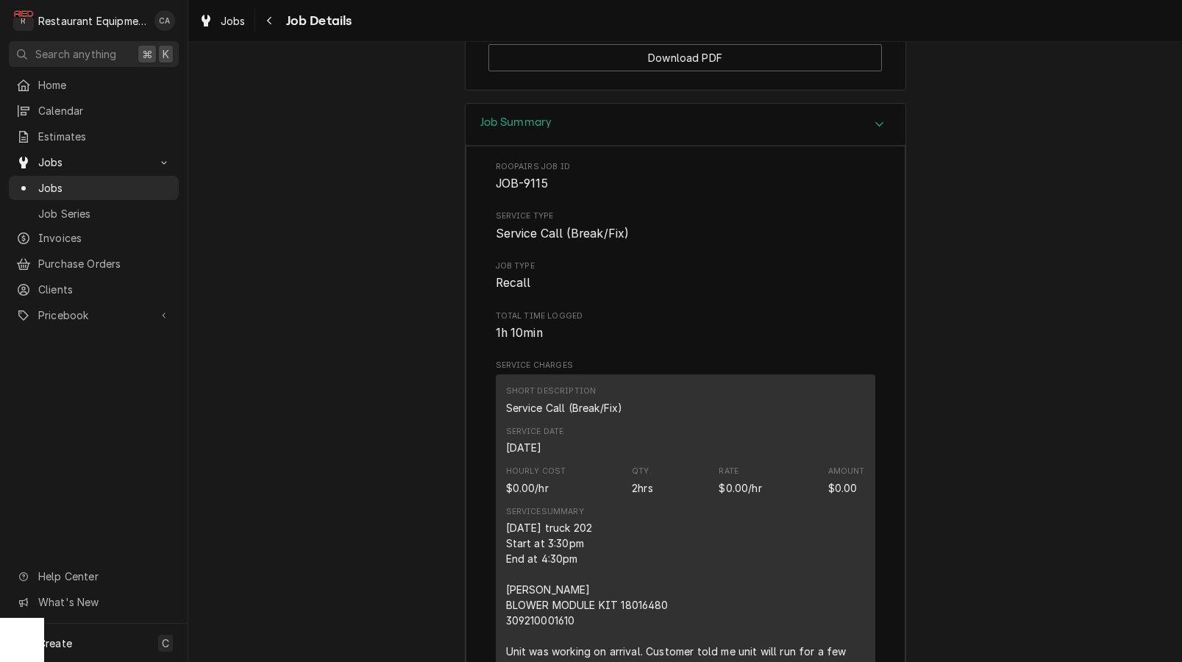
scroll to position [1776, 0]
click at [238, 18] on span "Jobs" at bounding box center [233, 20] width 25 height 15
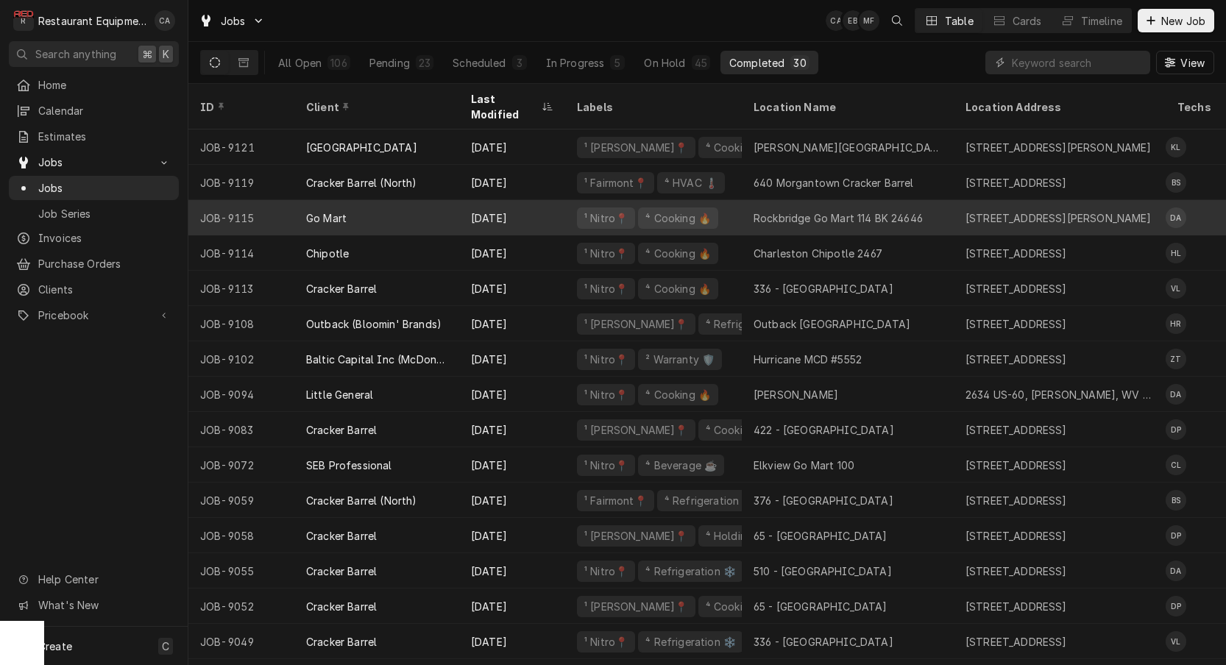
click at [785, 210] on div "Rockbridge Go Mart 114 BK 24646" at bounding box center [837, 217] width 169 height 15
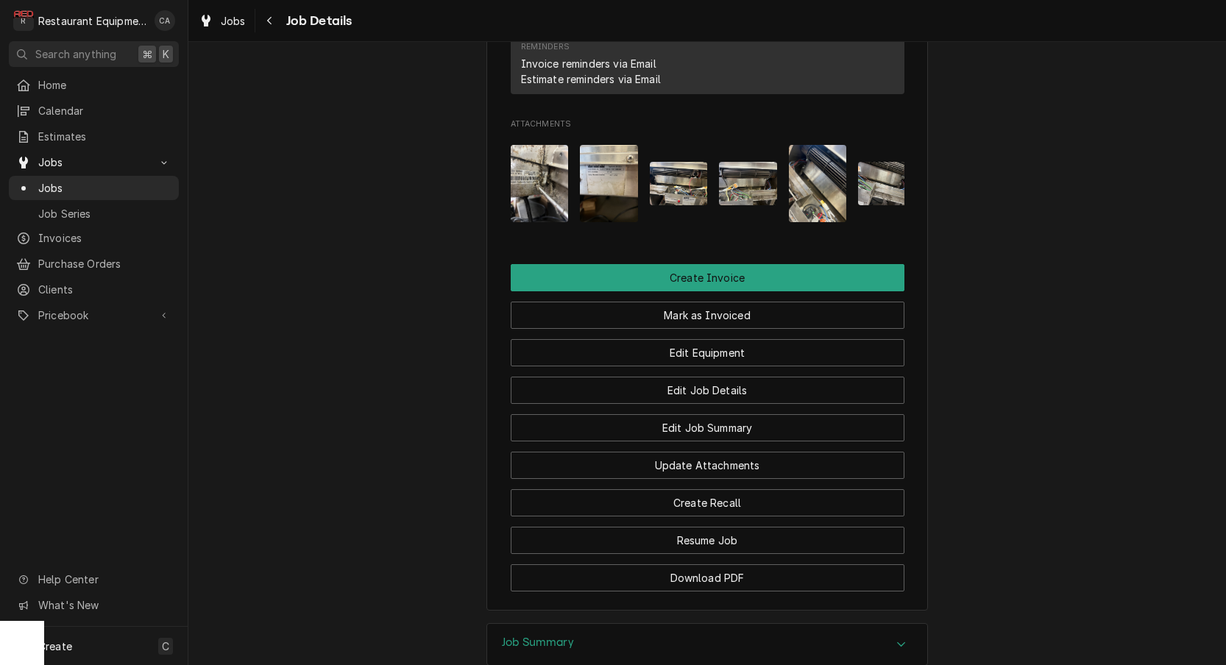
scroll to position [1255, 0]
click at [604, 194] on img "Attachments" at bounding box center [609, 182] width 58 height 77
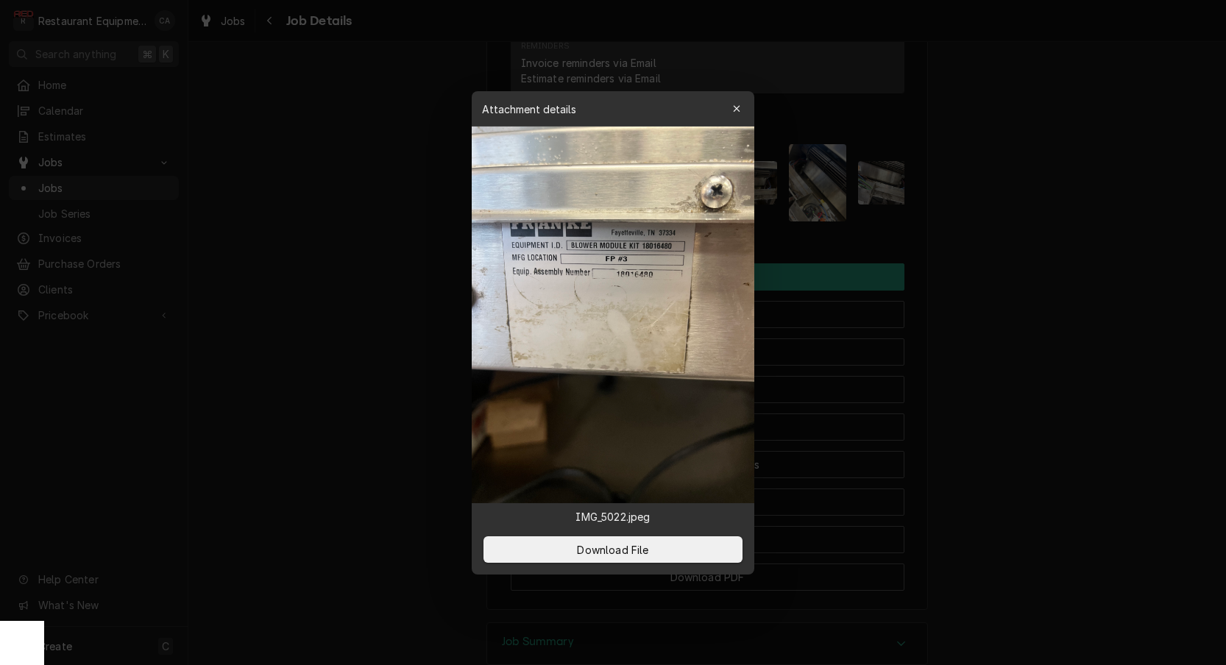
drag, startPoint x: 732, startPoint y: 113, endPoint x: 713, endPoint y: 135, distance: 29.2
click at [733, 113] on icon "button" at bounding box center [737, 109] width 8 height 10
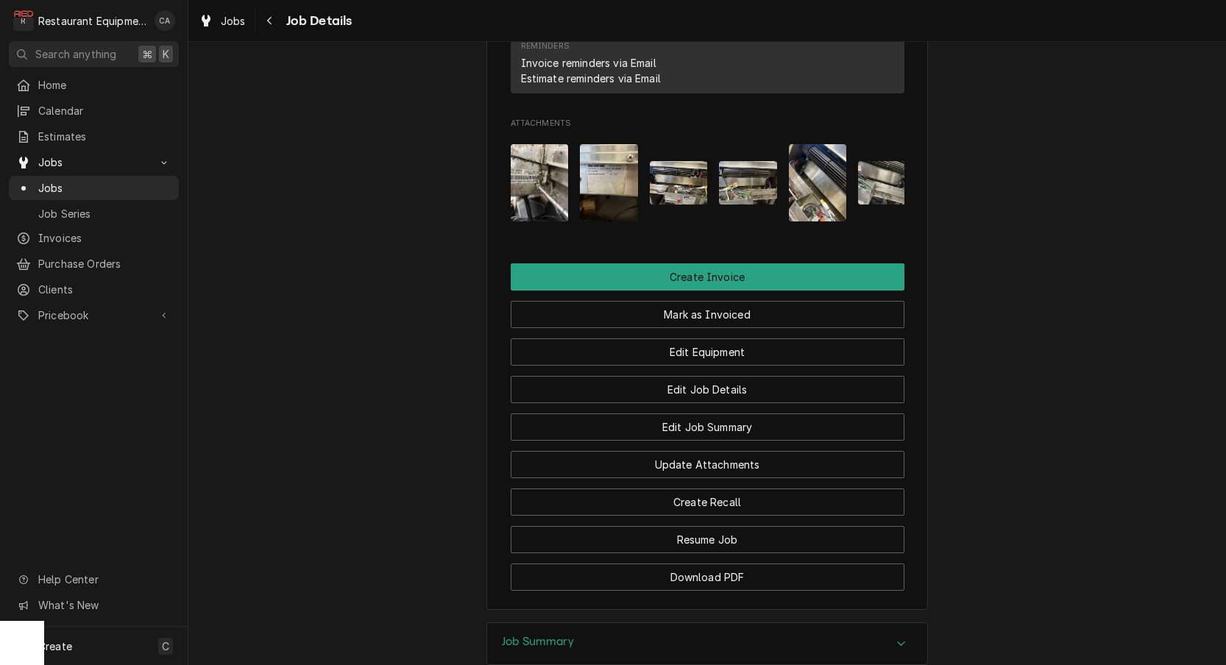
click at [609, 177] on img "Attachments" at bounding box center [609, 182] width 58 height 77
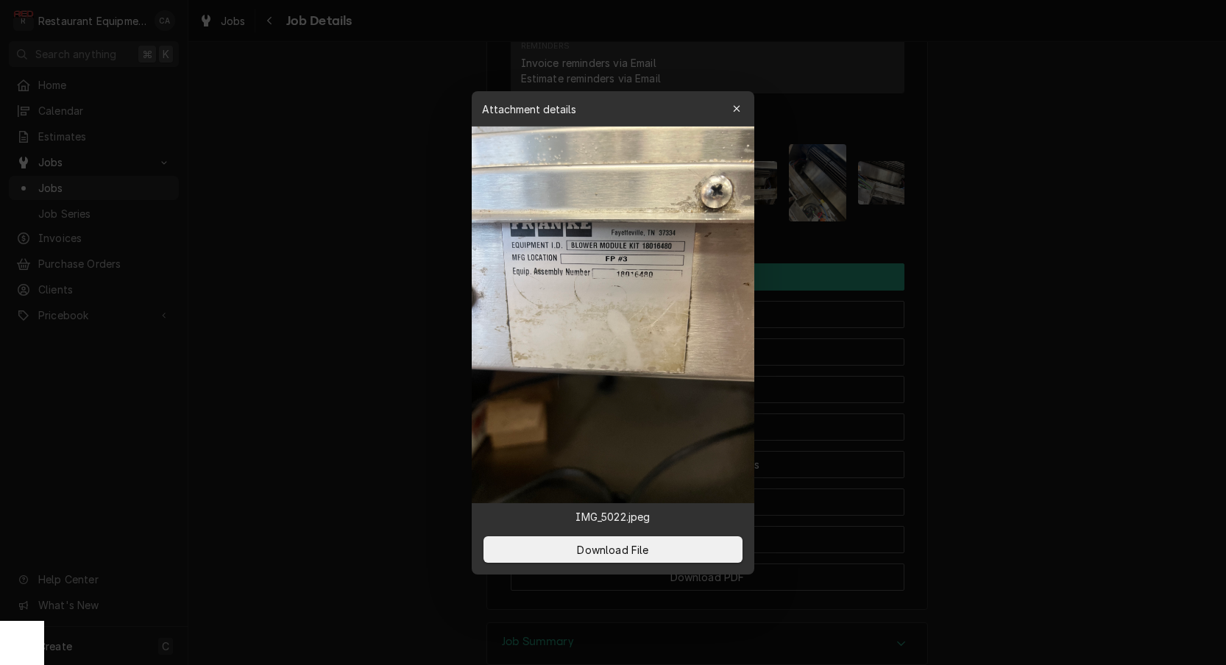
click at [729, 110] on div "button" at bounding box center [736, 109] width 15 height 15
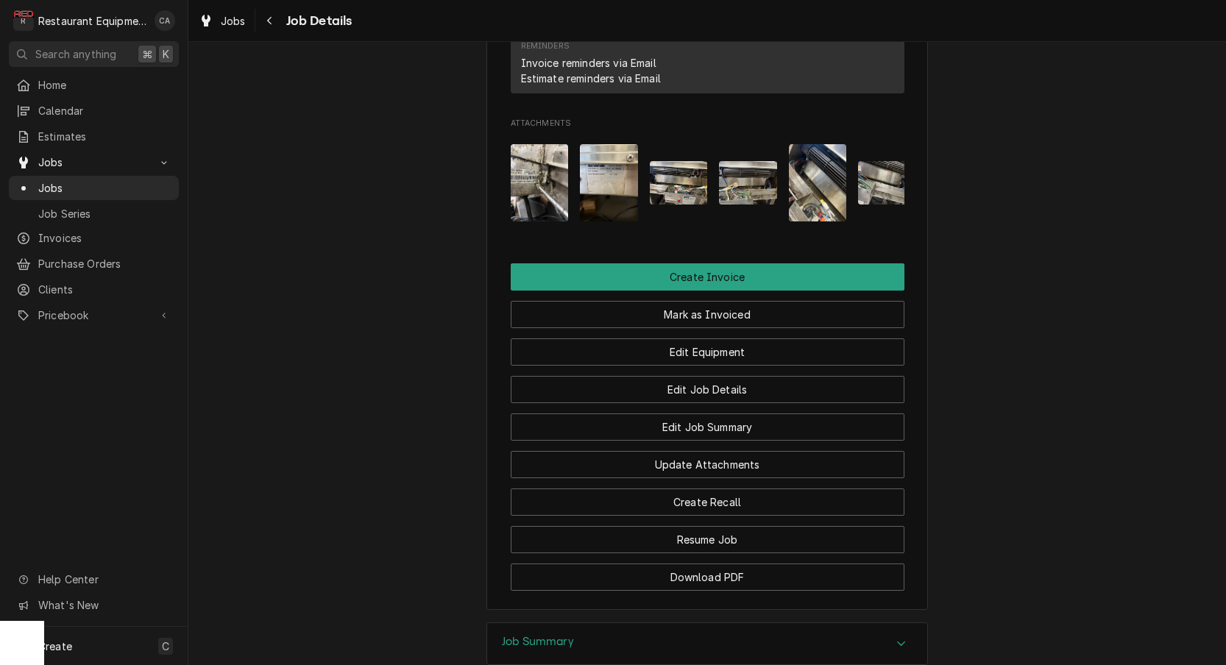
click at [538, 212] on img "Attachments" at bounding box center [540, 182] width 58 height 77
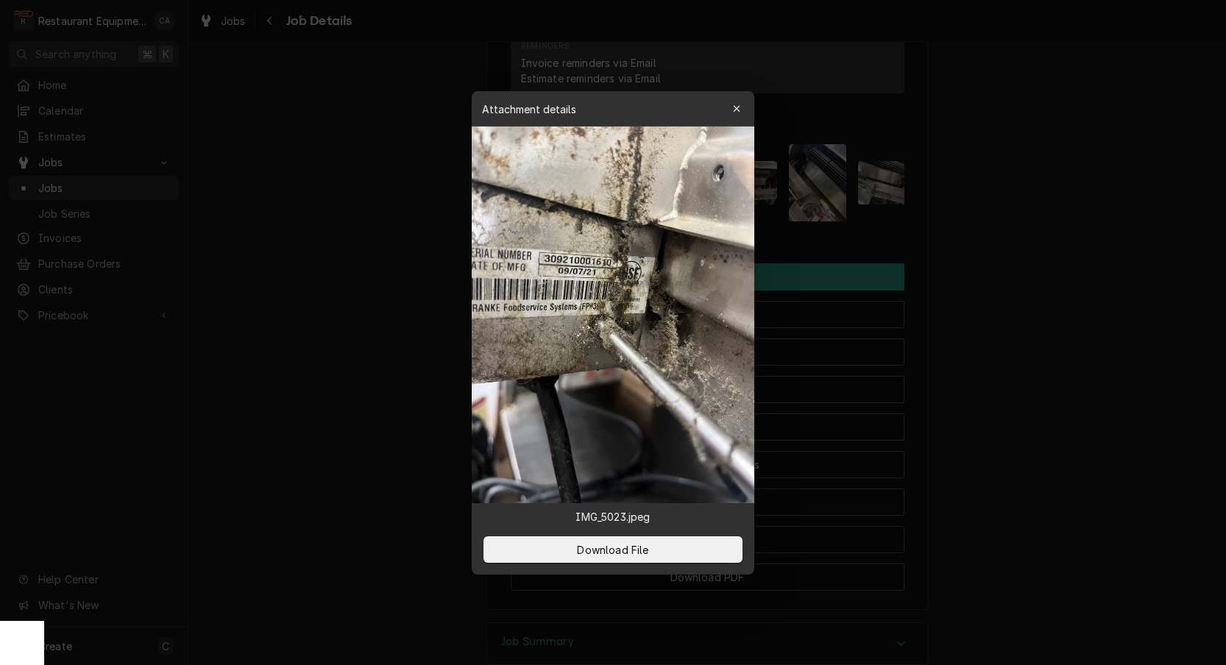
click at [408, 267] on div at bounding box center [613, 332] width 1226 height 665
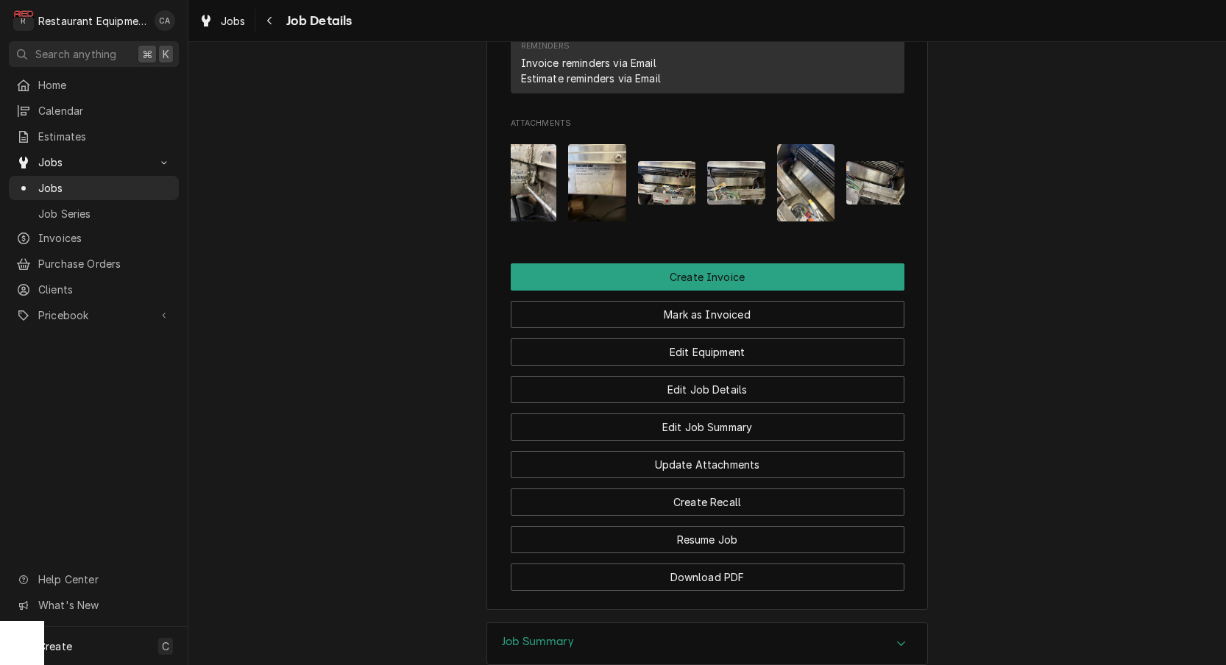
scroll to position [1346, 0]
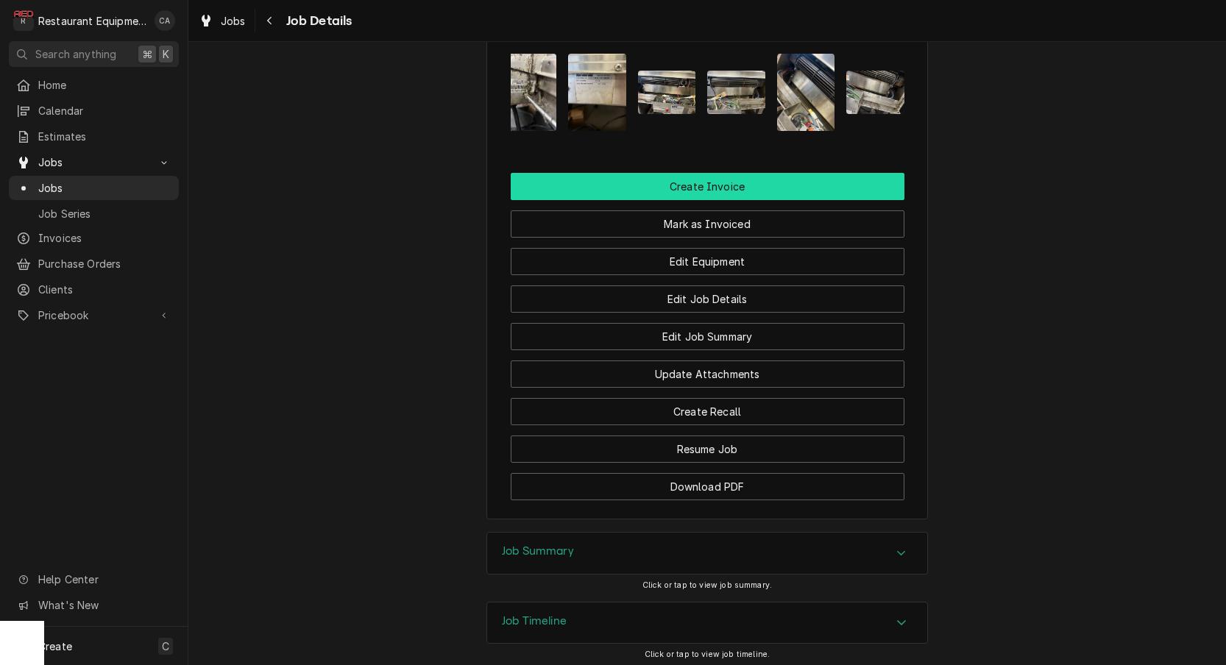
click at [666, 200] on button "Create Invoice" at bounding box center [708, 186] width 394 height 27
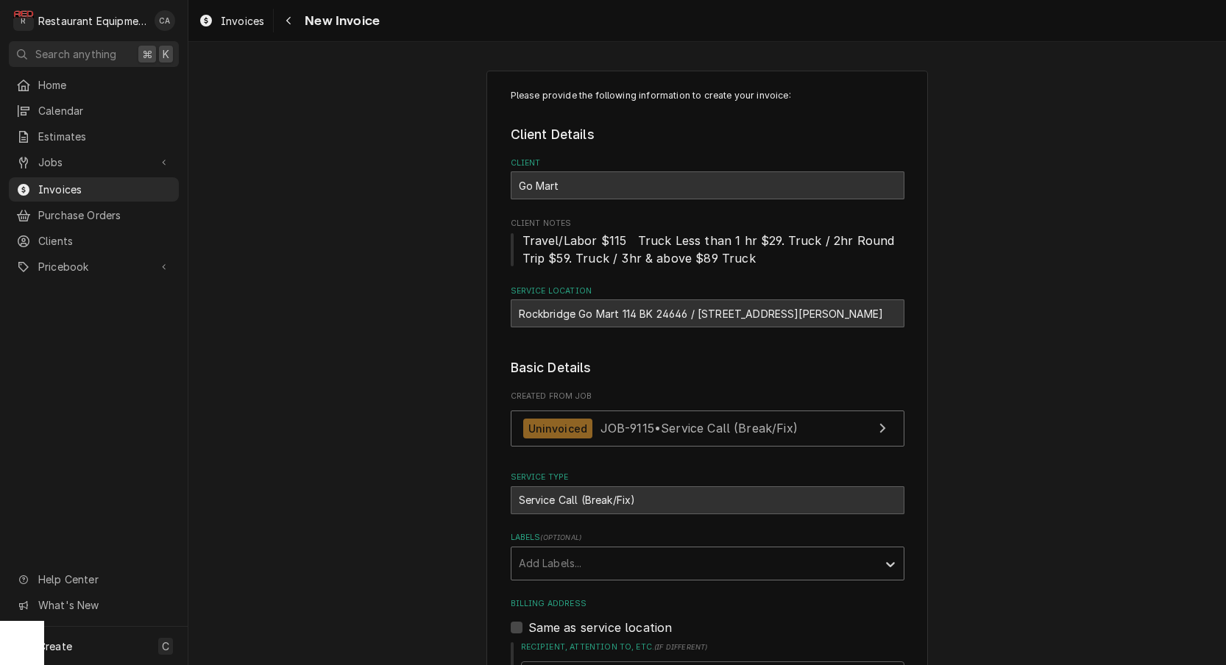
click at [546, 561] on div "Add Labels..." at bounding box center [694, 563] width 351 height 15
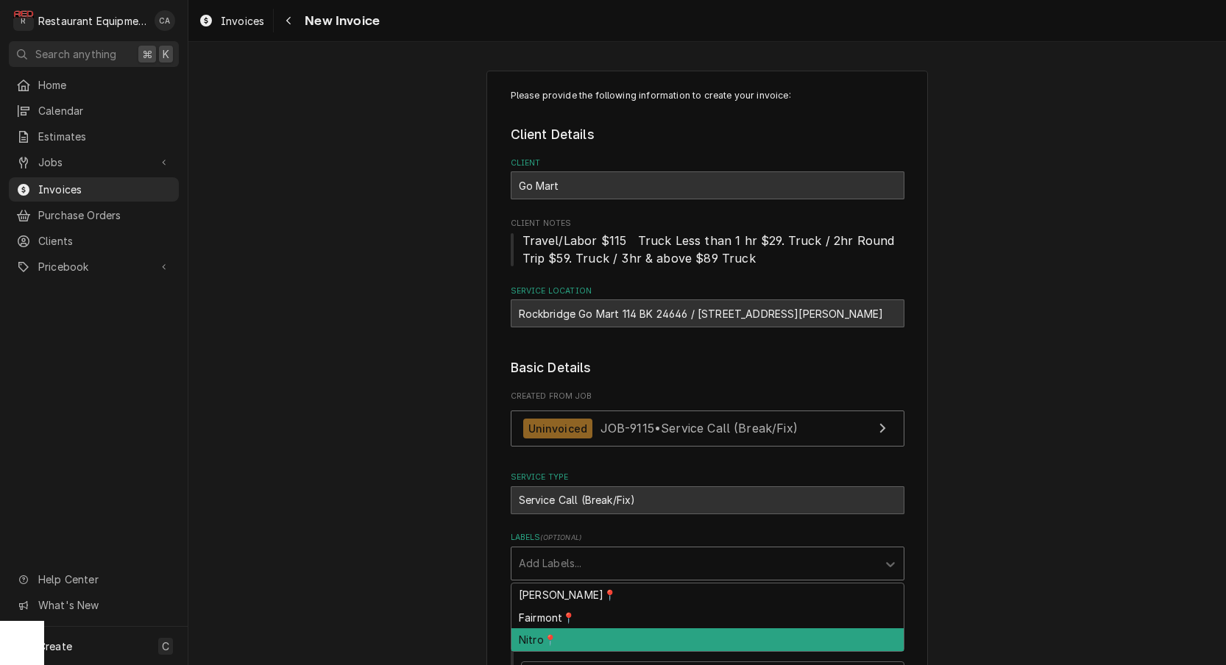
click at [541, 631] on div "Nitro📍" at bounding box center [707, 639] width 392 height 23
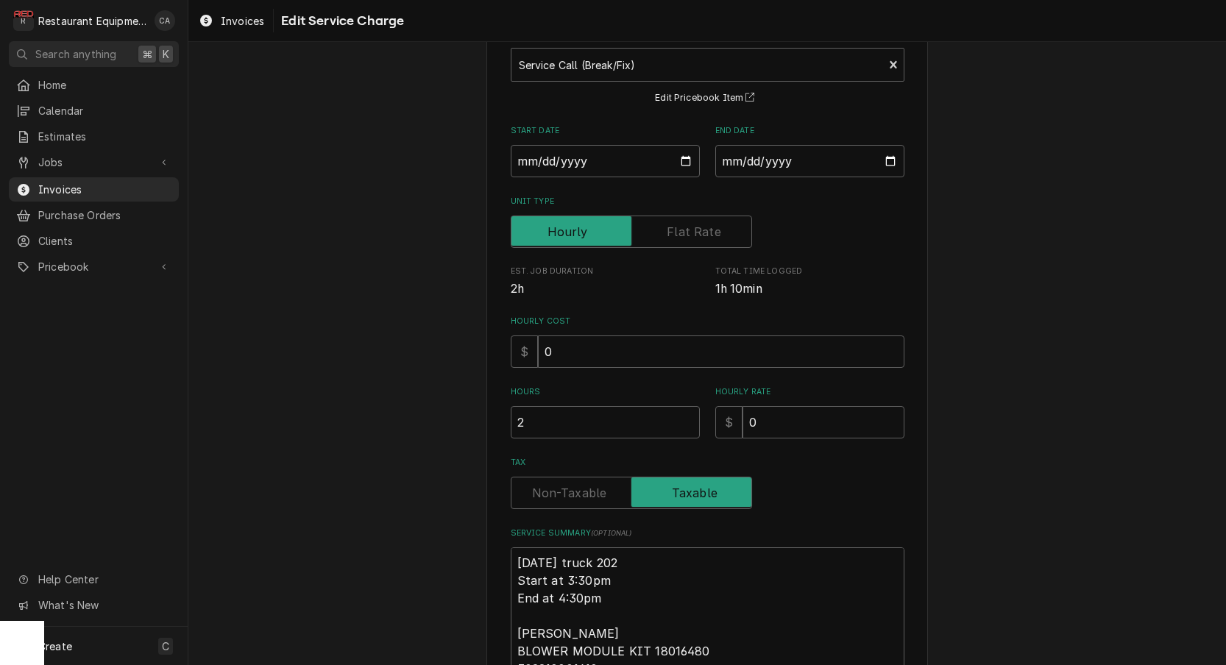
scroll to position [91, 0]
type textarea "x"
type textarea "R10-3-25 truck 202 Start at 3:30pm End at 4:30pm Franke BLOWER MODULE KIT 18016…"
type textarea "x"
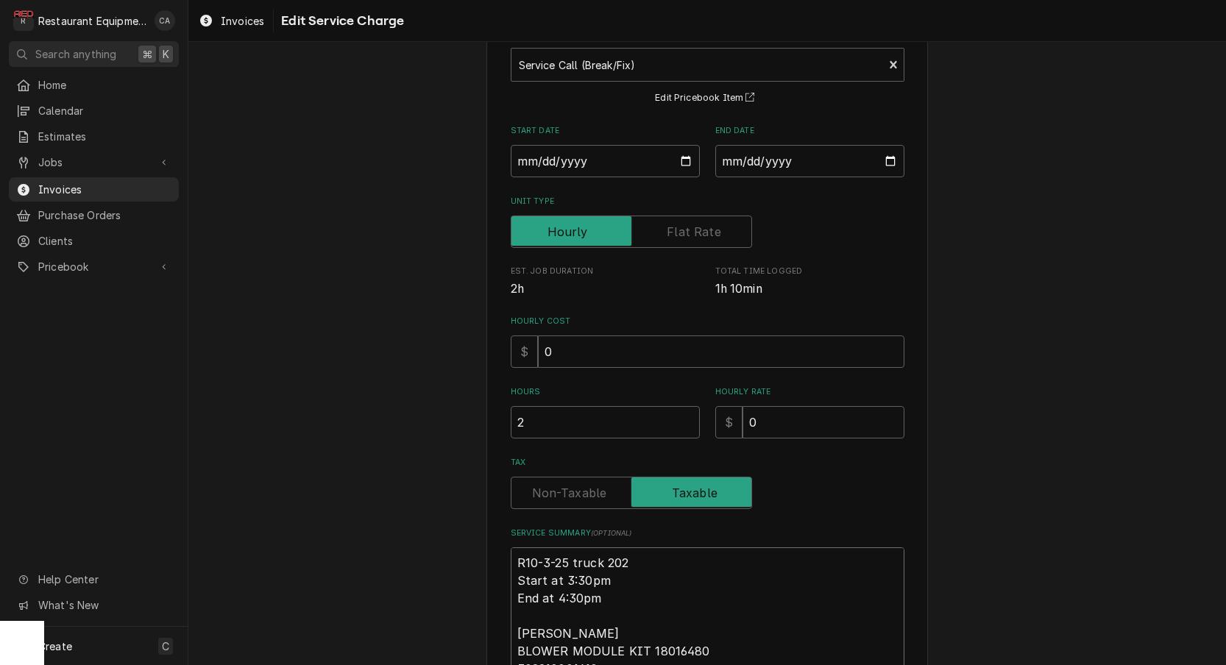
type textarea "Ro10-3-25 truck 202 Start at 3:30pm End at 4:30pm Franke BLOWER MODULE KIT 1801…"
type textarea "x"
type textarea "Roo10-3-25 truck 202 Start at 3:30pm End at 4:30pm Franke BLOWER MODULE KIT 180…"
type textarea "x"
type textarea "Roo 10-3-25 truck 202 Start at 3:30pm End at 4:30pm Franke BLOWER MODULE KIT 18…"
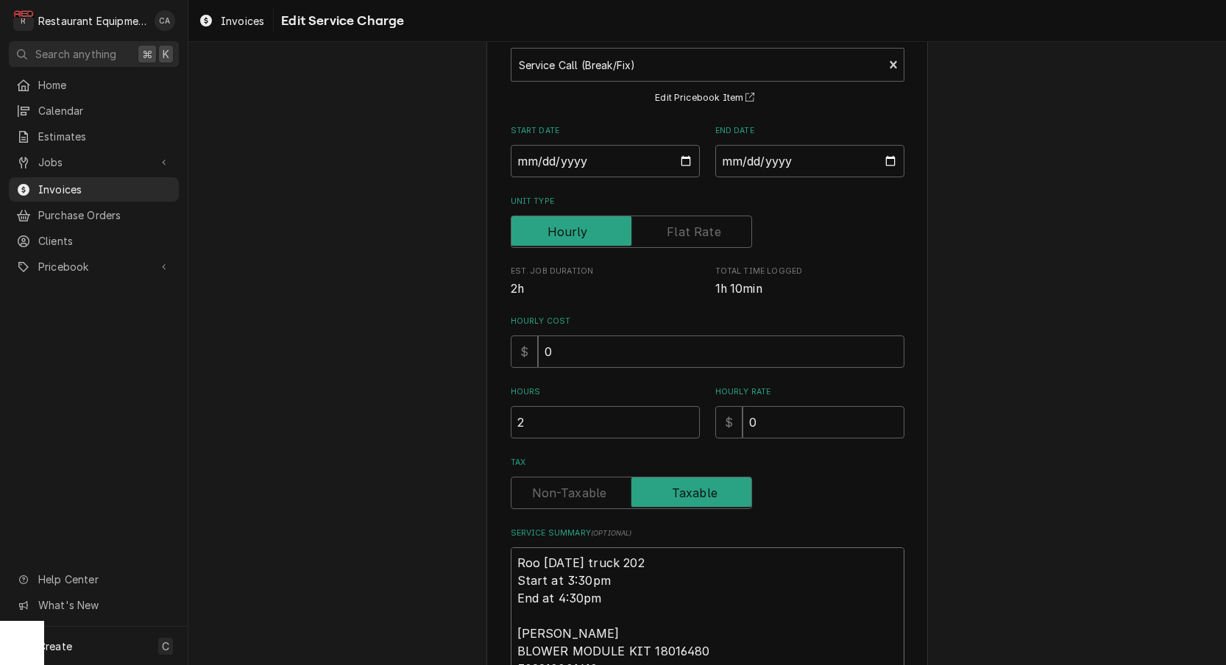
type textarea "x"
type textarea "Roo 910-3-25 truck 202 Start at 3:30pm End at 4:30pm Franke BLOWER MODULE KIT 1…"
type textarea "x"
type textarea "Roo 9110-3-25 truck 202 Start at 3:30pm End at 4:30pm Franke BLOWER MODULE KIT …"
type textarea "x"
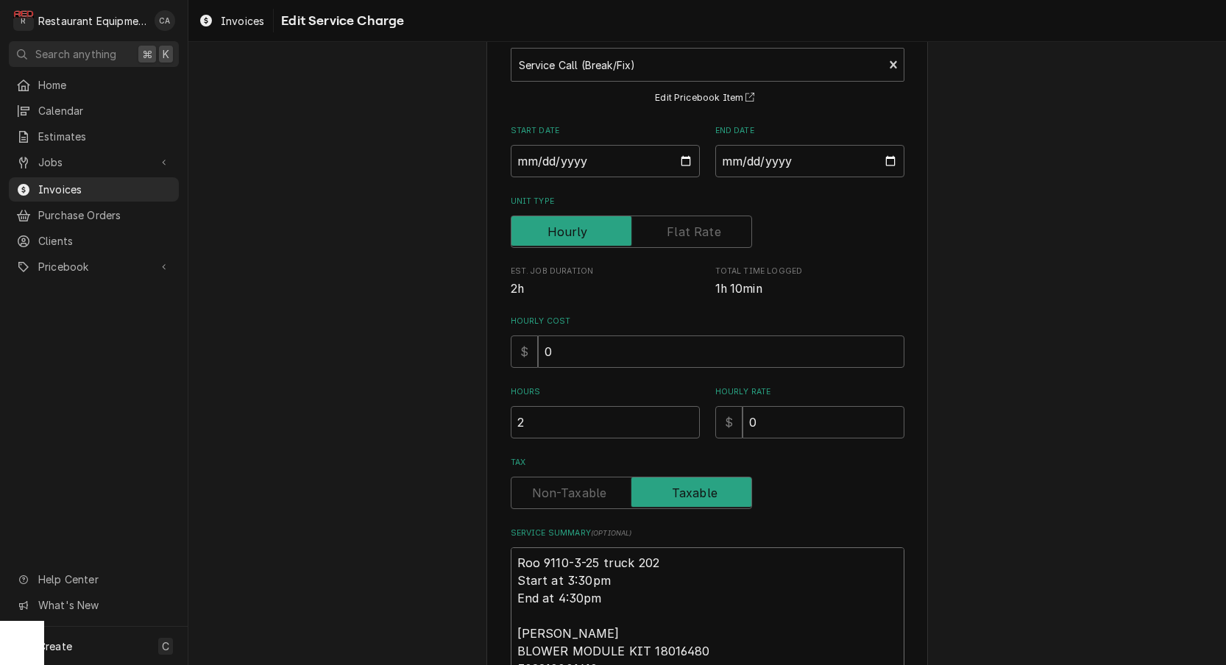
type textarea "Roo 91110-3-25 truck 202 Start at 3:30pm End at 4:30pm Franke BLOWER MODULE KIT…"
type textarea "x"
type textarea "Roo 911510-3-25 truck 202 Start at 3:30pm End at 4:30pm Franke BLOWER MODULE KI…"
type textarea "x"
type textarea "Roo 9115 10-3-25 truck 202 Start at 3:30pm End at 4:30pm Franke BLOWER MODULE K…"
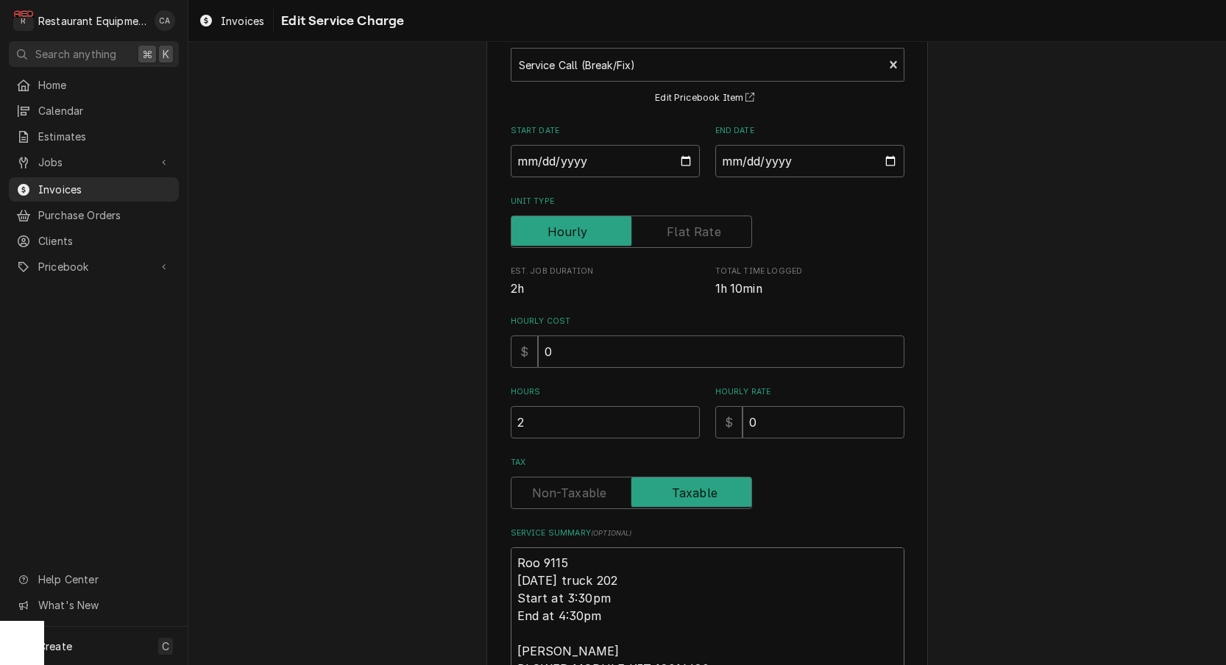
type textarea "x"
type textarea "Roo 9115 10-3-25 truck 202 Start at 3:30pm End at 4:30pm Franke BLOWER MODULE K…"
type textarea "x"
type textarea "Roo 9115 10-3-25truck 202 Start at 3:30pm End at 4:30pm Franke BLOWER MODULE KI…"
type textarea "x"
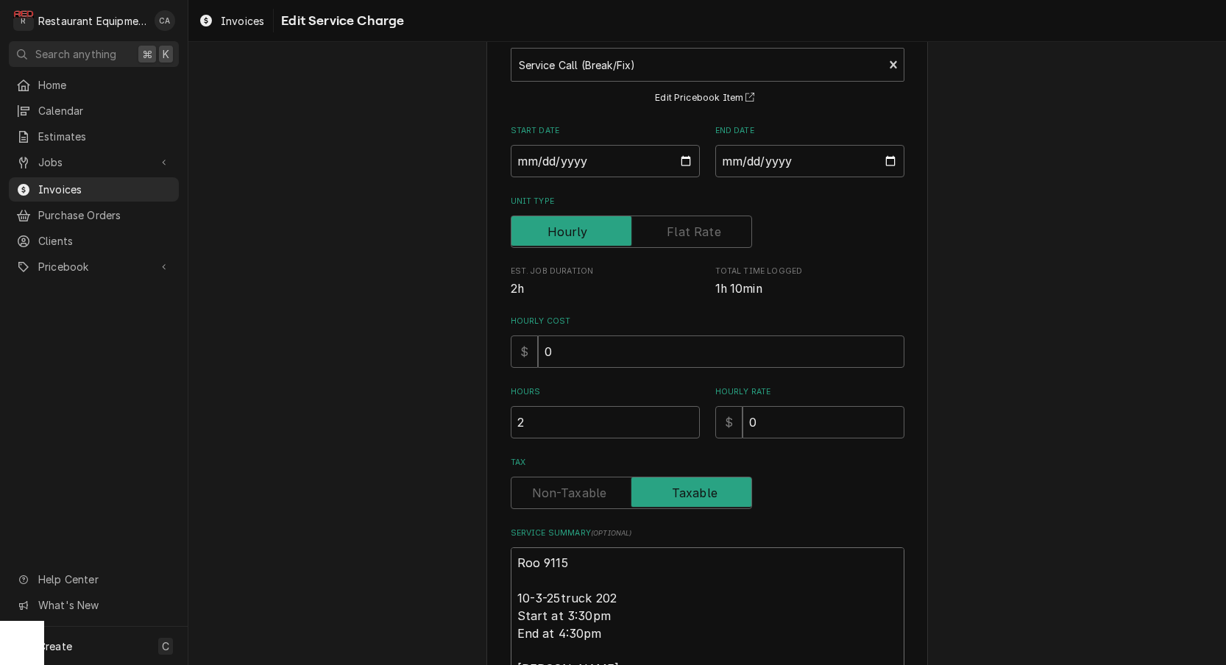
type textarea "Roo 9115 10-3-25 truck 202 Start at 3:30pm End at 4:30pm Franke BLOWER MODULE K…"
type textarea "x"
type textarea "Roo 9115 10-3-25 ruck 202 Start at 3:30pm End at 4:30pm Franke BLOWER MODULE KI…"
type textarea "x"
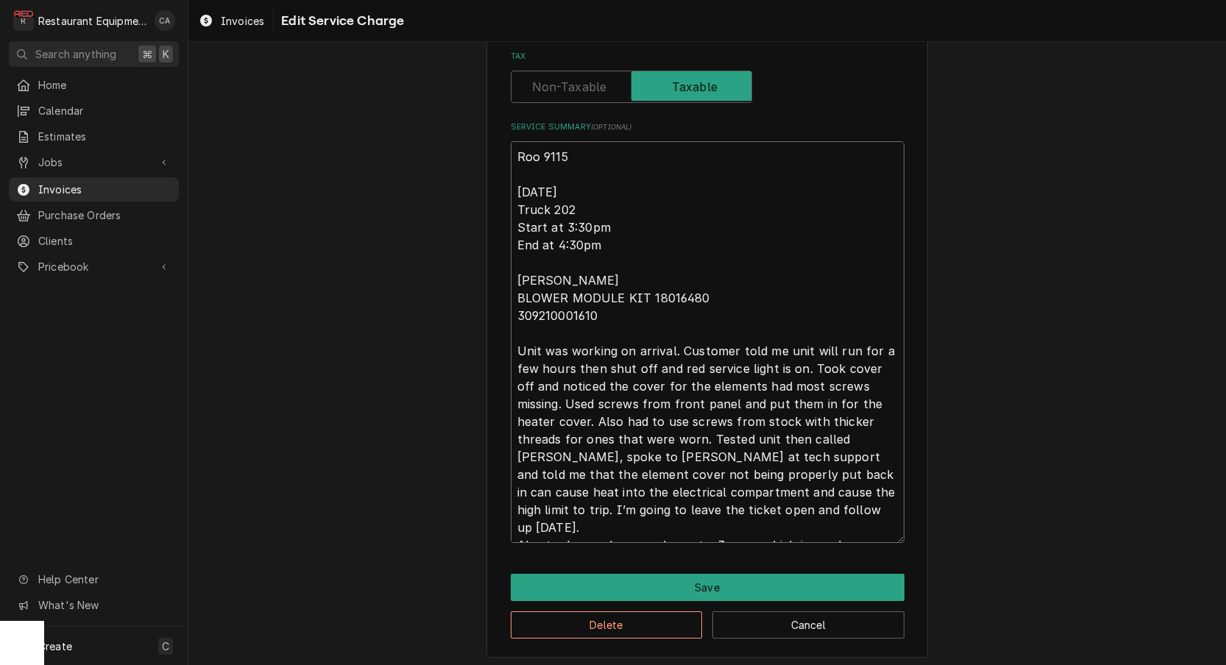
scroll to position [0, 0]
type textarea "Roo 9115 10-3-25 Truck 202 Start at 3:30pm End at 4:30pm Franke BLOWER MODULE K…"
click at [784, 632] on button "Cancel" at bounding box center [808, 624] width 192 height 27
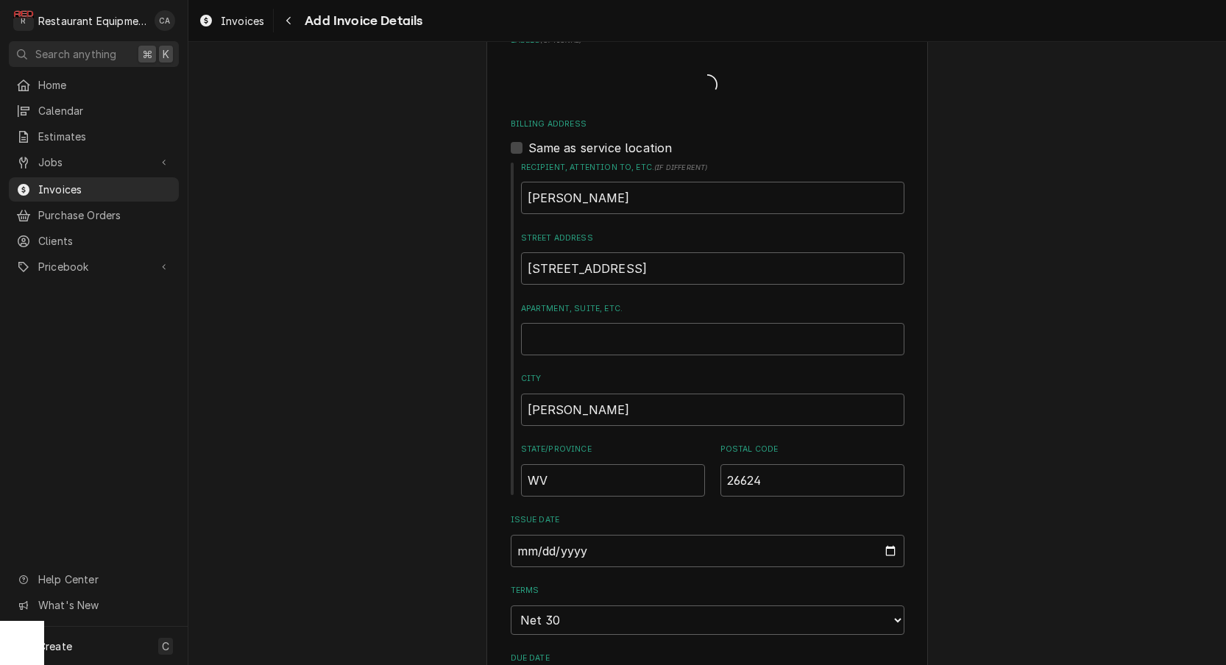
type textarea "x"
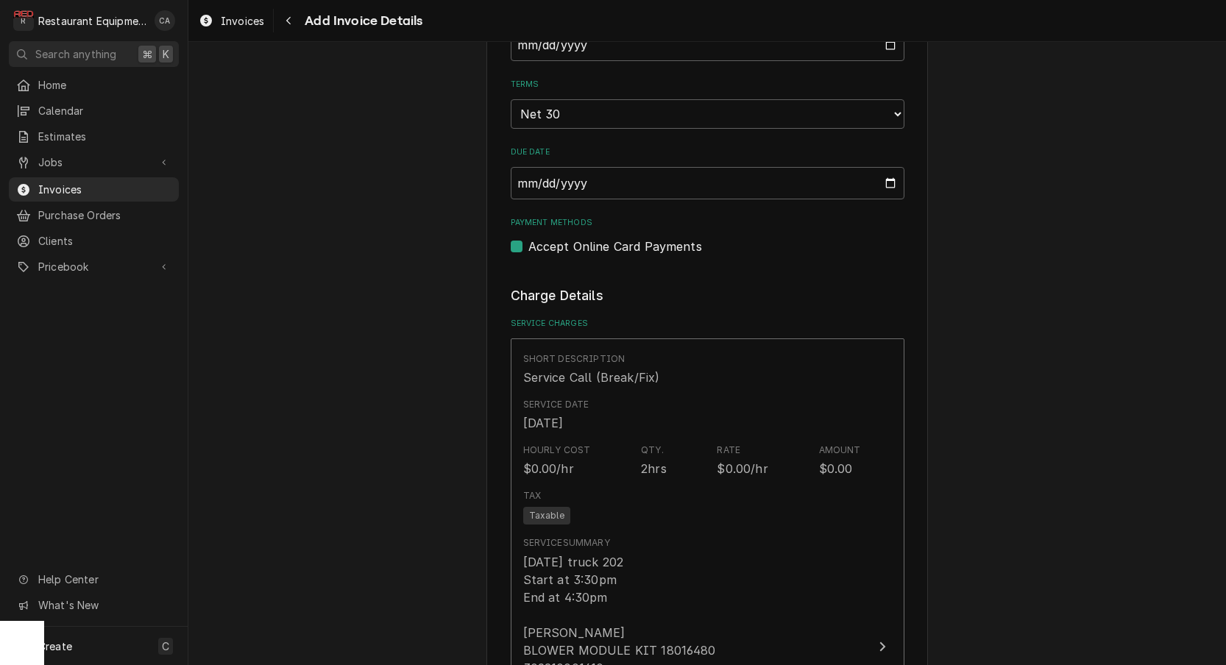
click at [481, 435] on div "Please provide the following information to create your invoice: Client Details…" at bounding box center [707, 443] width 1038 height 2744
click at [329, 372] on div "Please provide the following information to create your invoice: Client Details…" at bounding box center [707, 443] width 1038 height 2744
click at [54, 160] on span "Jobs" at bounding box center [93, 162] width 111 height 15
click at [52, 180] on span "Jobs" at bounding box center [104, 187] width 133 height 15
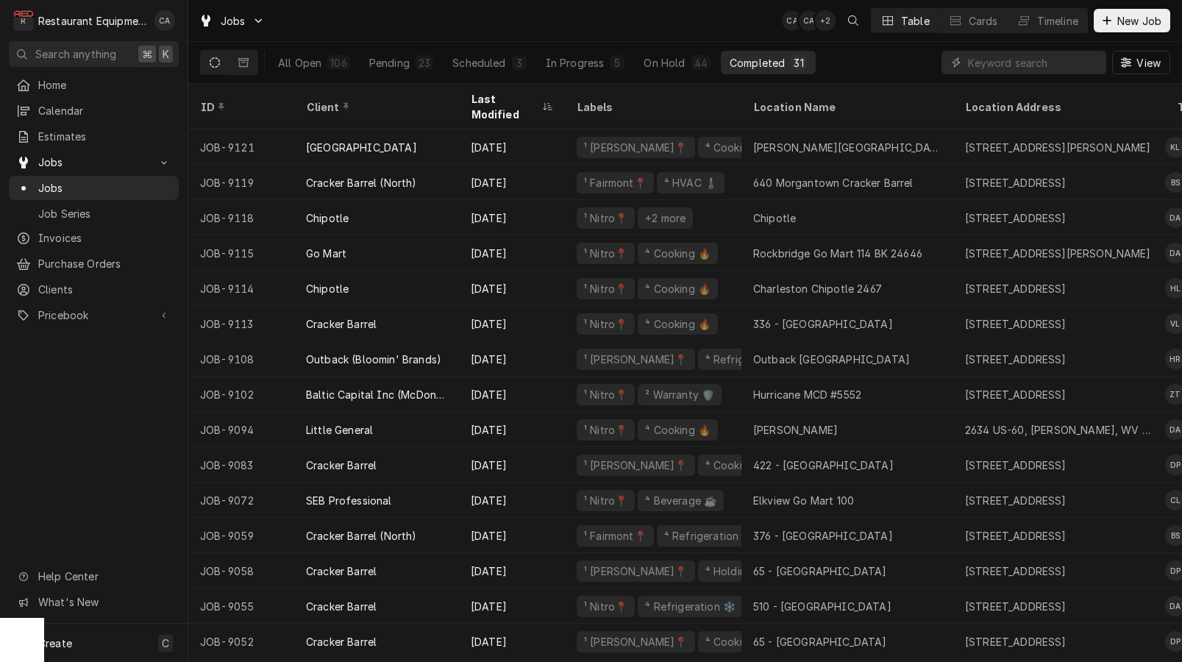
click at [684, 24] on div "Jobs CA CA + 2 Table Cards Timeline New Job" at bounding box center [685, 20] width 994 height 41
